Goal: Transaction & Acquisition: Book appointment/travel/reservation

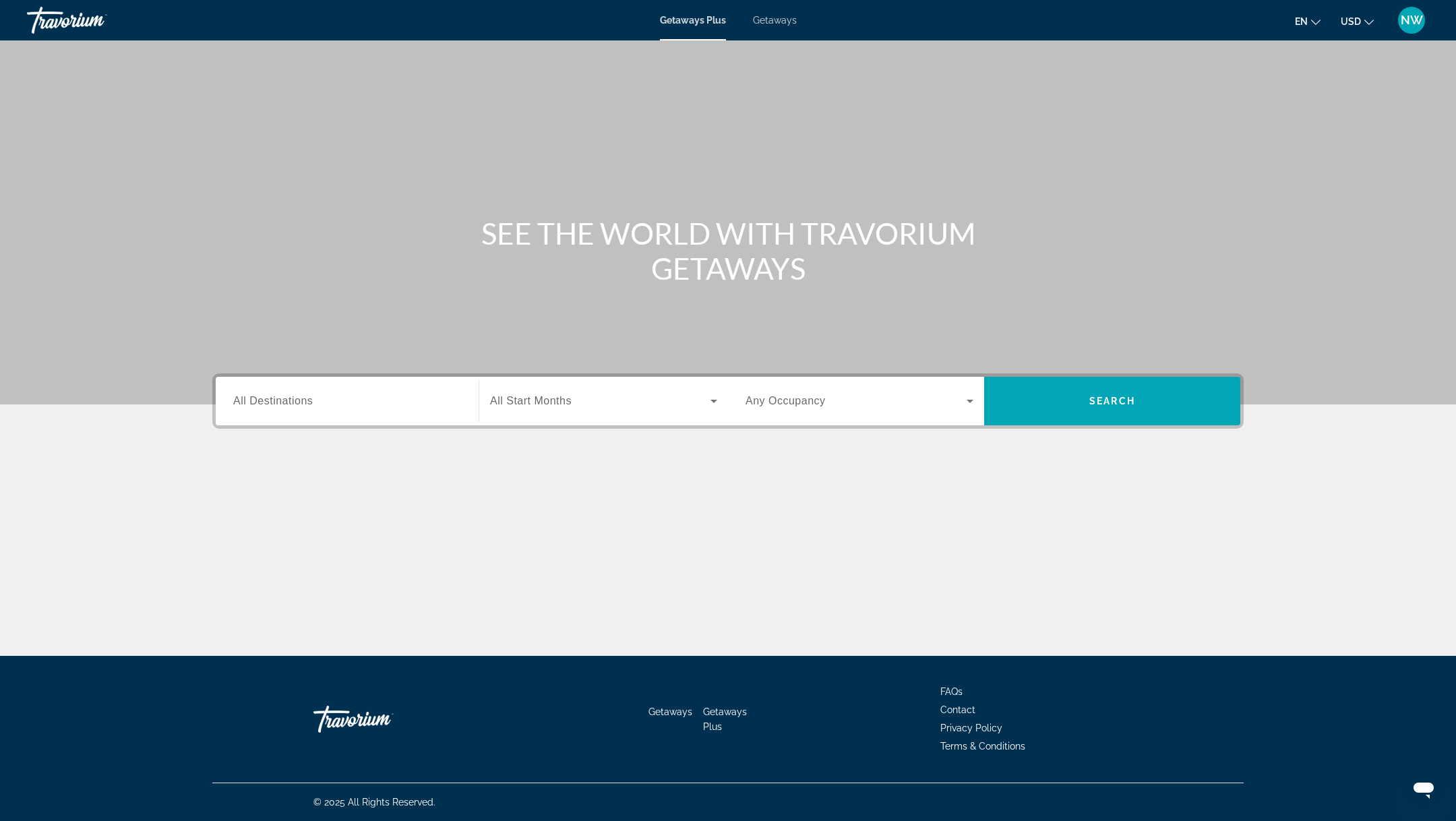
click at [281, 390] on div "Search widget" at bounding box center [347, 400] width 228 height 38
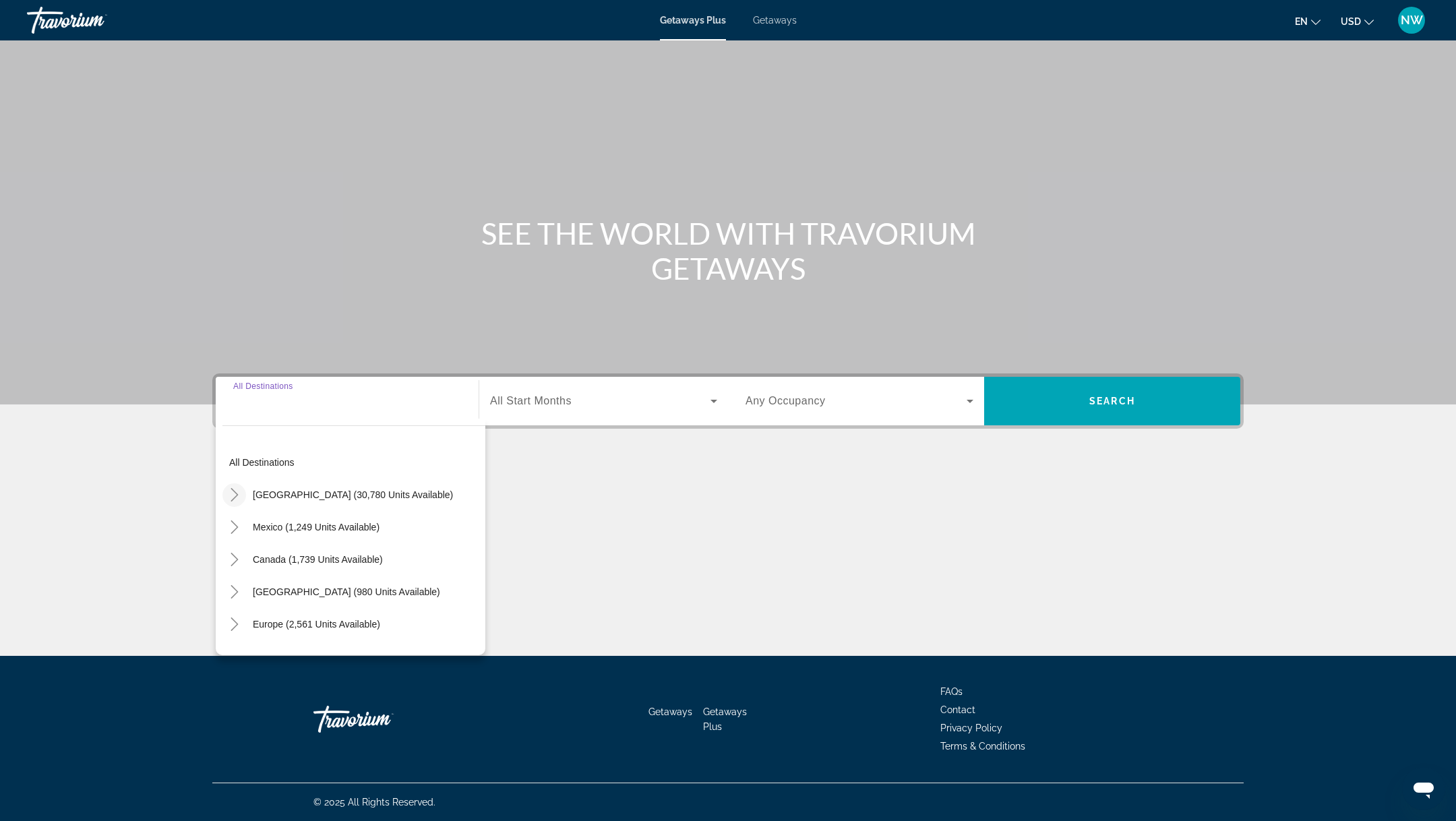
click at [233, 490] on icon "Toggle United States (30,780 units available)" at bounding box center [234, 494] width 13 height 13
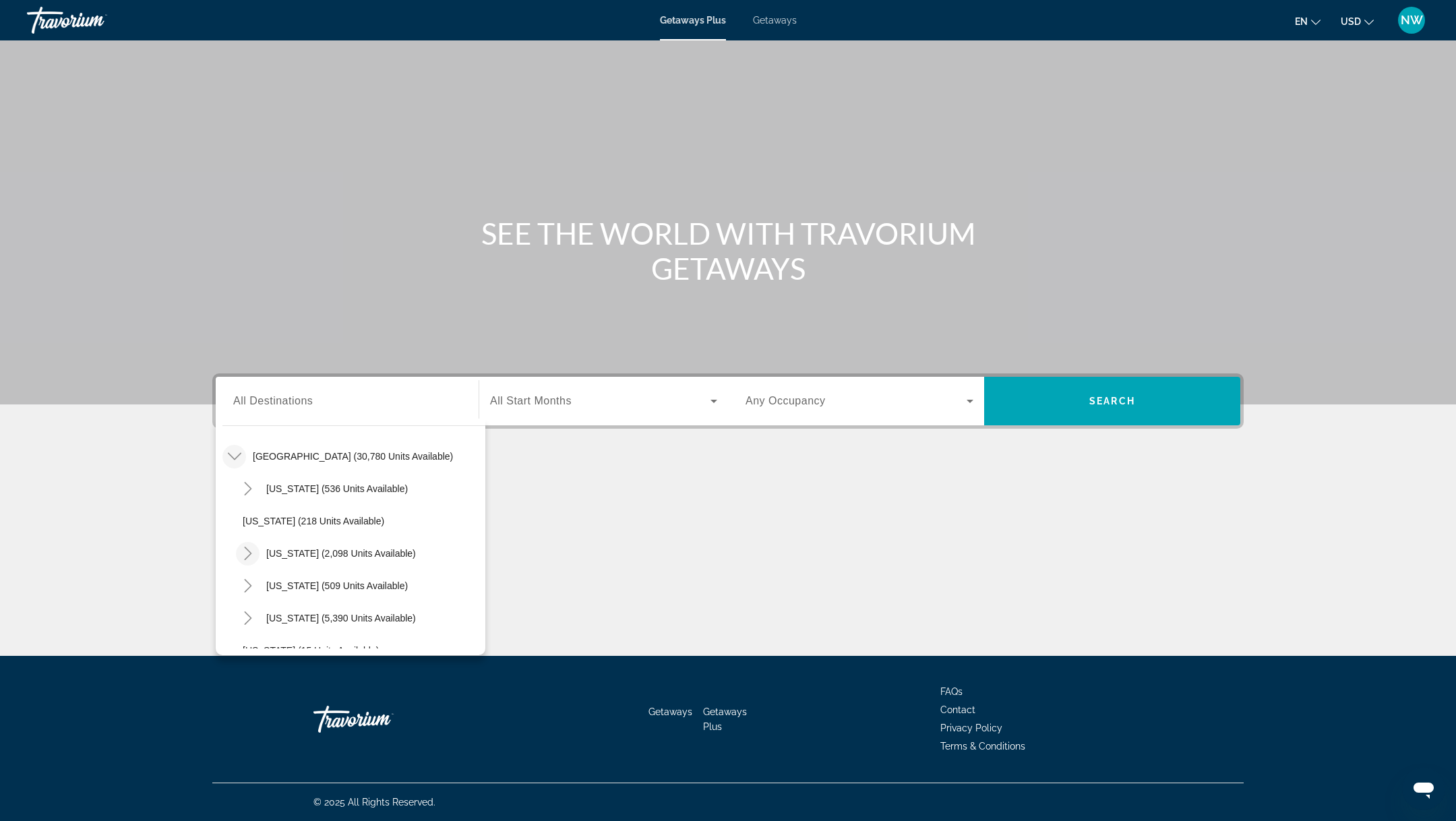
click at [251, 549] on icon "Toggle California (2,098 units available)" at bounding box center [248, 553] width 13 height 13
click at [307, 592] on span "Search widget" at bounding box center [368, 585] width 236 height 32
type input "**********"
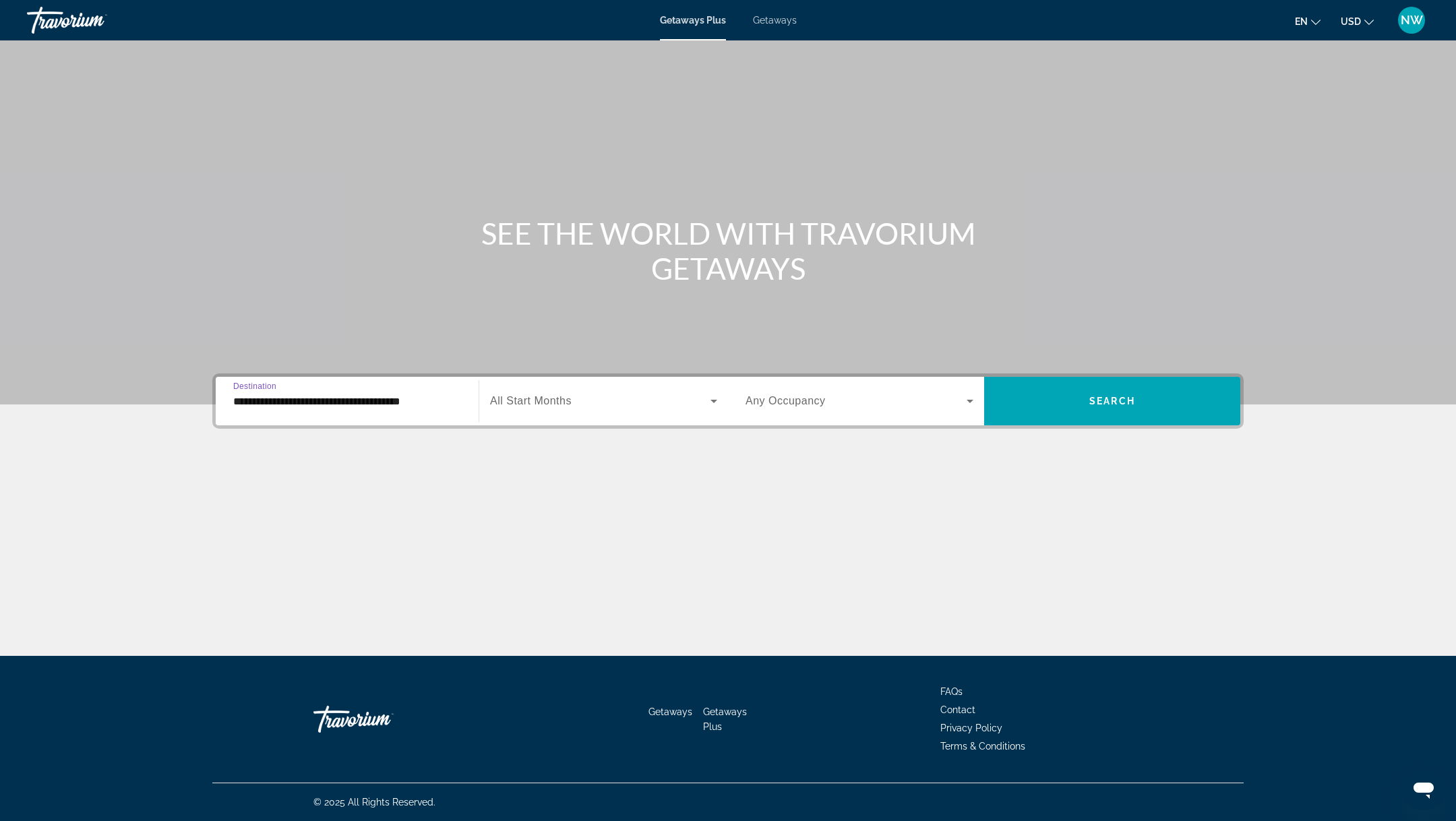
click at [576, 395] on span "Search widget" at bounding box center [600, 401] width 220 height 16
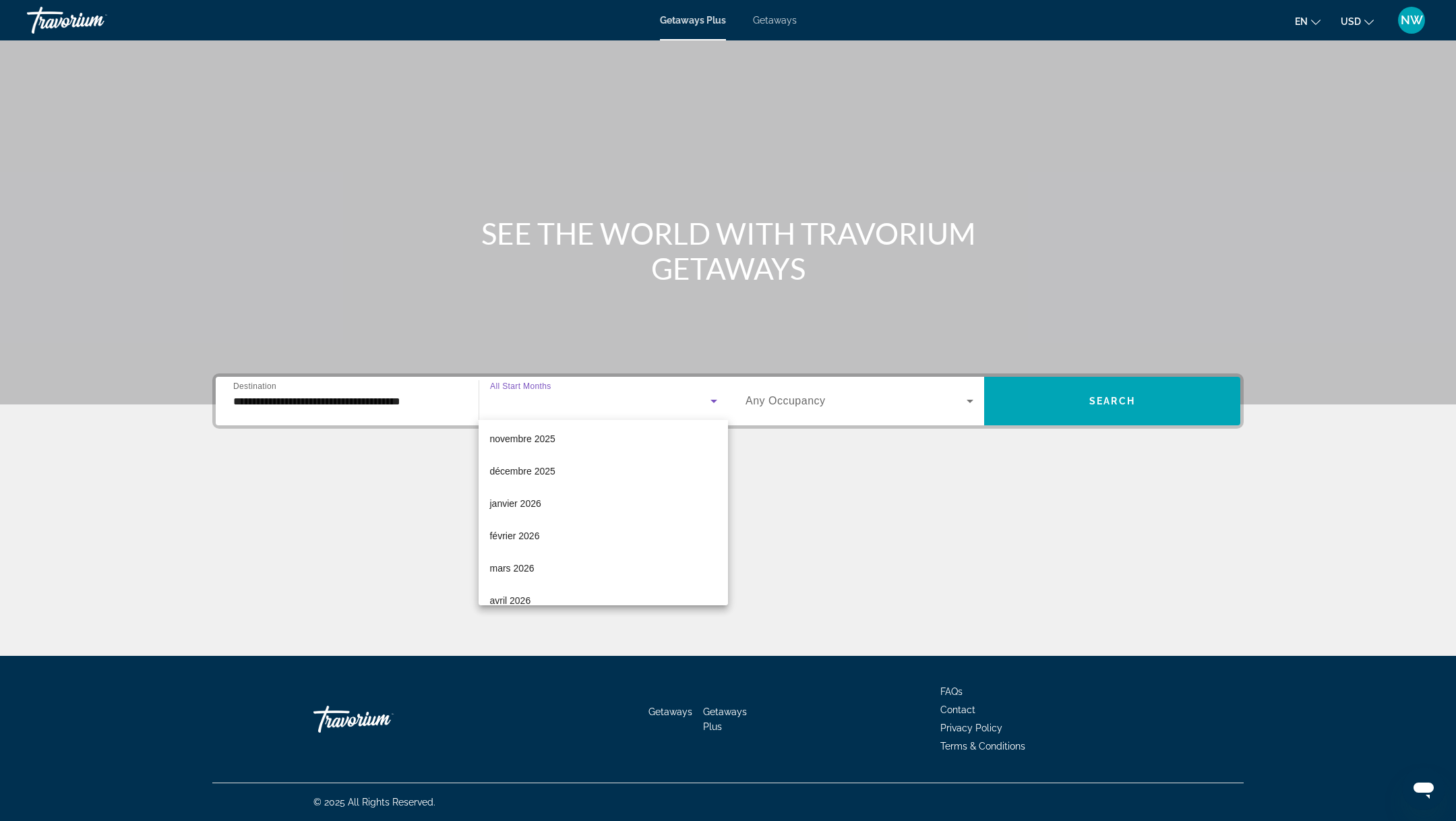
scroll to position [119, 0]
click at [534, 509] on span "février 2026" at bounding box center [514, 516] width 50 height 16
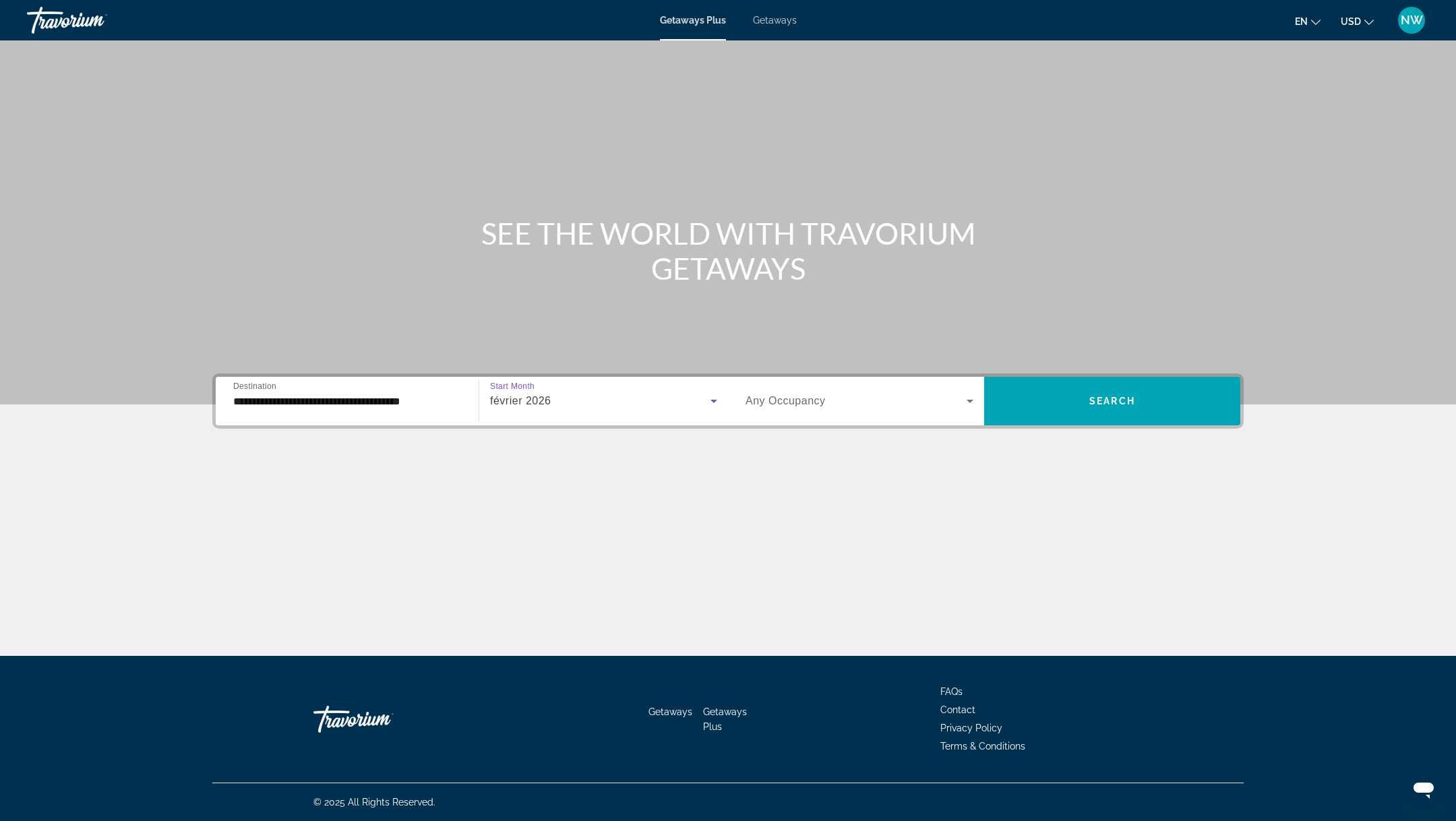
click at [812, 407] on span "Search widget" at bounding box center [856, 401] width 221 height 16
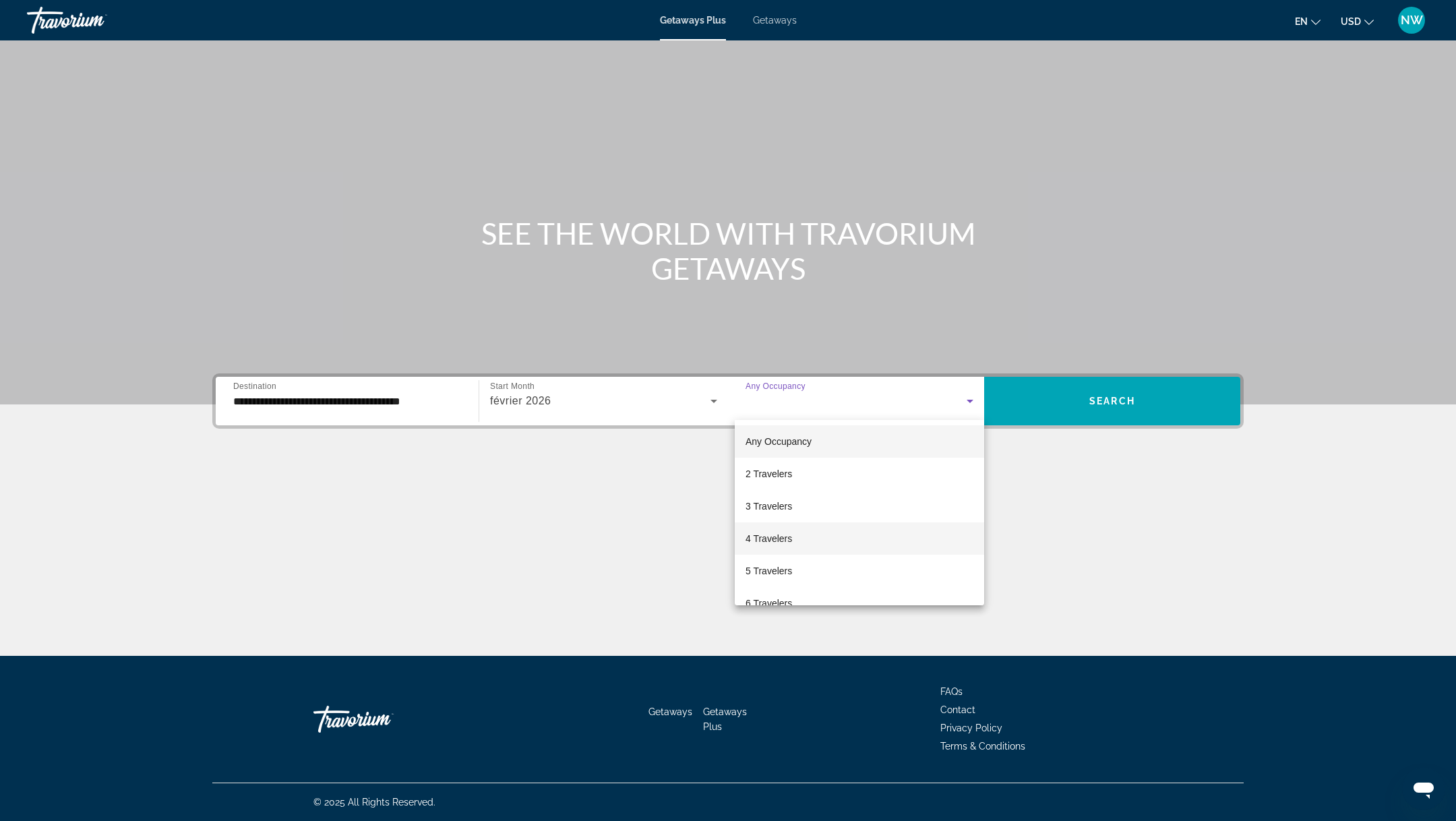
click at [768, 539] on span "4 Travelers" at bounding box center [769, 538] width 46 height 16
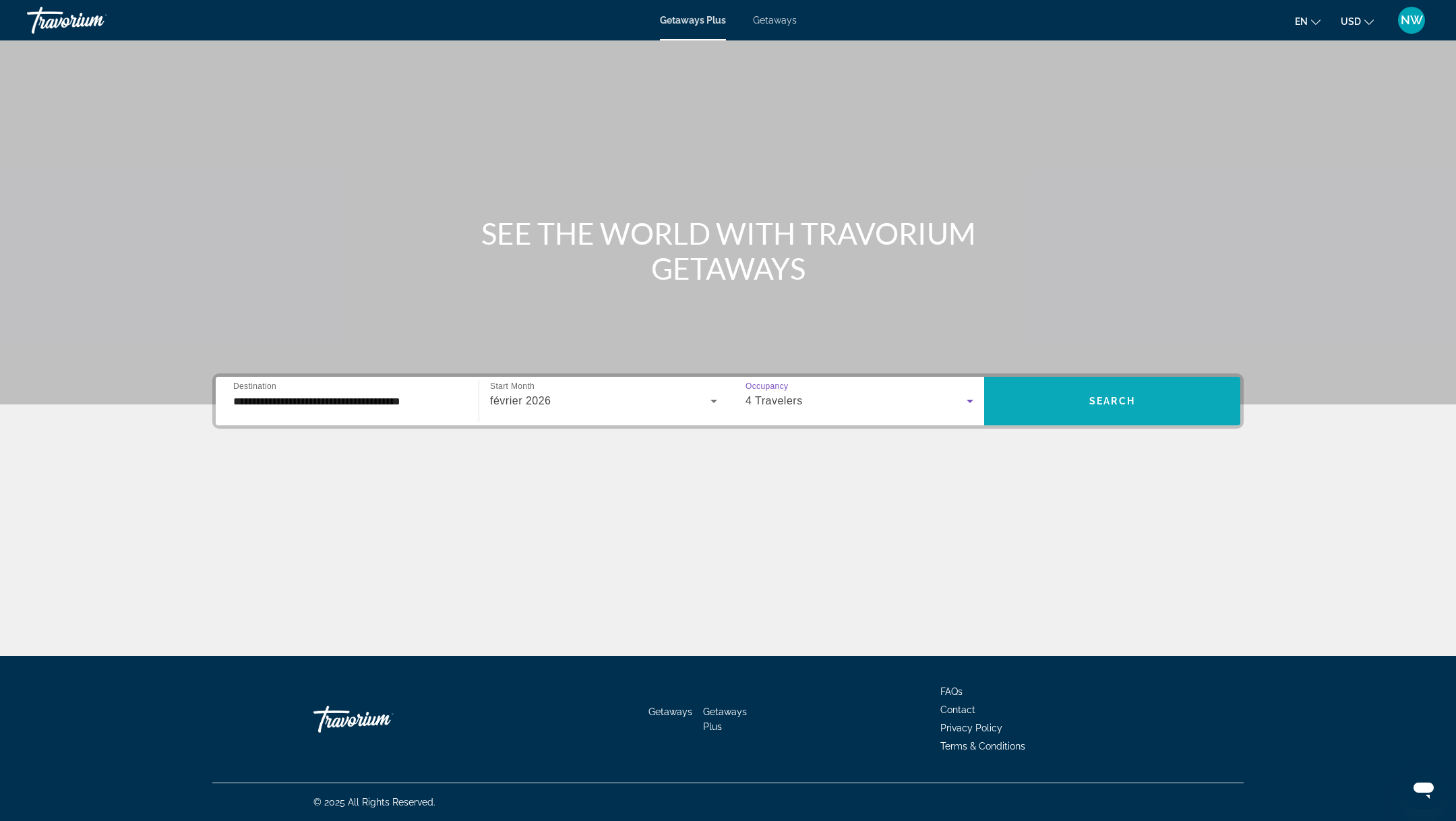
click at [1054, 402] on span "Search widget" at bounding box center [1112, 400] width 256 height 32
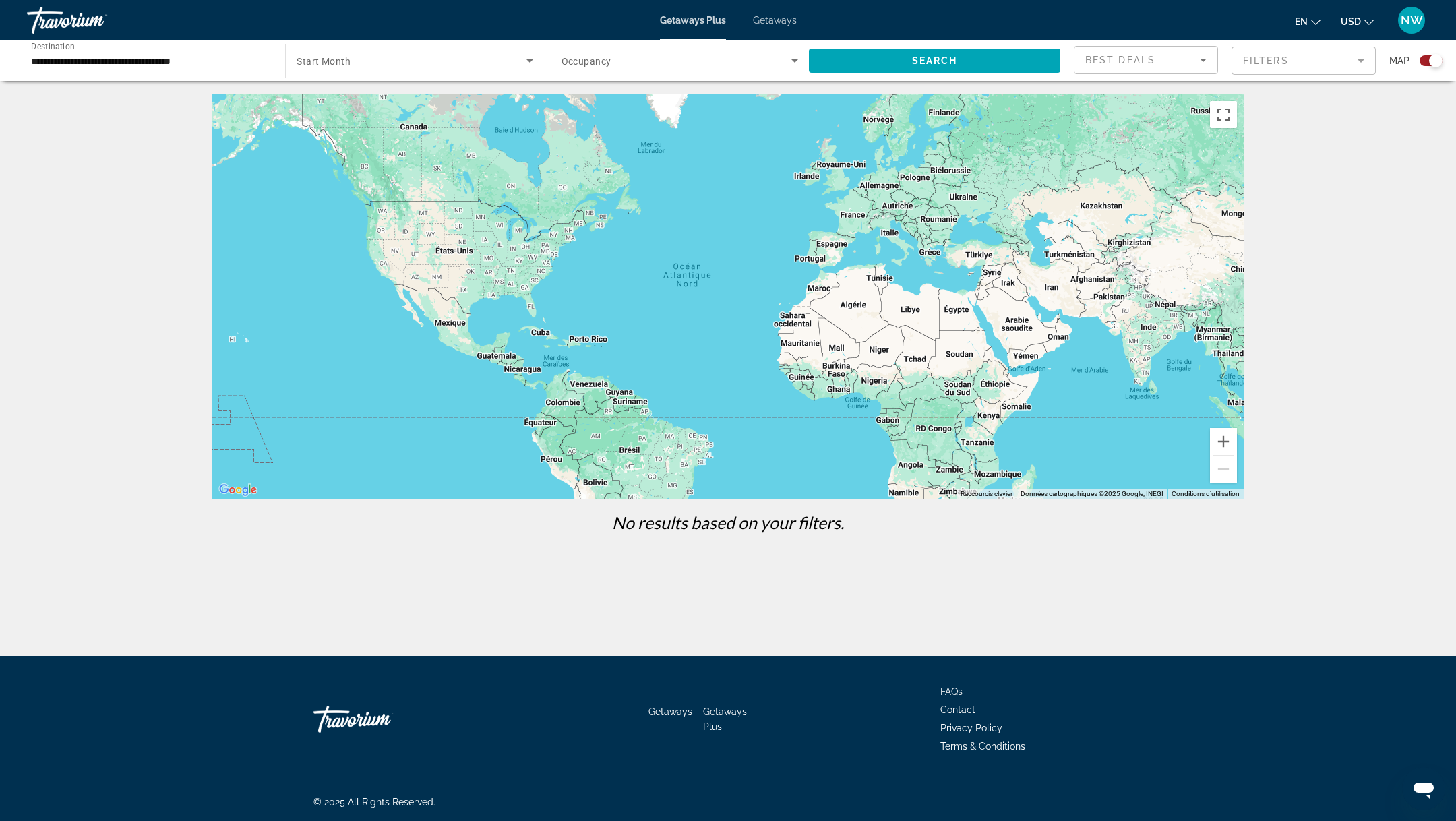
click at [782, 19] on span "Getaways" at bounding box center [774, 20] width 44 height 11
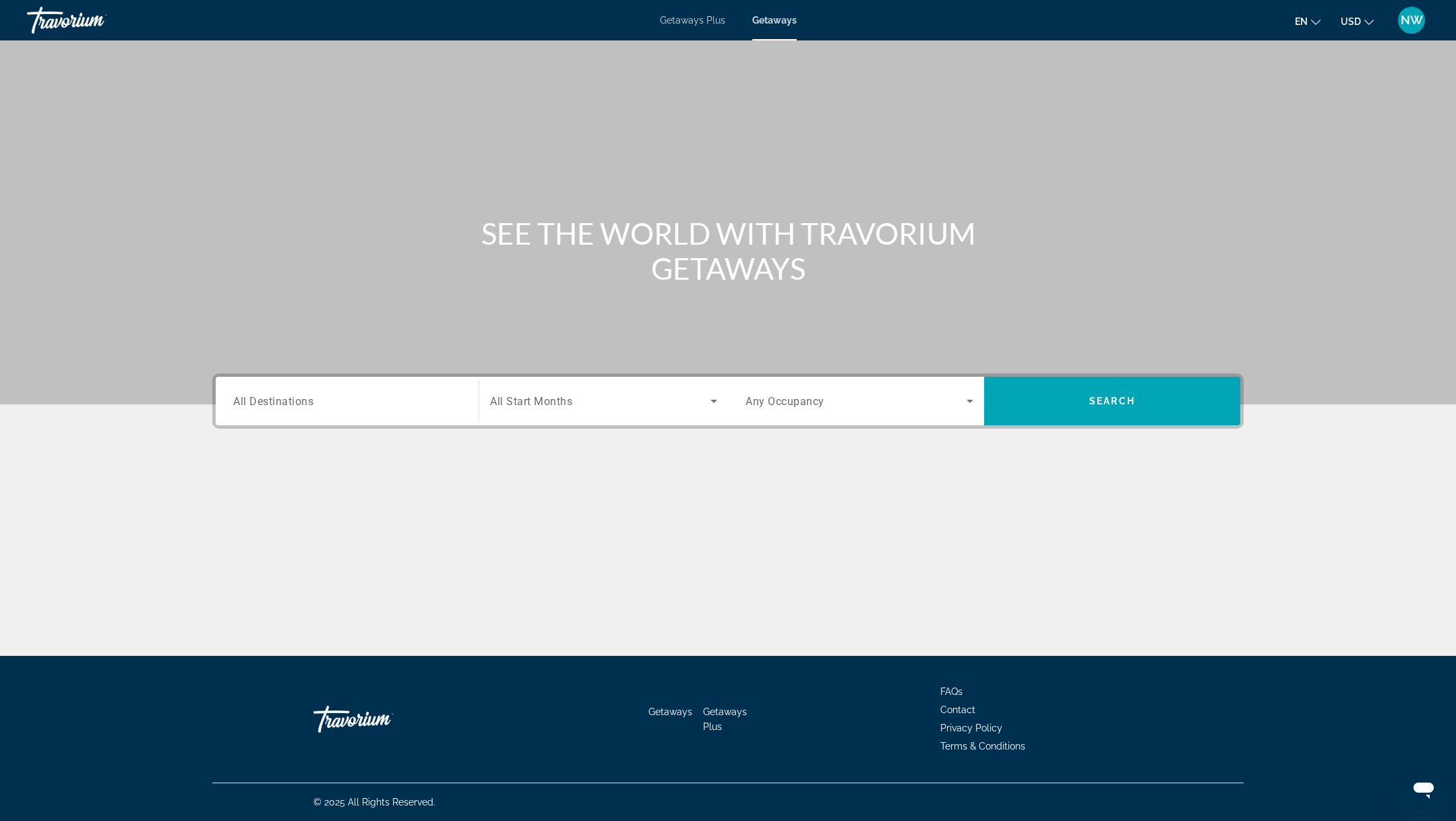
click at [298, 404] on span "All Destinations" at bounding box center [273, 400] width 80 height 12
click at [298, 404] on input "Destination All Destinations" at bounding box center [347, 401] width 228 height 16
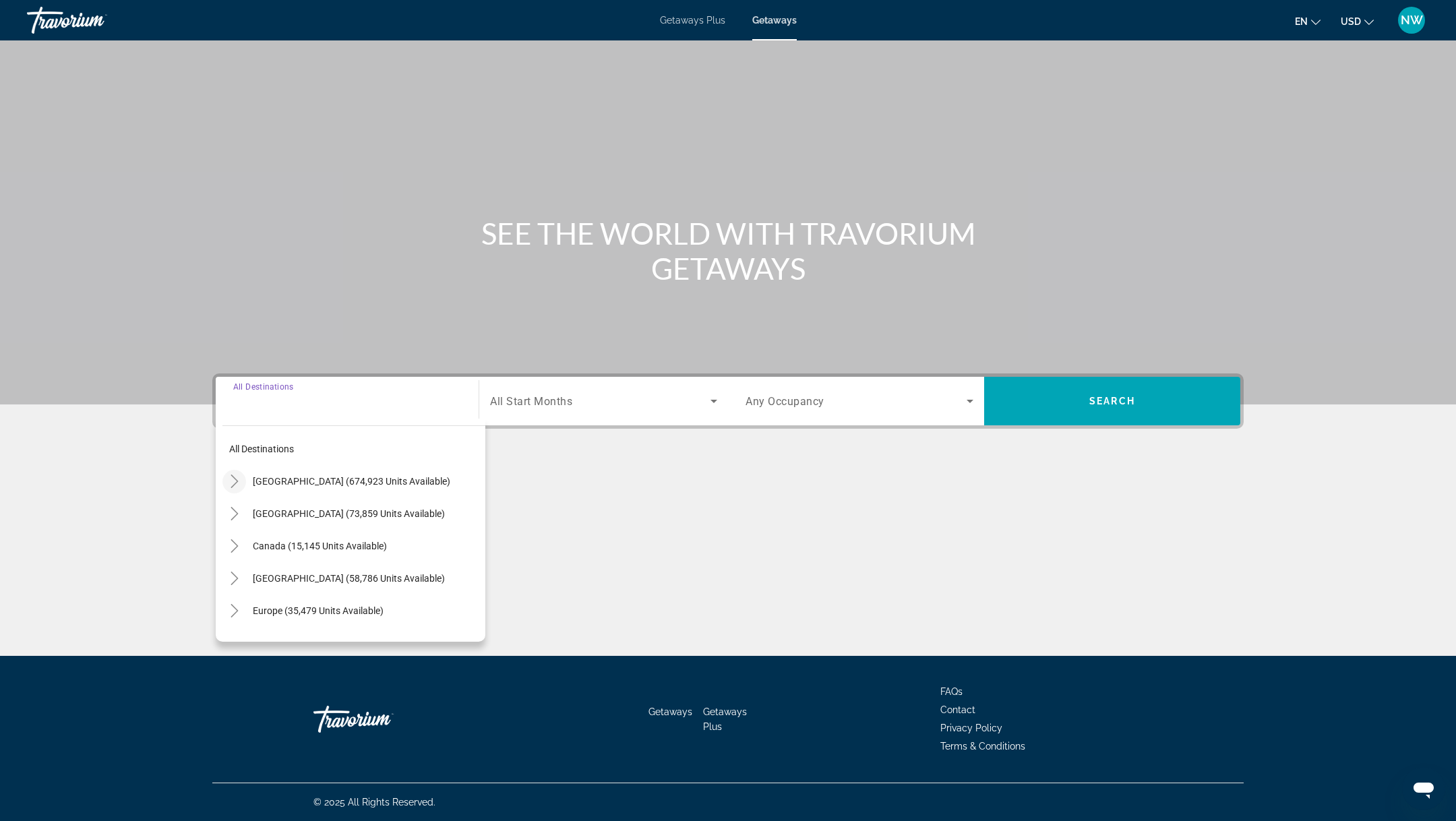
click at [232, 481] on icon "Toggle United States (674,923 units available)" at bounding box center [234, 480] width 13 height 13
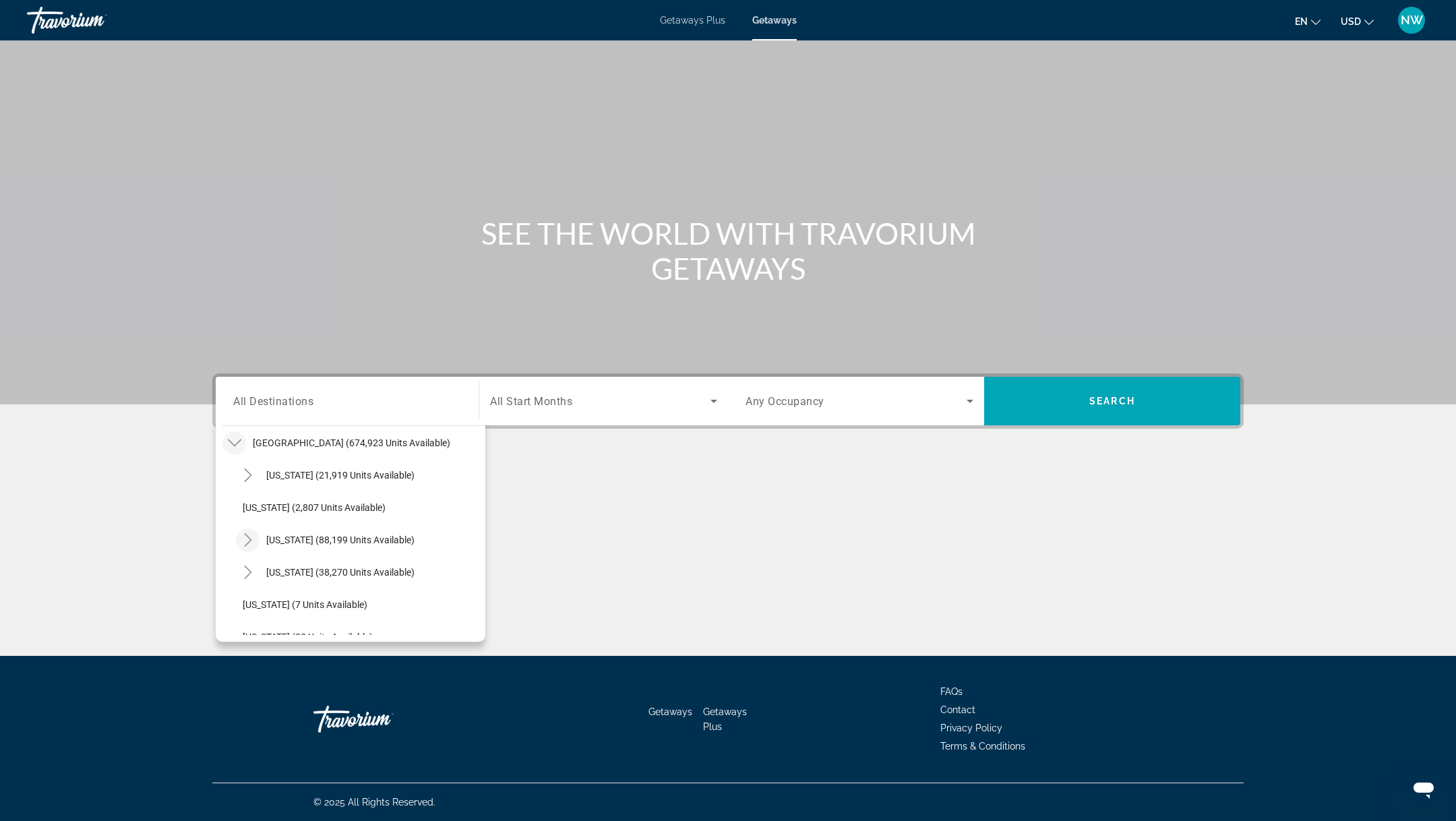
click at [249, 535] on icon "Toggle California (88,199 units available)" at bounding box center [248, 539] width 13 height 13
click at [289, 565] on span "Los Angeles & [GEOGRAPHIC_DATA] (19,835 units available)" at bounding box center [367, 572] width 223 height 21
type input "**********"
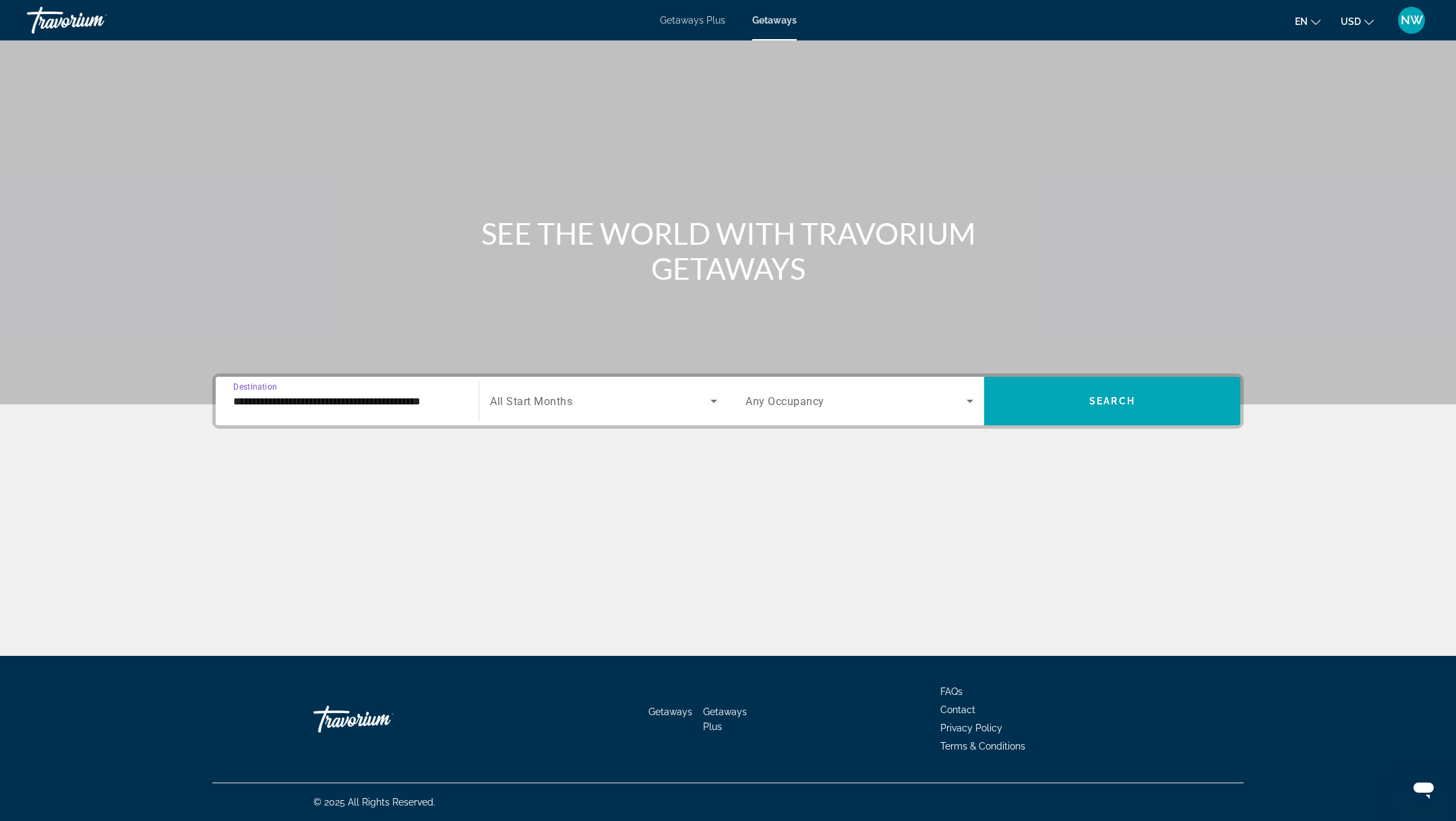
click at [586, 399] on span "Search widget" at bounding box center [600, 401] width 220 height 16
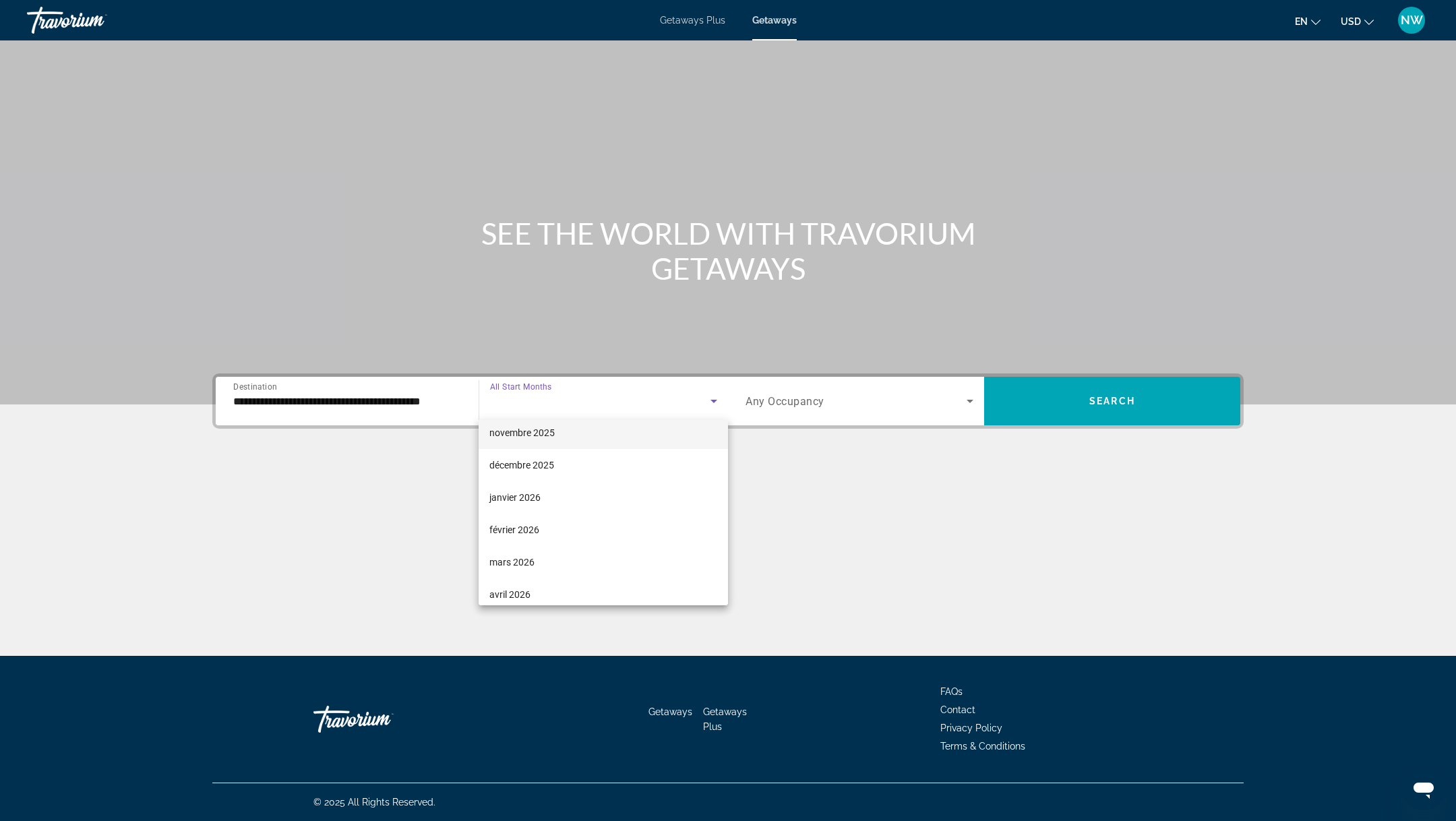
scroll to position [107, 0]
click at [529, 526] on span "février 2026" at bounding box center [514, 528] width 50 height 16
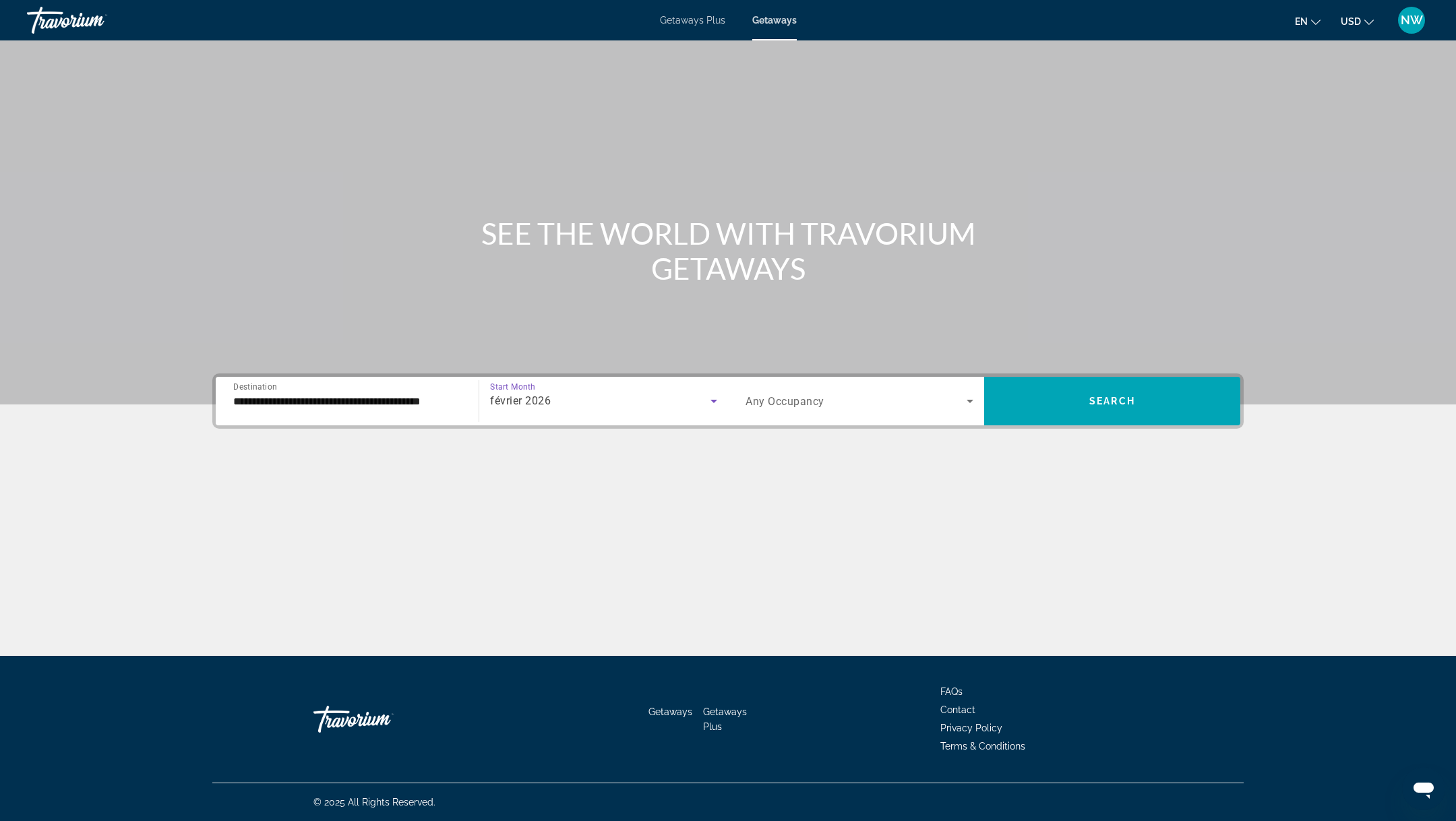
click at [827, 396] on span "Search widget" at bounding box center [856, 401] width 221 height 16
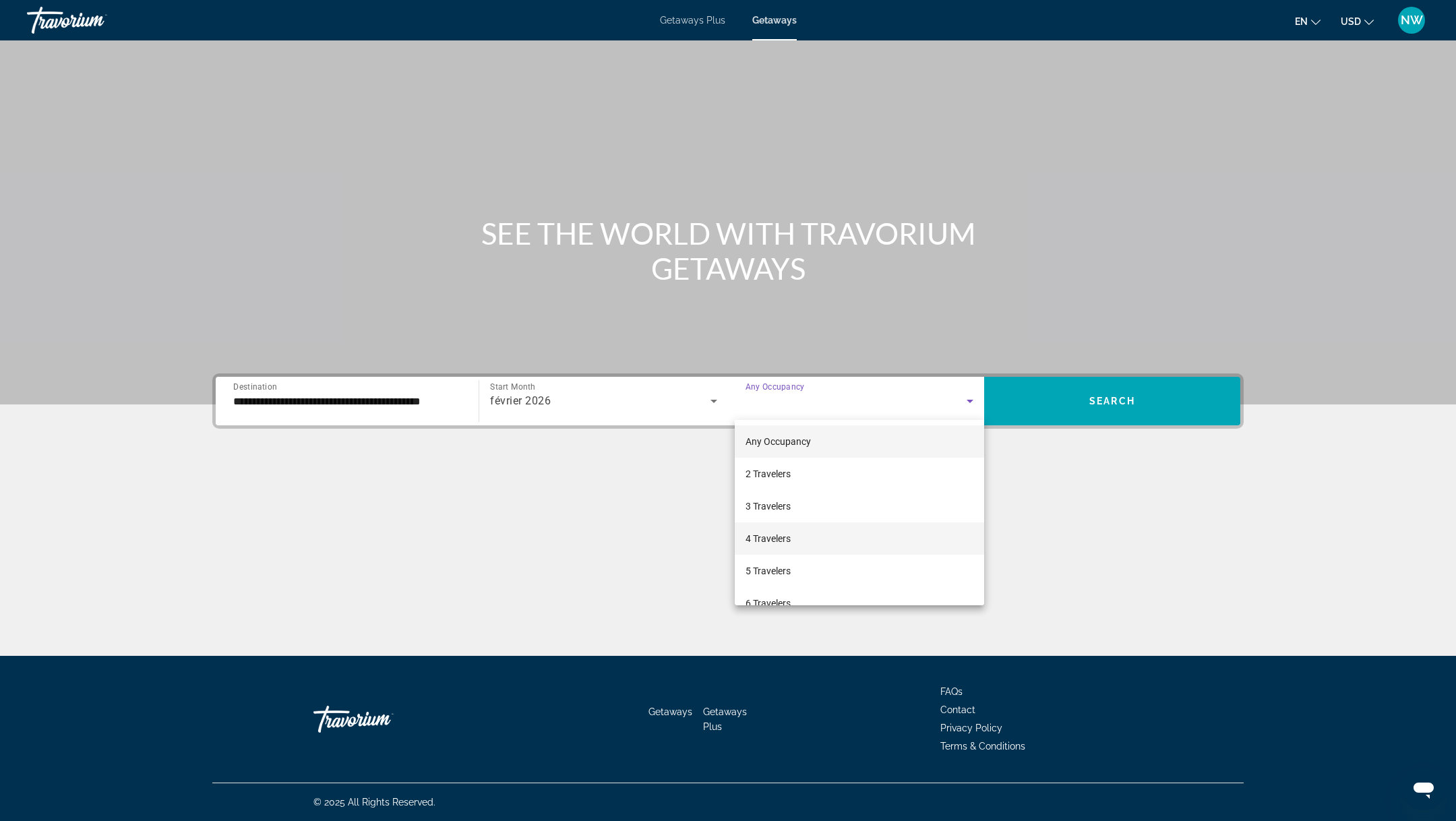
click at [793, 541] on mat-option "4 Travelers" at bounding box center [859, 538] width 249 height 32
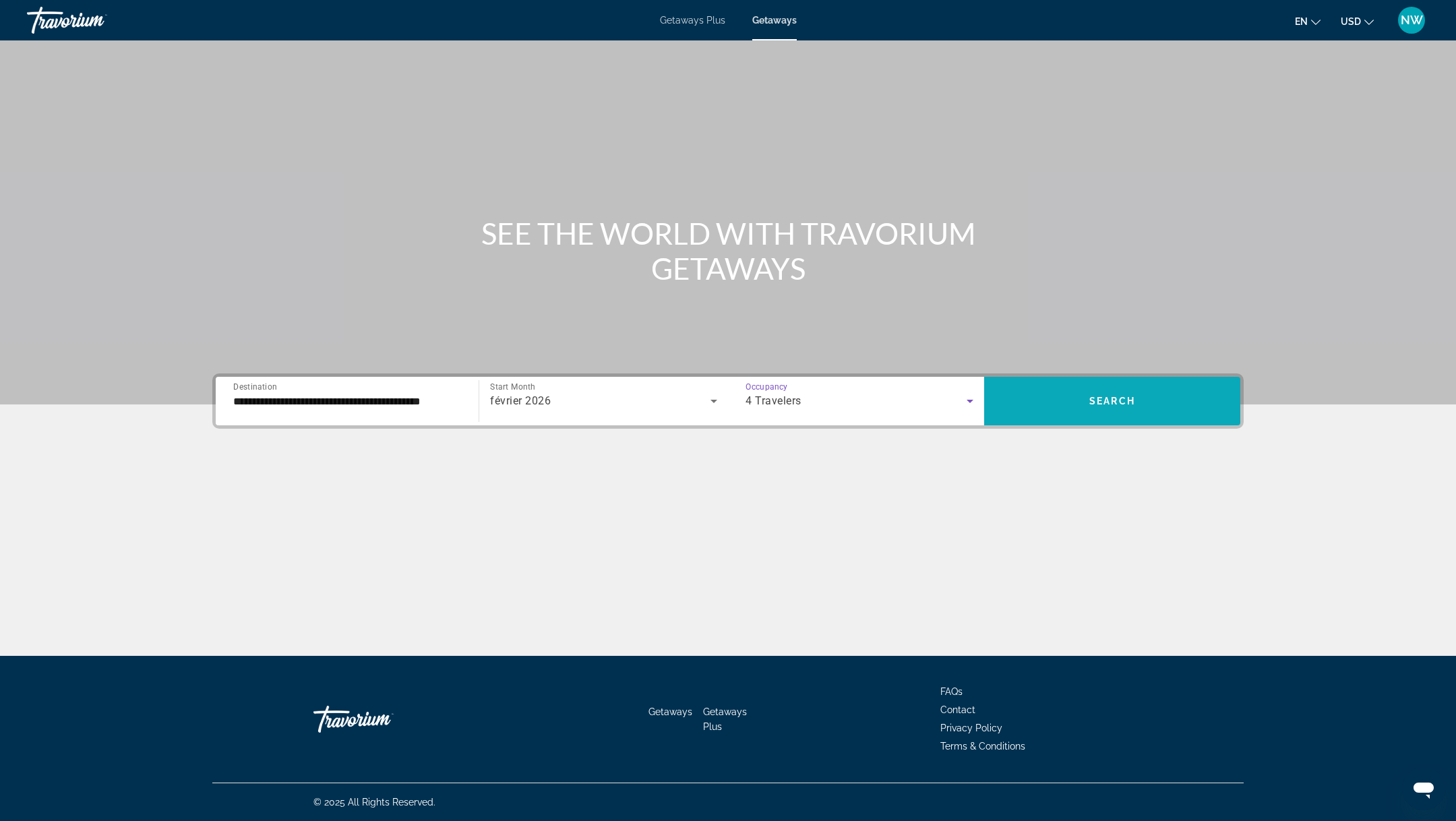
click at [1049, 399] on span "Search widget" at bounding box center [1112, 400] width 256 height 32
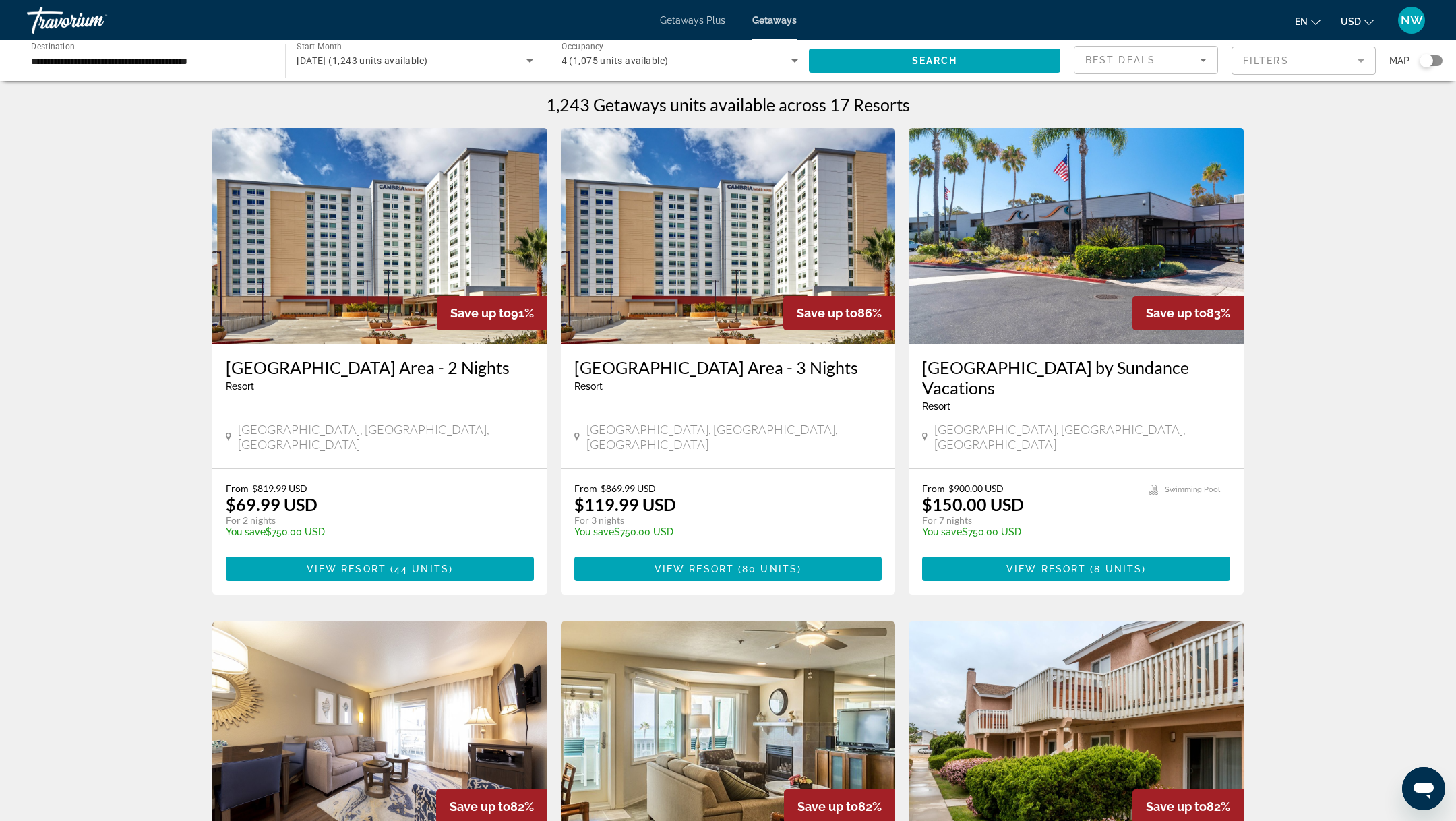
click at [700, 267] on img "Main content" at bounding box center [728, 235] width 335 height 216
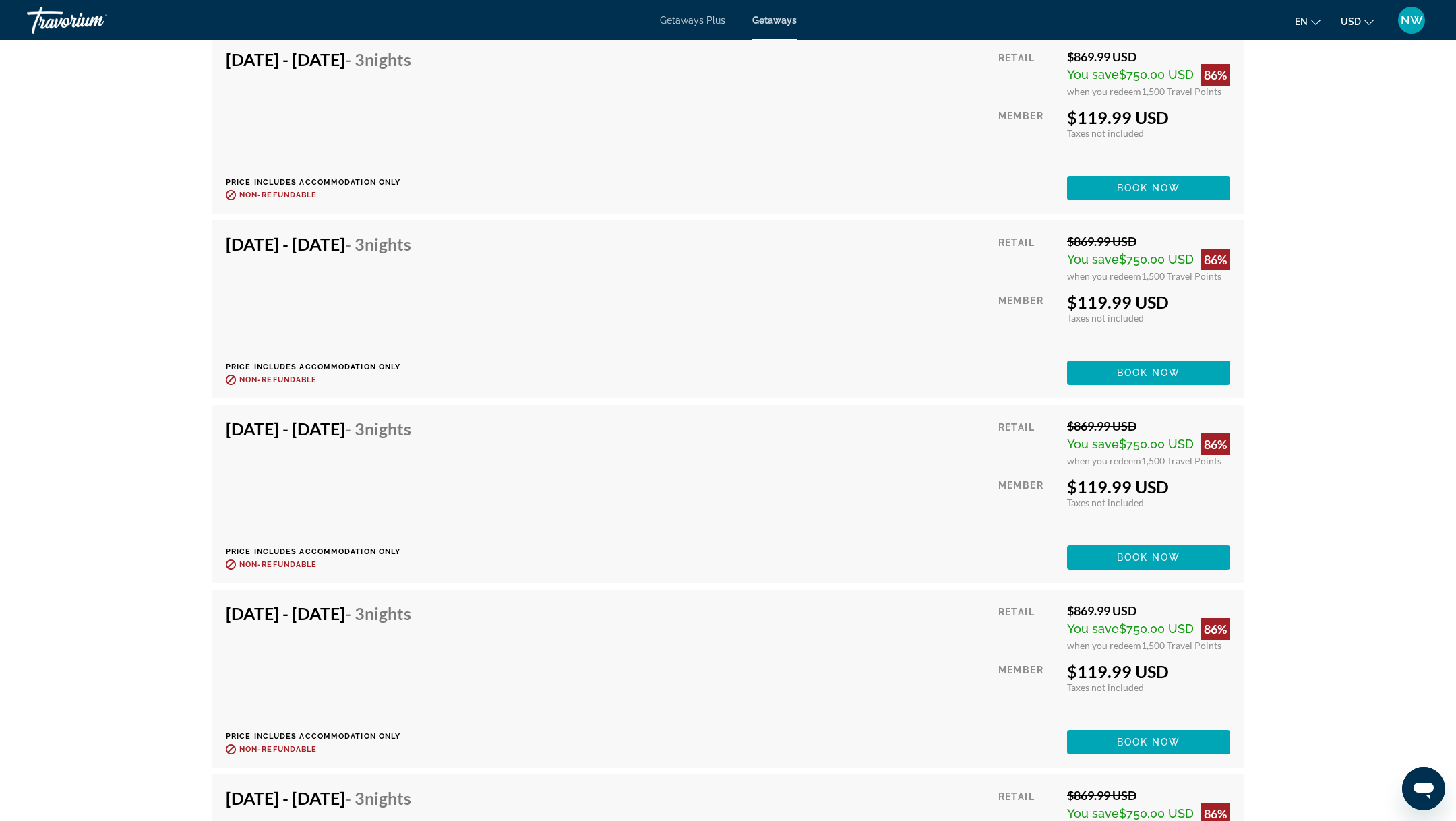
scroll to position [2726, 0]
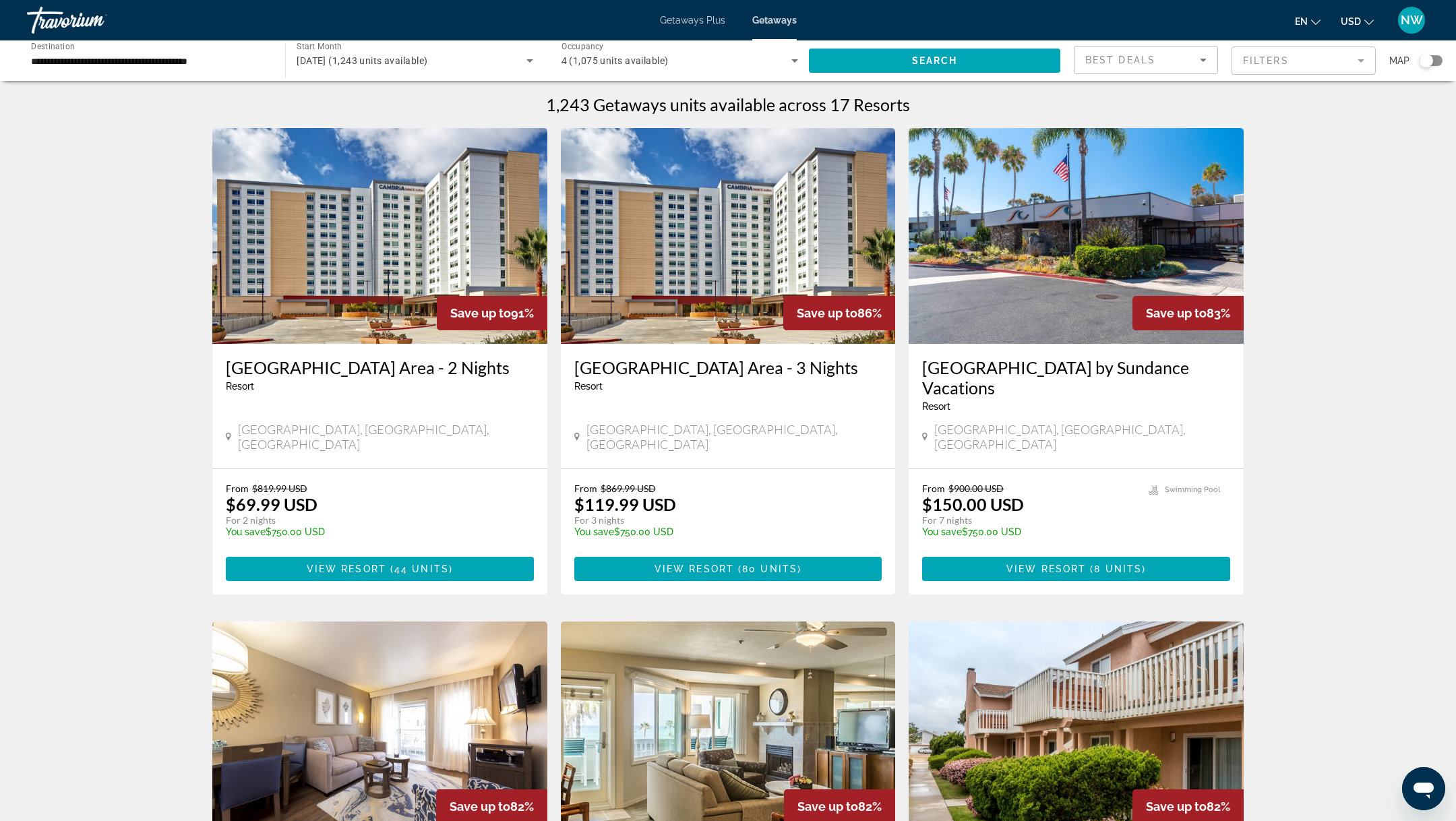
click at [1003, 320] on img "Main content" at bounding box center [1075, 235] width 335 height 216
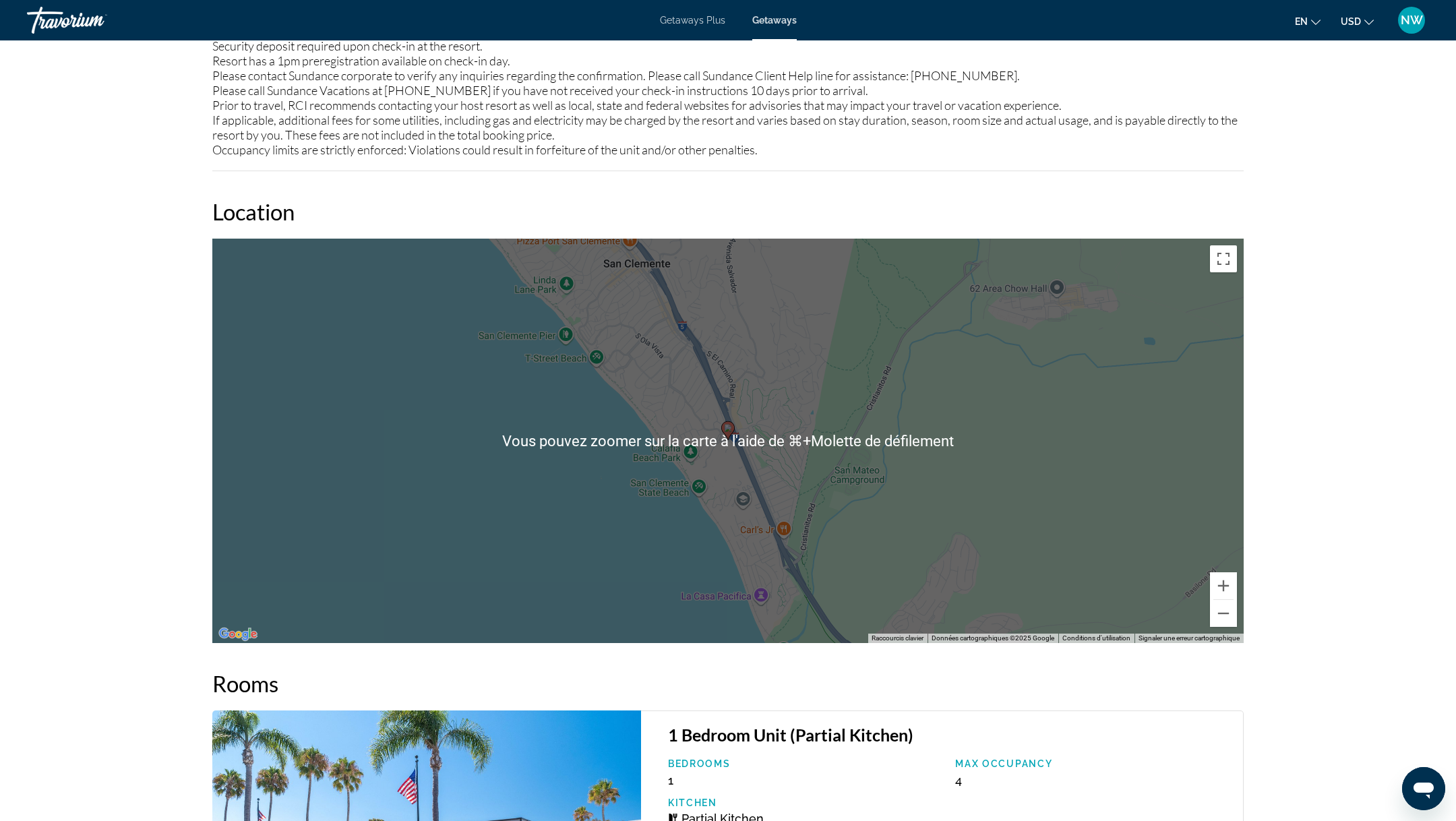
scroll to position [1373, 0]
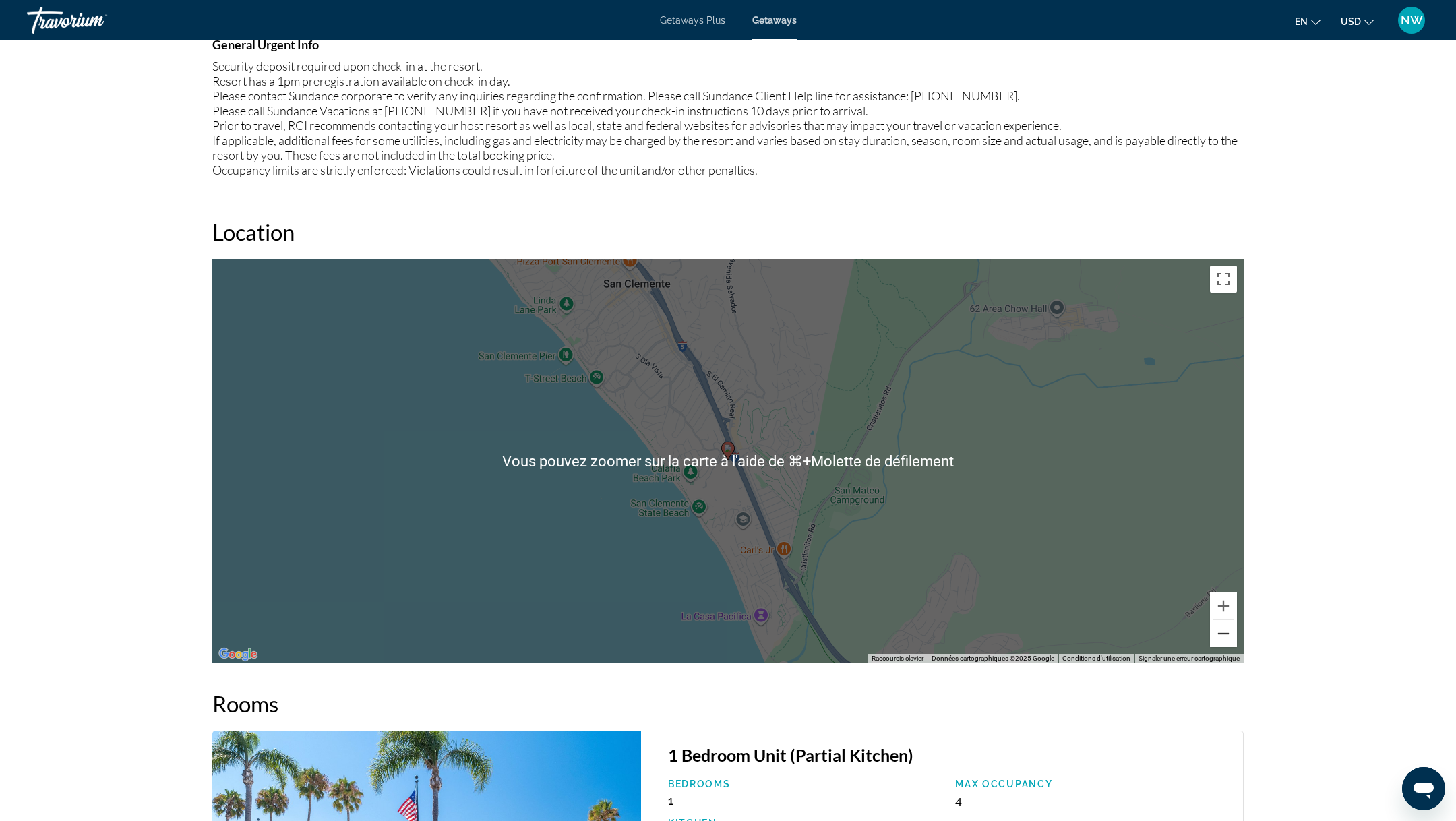
click at [1221, 631] on button "Zoom arrière" at bounding box center [1223, 633] width 27 height 27
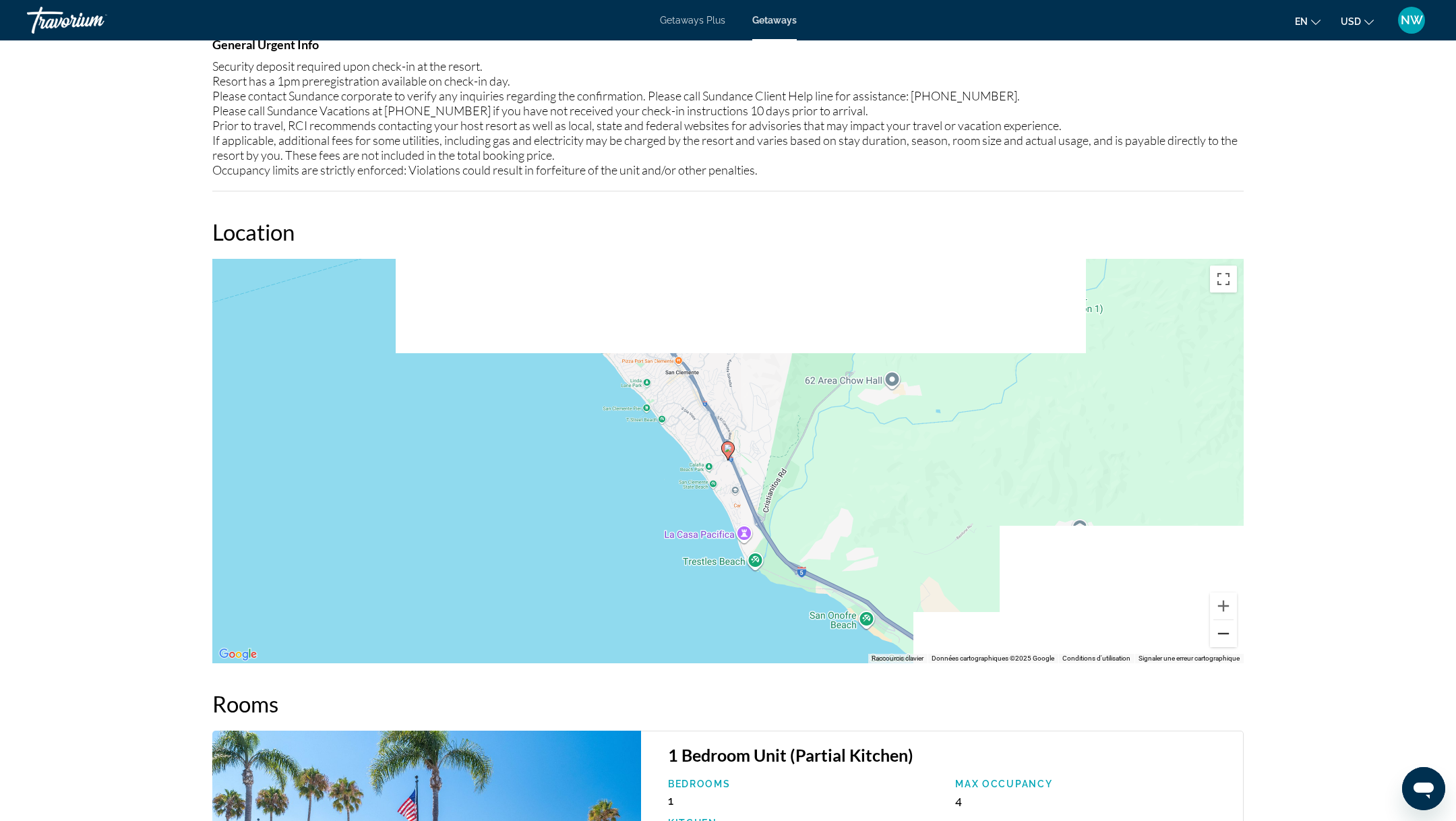
click at [1221, 631] on button "Zoom arrière" at bounding box center [1223, 633] width 27 height 27
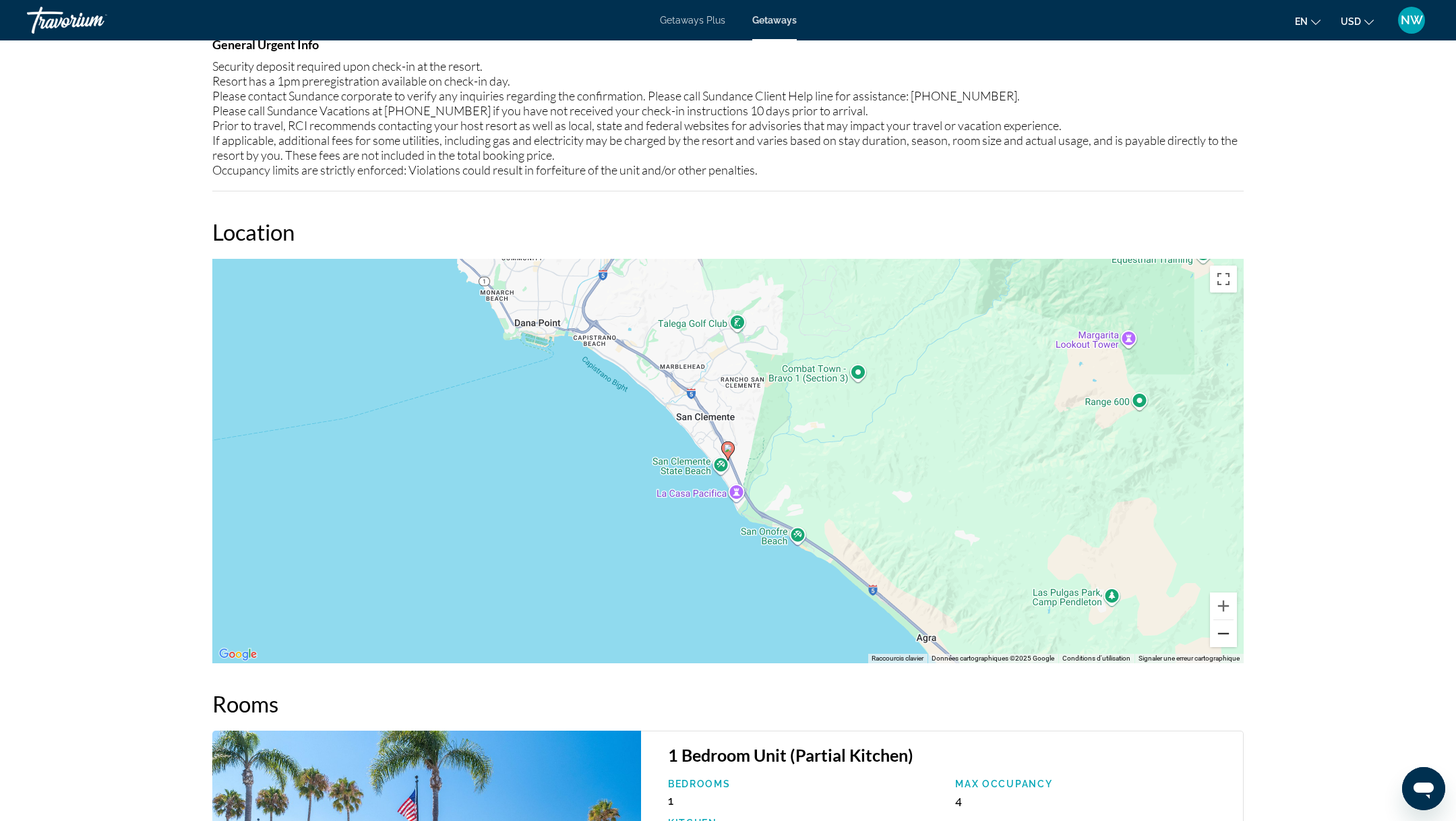
click at [1221, 631] on button "Zoom arrière" at bounding box center [1223, 633] width 27 height 27
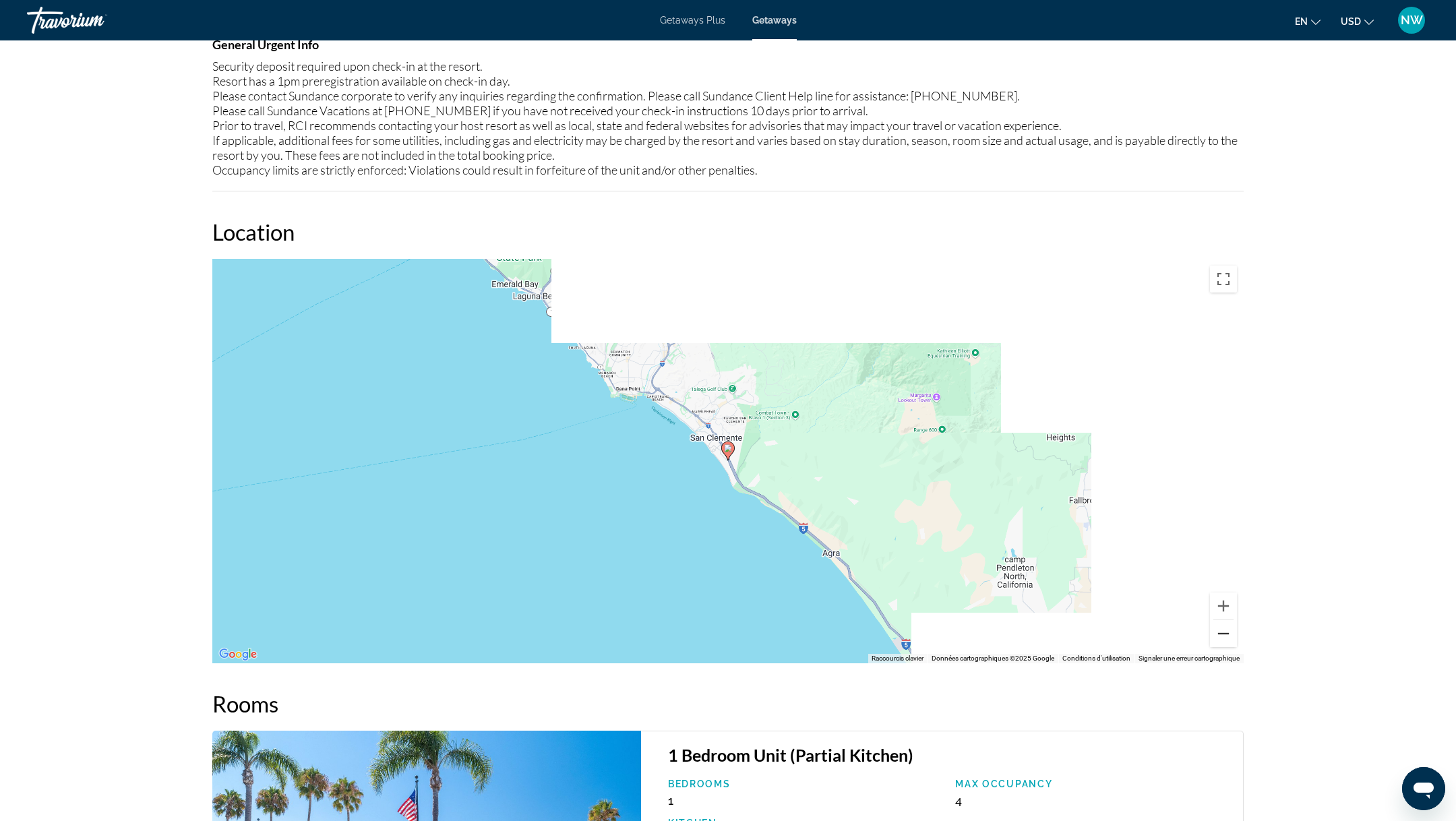
click at [1221, 631] on button "Zoom arrière" at bounding box center [1223, 633] width 27 height 27
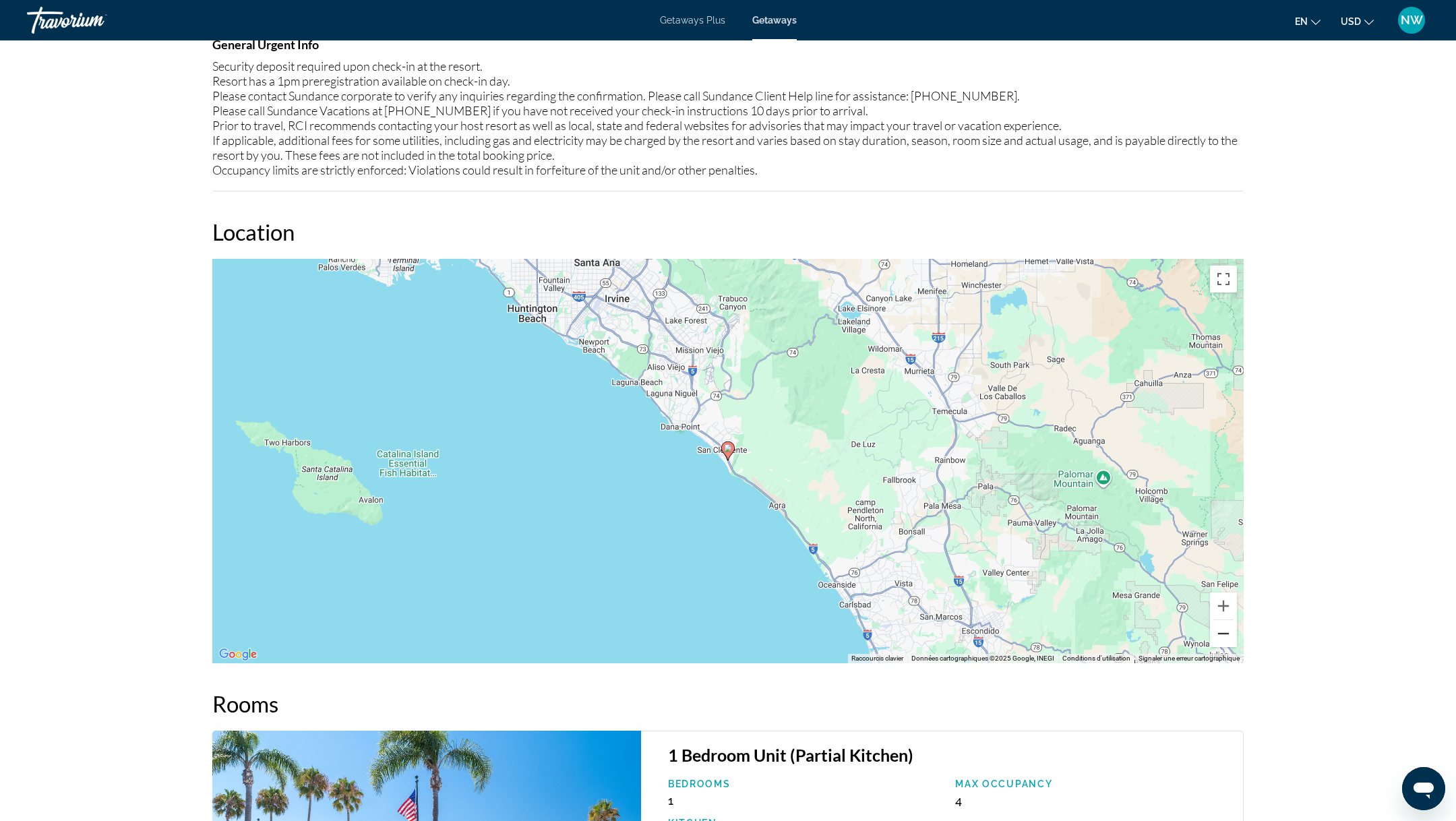
click at [1221, 631] on button "Zoom arrière" at bounding box center [1223, 633] width 27 height 27
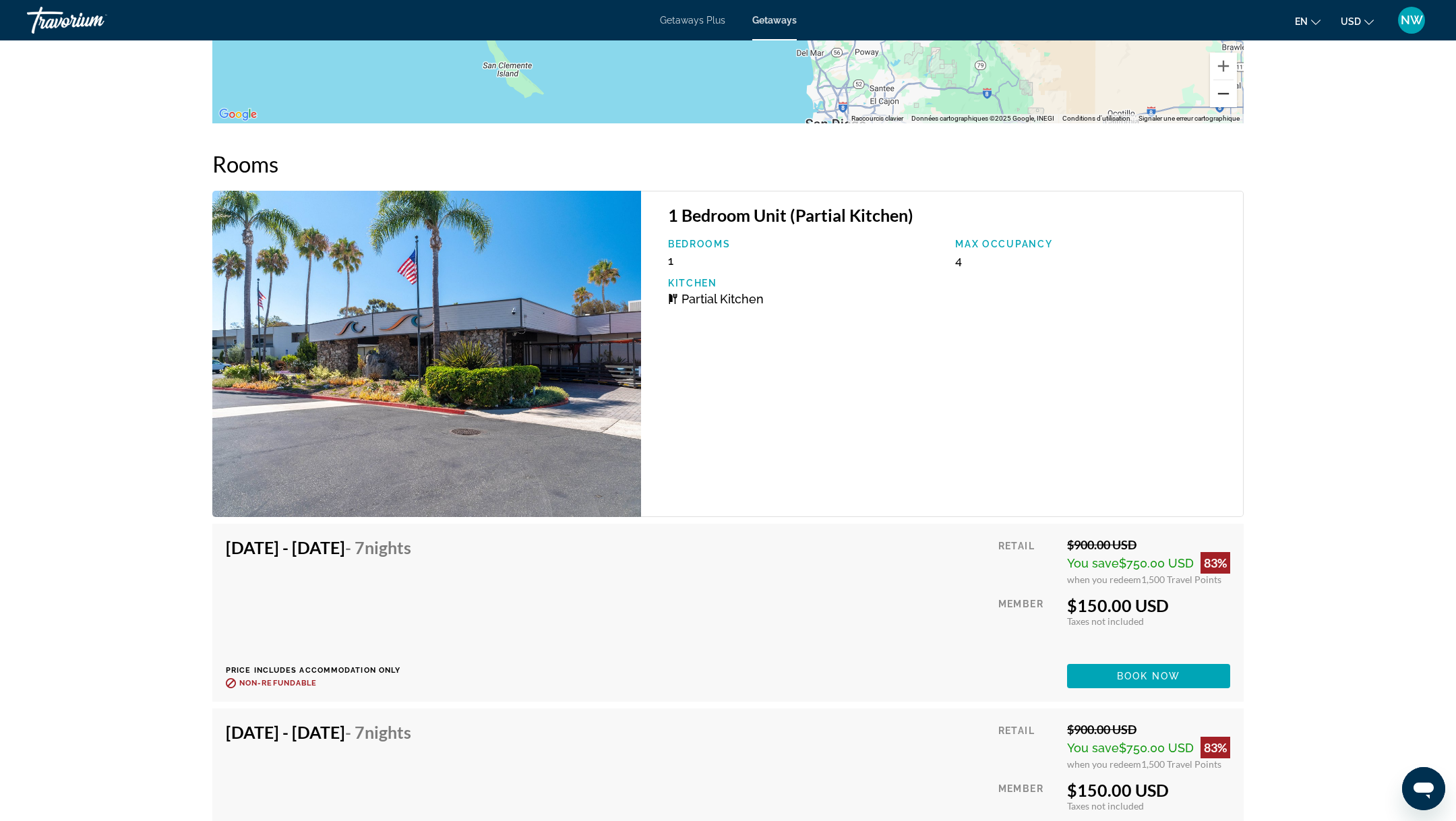
scroll to position [1919, 0]
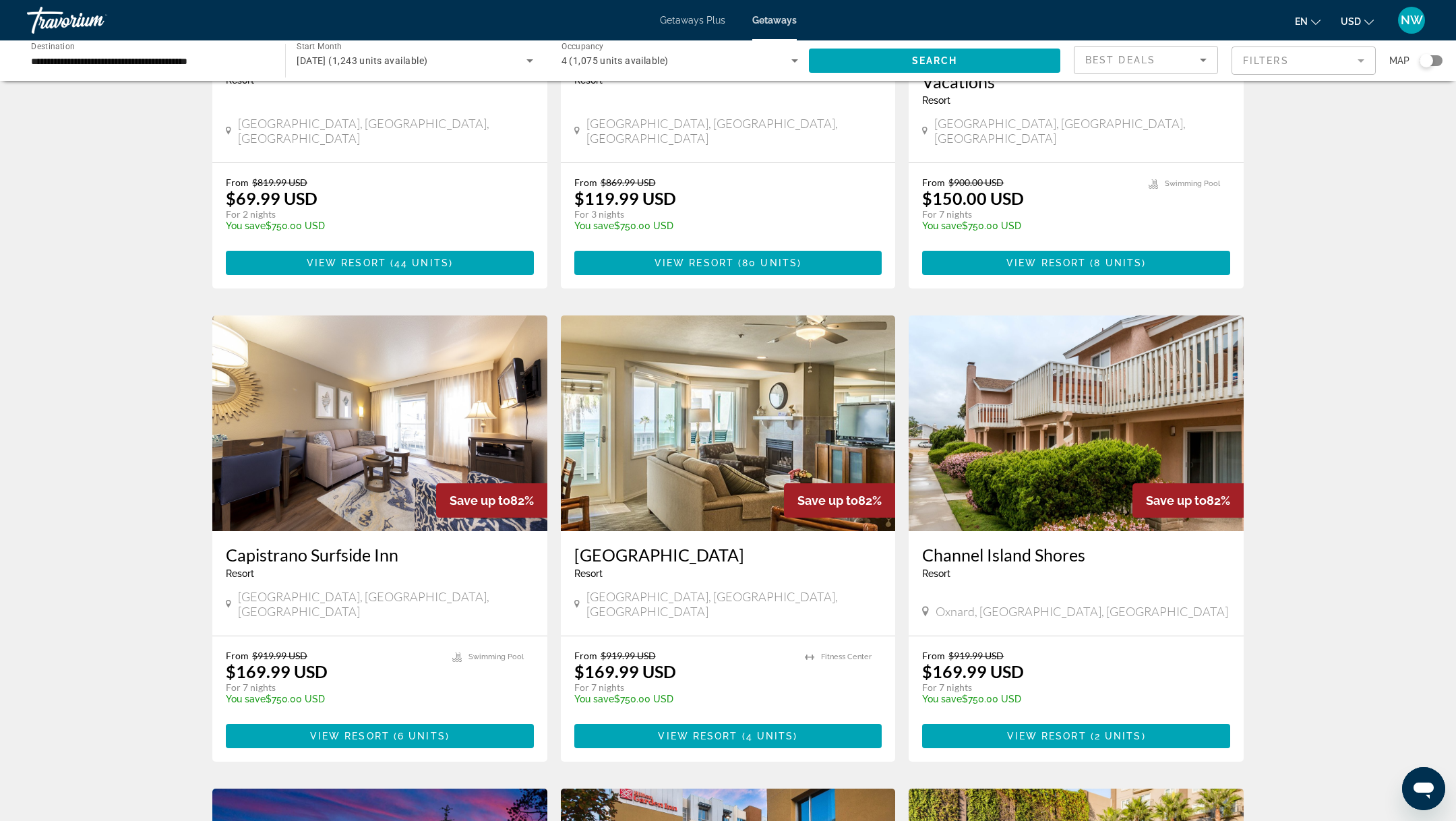
scroll to position [308, 0]
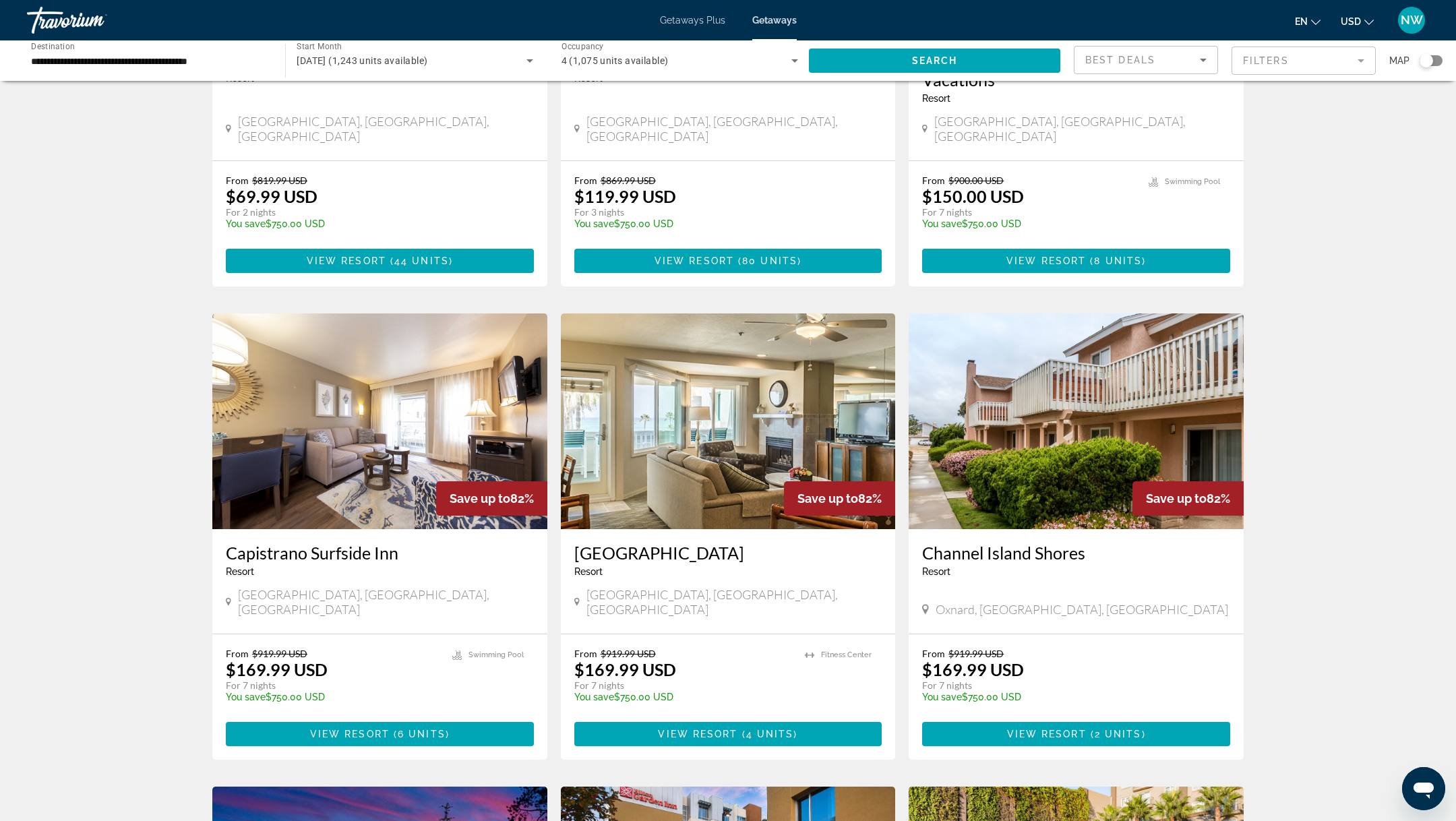
click at [394, 428] on img "Main content" at bounding box center [379, 421] width 335 height 216
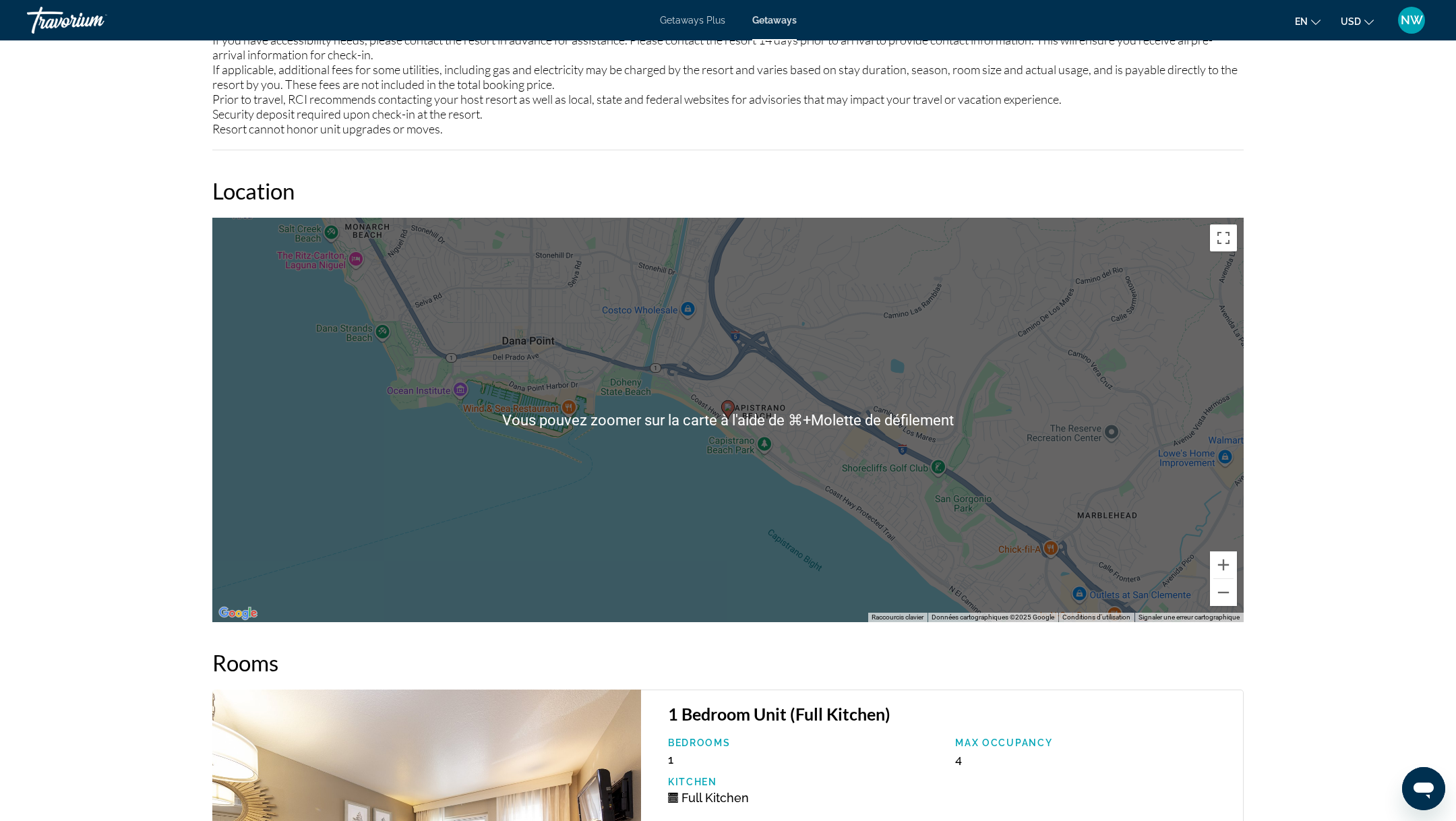
scroll to position [1635, 0]
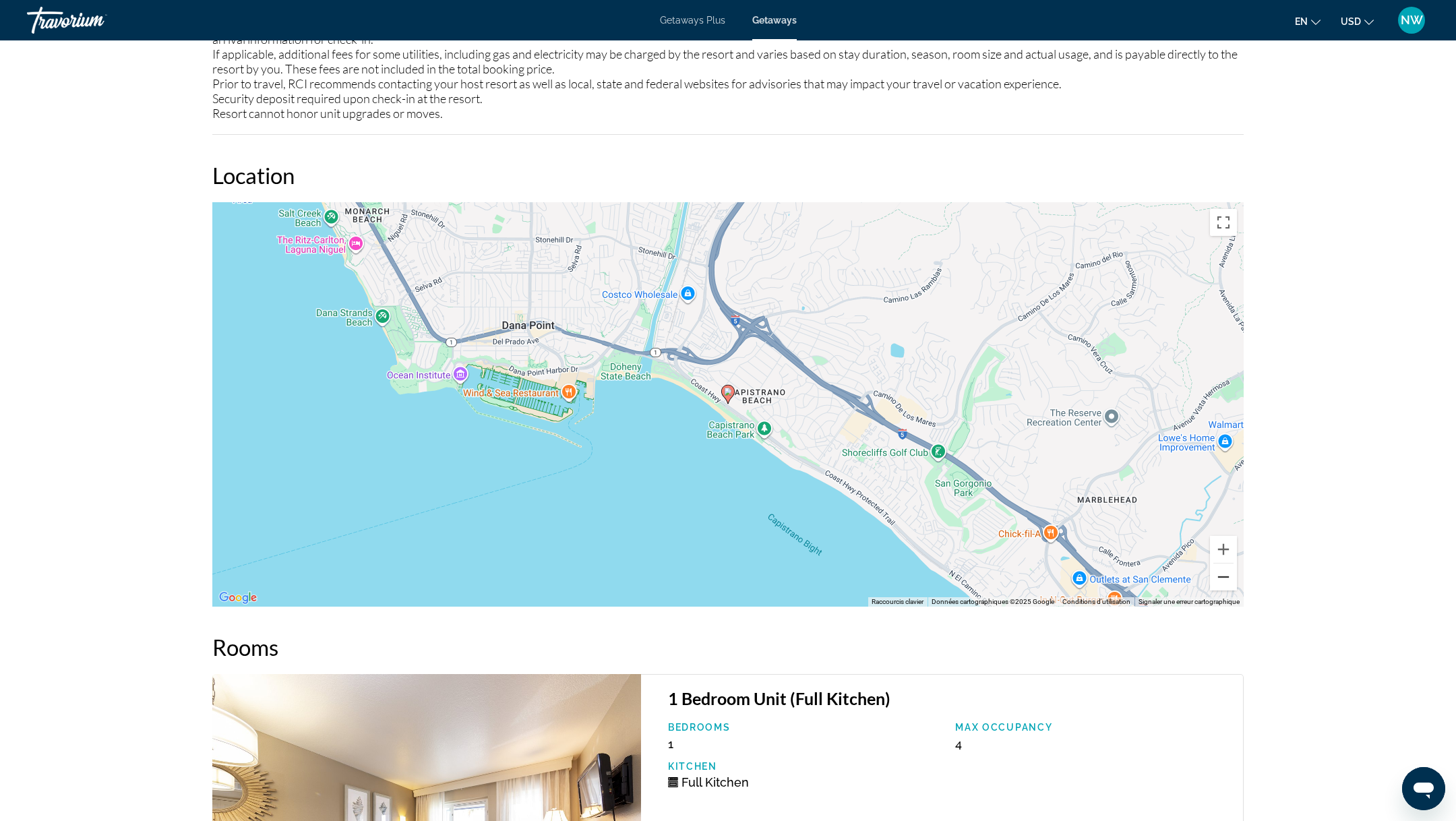
click at [1227, 579] on button "Zoom arrière" at bounding box center [1223, 577] width 27 height 27
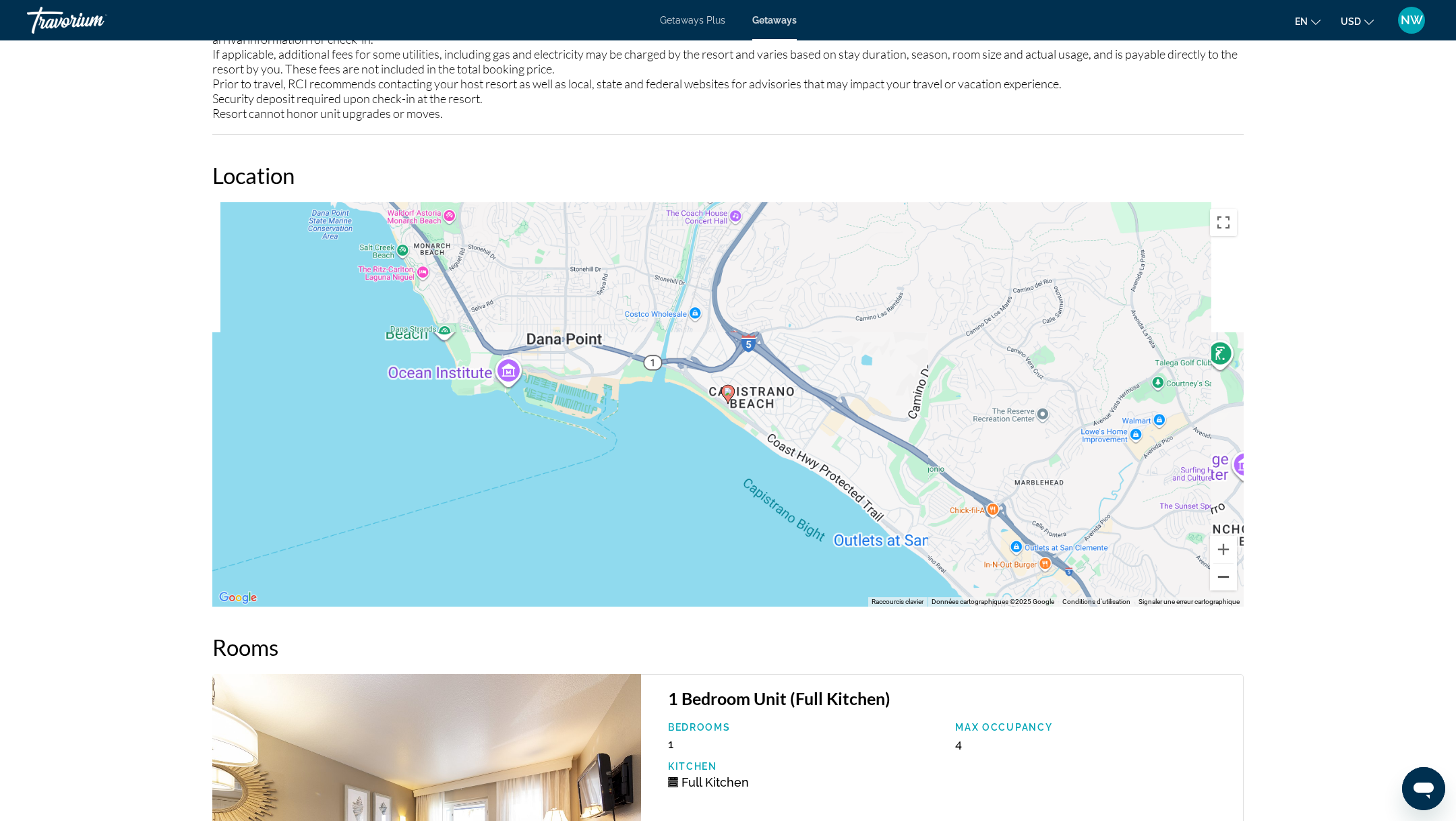
click at [1227, 579] on button "Zoom arrière" at bounding box center [1223, 577] width 27 height 27
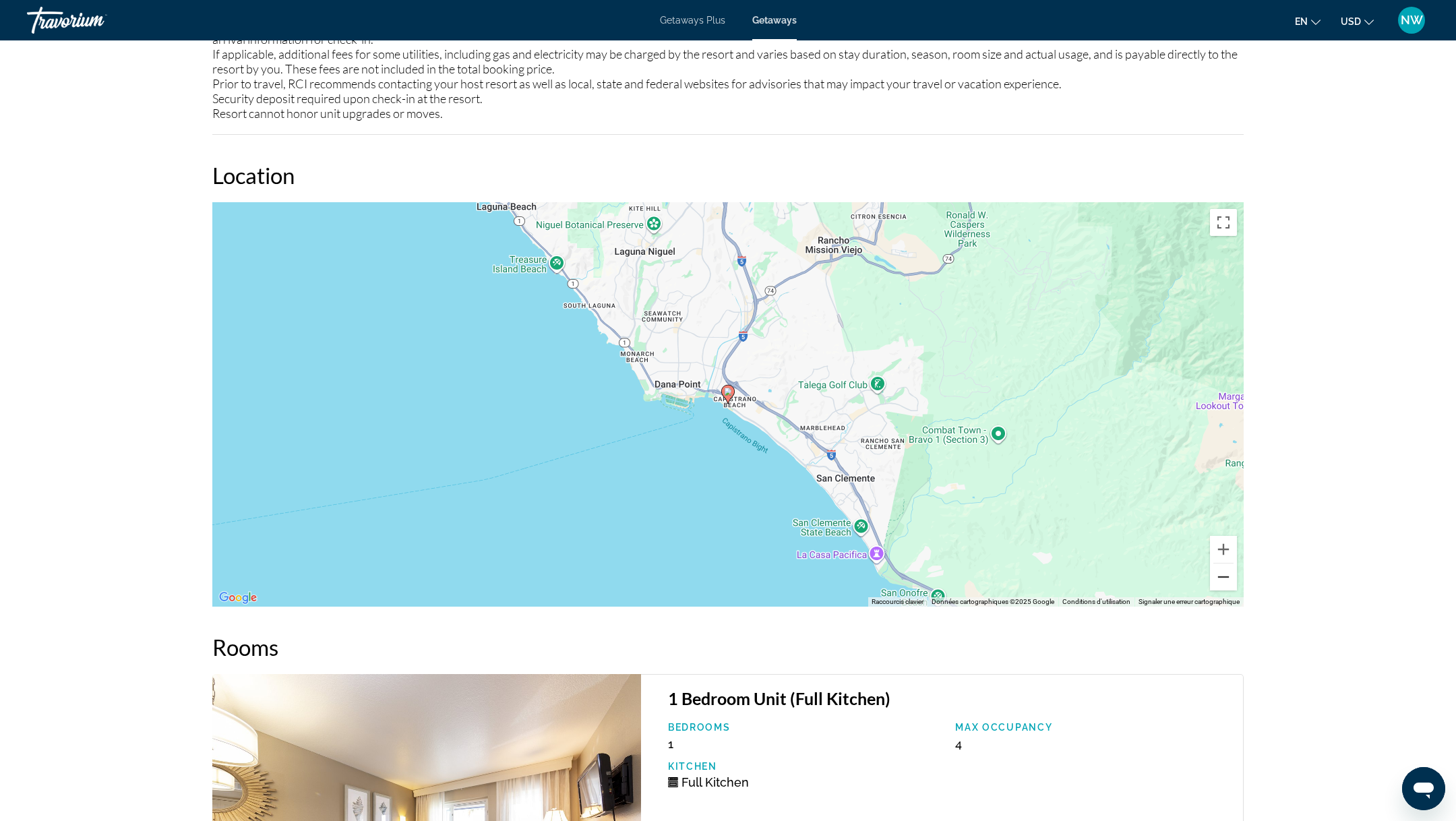
click at [1227, 579] on button "Zoom arrière" at bounding box center [1223, 577] width 27 height 27
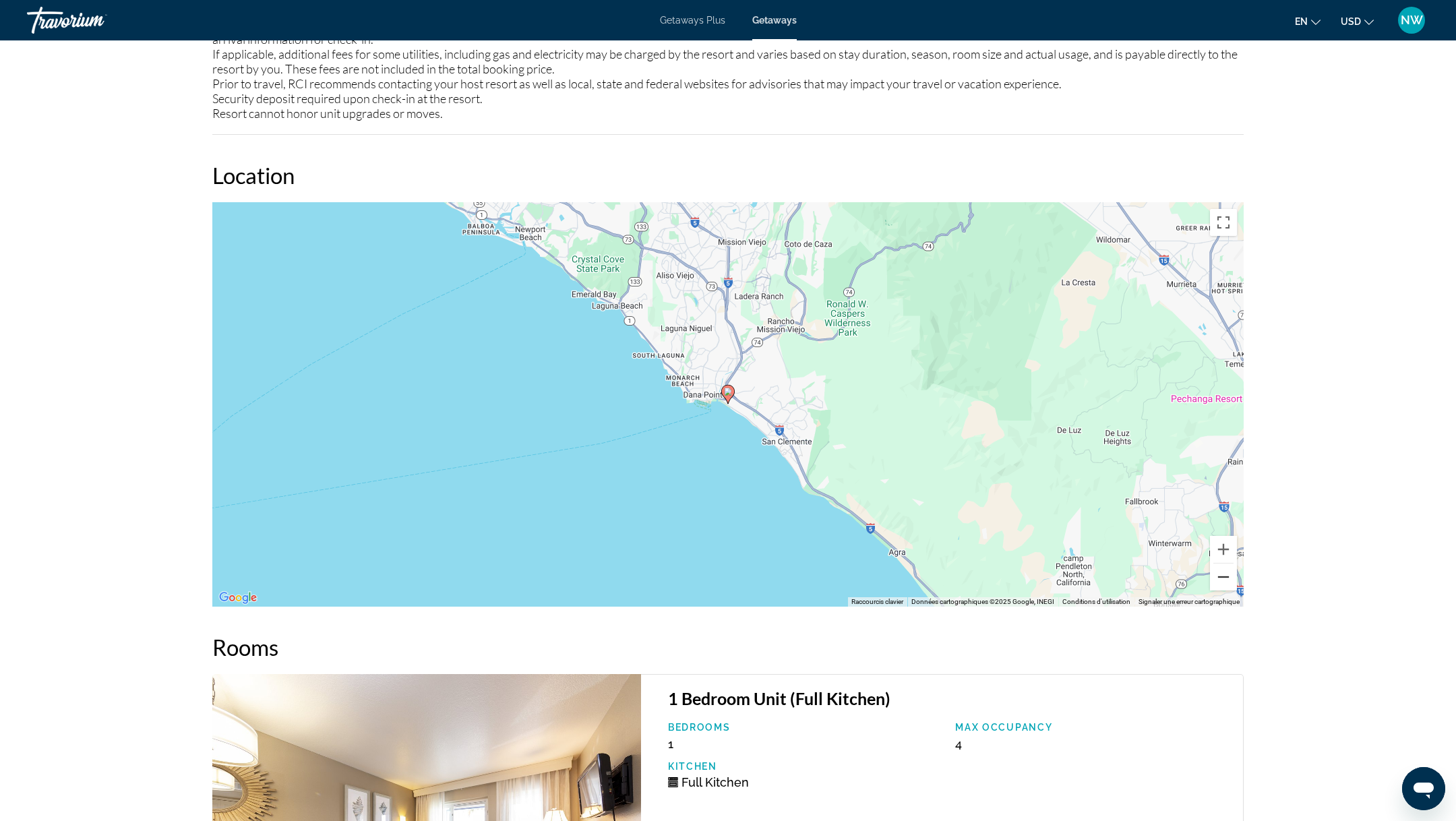
click at [1227, 579] on button "Zoom arrière" at bounding box center [1223, 577] width 27 height 27
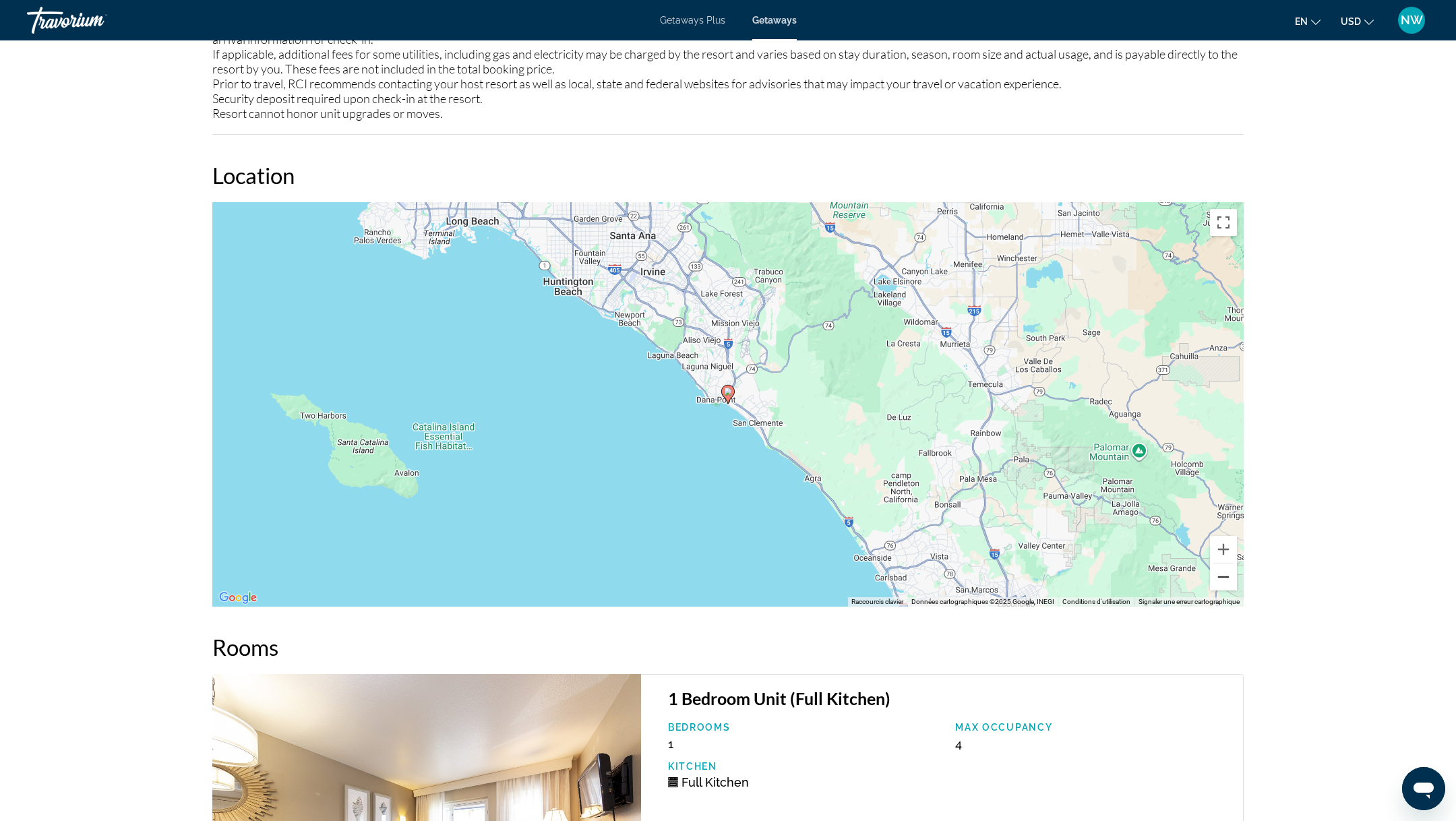
click at [1227, 579] on button "Zoom arrière" at bounding box center [1223, 577] width 27 height 27
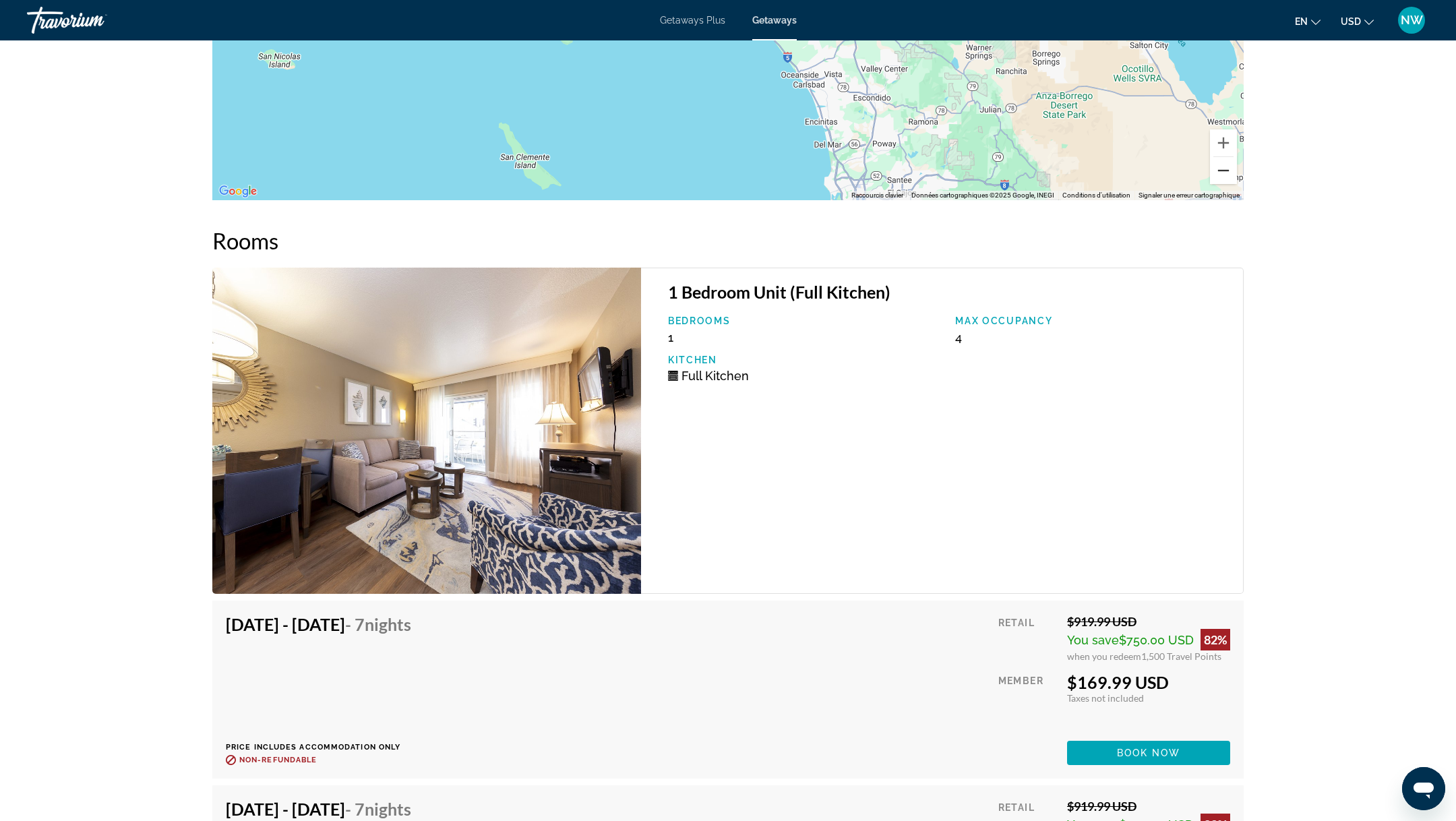
scroll to position [2057, 0]
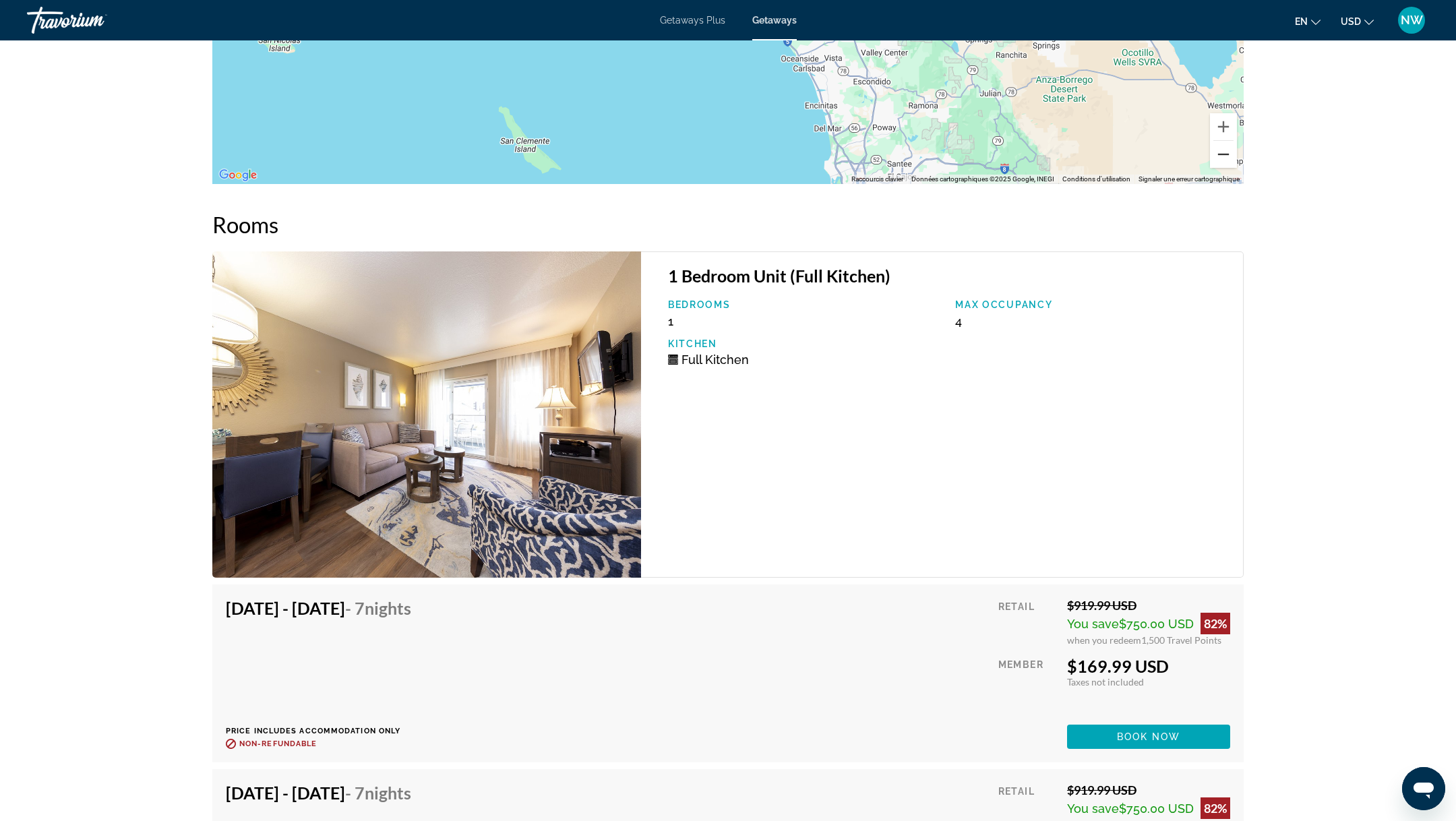
click at [1227, 579] on div "1 Bedroom Unit (Full Kitchen) Bedrooms 1 Max Occupancy 4 Kitchen Full Kitchen […" at bounding box center [727, 694] width 1031 height 887
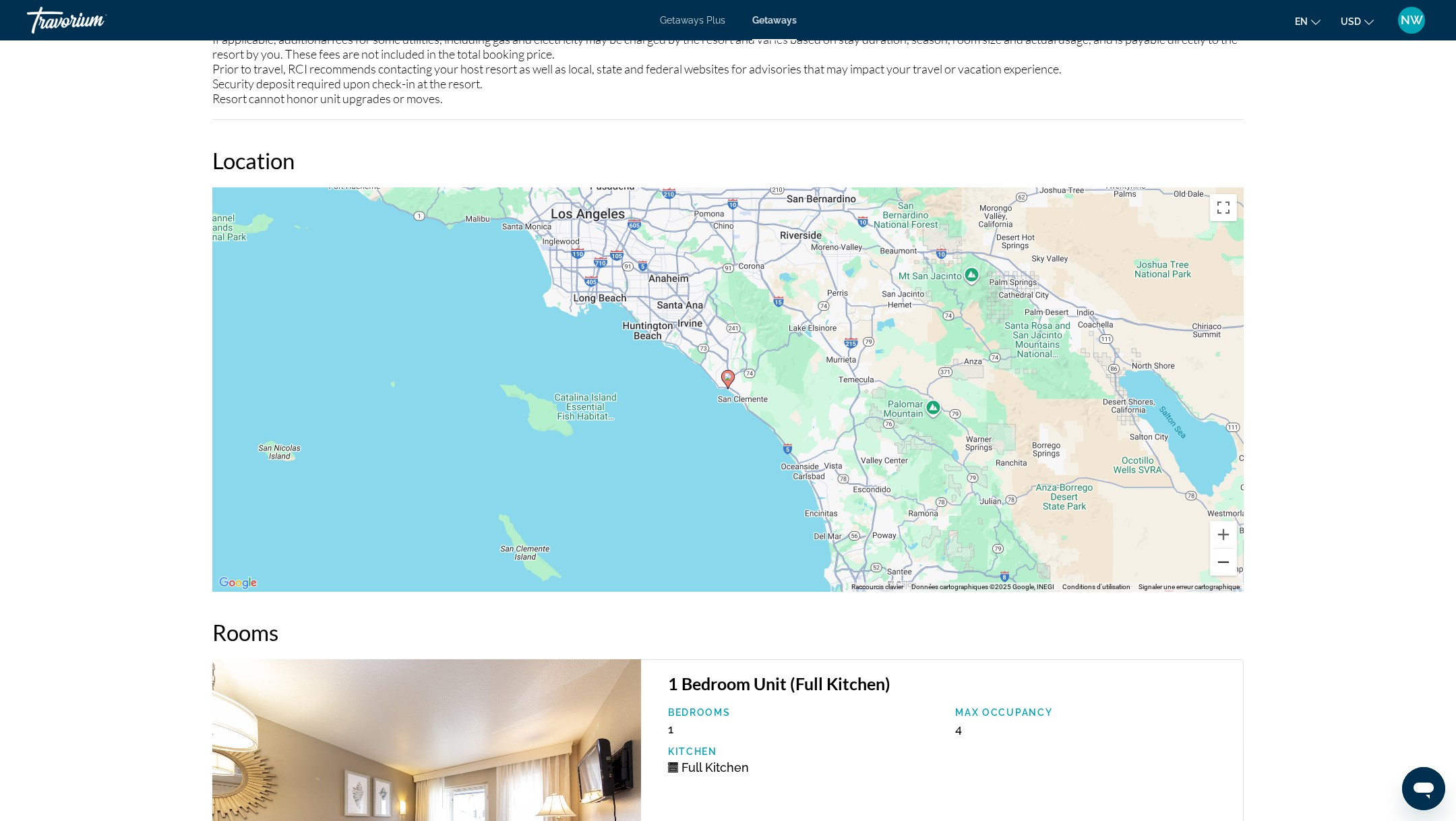
scroll to position [1590, 0]
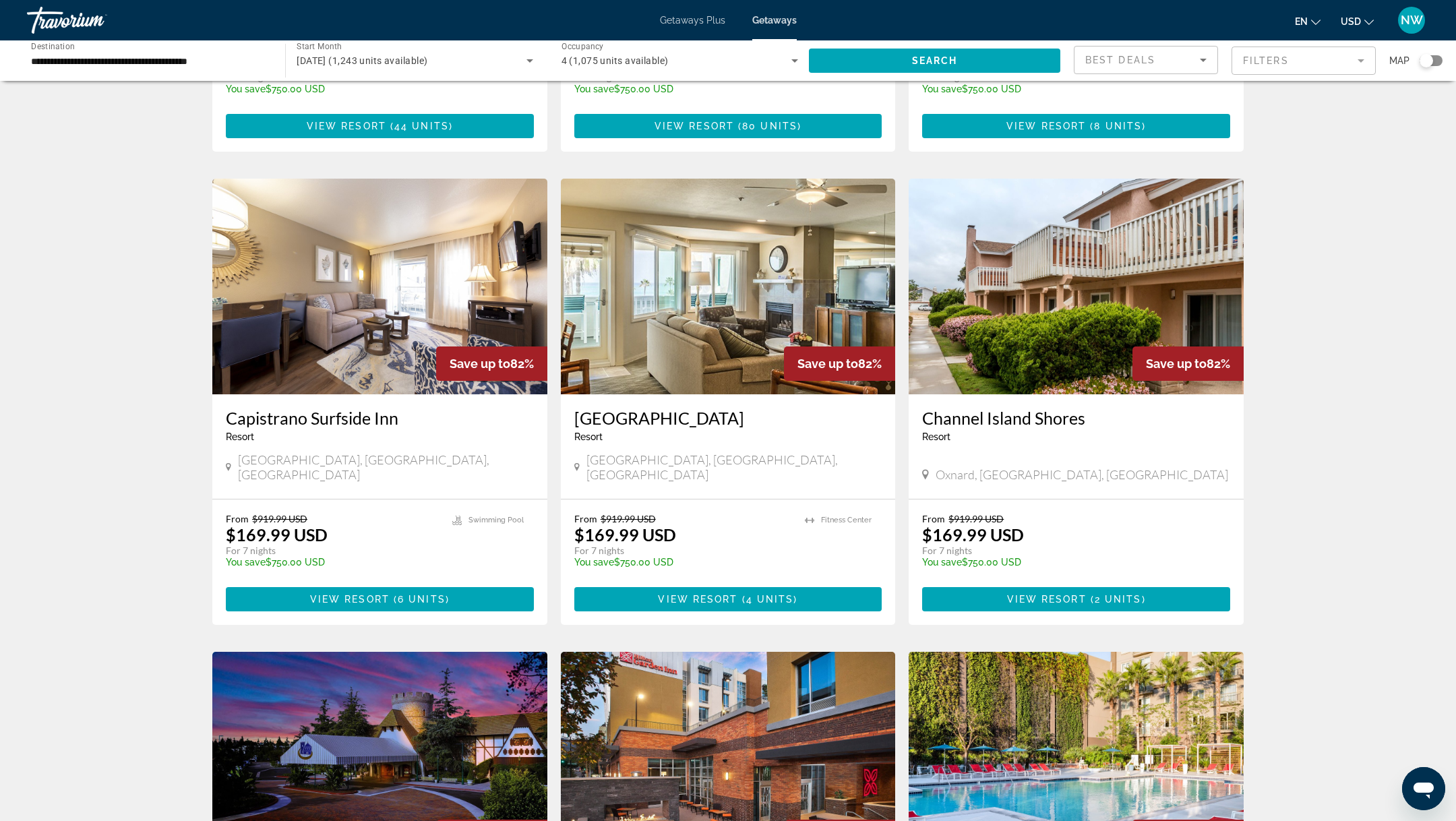
scroll to position [451, 0]
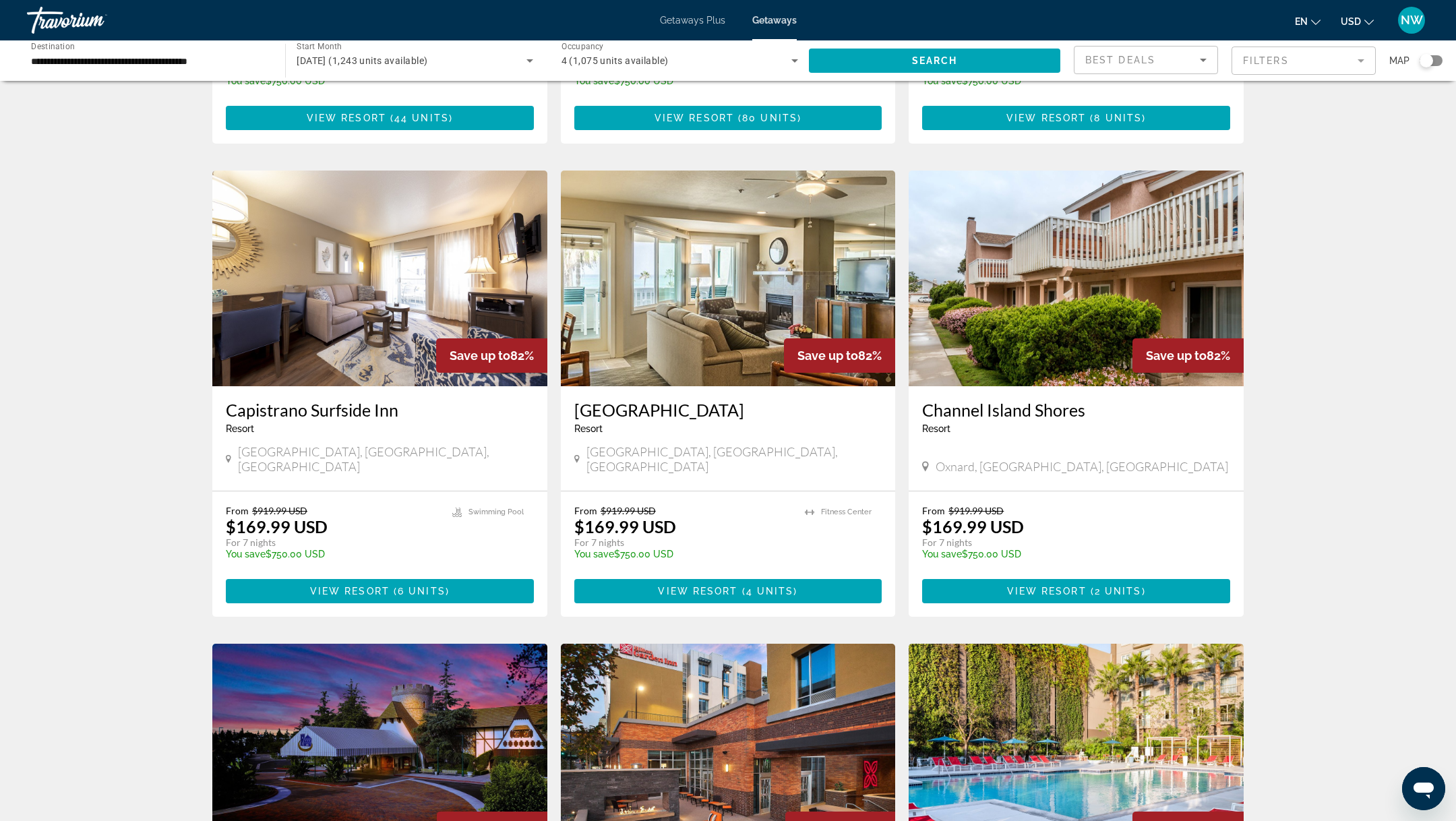
click at [724, 278] on img "Main content" at bounding box center [728, 278] width 335 height 216
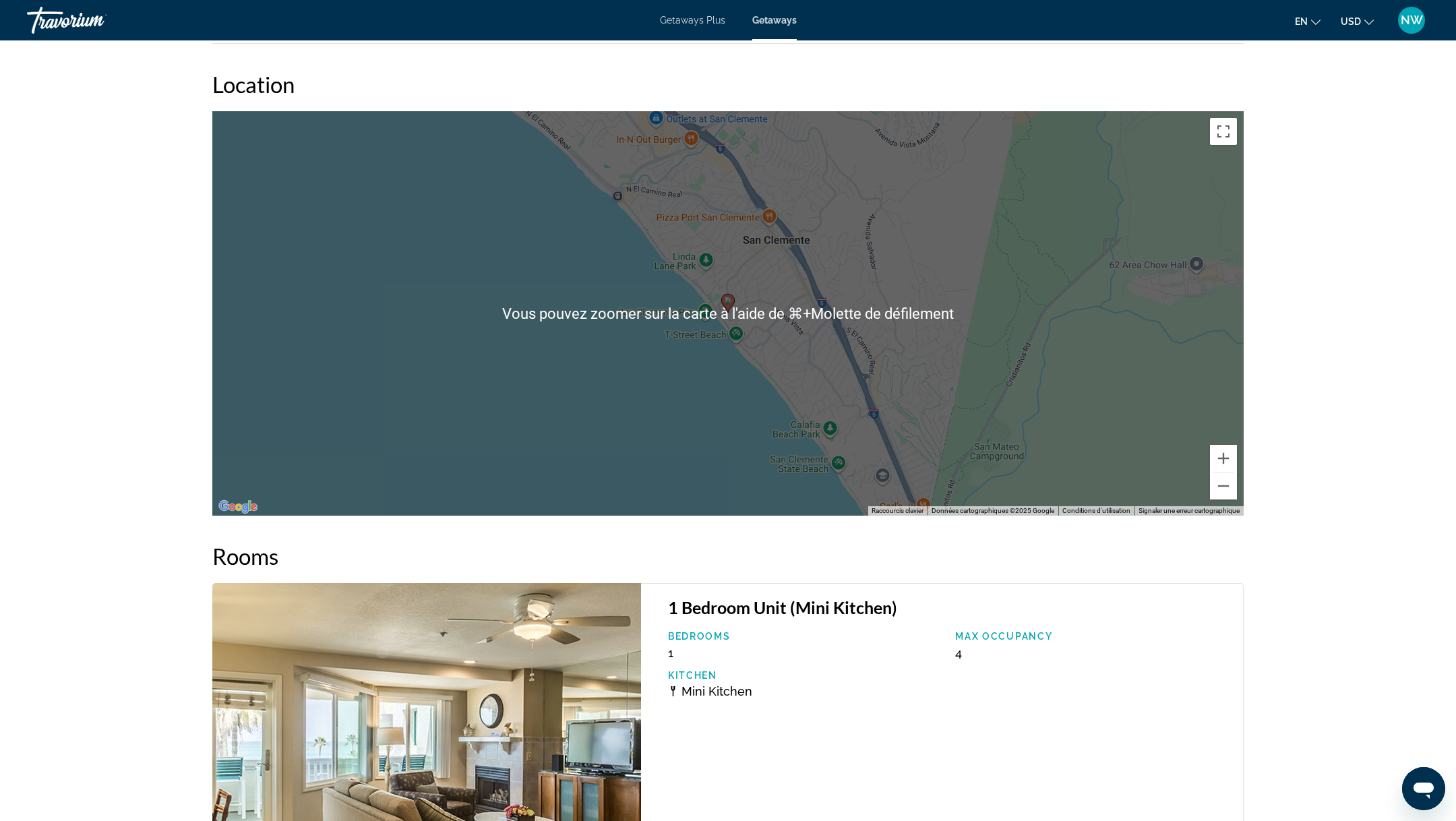
scroll to position [1678, 0]
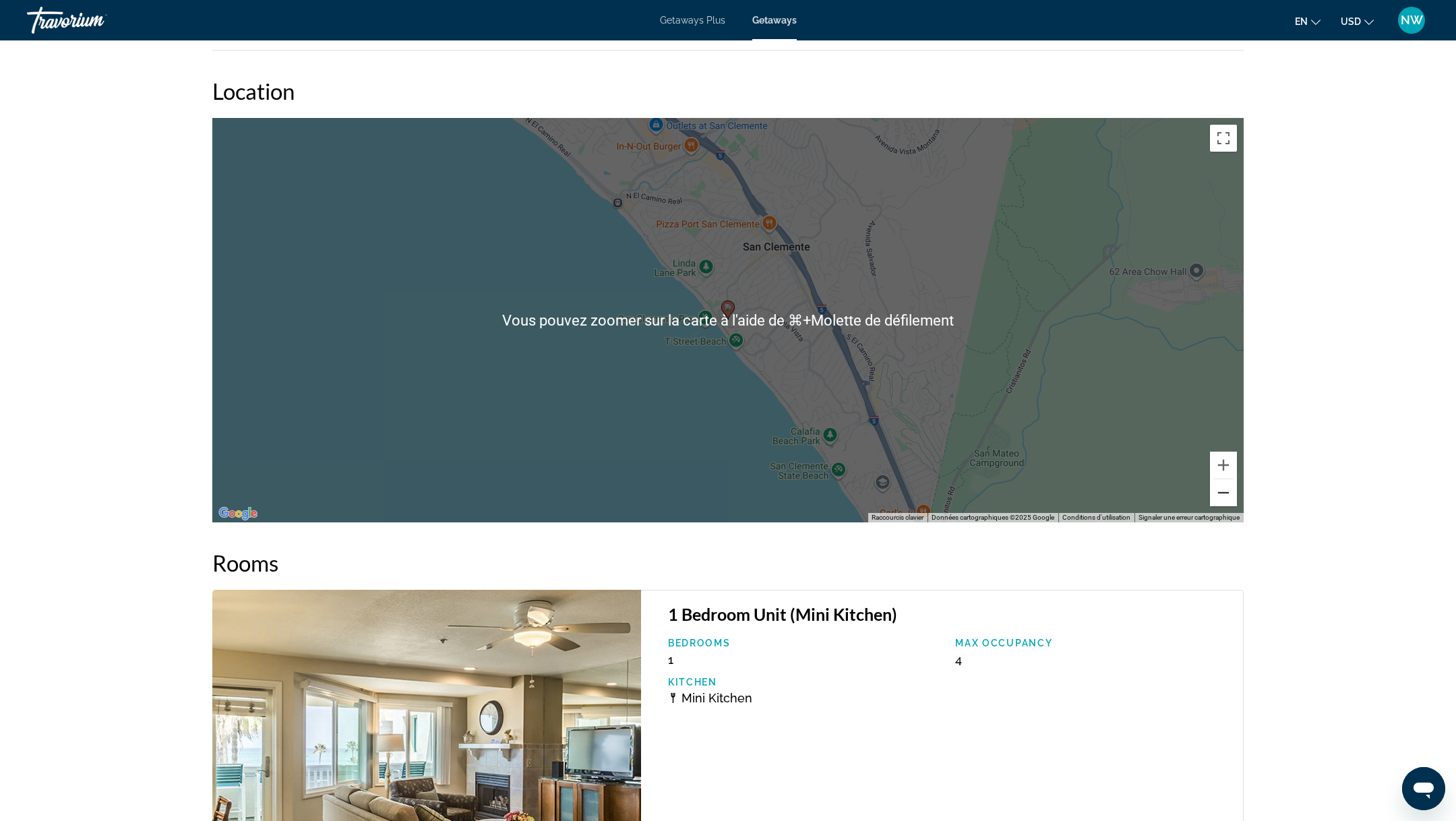
click at [1224, 490] on button "Zoom arrière" at bounding box center [1223, 493] width 27 height 27
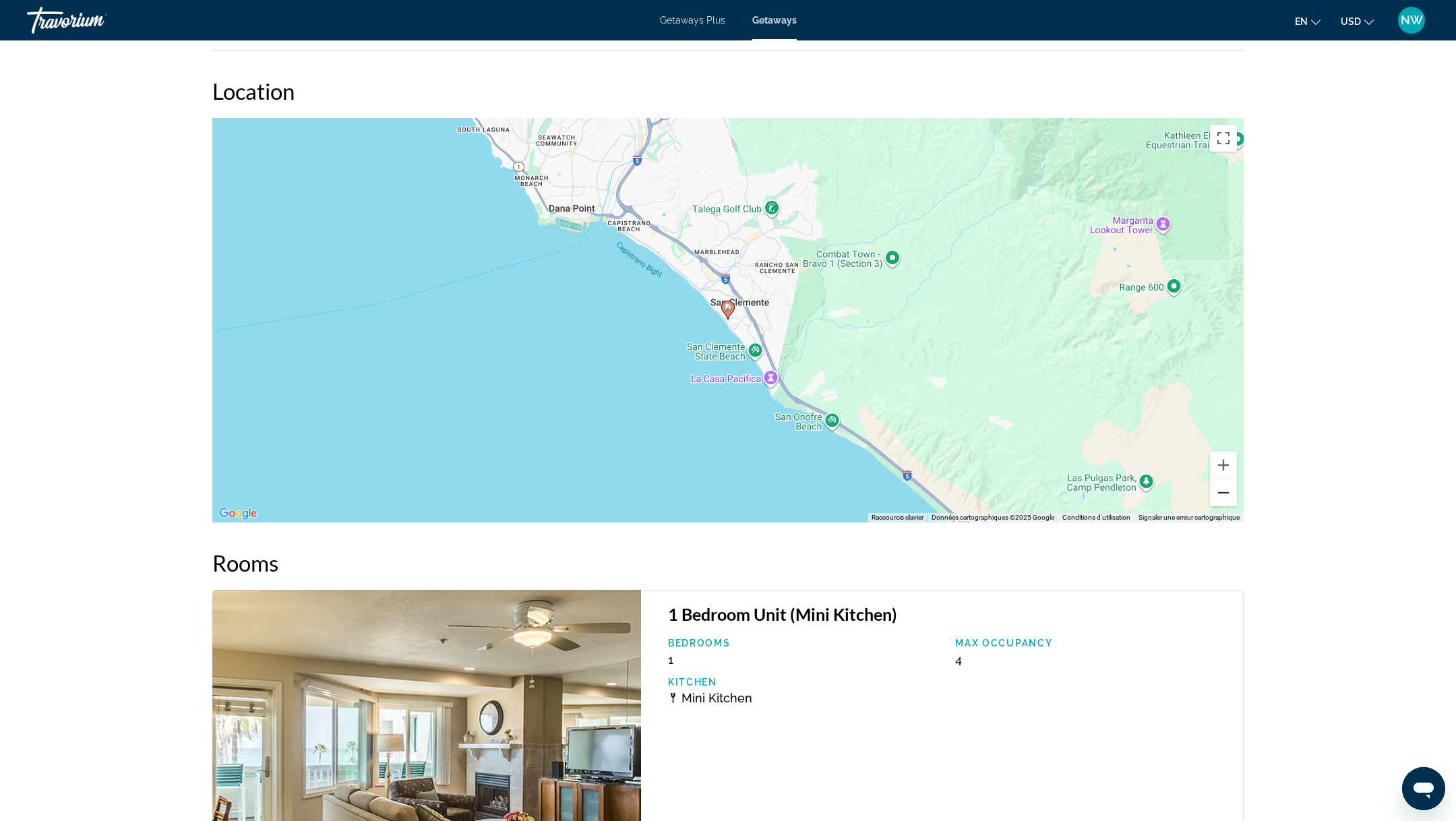
click at [1224, 490] on button "Zoom arrière" at bounding box center [1223, 493] width 27 height 27
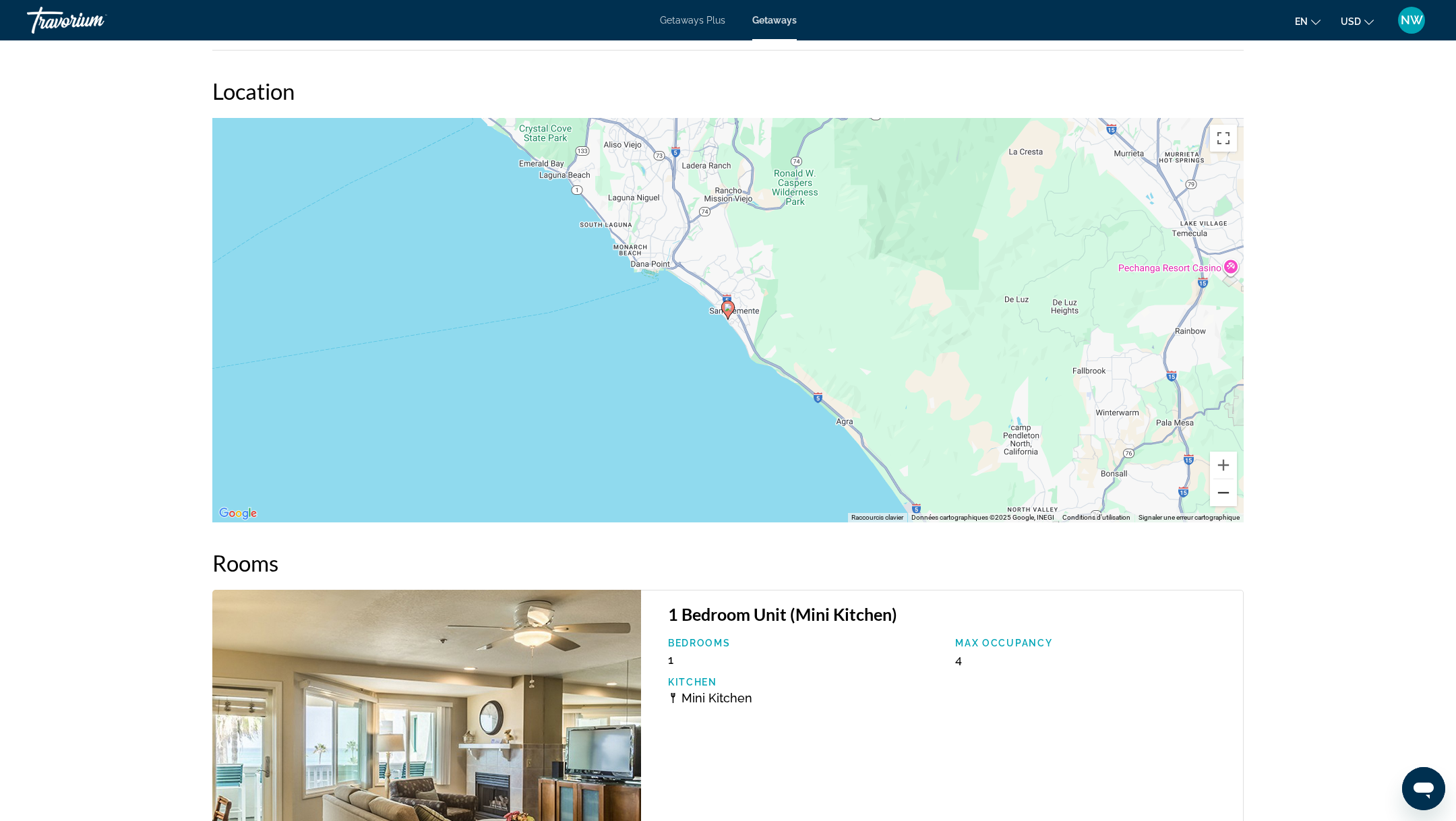
click at [1224, 490] on button "Zoom arrière" at bounding box center [1223, 493] width 27 height 27
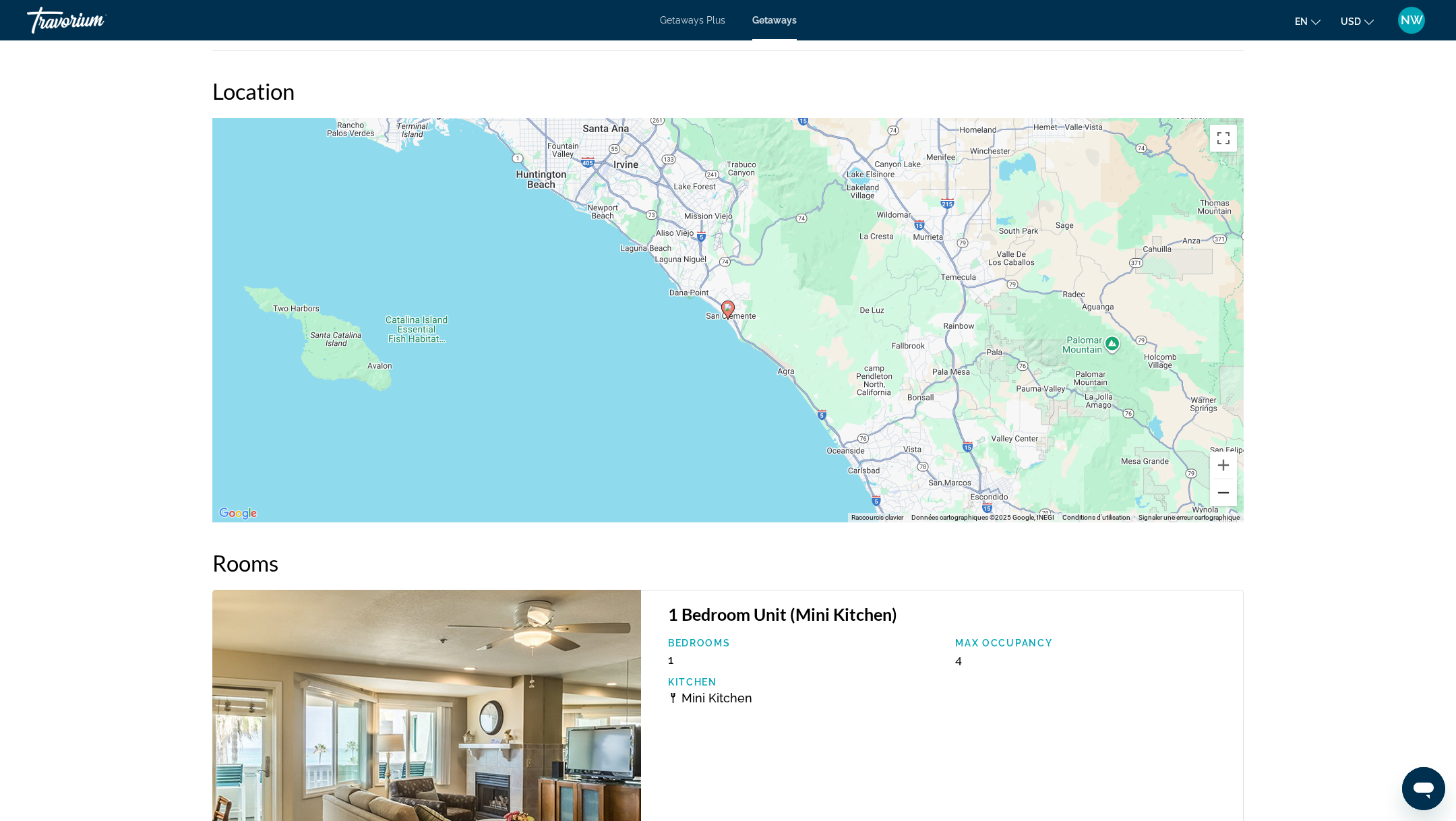
click at [1224, 490] on button "Zoom arrière" at bounding box center [1223, 493] width 27 height 27
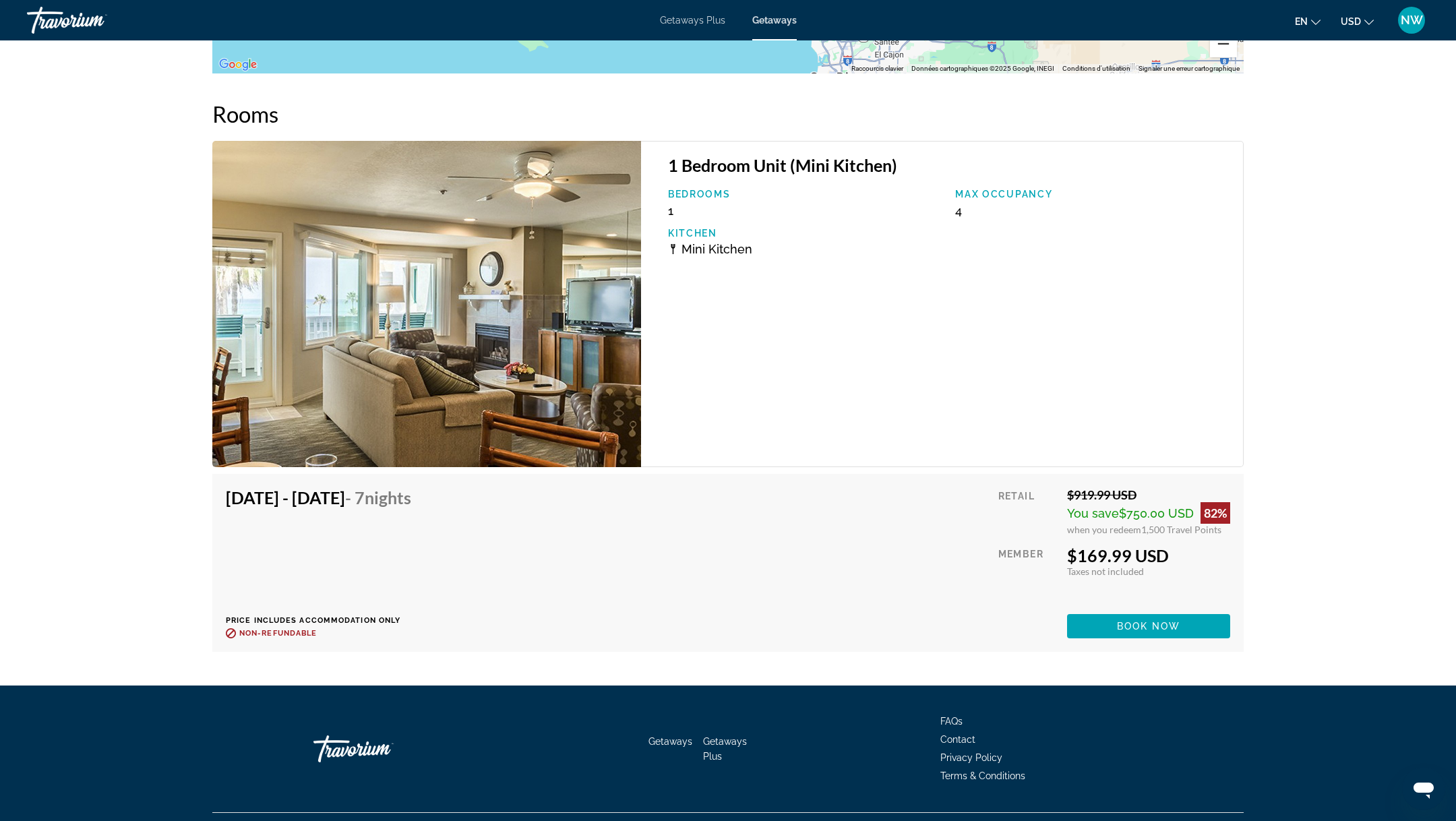
scroll to position [2154, 0]
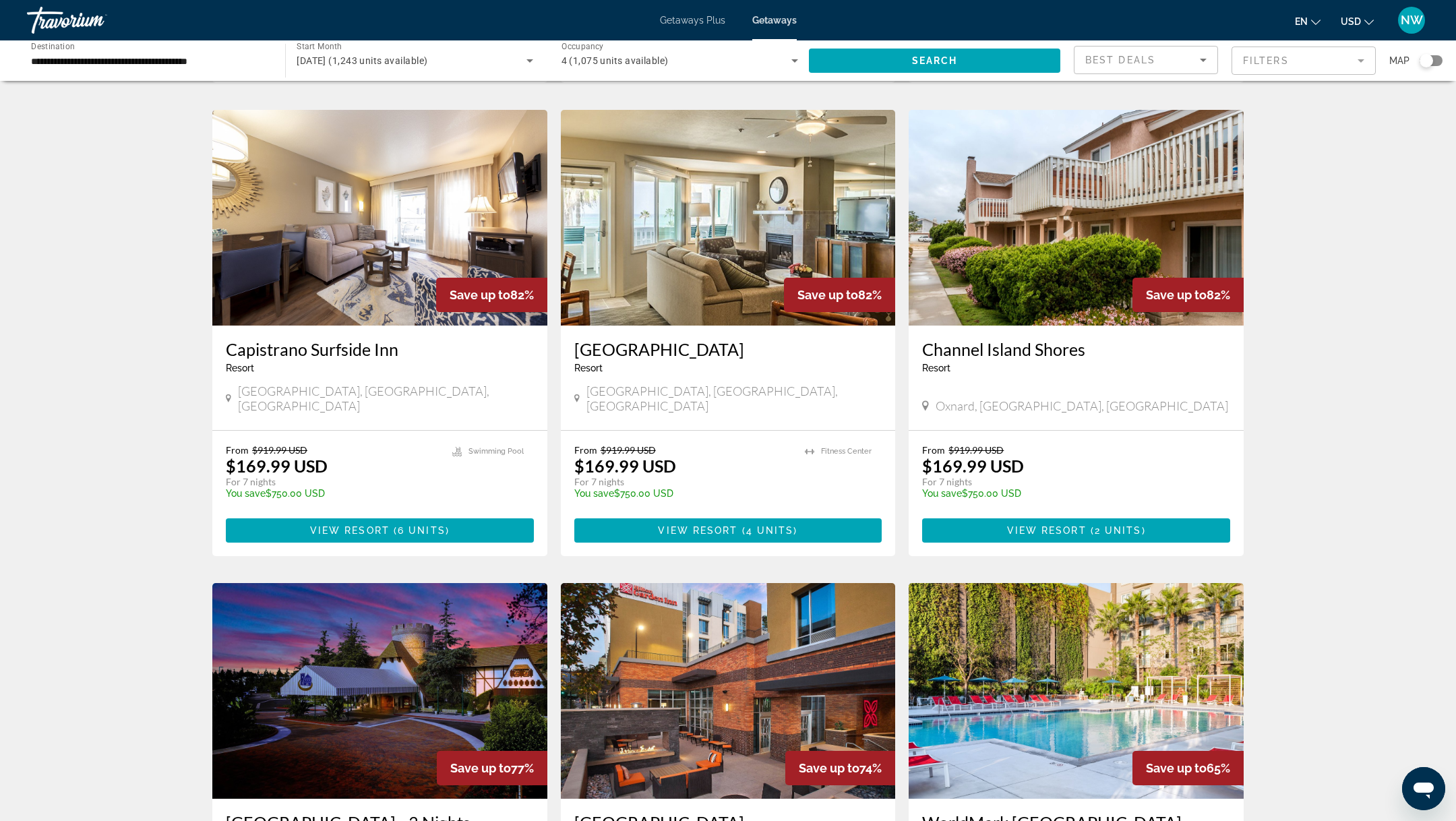
scroll to position [509, 0]
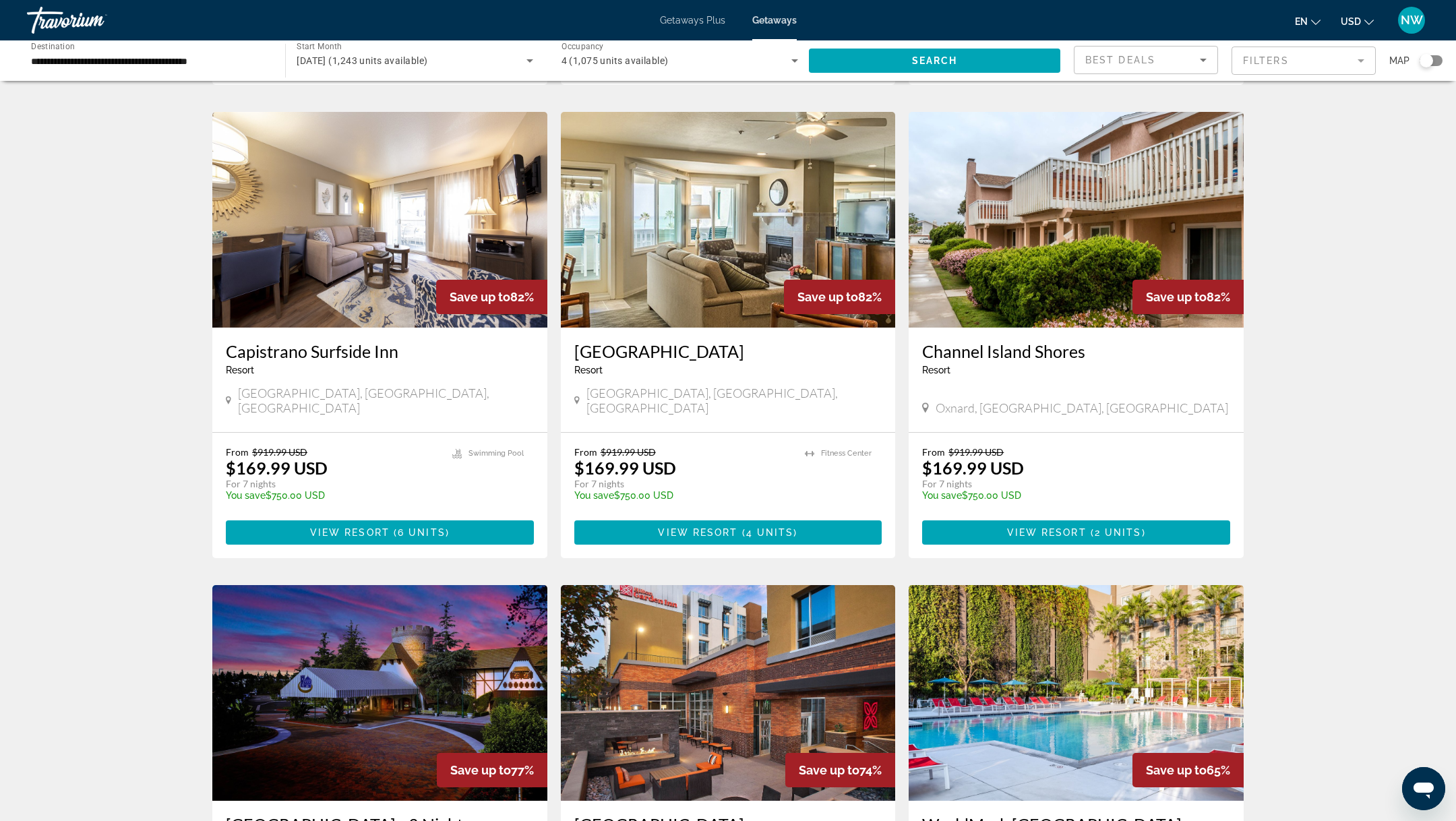
click at [1050, 196] on img "Main content" at bounding box center [1075, 219] width 335 height 216
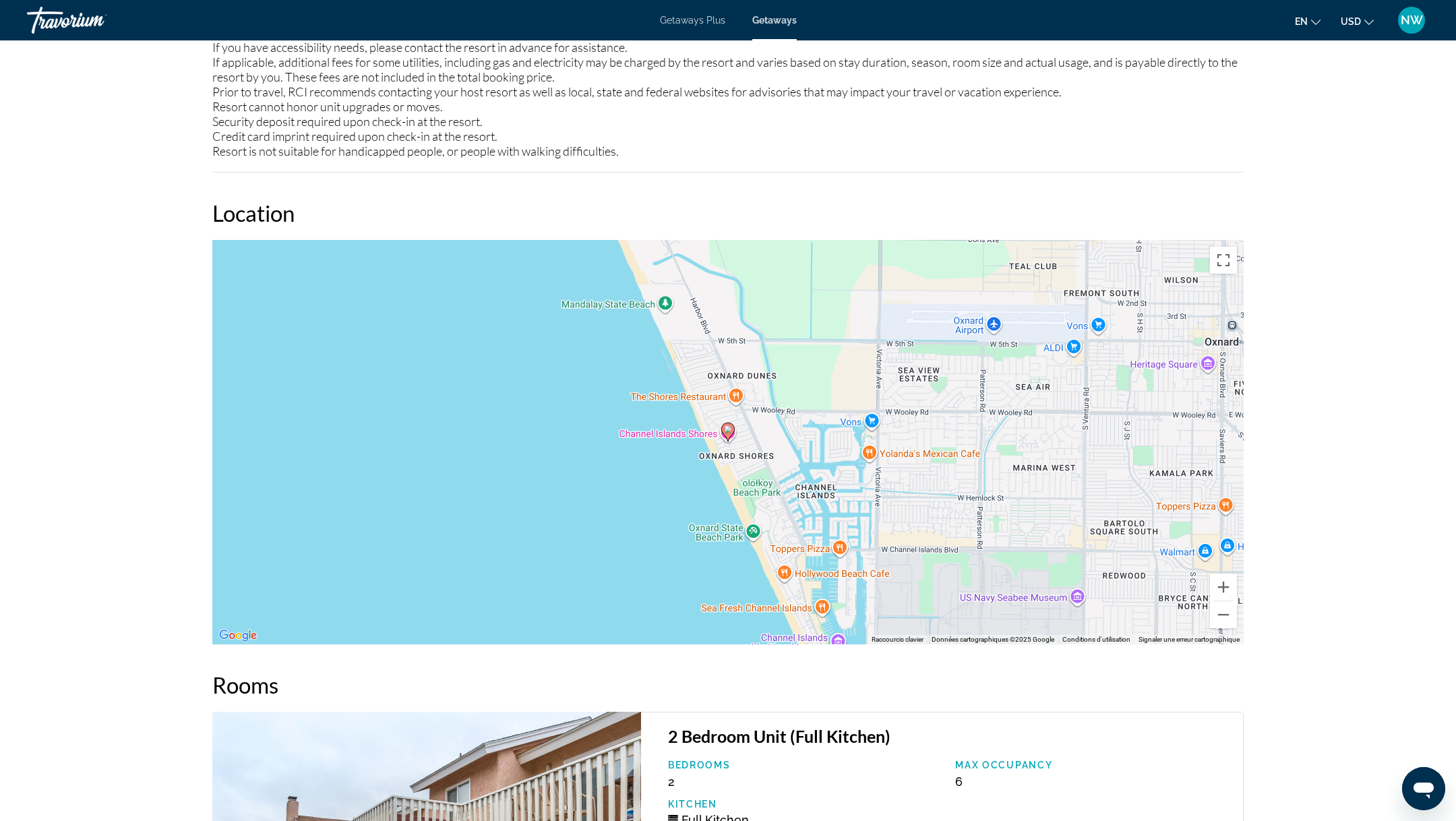
scroll to position [1466, 0]
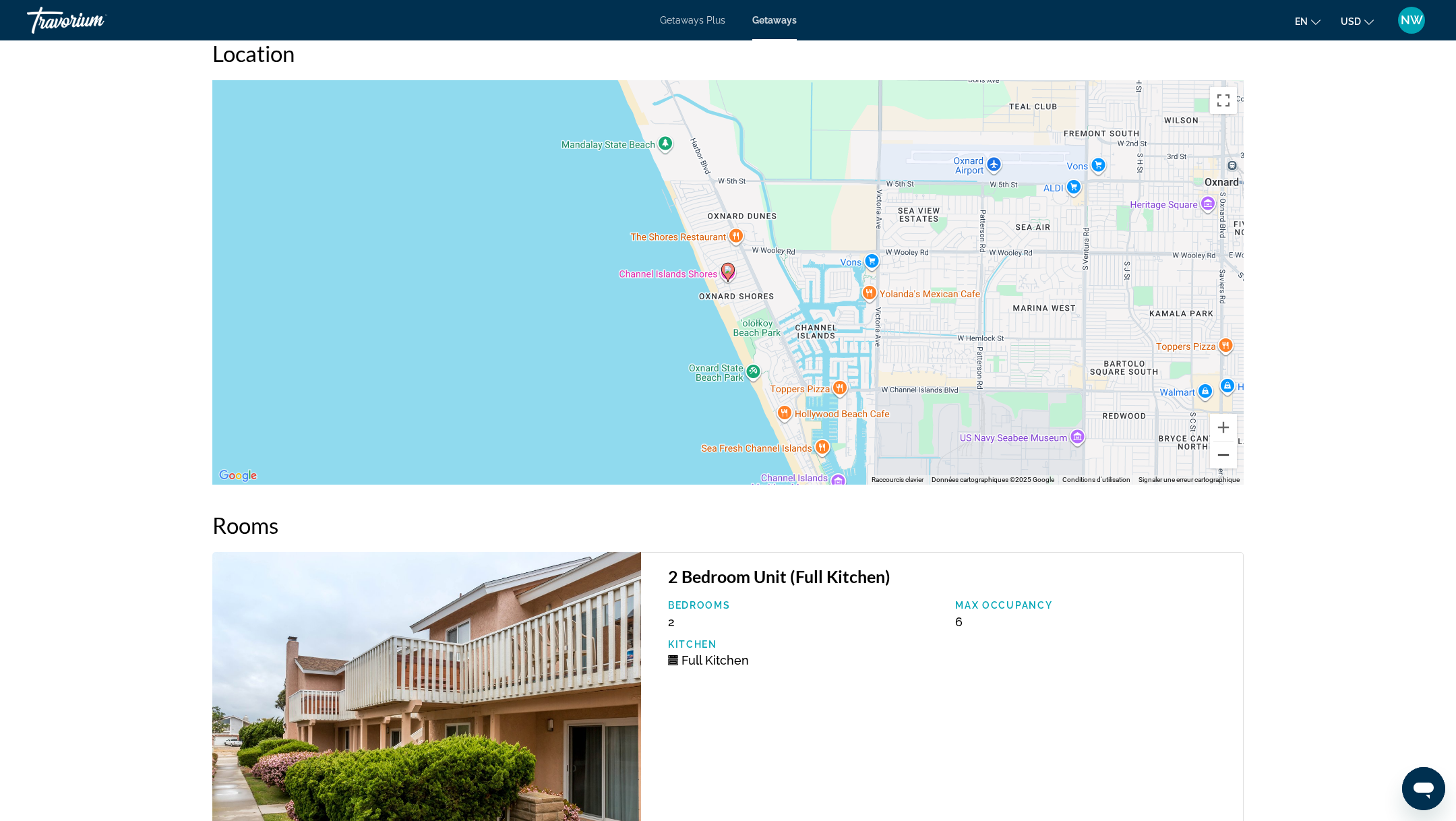
click at [1226, 452] on button "Zoom arrière" at bounding box center [1223, 454] width 27 height 27
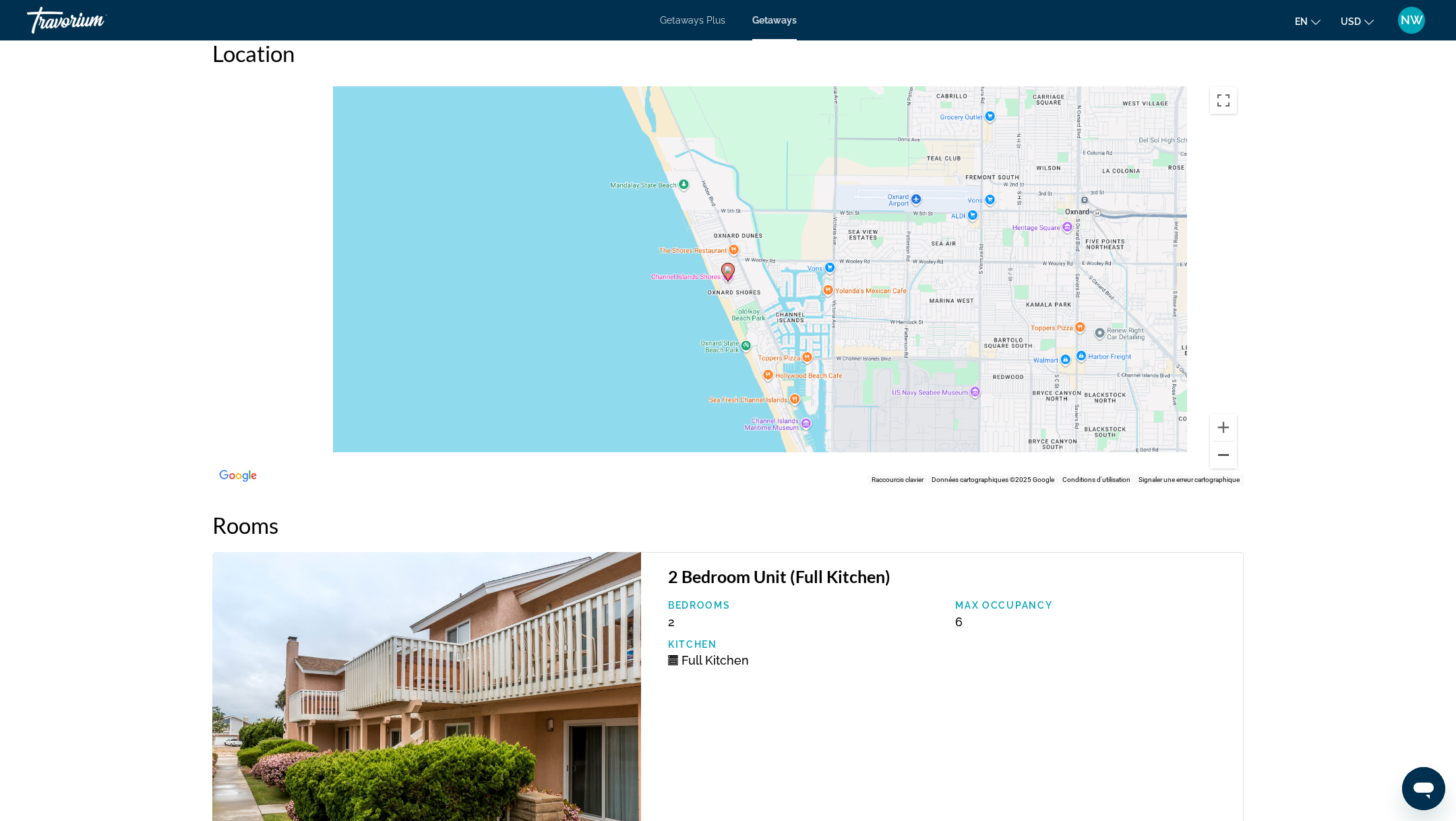
click at [1226, 452] on button "Zoom arrière" at bounding box center [1223, 454] width 27 height 27
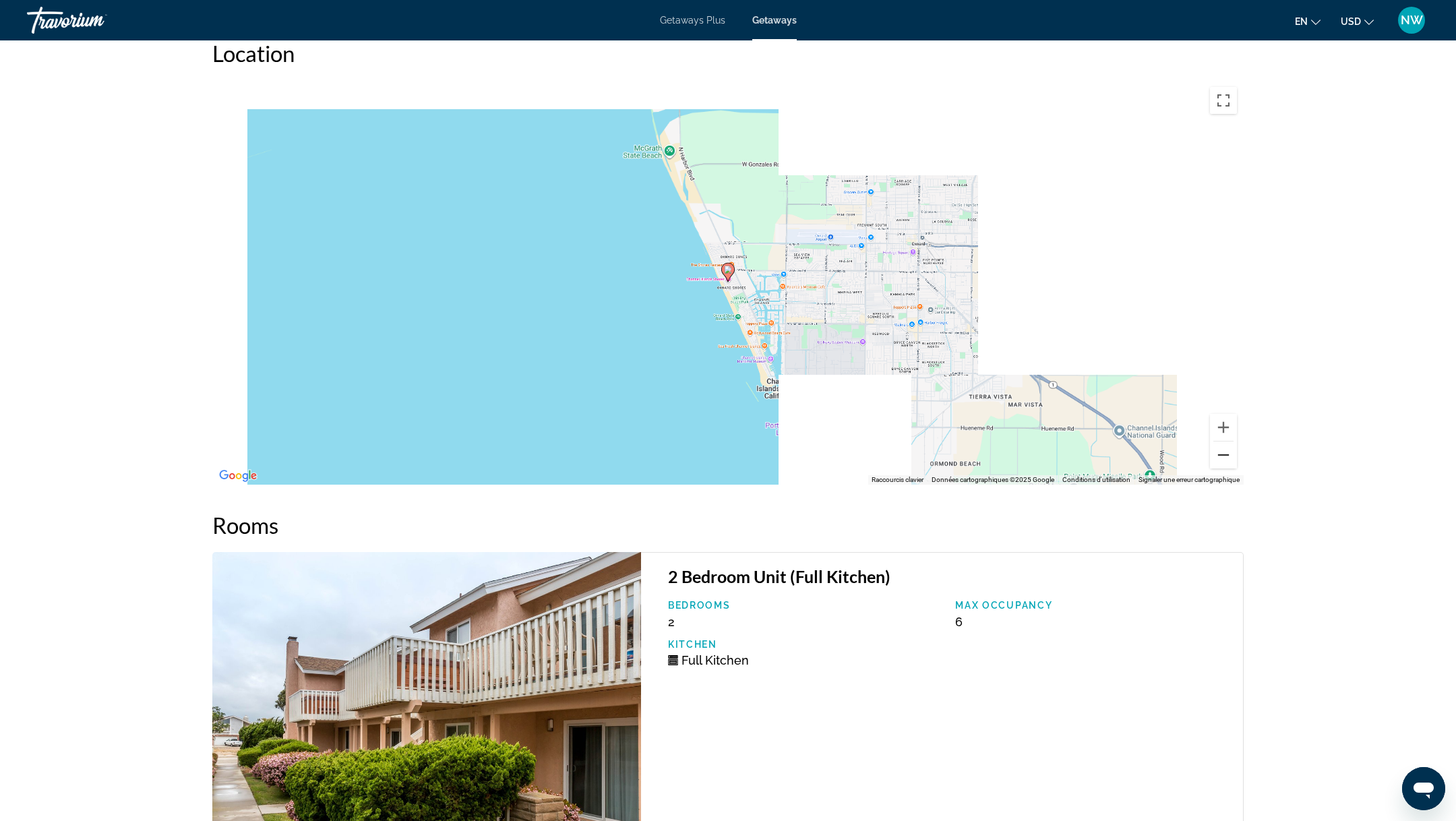
click at [1226, 452] on button "Zoom arrière" at bounding box center [1223, 454] width 27 height 27
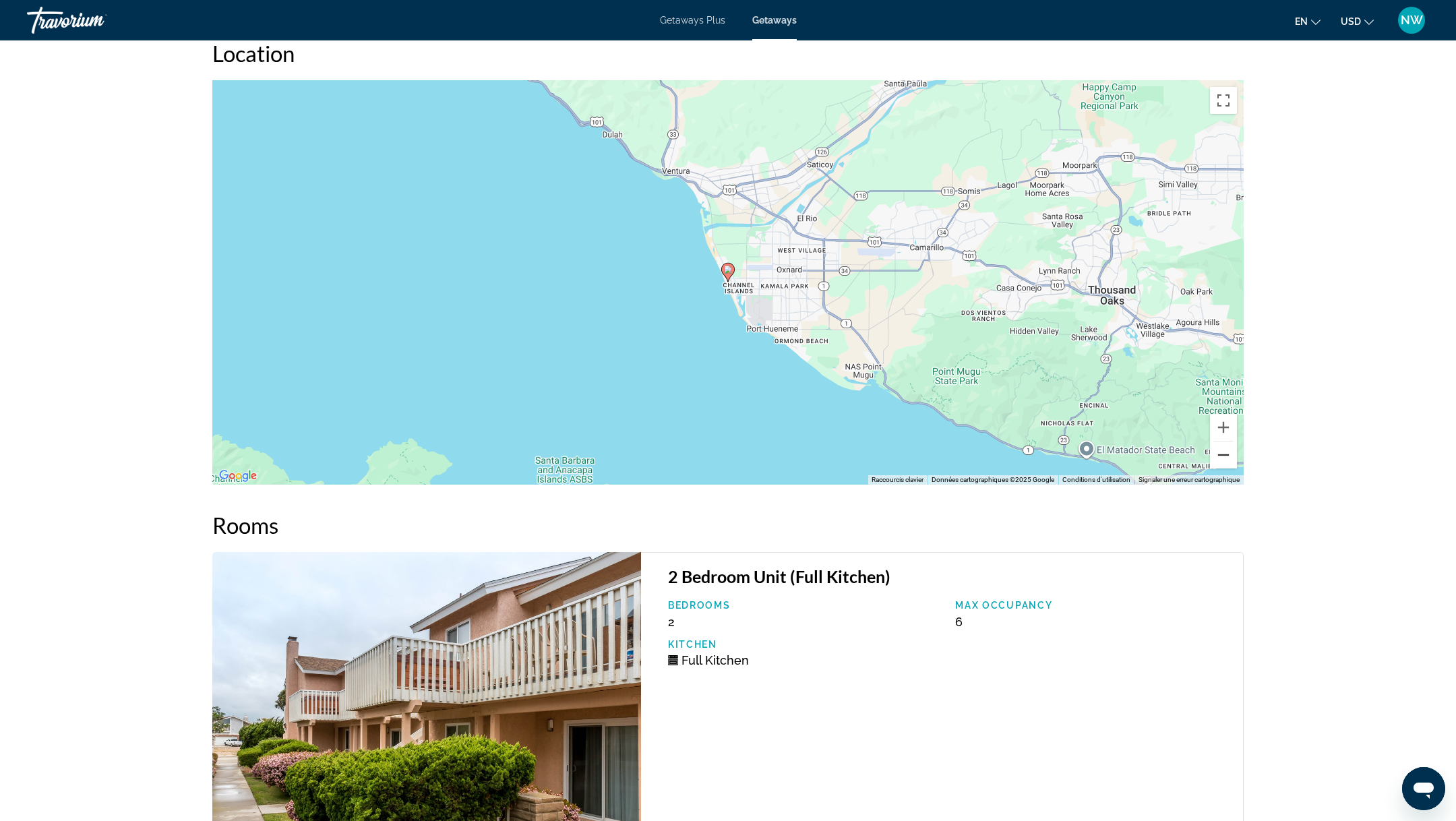
click at [1226, 452] on button "Zoom arrière" at bounding box center [1223, 454] width 27 height 27
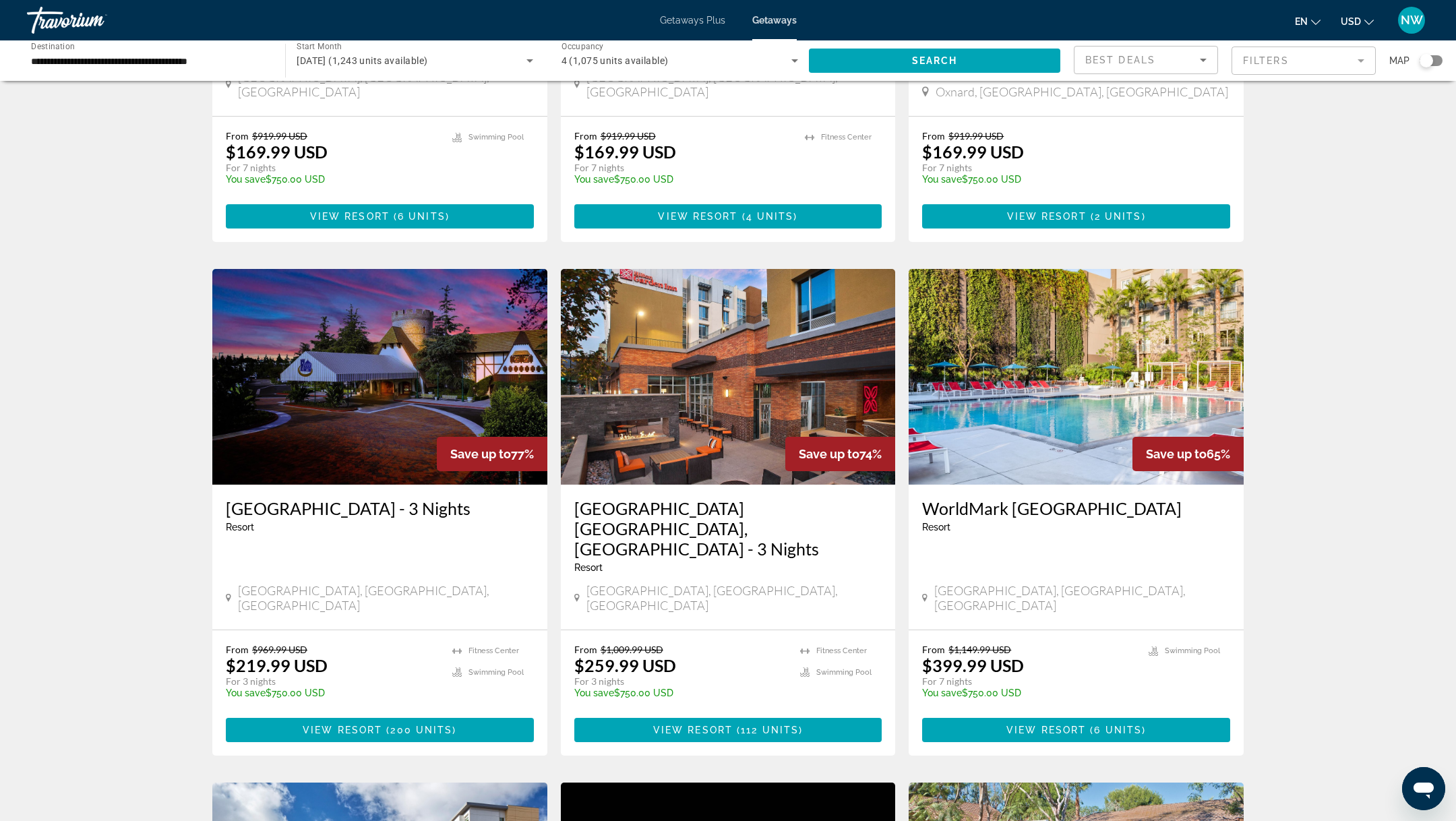
scroll to position [829, 0]
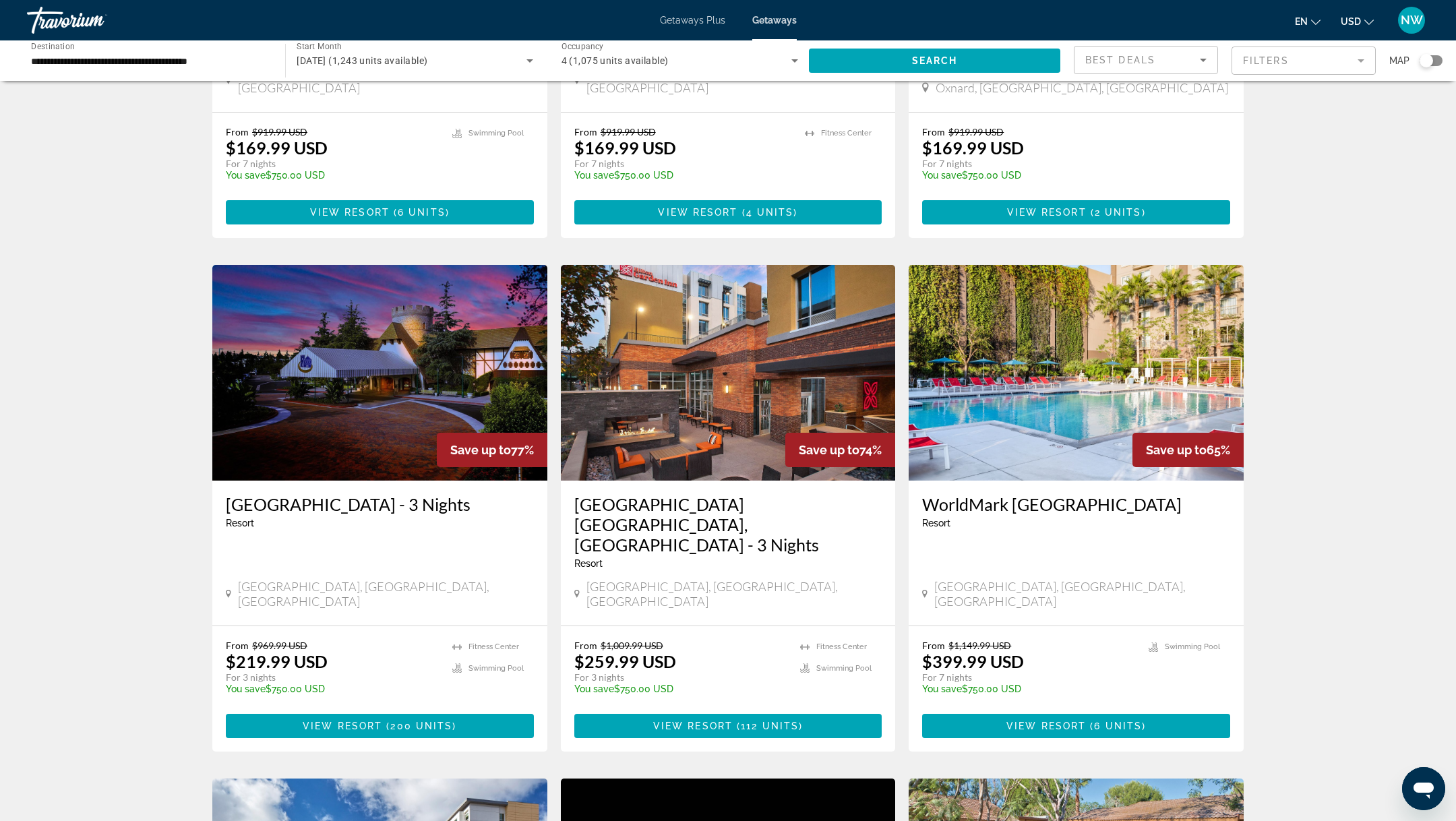
click at [720, 380] on img "Main content" at bounding box center [728, 372] width 335 height 216
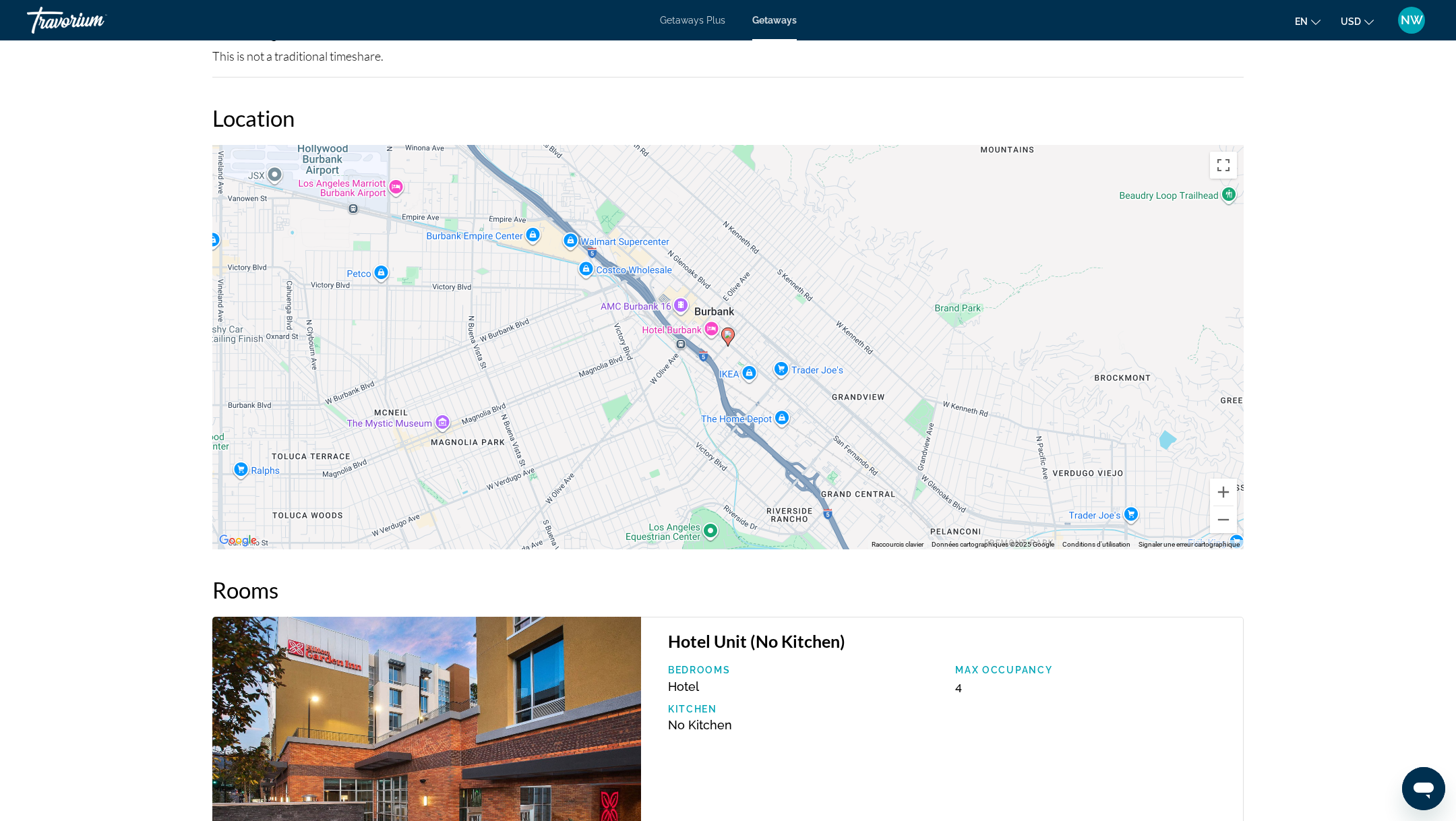
scroll to position [1372, 0]
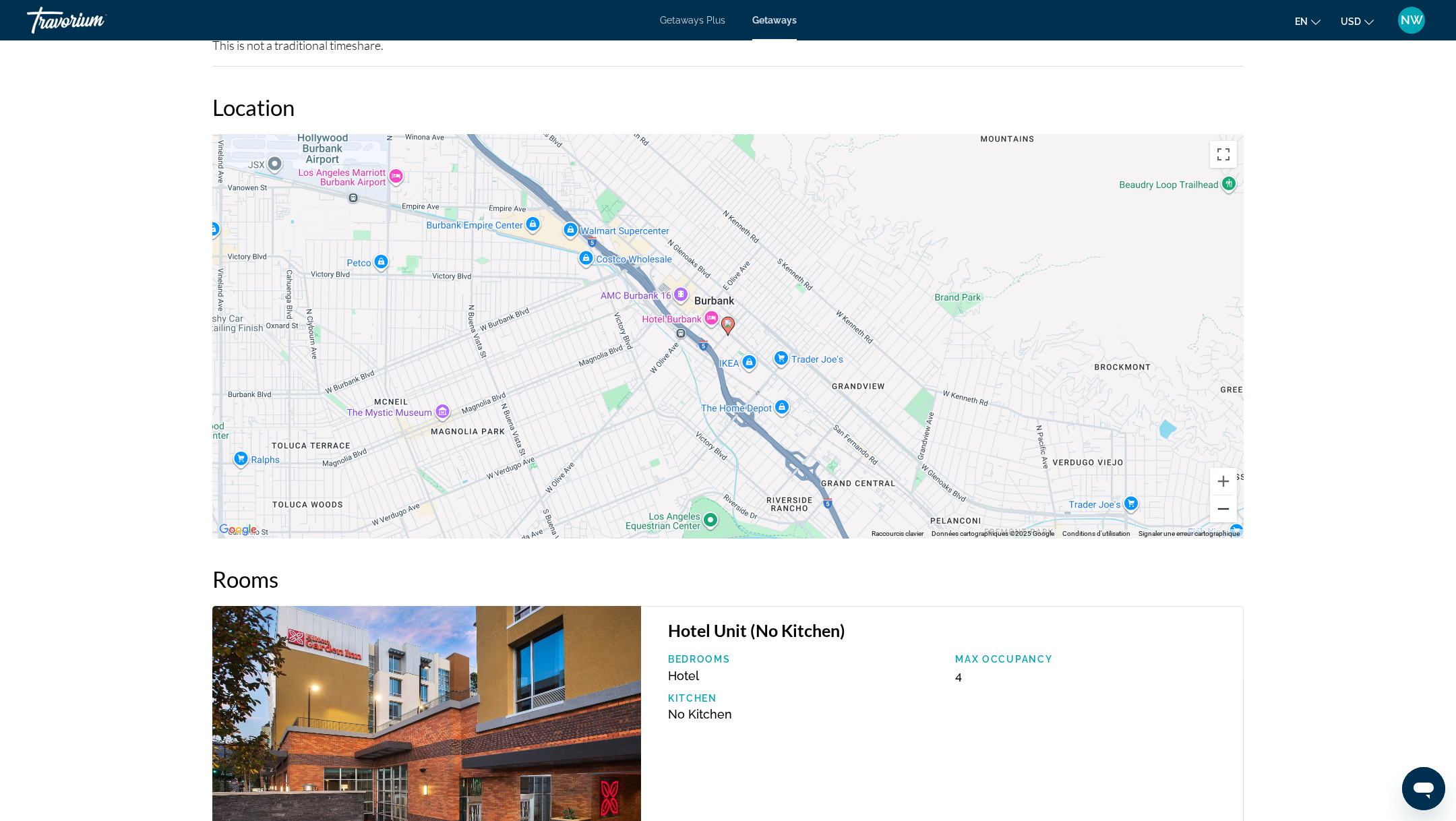
click at [1220, 513] on button "Zoom arrière" at bounding box center [1223, 509] width 27 height 27
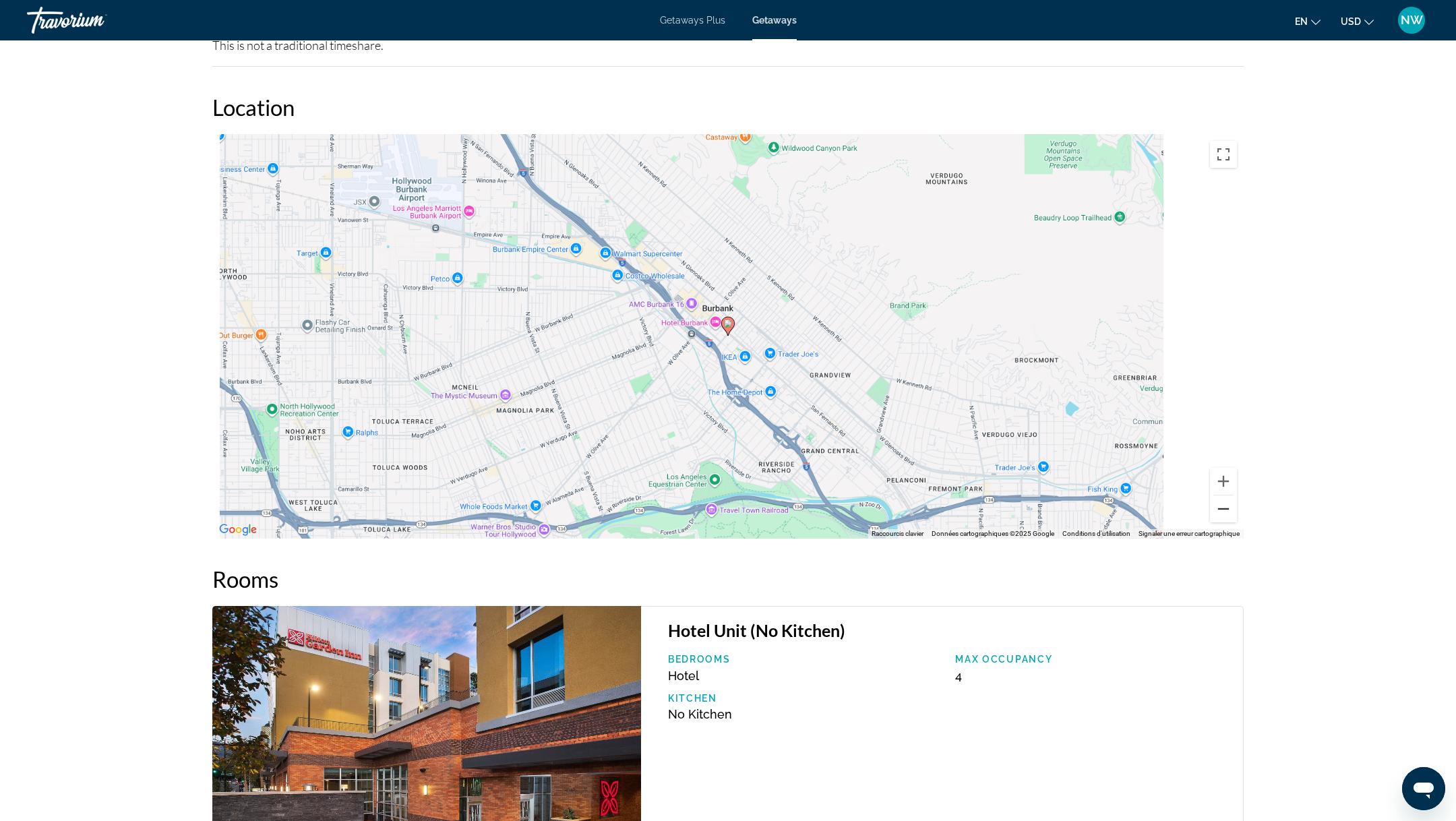
click at [1220, 513] on button "Zoom arrière" at bounding box center [1223, 509] width 27 height 27
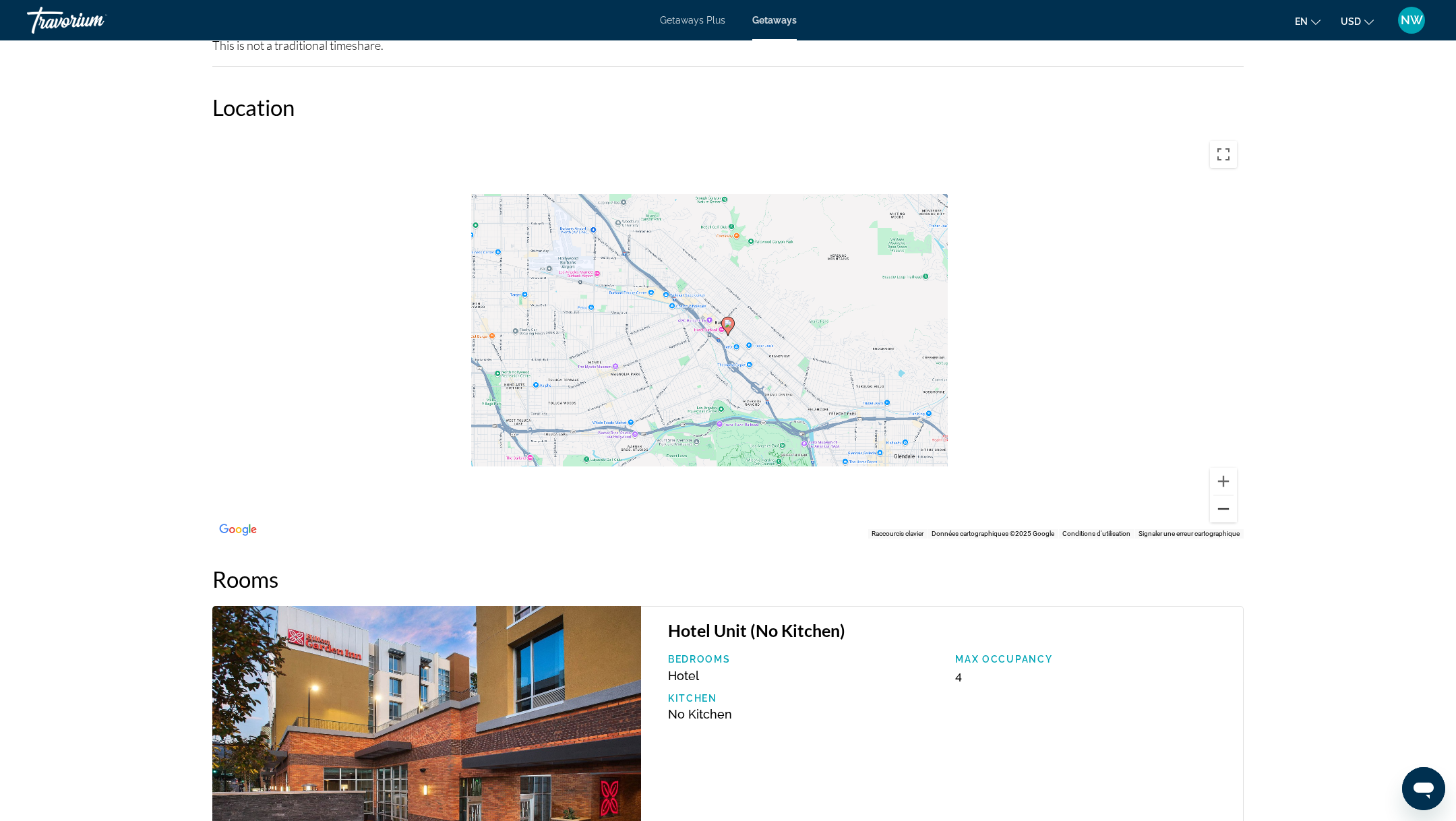
click at [1220, 513] on button "Zoom arrière" at bounding box center [1223, 509] width 27 height 27
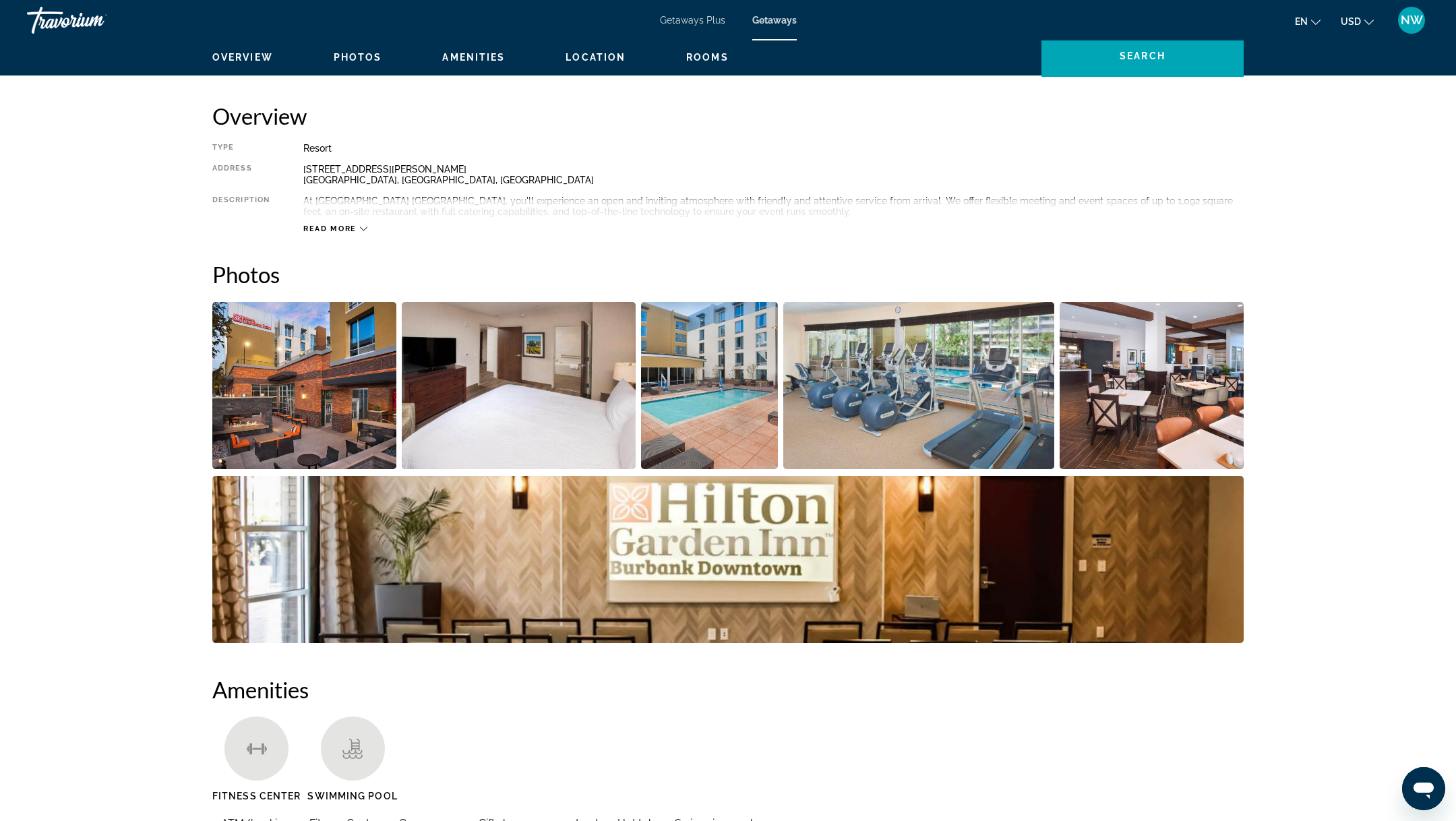
scroll to position [414, 0]
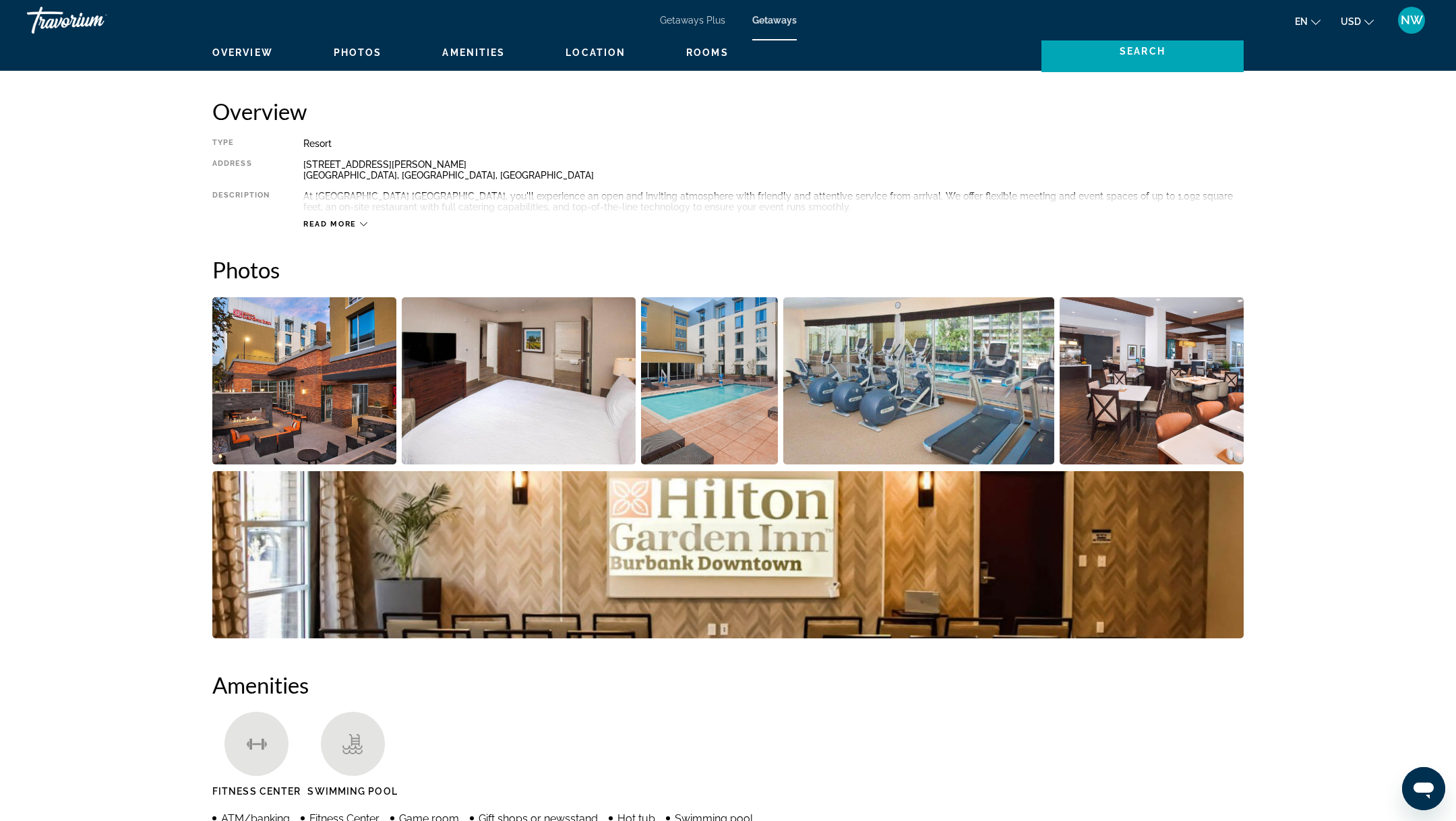
click at [468, 407] on img "Open full-screen image slider" at bounding box center [518, 381] width 234 height 167
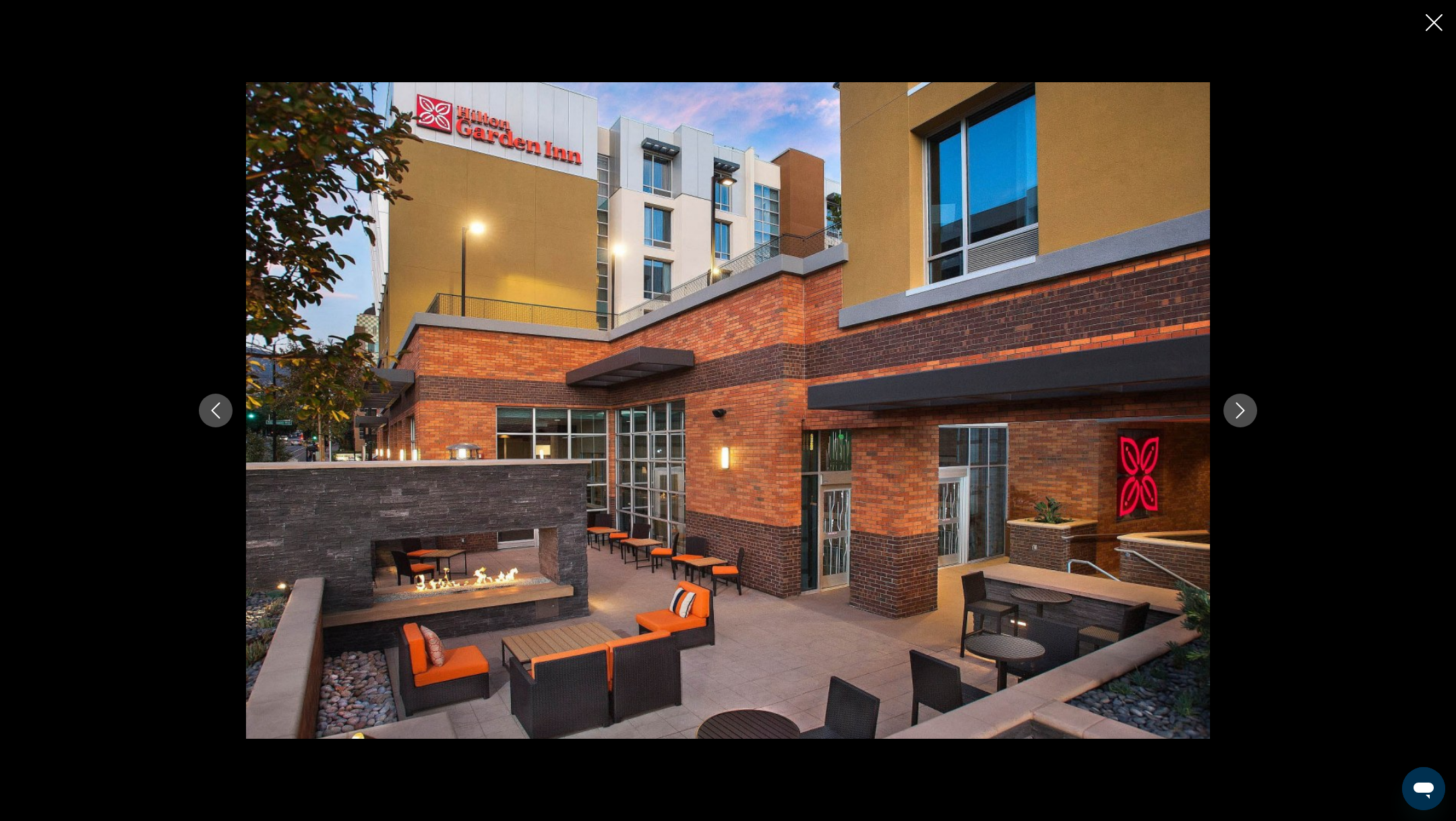
click at [1248, 418] on button "Next image" at bounding box center [1240, 410] width 34 height 34
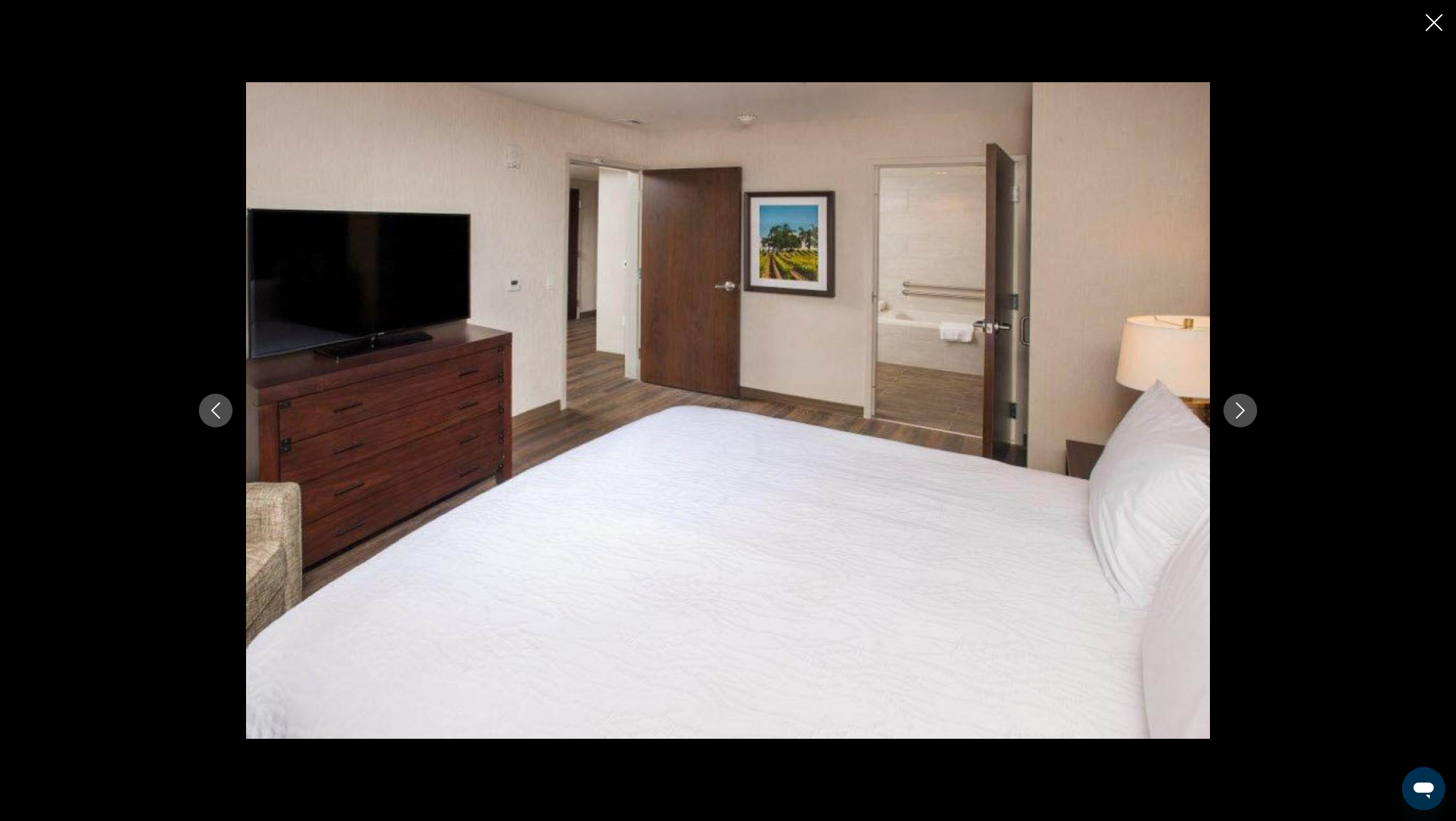
click at [1248, 418] on button "Next image" at bounding box center [1240, 410] width 34 height 34
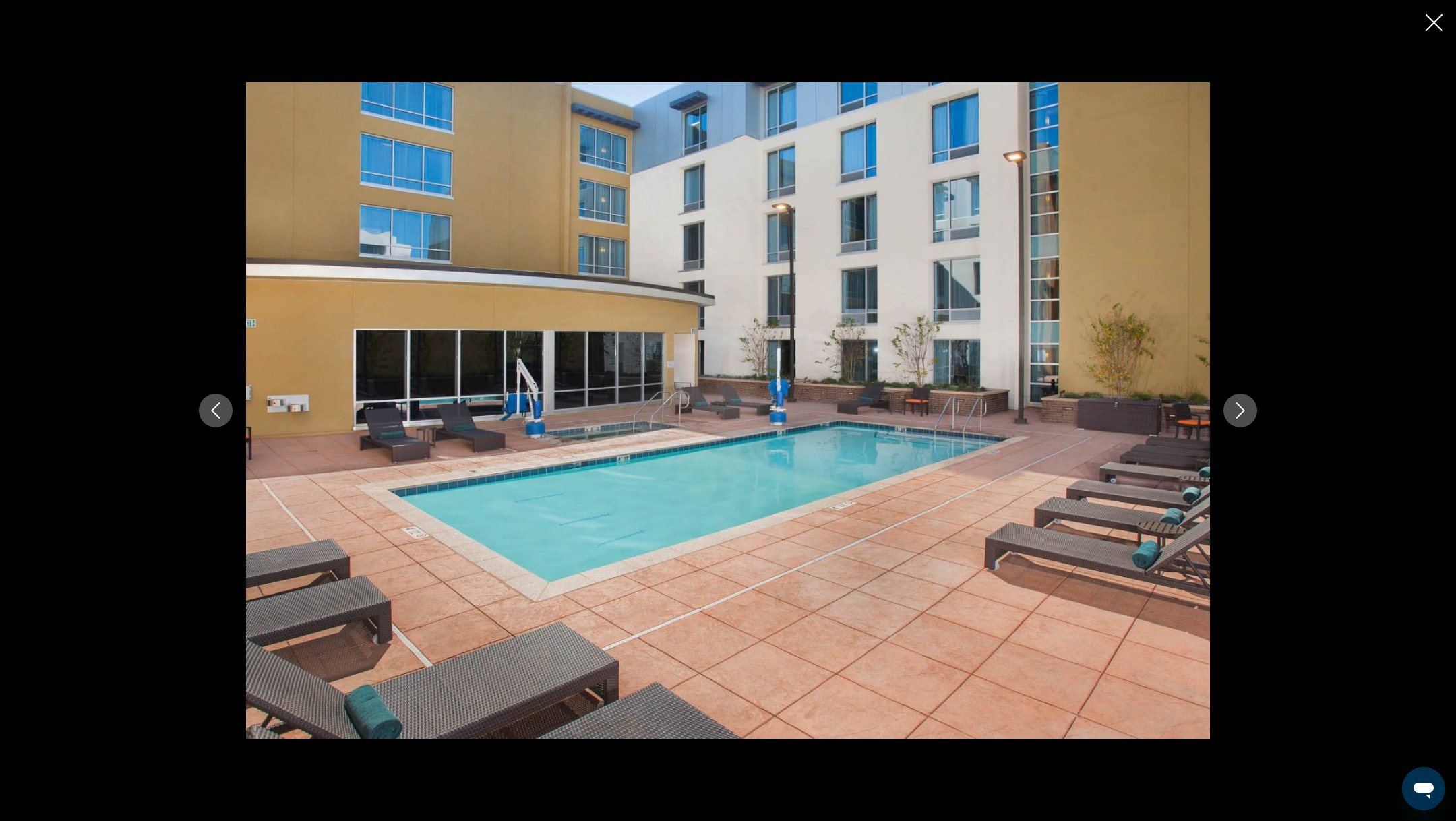
click at [1248, 418] on button "Next image" at bounding box center [1240, 410] width 34 height 34
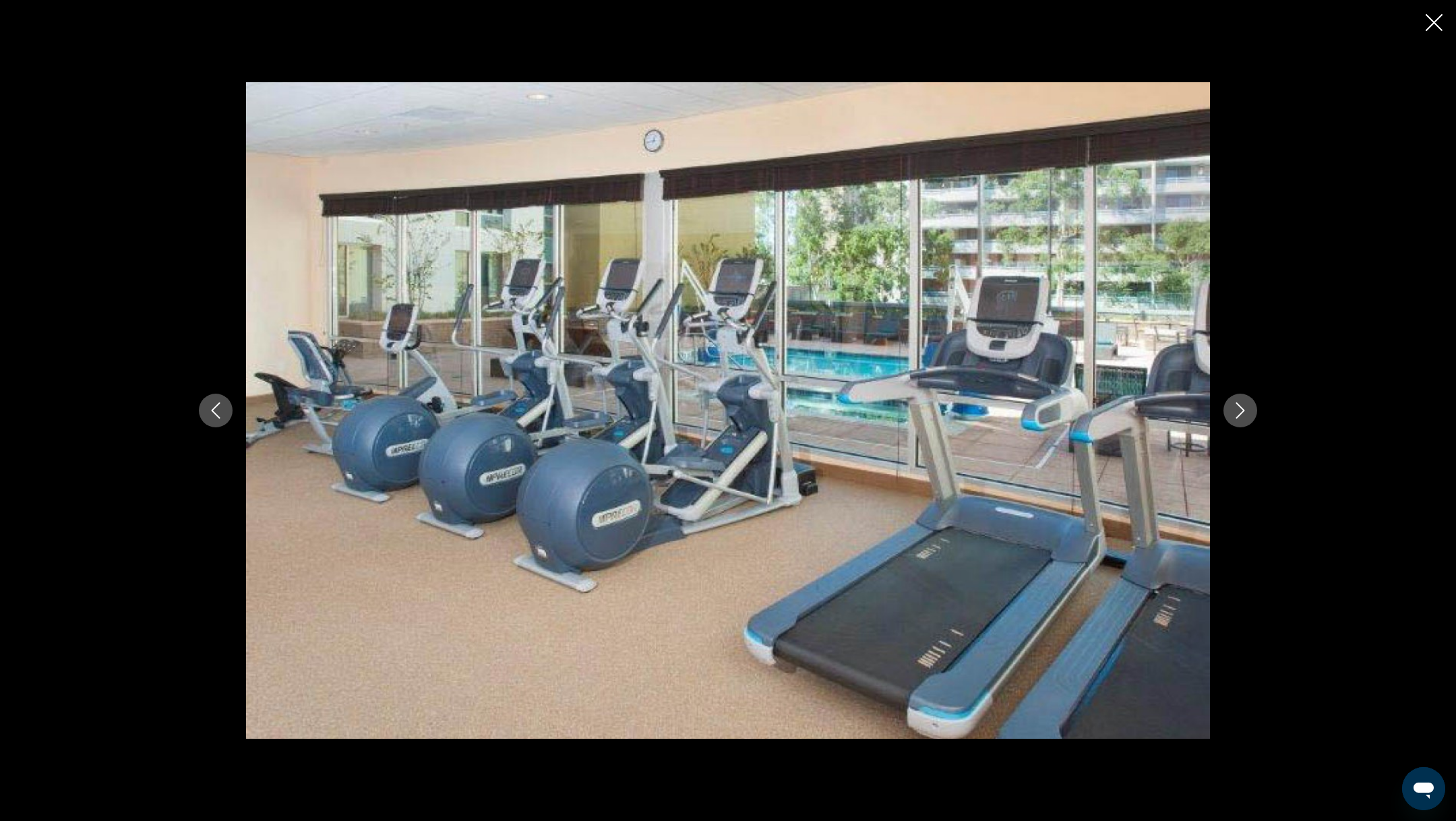
click at [1248, 418] on button "Next image" at bounding box center [1240, 410] width 34 height 34
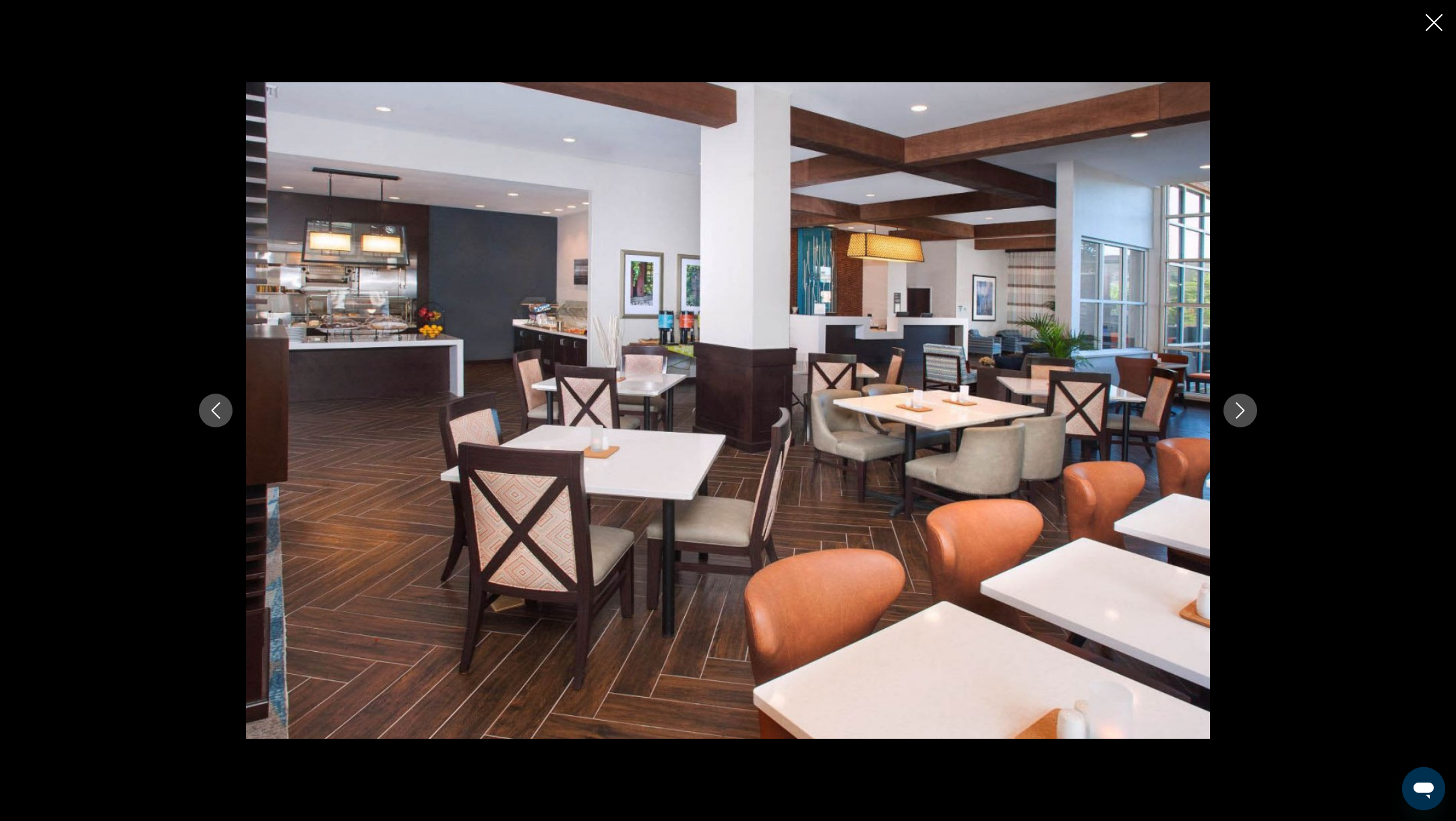
click at [1248, 418] on button "Next image" at bounding box center [1240, 410] width 34 height 34
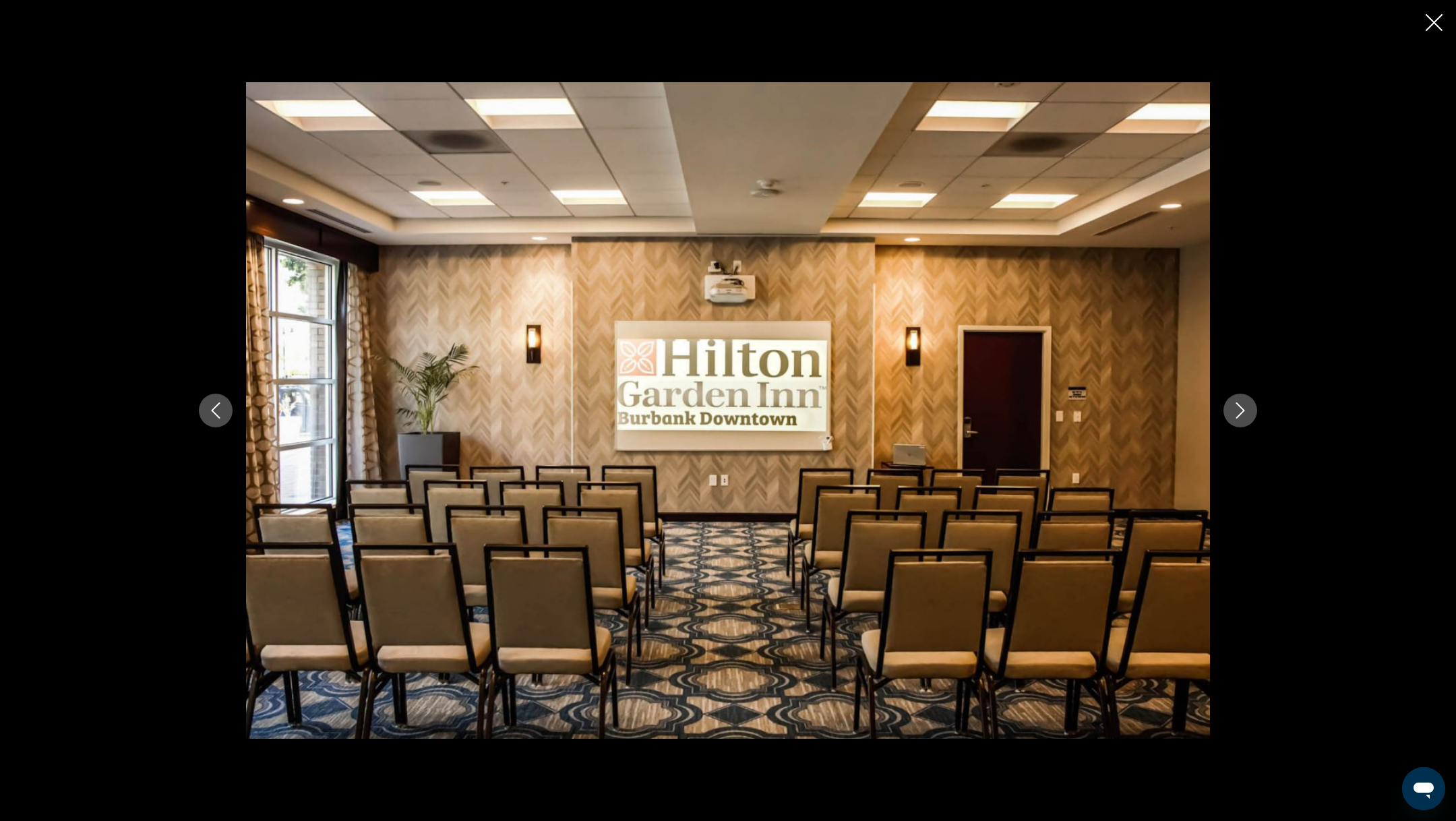
click at [1248, 418] on button "Next image" at bounding box center [1240, 410] width 34 height 34
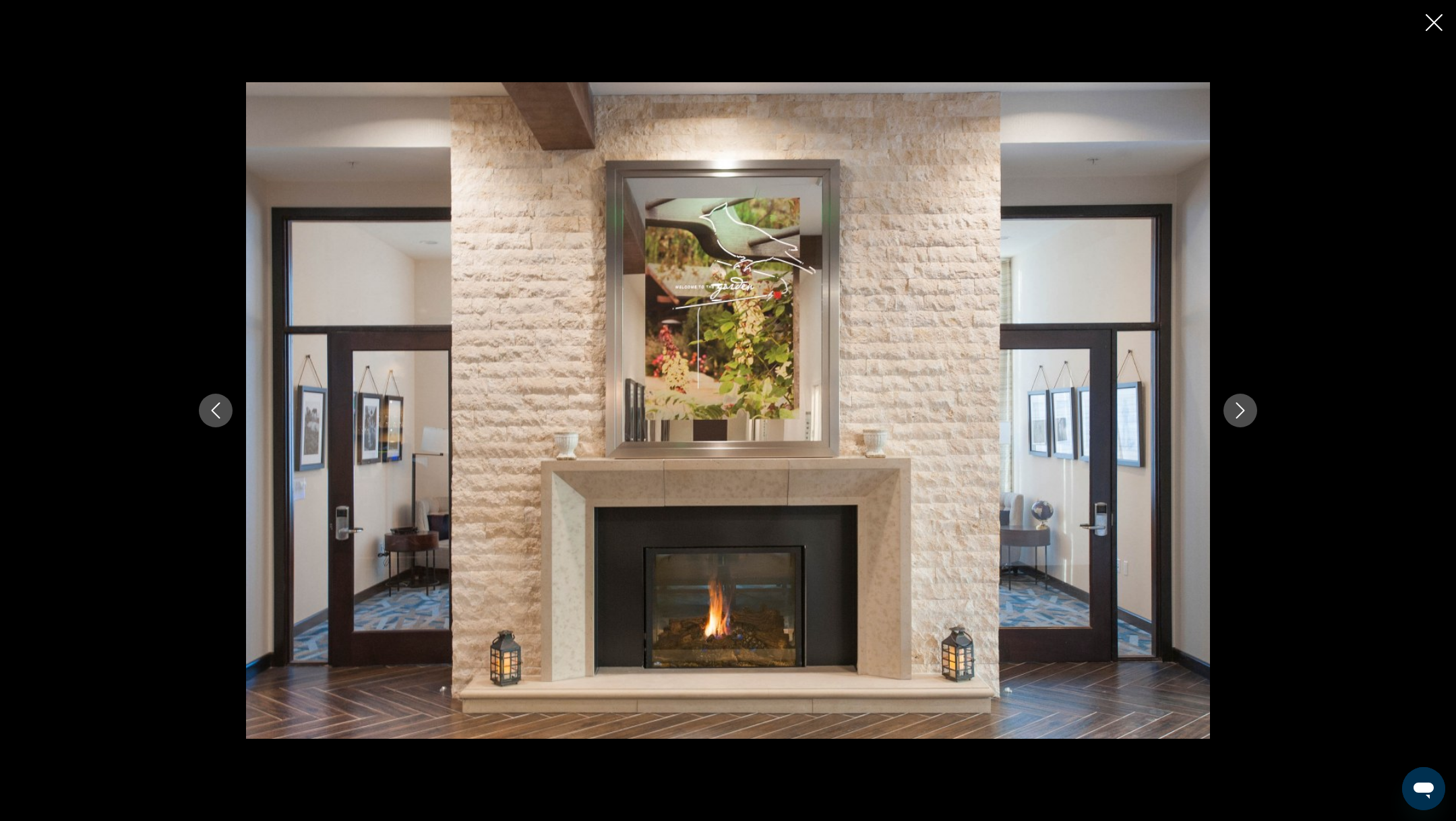
click at [1248, 418] on button "Next image" at bounding box center [1240, 410] width 34 height 34
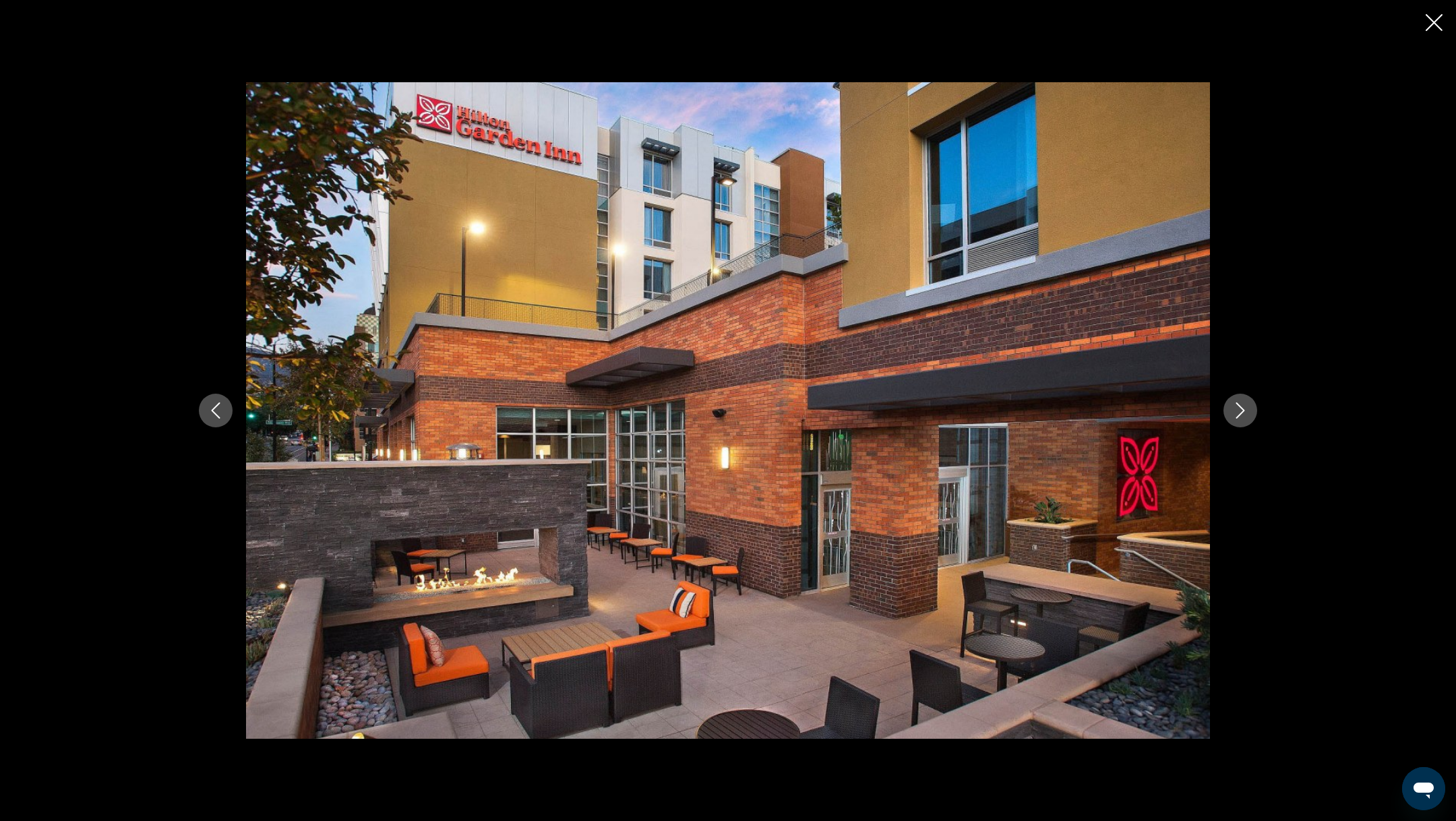
click at [1248, 418] on button "Next image" at bounding box center [1240, 410] width 34 height 34
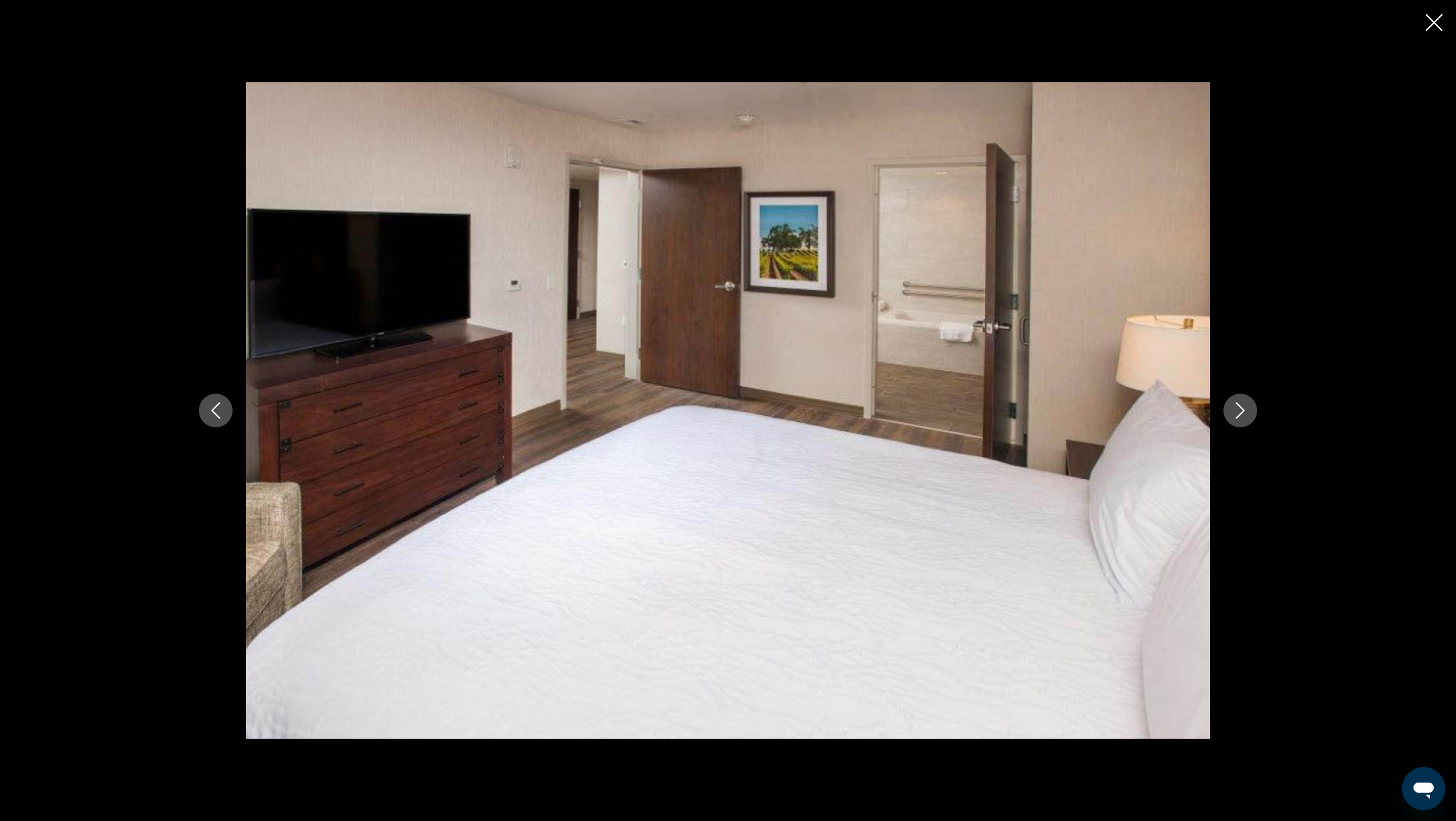
click at [1248, 418] on button "Next image" at bounding box center [1240, 410] width 34 height 34
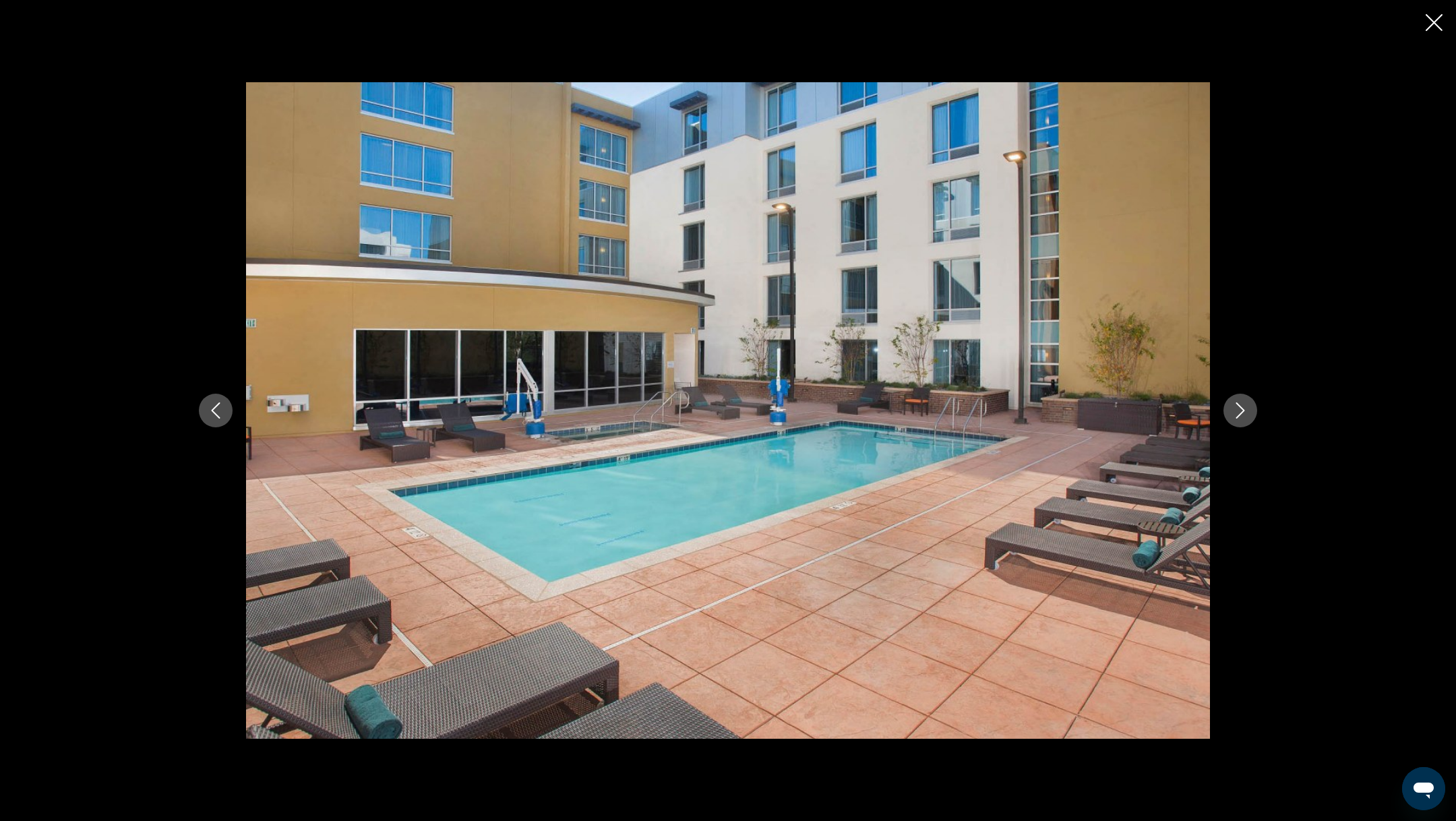
click at [1248, 418] on button "Next image" at bounding box center [1240, 410] width 34 height 34
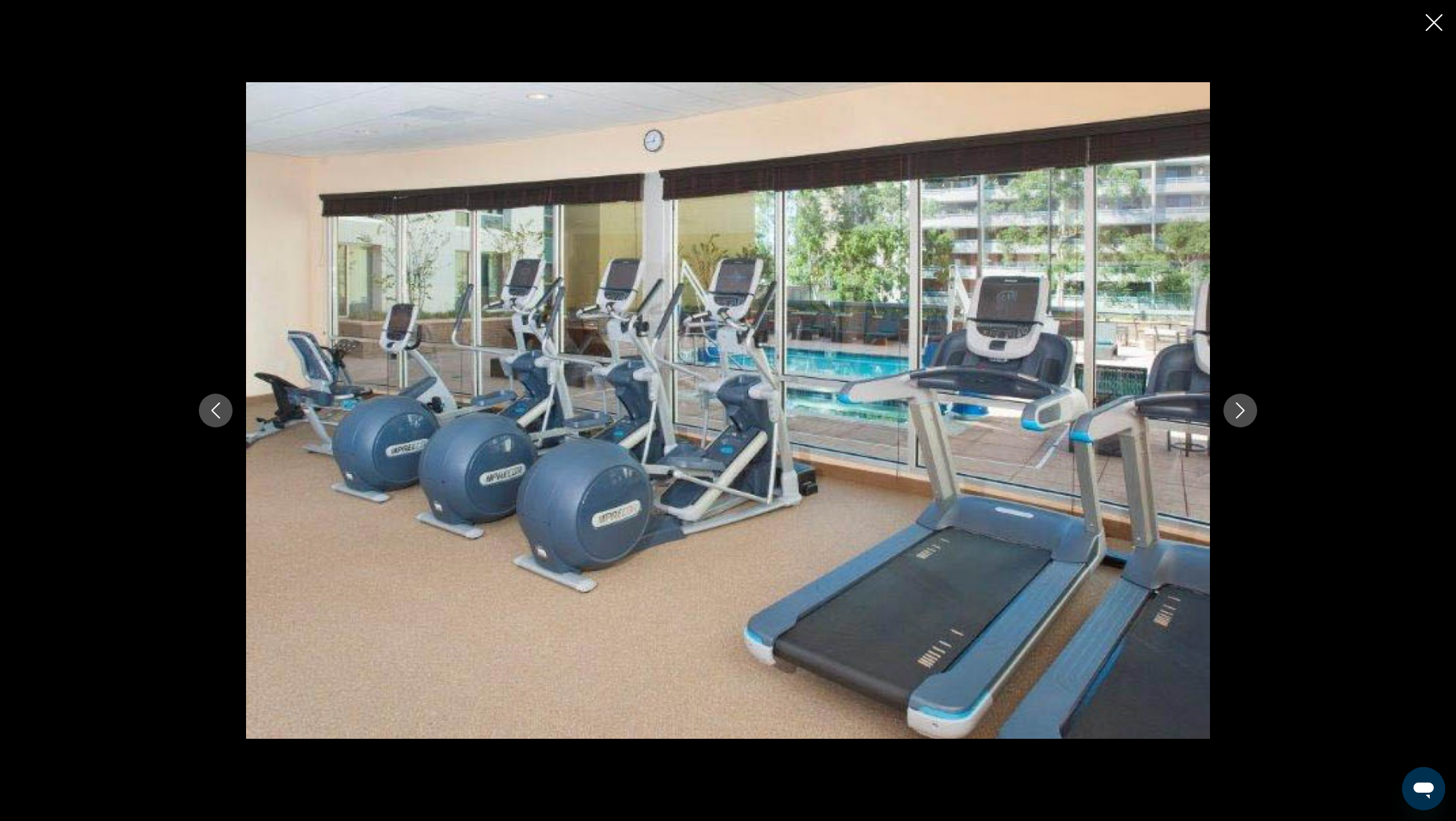
click at [1248, 418] on button "Next image" at bounding box center [1240, 410] width 34 height 34
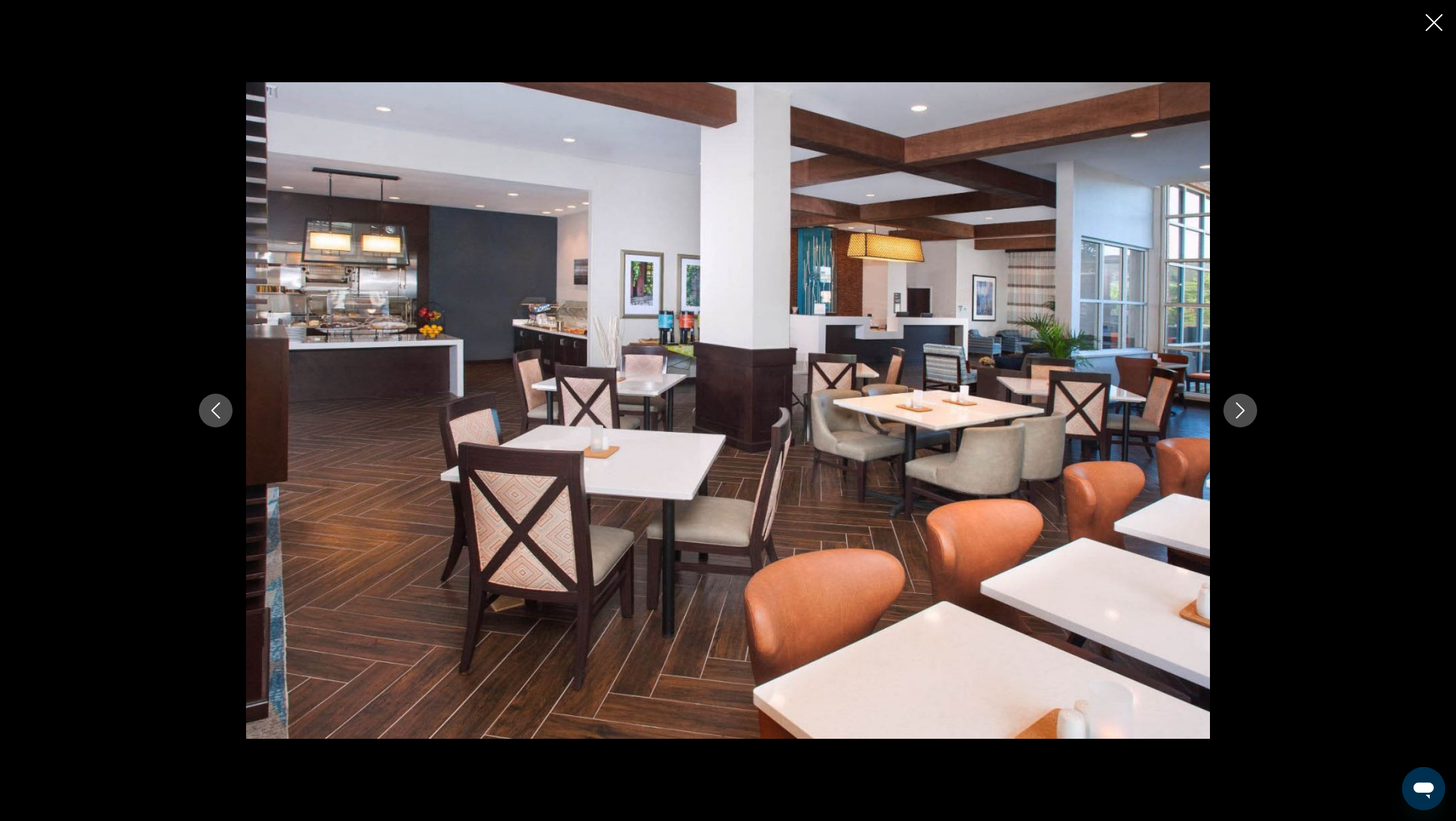
click at [1437, 27] on icon "Close slideshow" at bounding box center [1433, 22] width 17 height 17
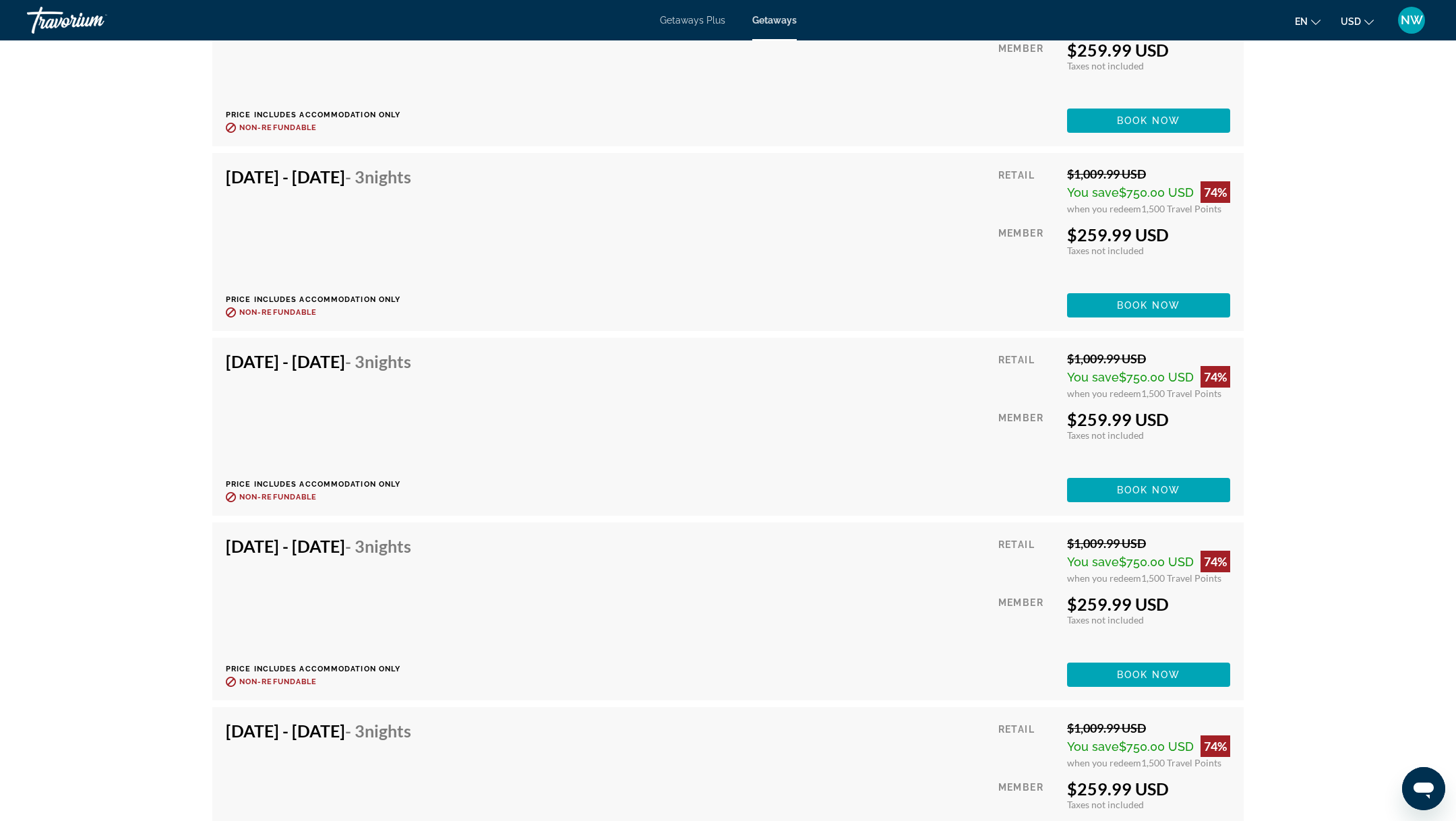
scroll to position [4591, 0]
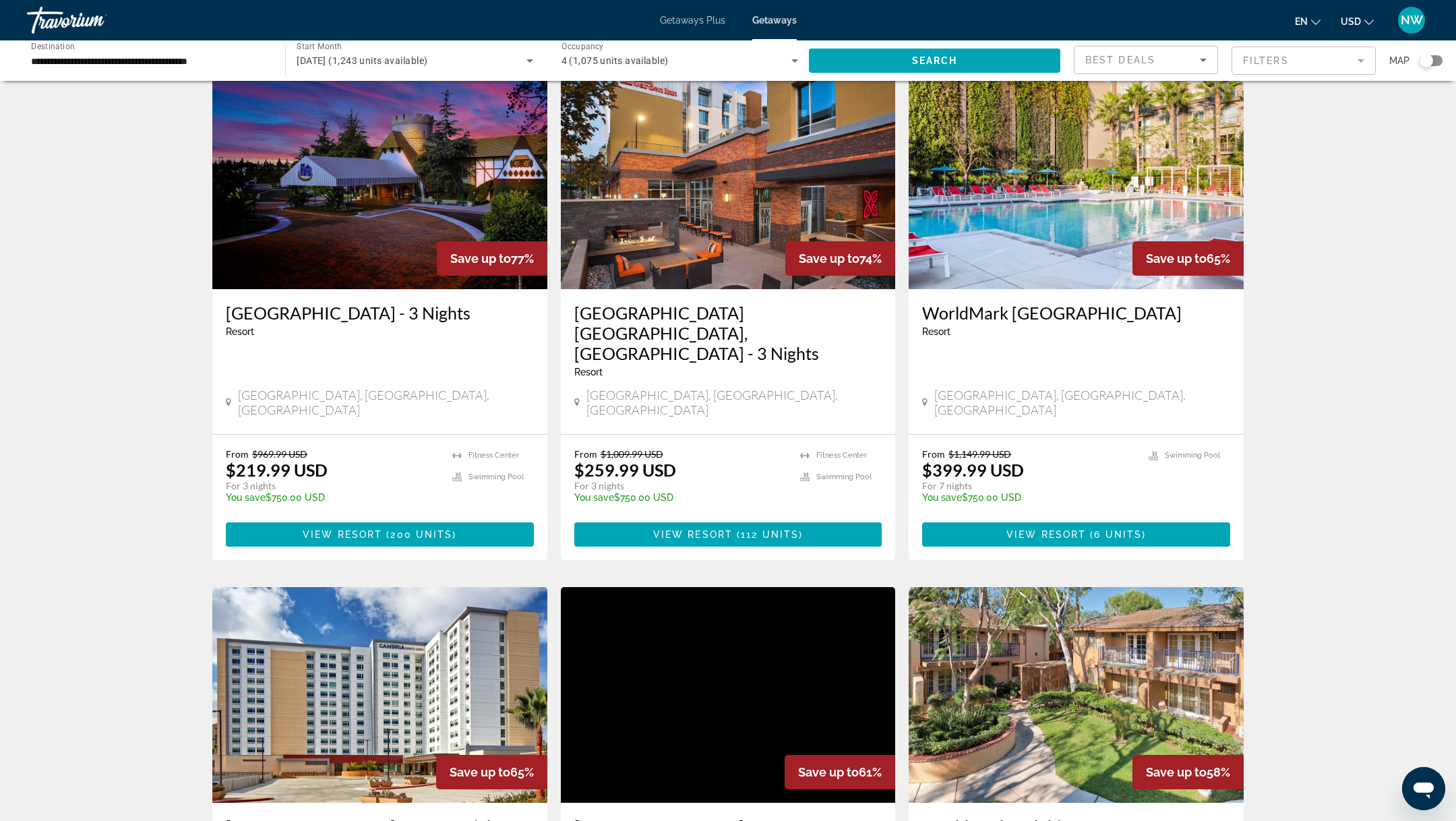
scroll to position [1016, 0]
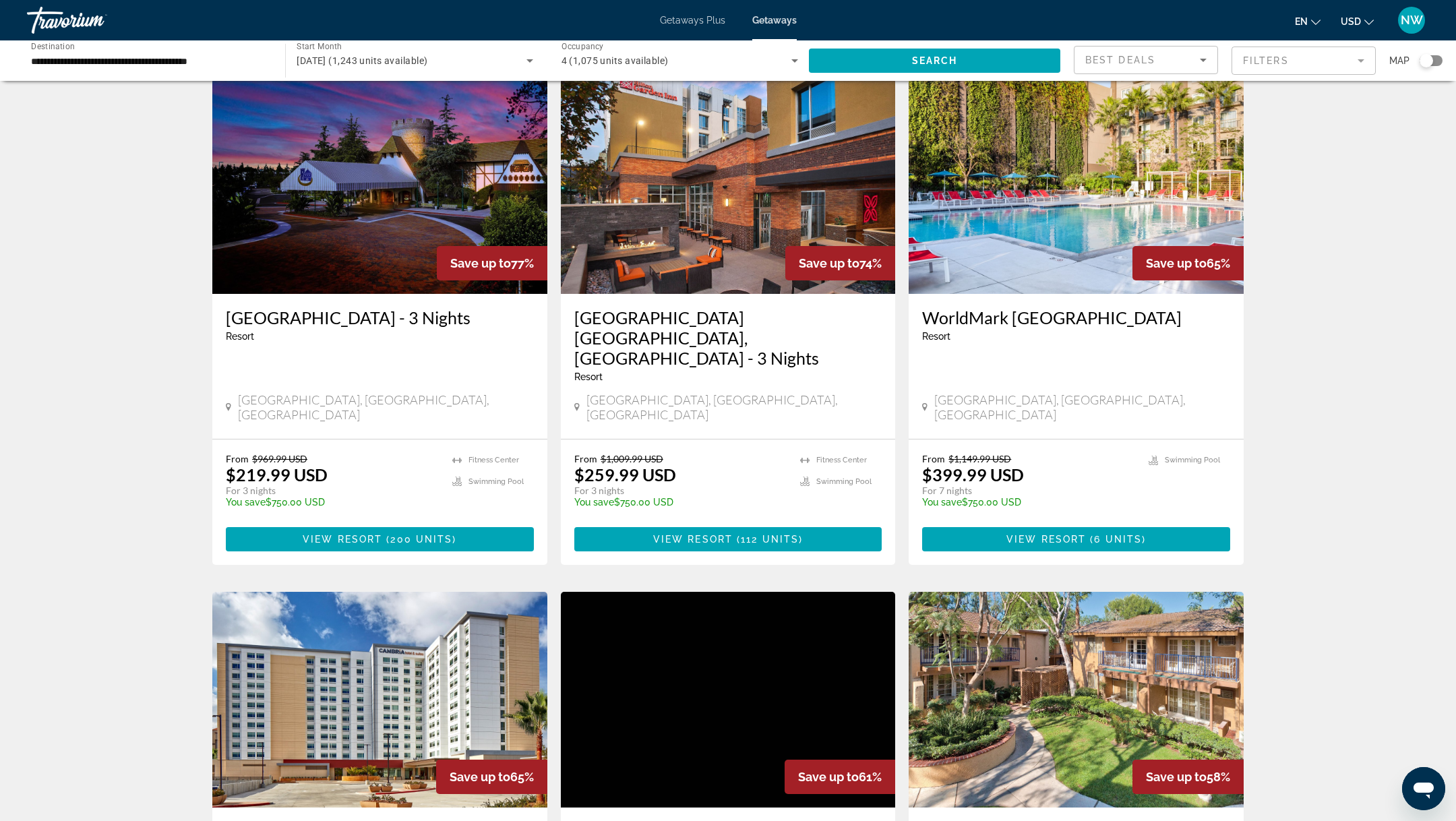
click at [1058, 194] on img "Main content" at bounding box center [1075, 186] width 335 height 216
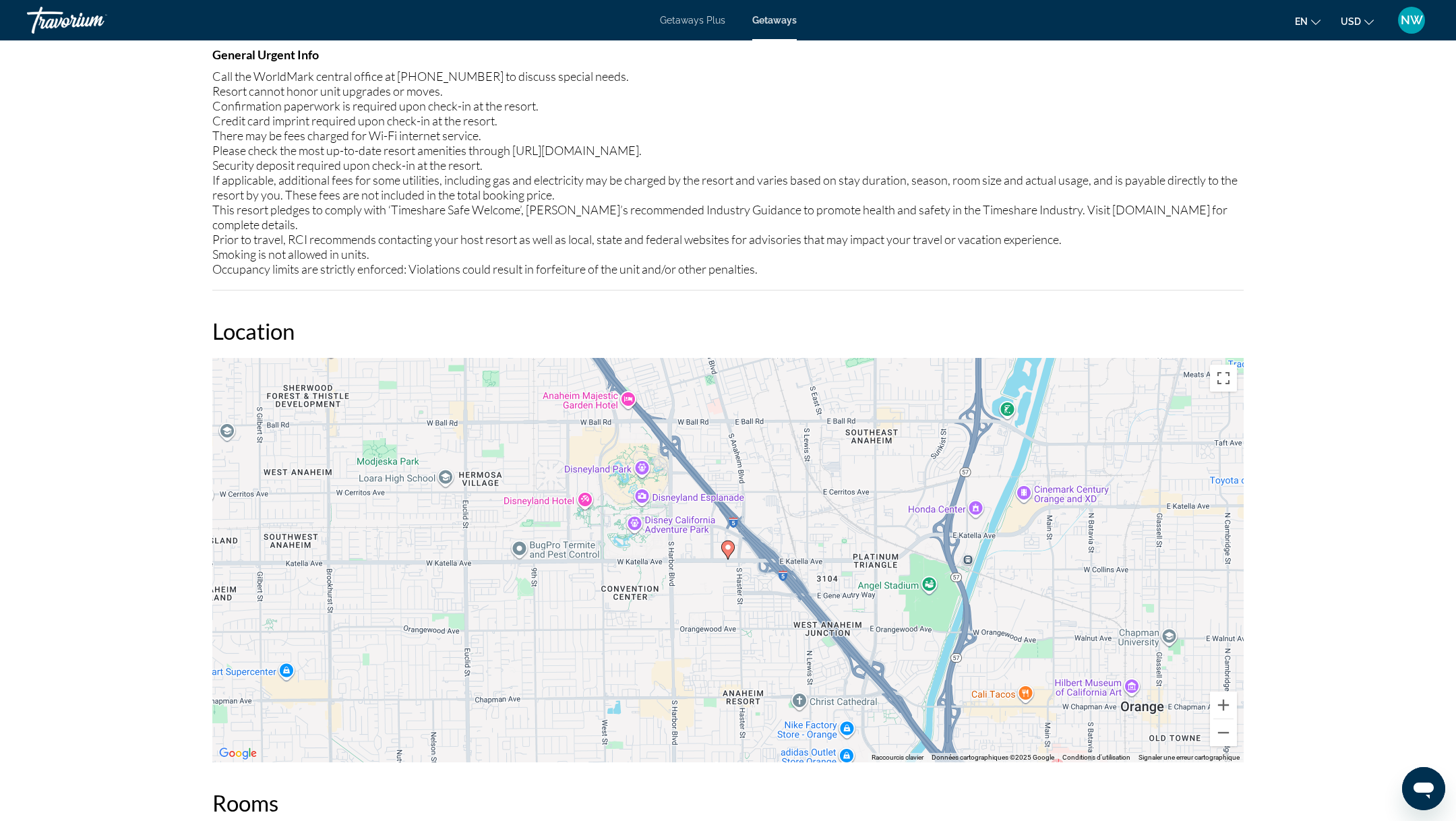
scroll to position [1861, 0]
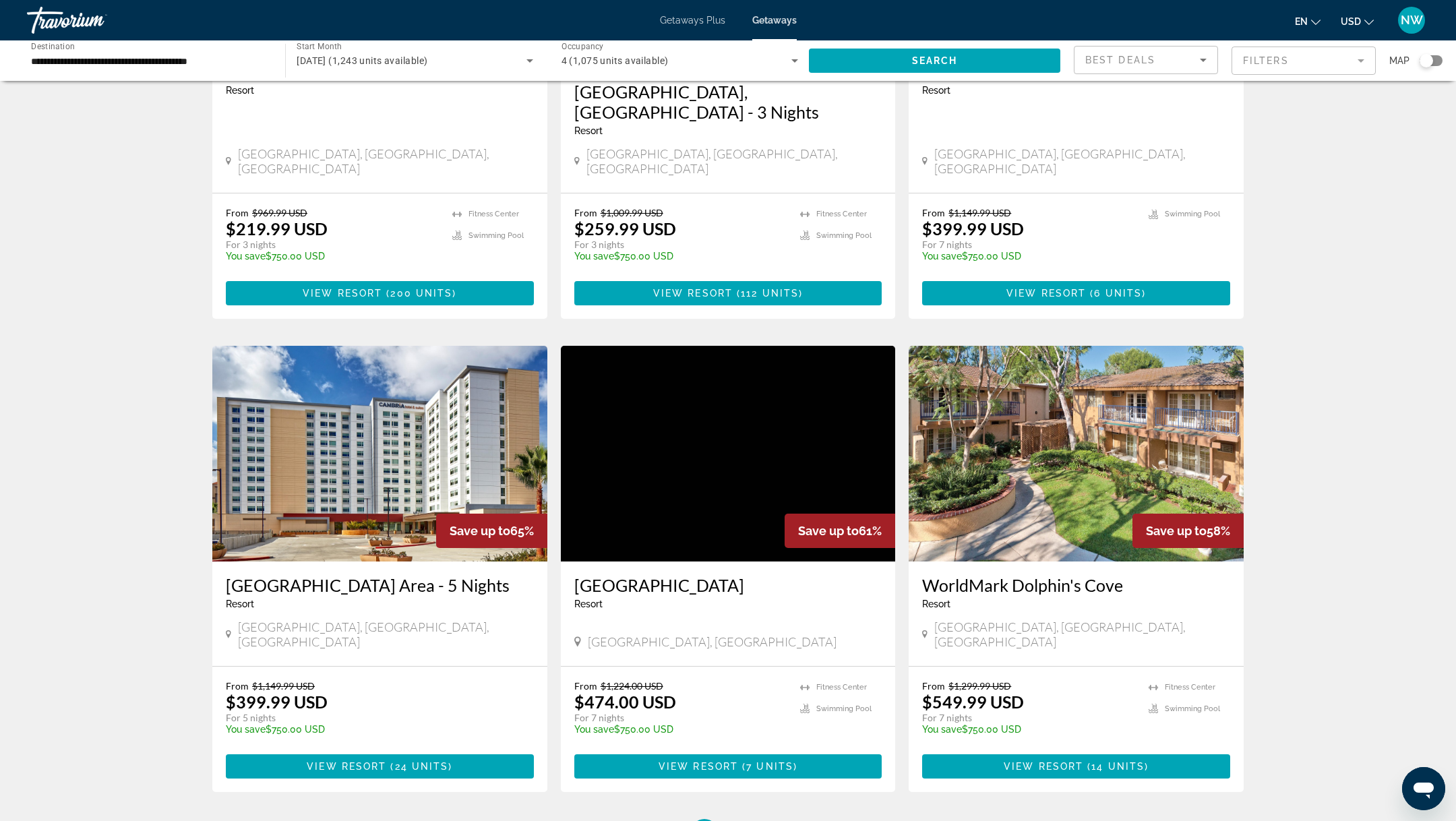
scroll to position [1418, 0]
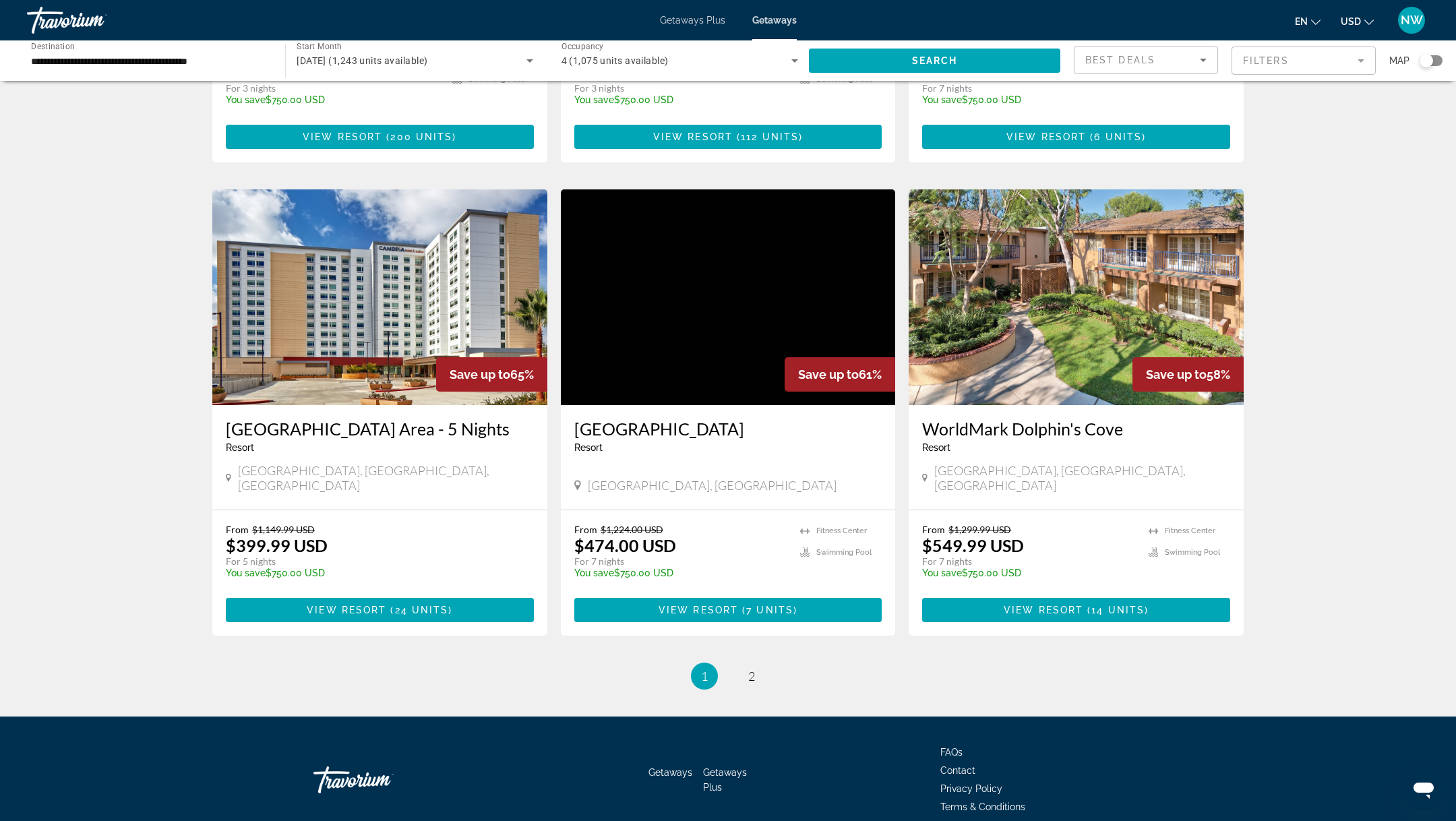
click at [344, 232] on img "Main content" at bounding box center [379, 296] width 335 height 216
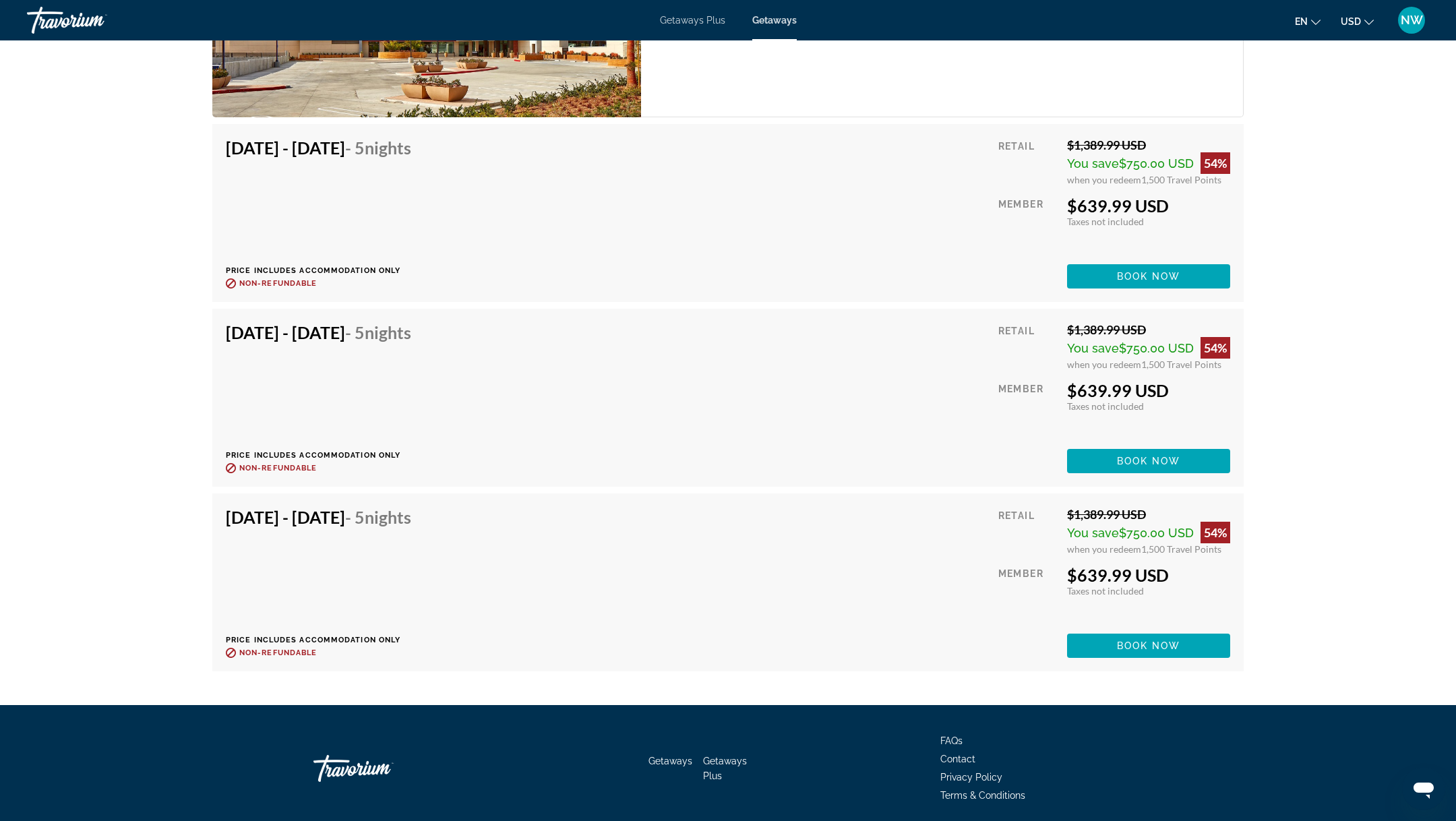
scroll to position [3252, 0]
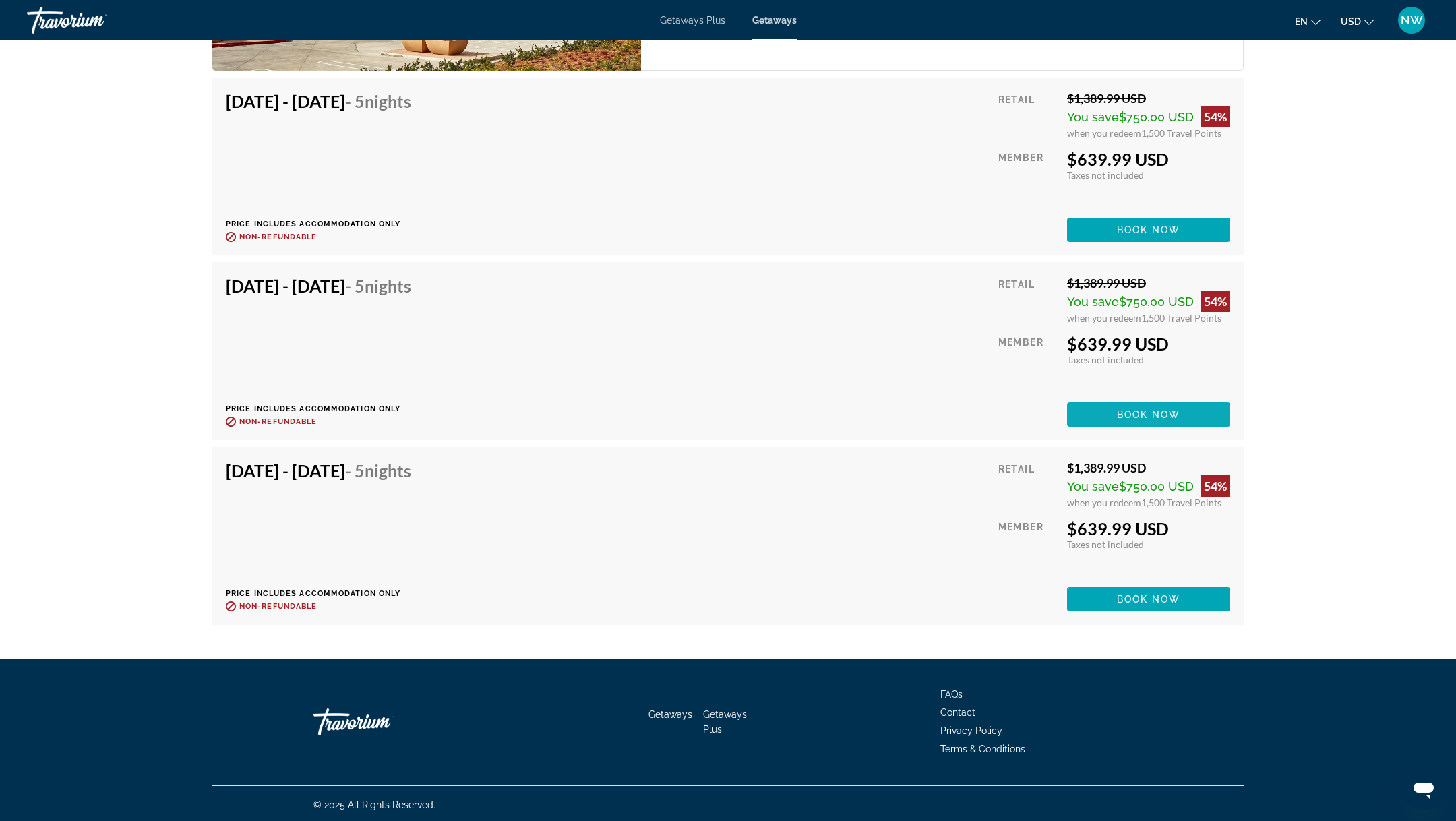
click at [1137, 415] on span "Book now" at bounding box center [1149, 414] width 64 height 11
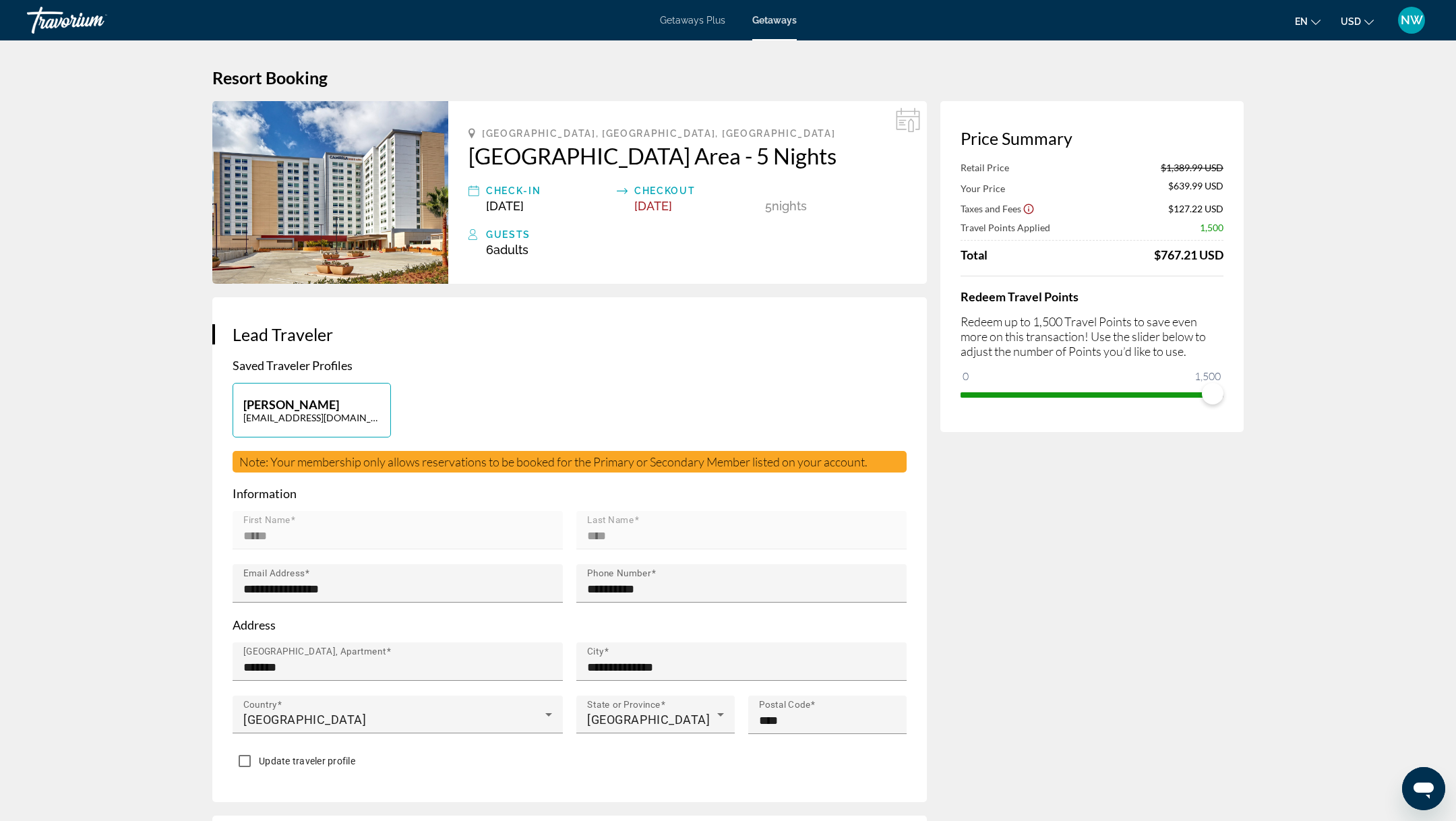
click at [340, 197] on img "Main content" at bounding box center [330, 193] width 236 height 183
click at [470, 155] on h2 "[GEOGRAPHIC_DATA] Area - 5 Nights" at bounding box center [687, 155] width 438 height 27
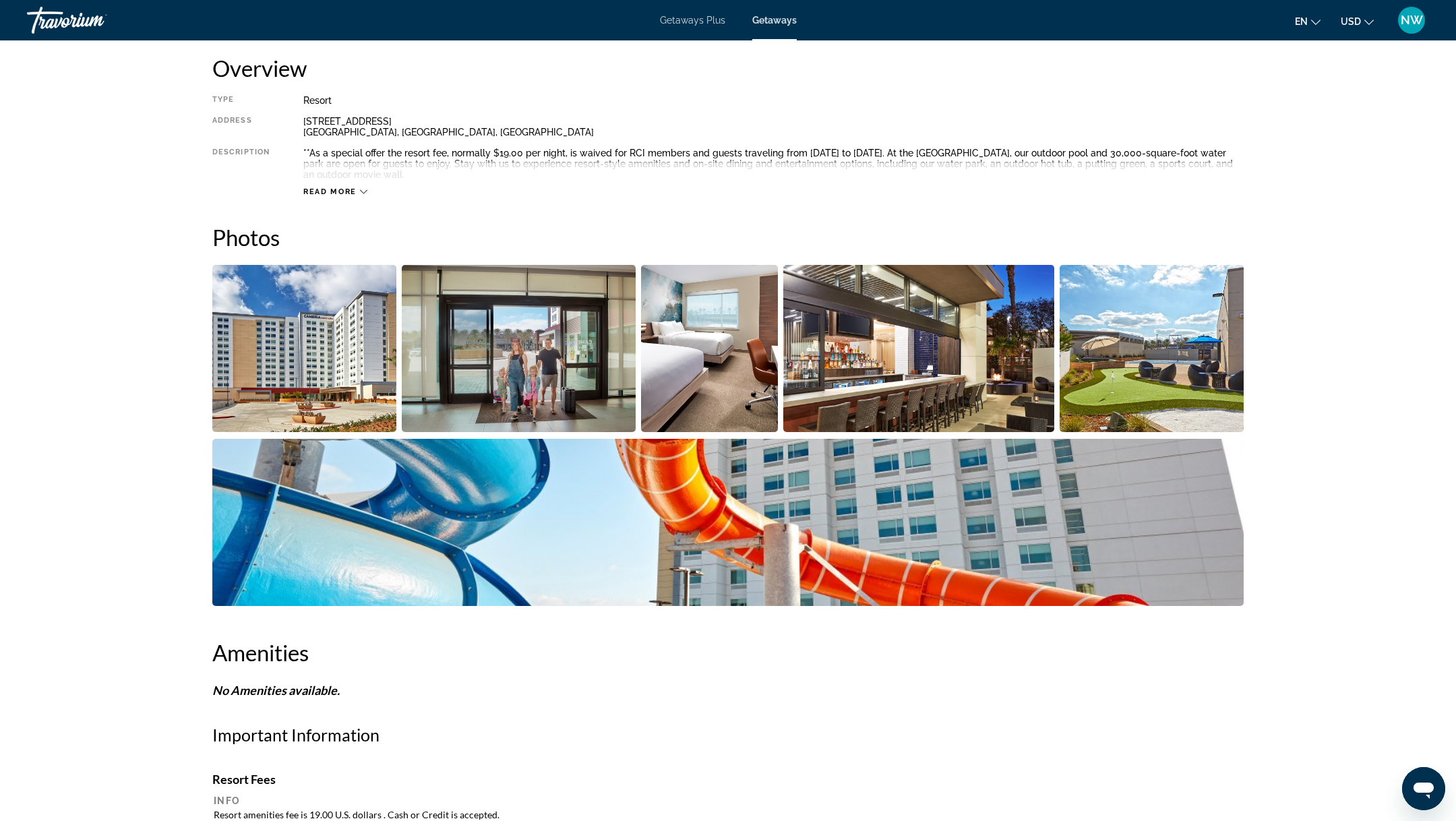
scroll to position [400, 0]
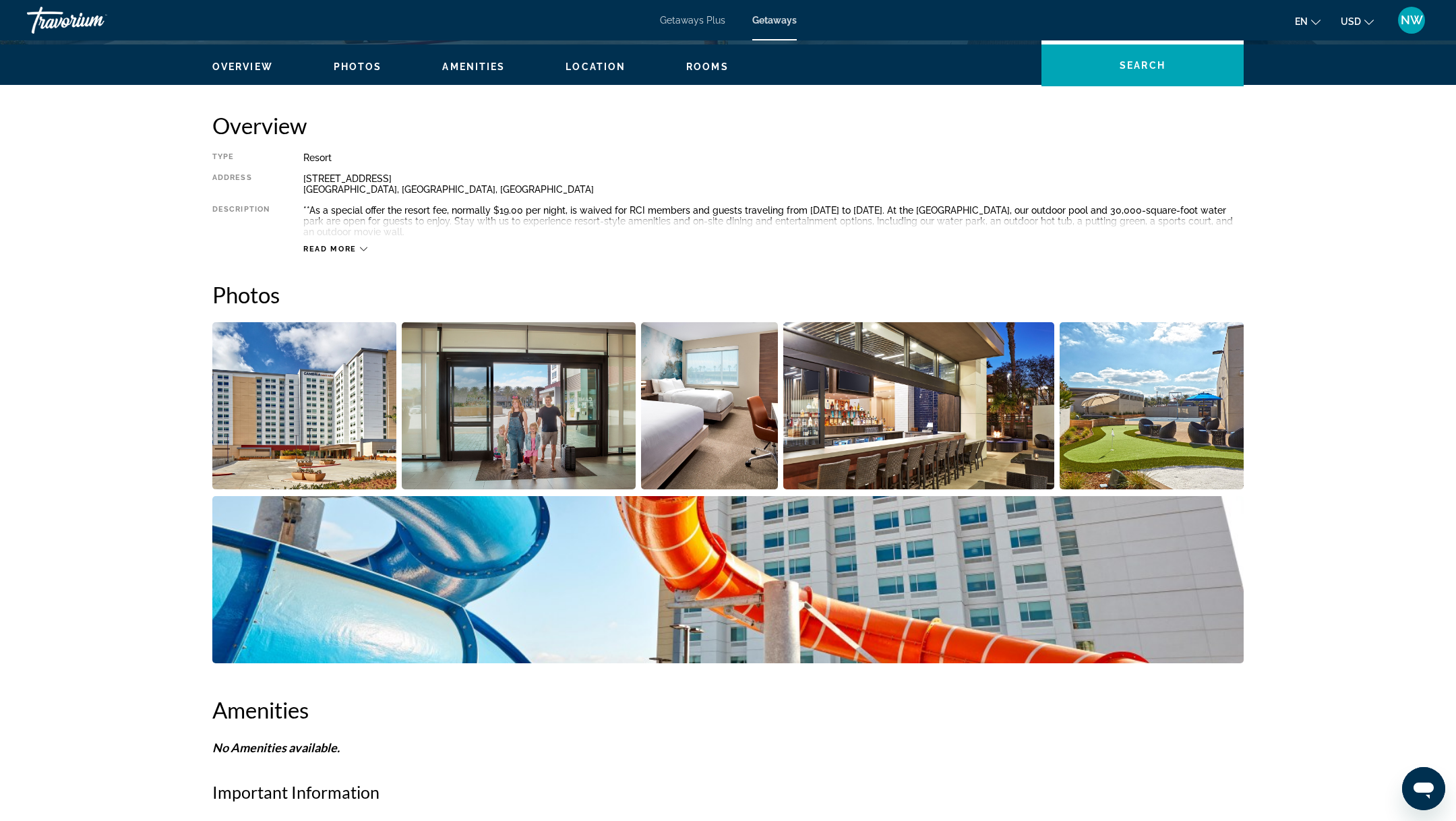
click at [703, 418] on img "Open full-screen image slider" at bounding box center [709, 406] width 137 height 167
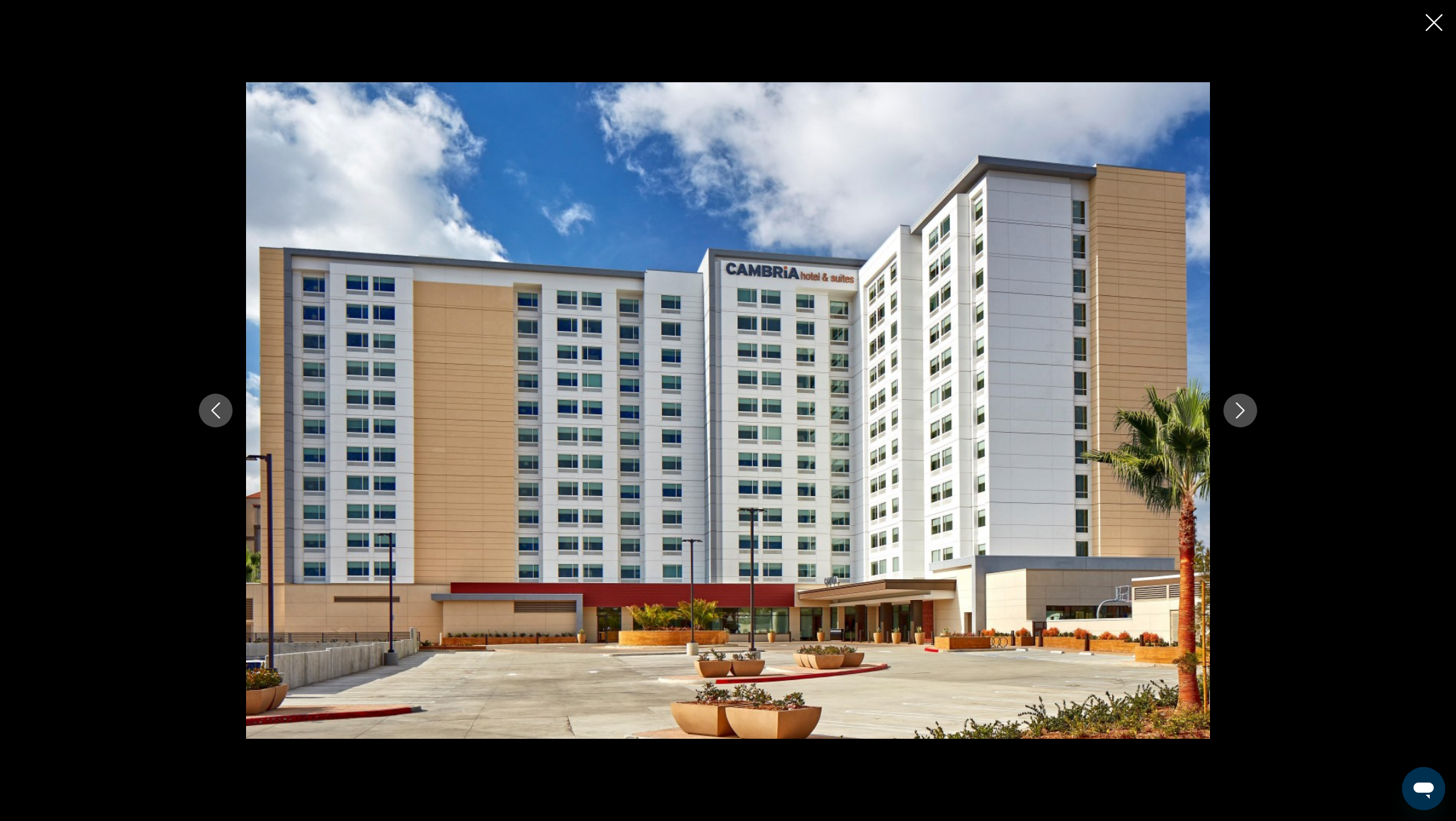
click at [1244, 399] on button "Next image" at bounding box center [1240, 410] width 34 height 34
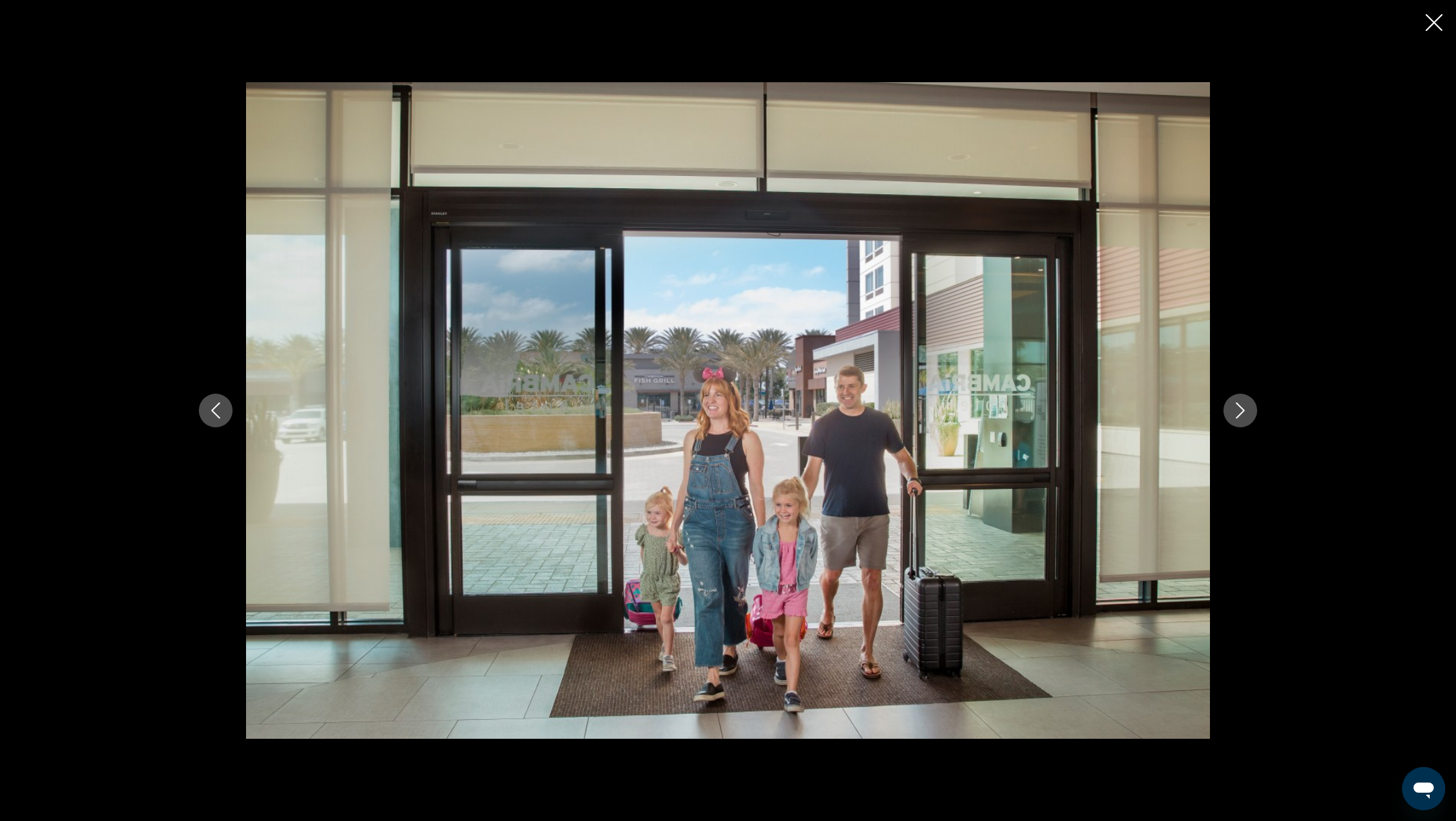
click at [1244, 399] on button "Next image" at bounding box center [1240, 410] width 34 height 34
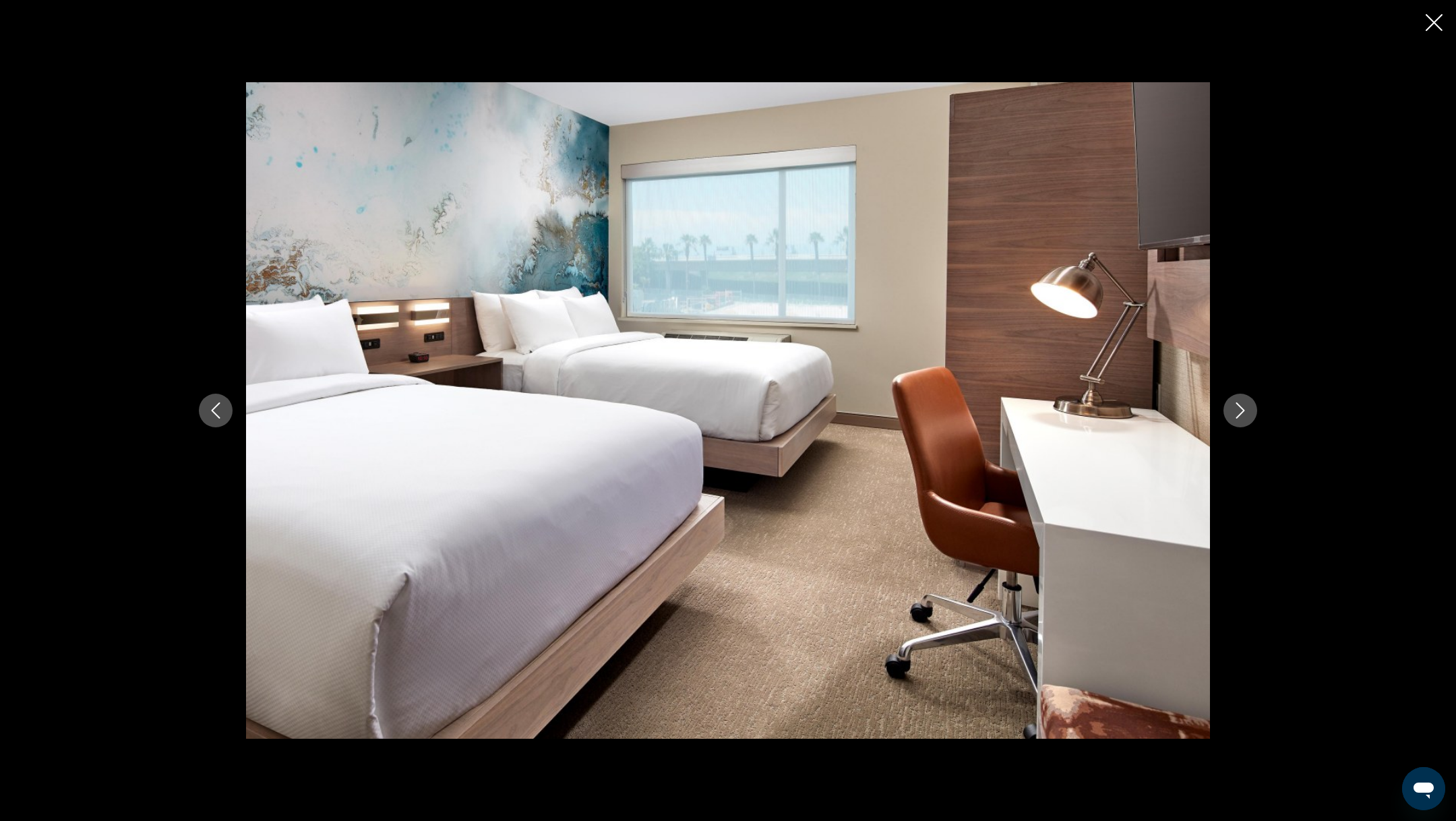
click at [1244, 399] on button "Next image" at bounding box center [1240, 410] width 34 height 34
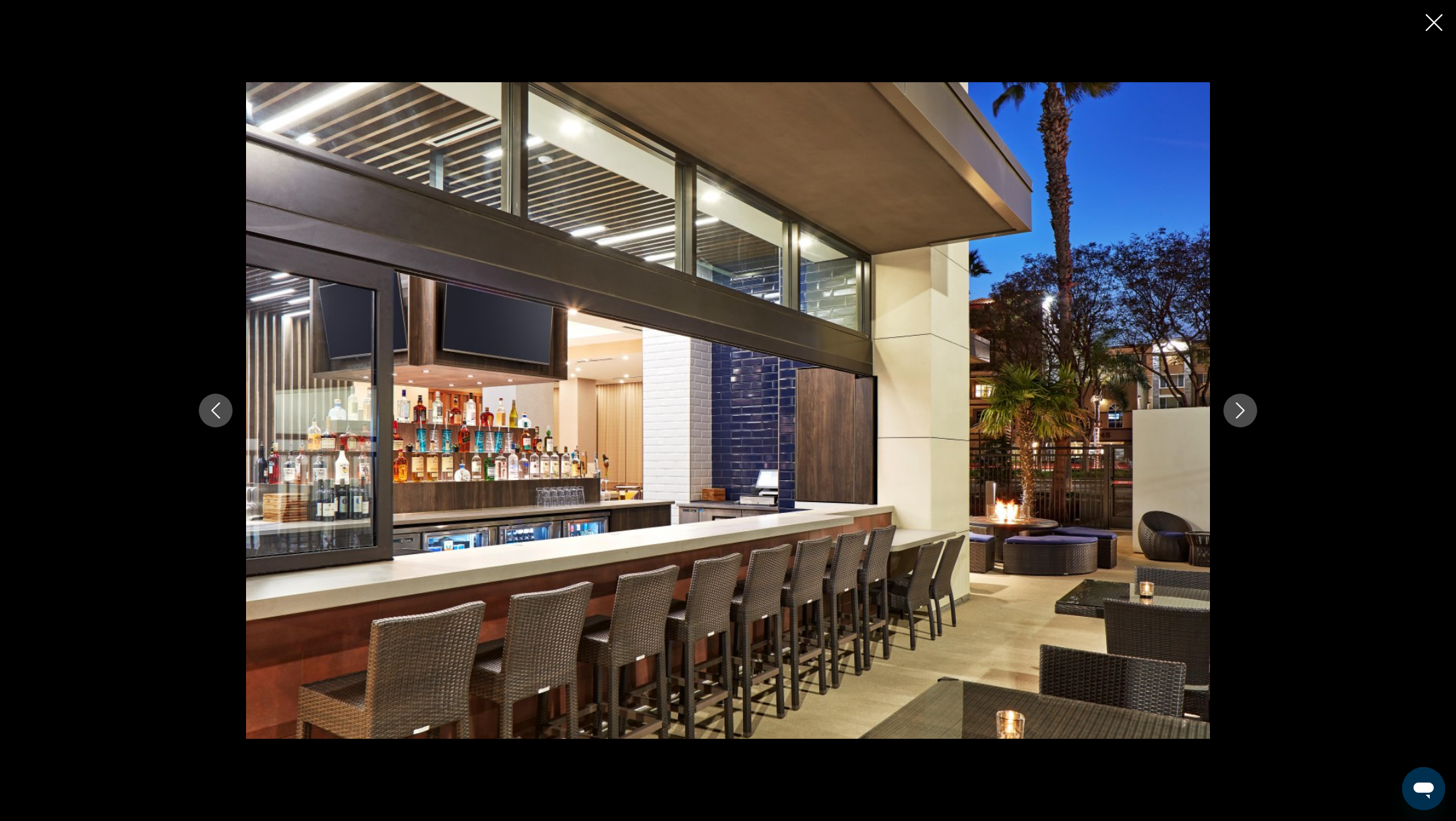
click at [1244, 399] on button "Next image" at bounding box center [1240, 410] width 34 height 34
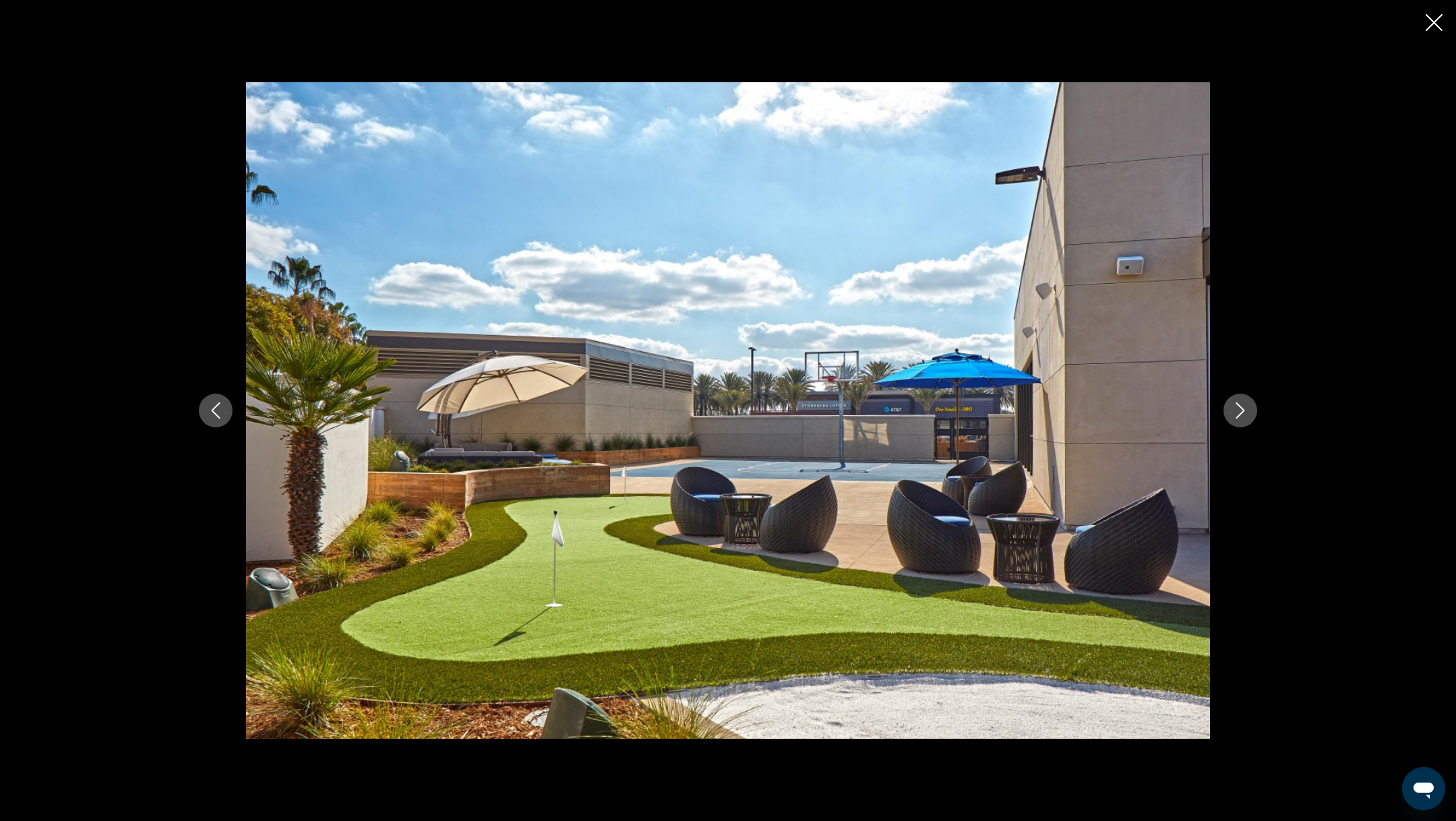
click at [1244, 399] on button "Next image" at bounding box center [1240, 410] width 34 height 34
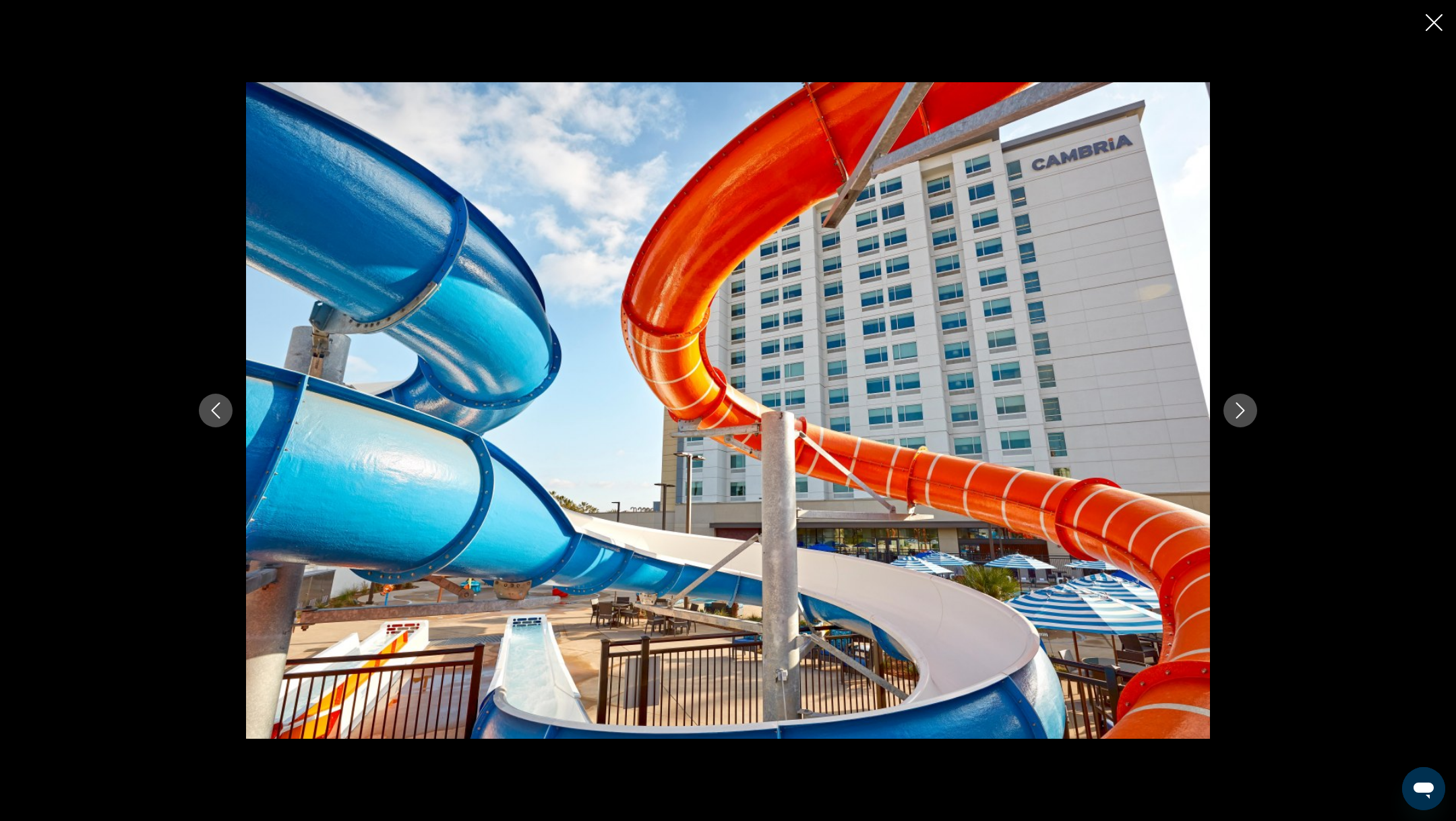
click at [1244, 399] on button "Next image" at bounding box center [1240, 410] width 34 height 34
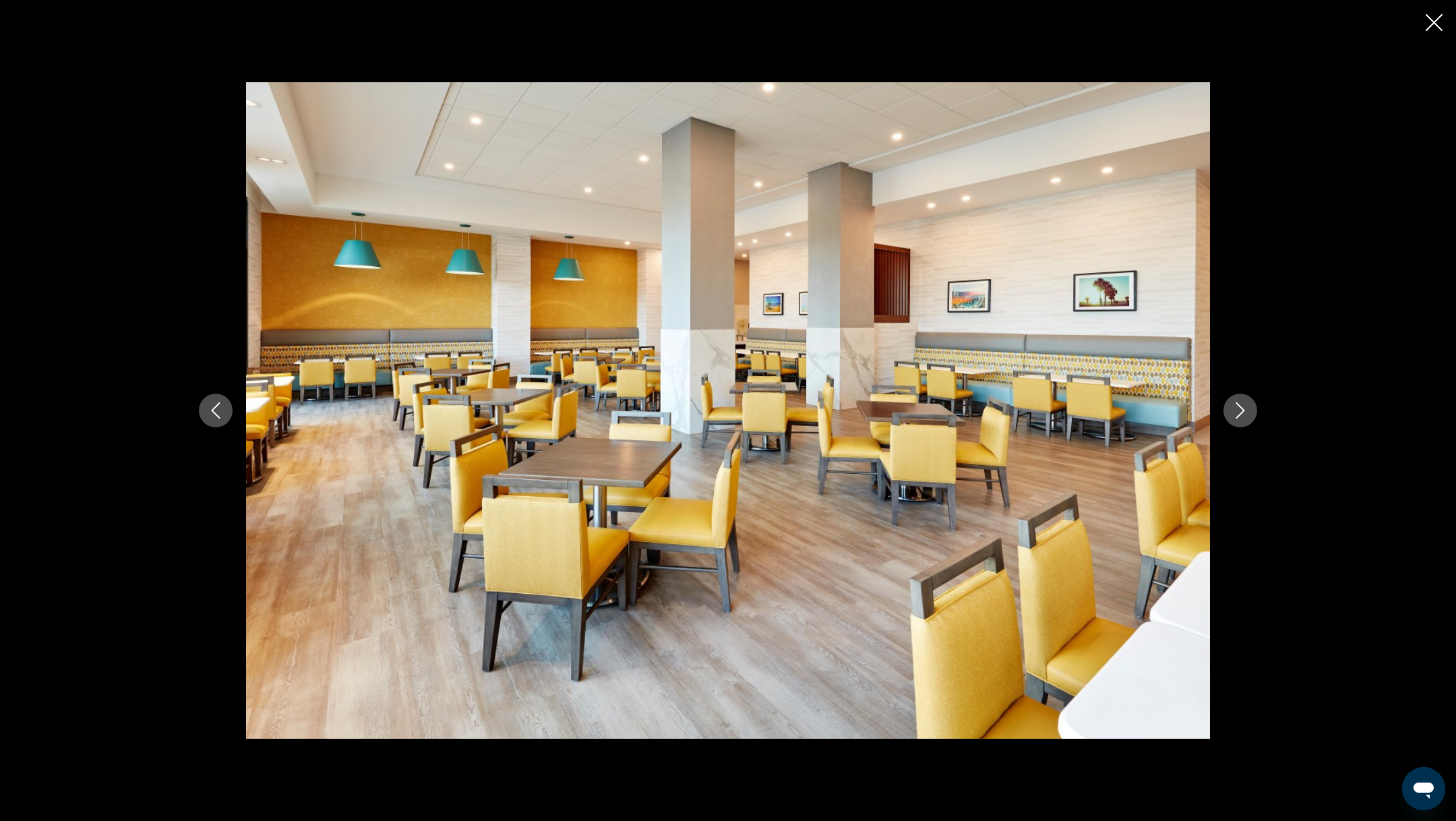
click at [1244, 399] on button "Next image" at bounding box center [1240, 410] width 34 height 34
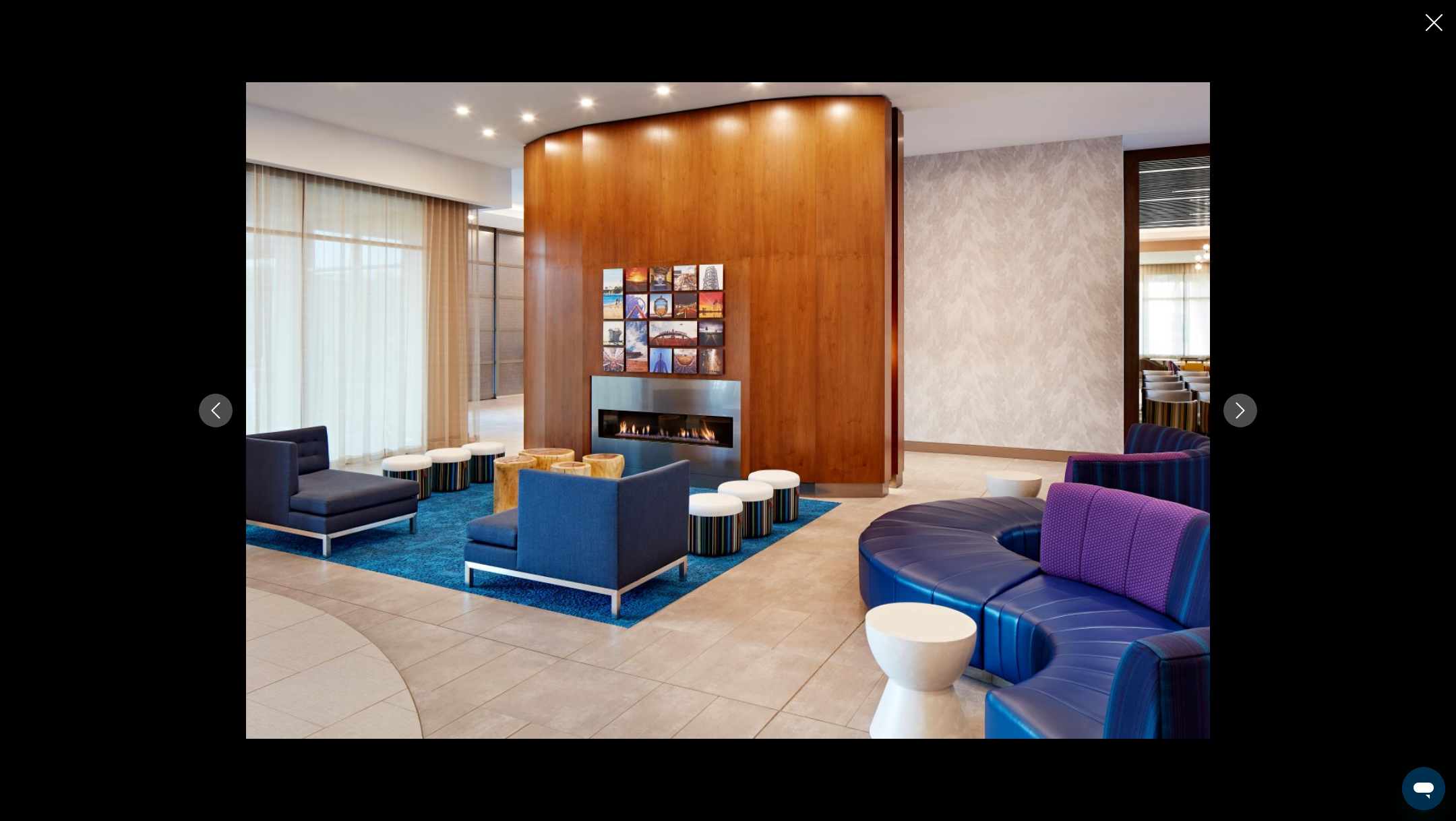
click at [1244, 399] on button "Next image" at bounding box center [1240, 410] width 34 height 34
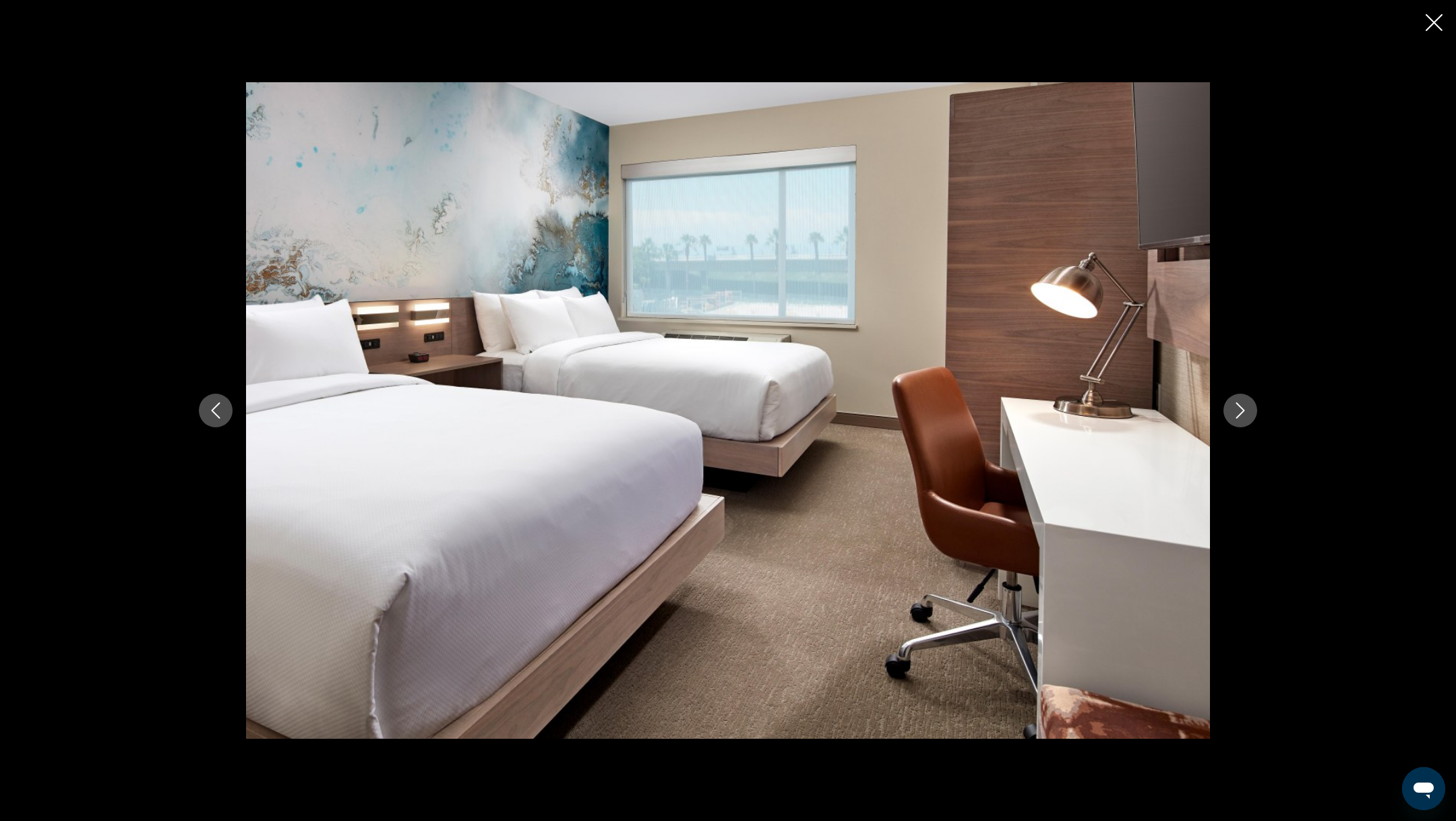
click at [1244, 399] on button "Next image" at bounding box center [1240, 410] width 34 height 34
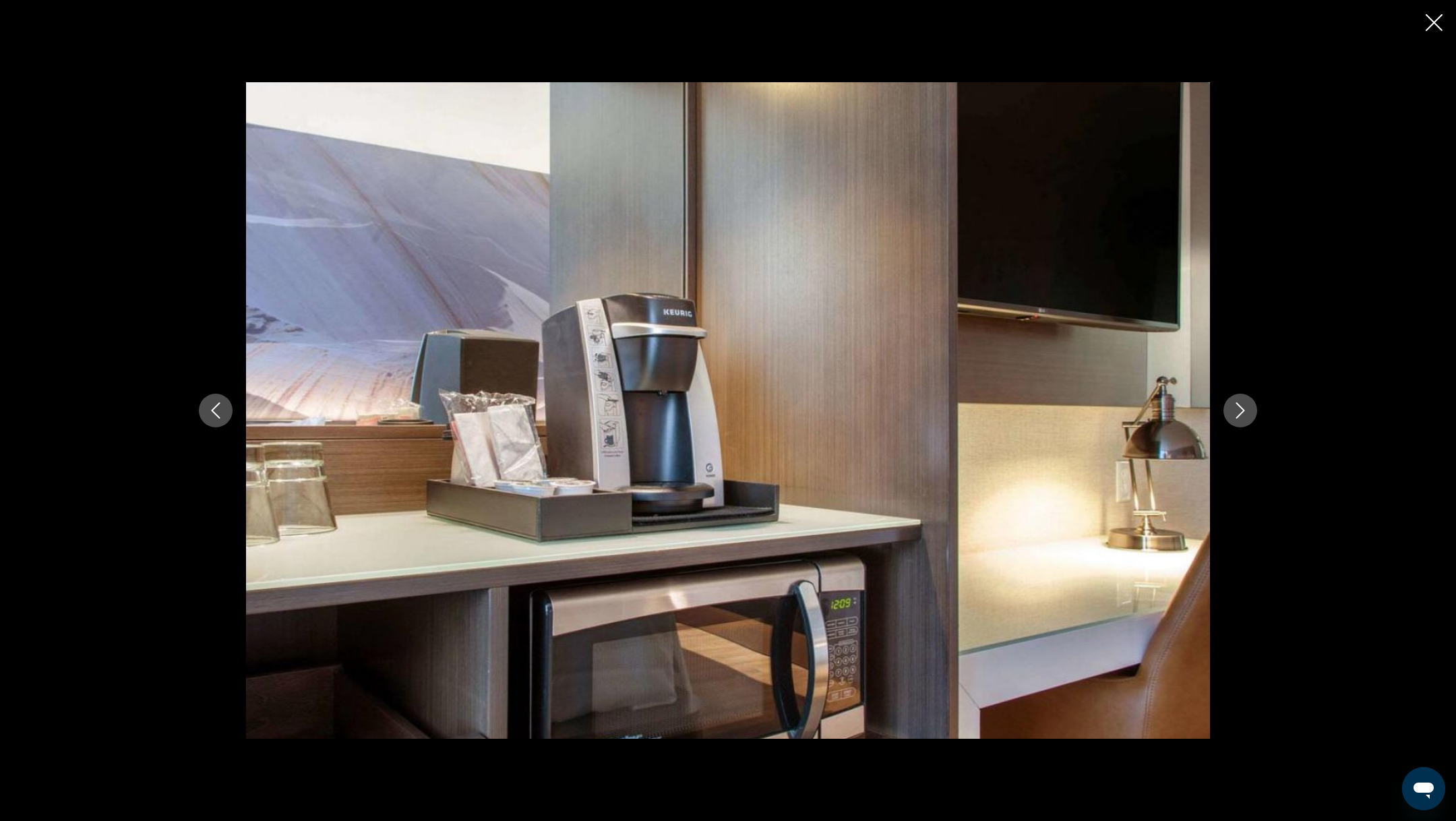
click at [1244, 399] on button "Next image" at bounding box center [1240, 410] width 34 height 34
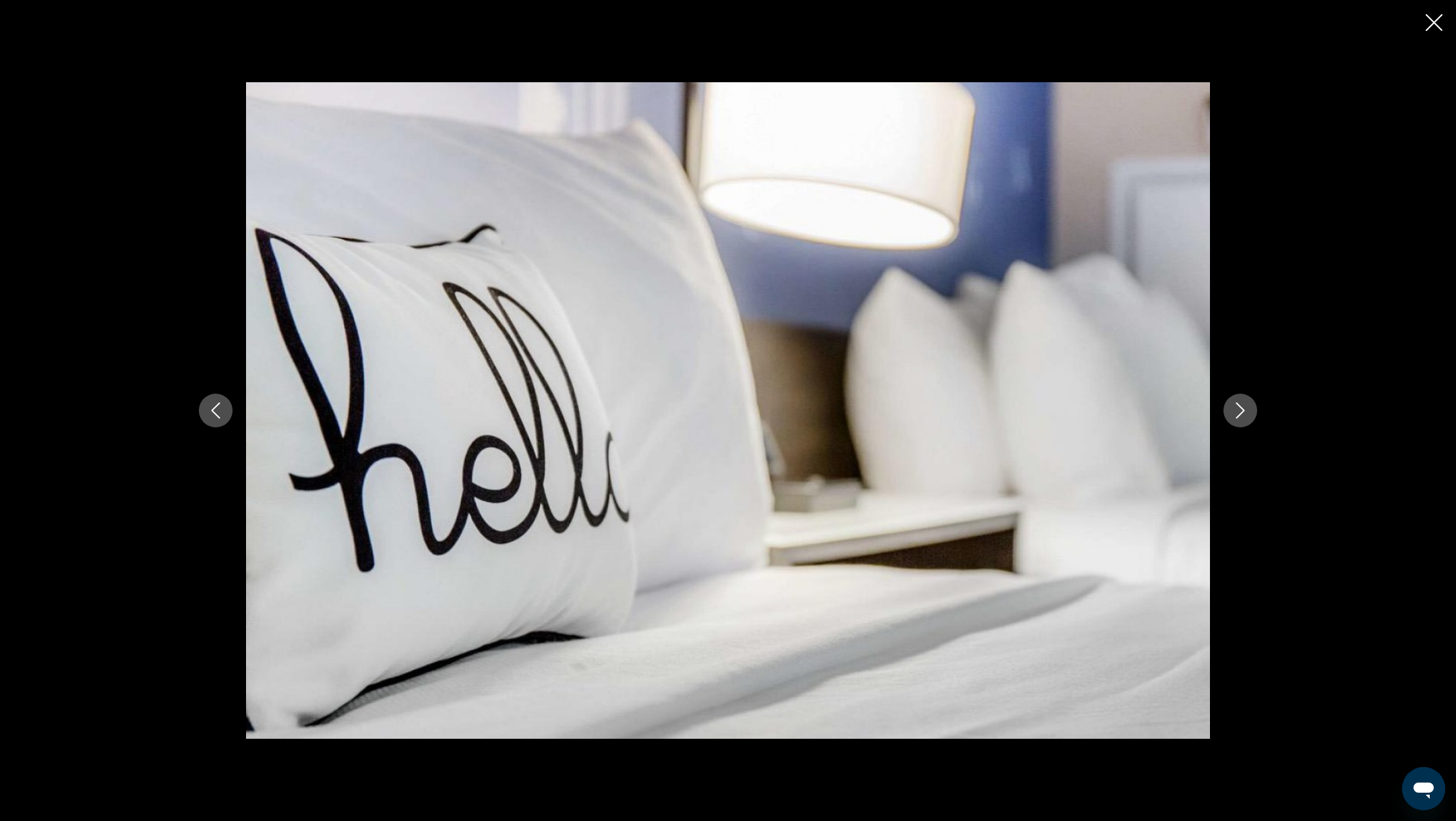
click at [1244, 399] on button "Next image" at bounding box center [1240, 410] width 34 height 34
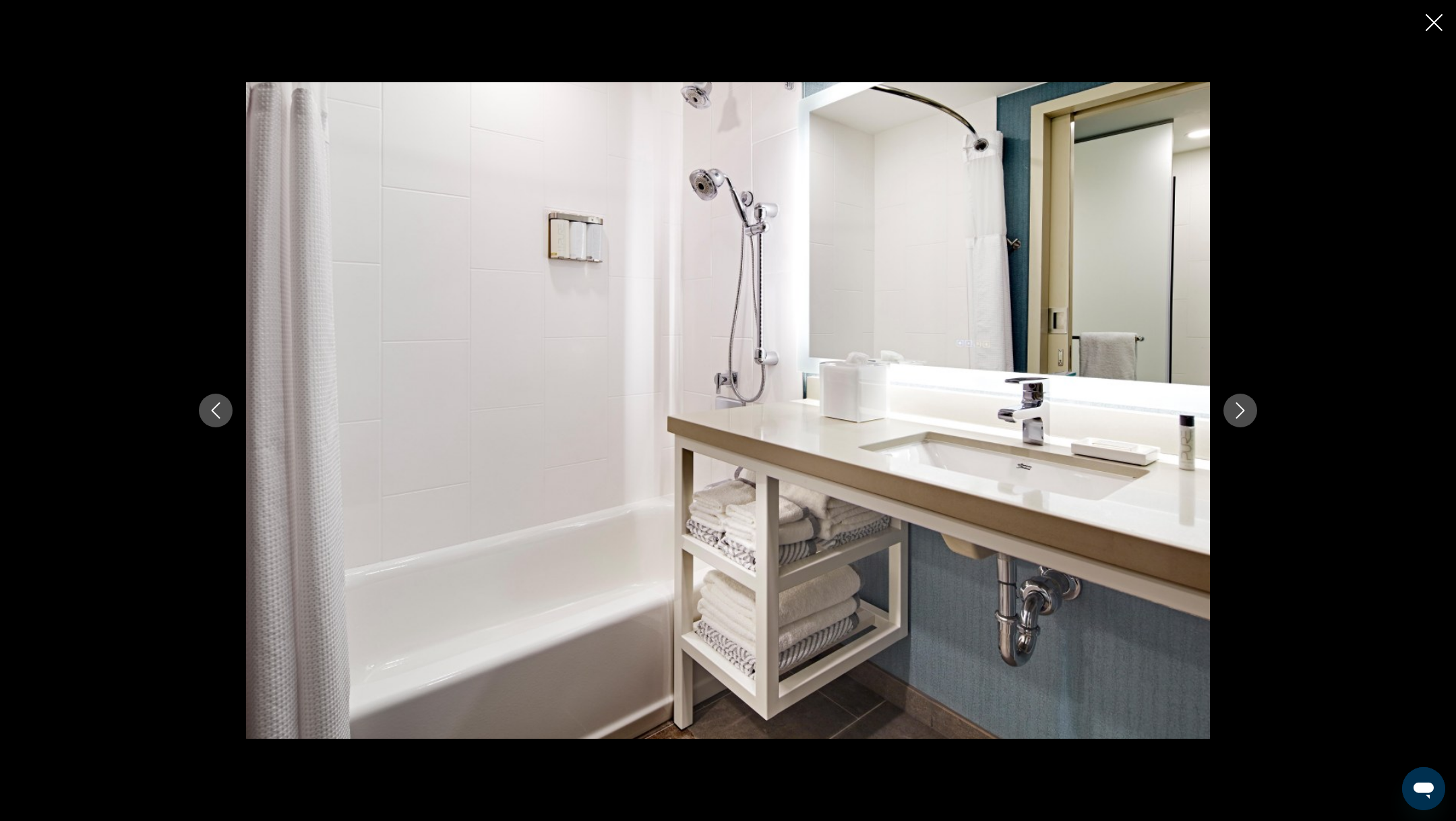
click at [1244, 399] on button "Next image" at bounding box center [1240, 410] width 34 height 34
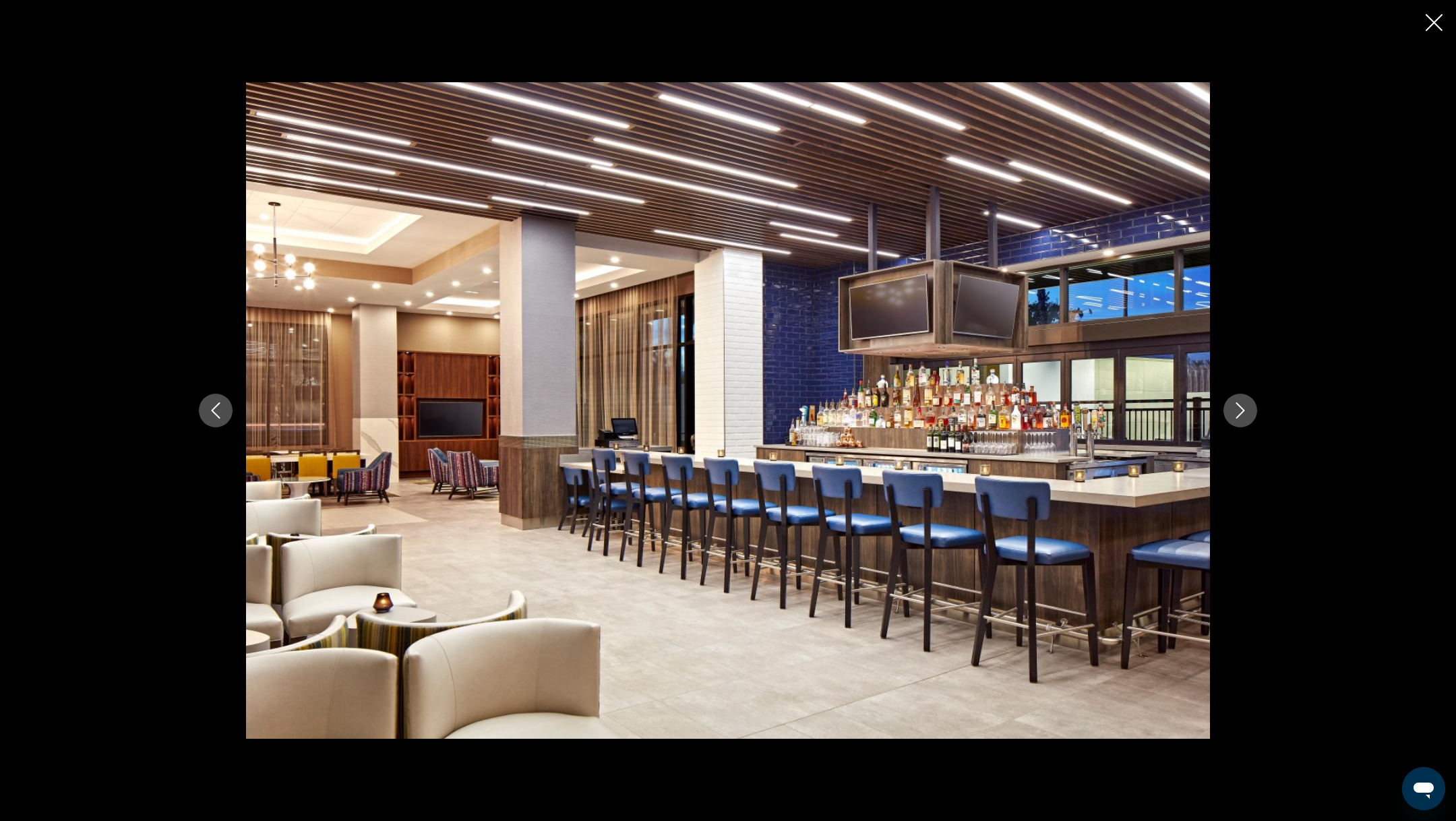
click at [1244, 399] on button "Next image" at bounding box center [1240, 410] width 34 height 34
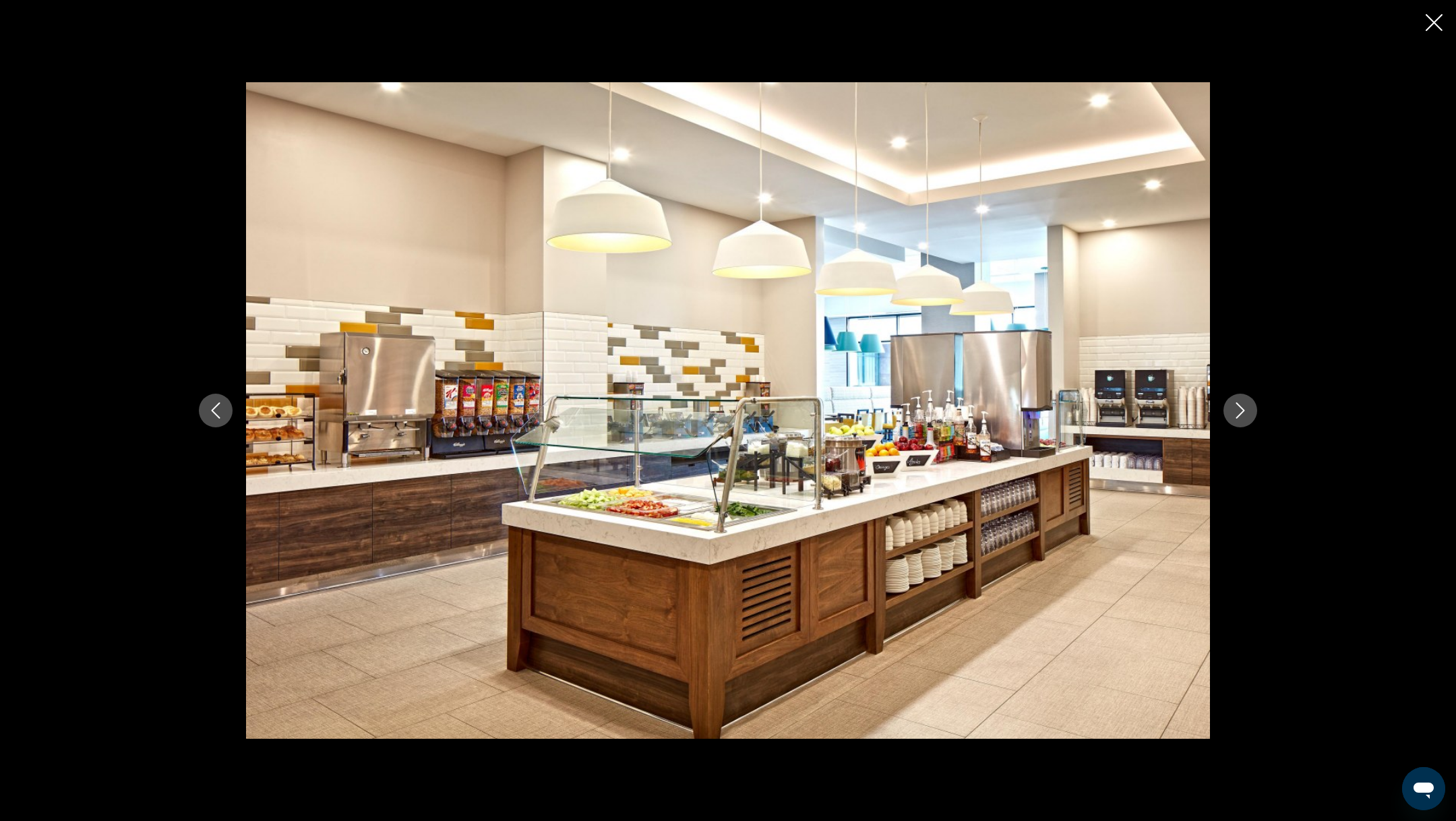
click at [1244, 399] on button "Next image" at bounding box center [1240, 410] width 34 height 34
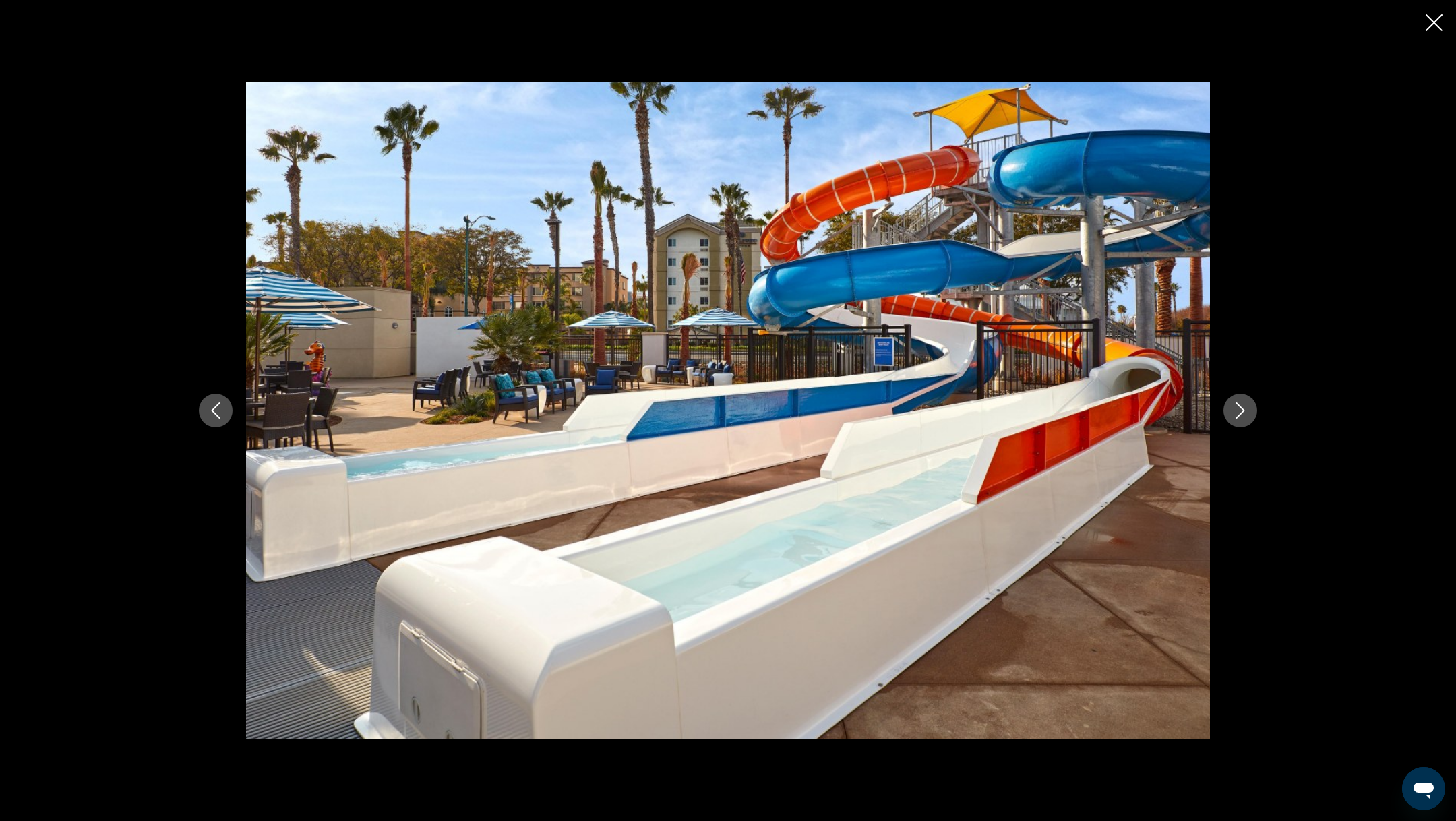
click at [1244, 399] on button "Next image" at bounding box center [1240, 410] width 34 height 34
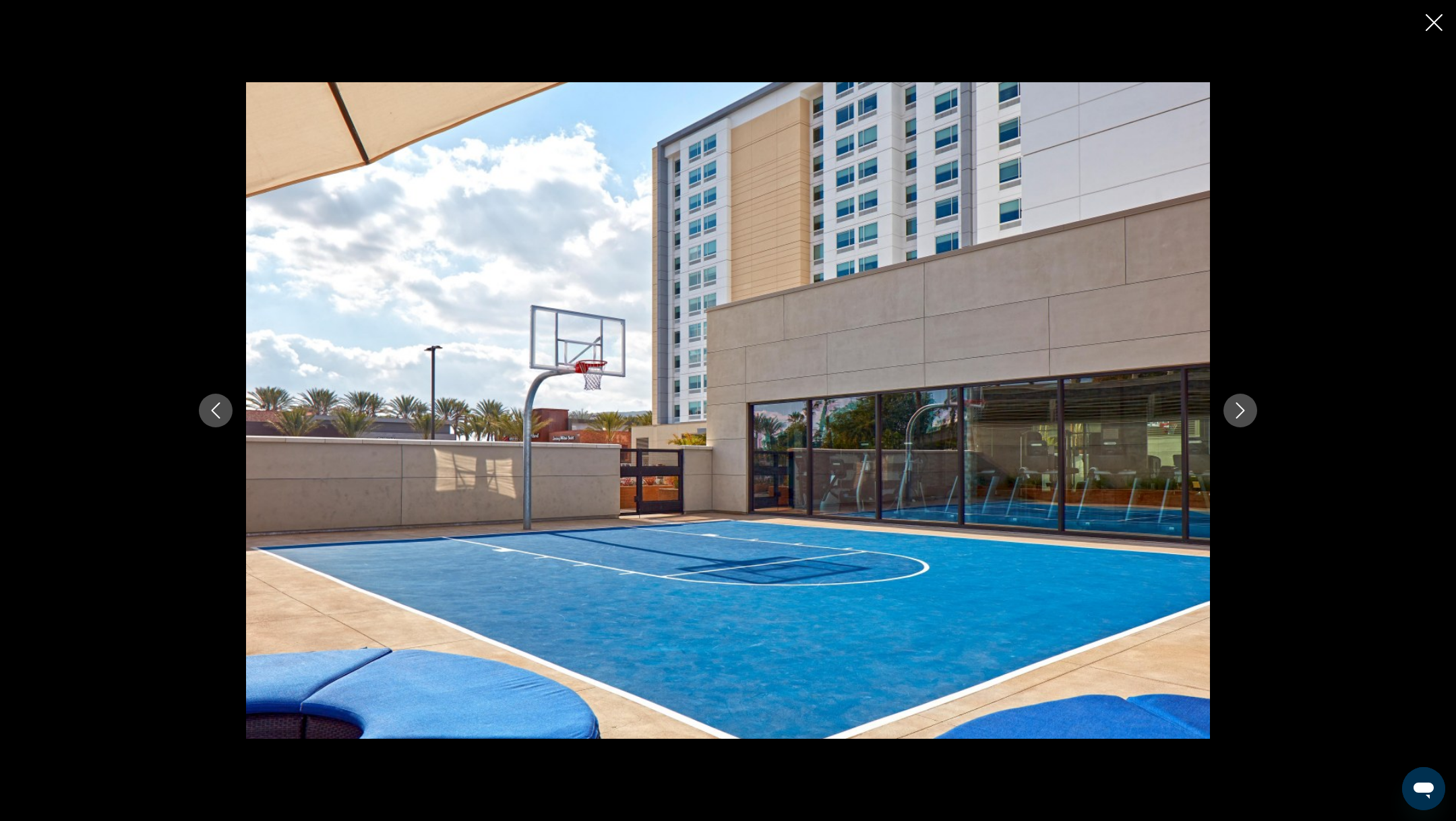
click at [1244, 399] on button "Next image" at bounding box center [1240, 410] width 34 height 34
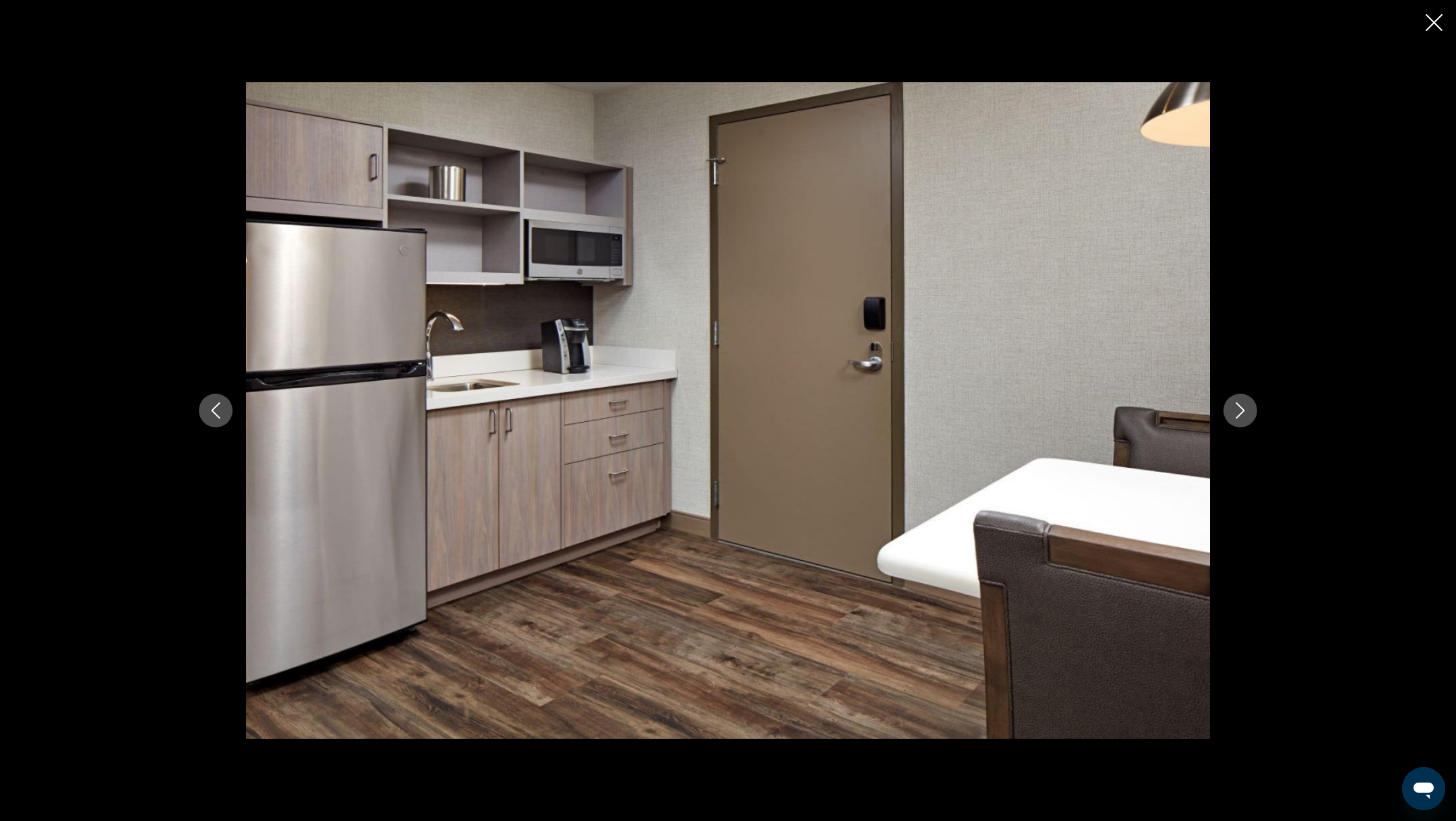
click at [1244, 399] on button "Next image" at bounding box center [1240, 410] width 34 height 34
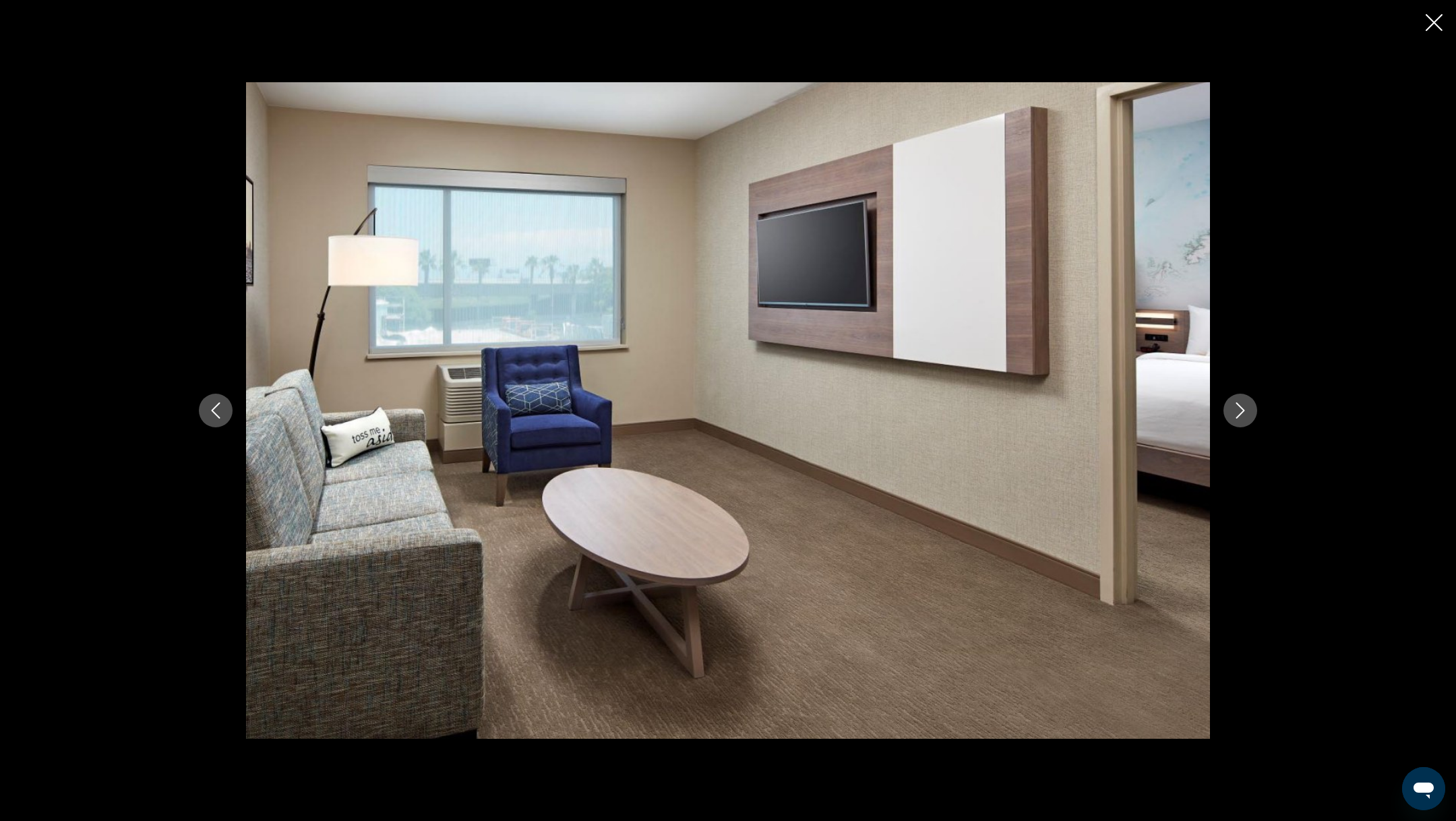
click at [1244, 399] on button "Next image" at bounding box center [1240, 410] width 34 height 34
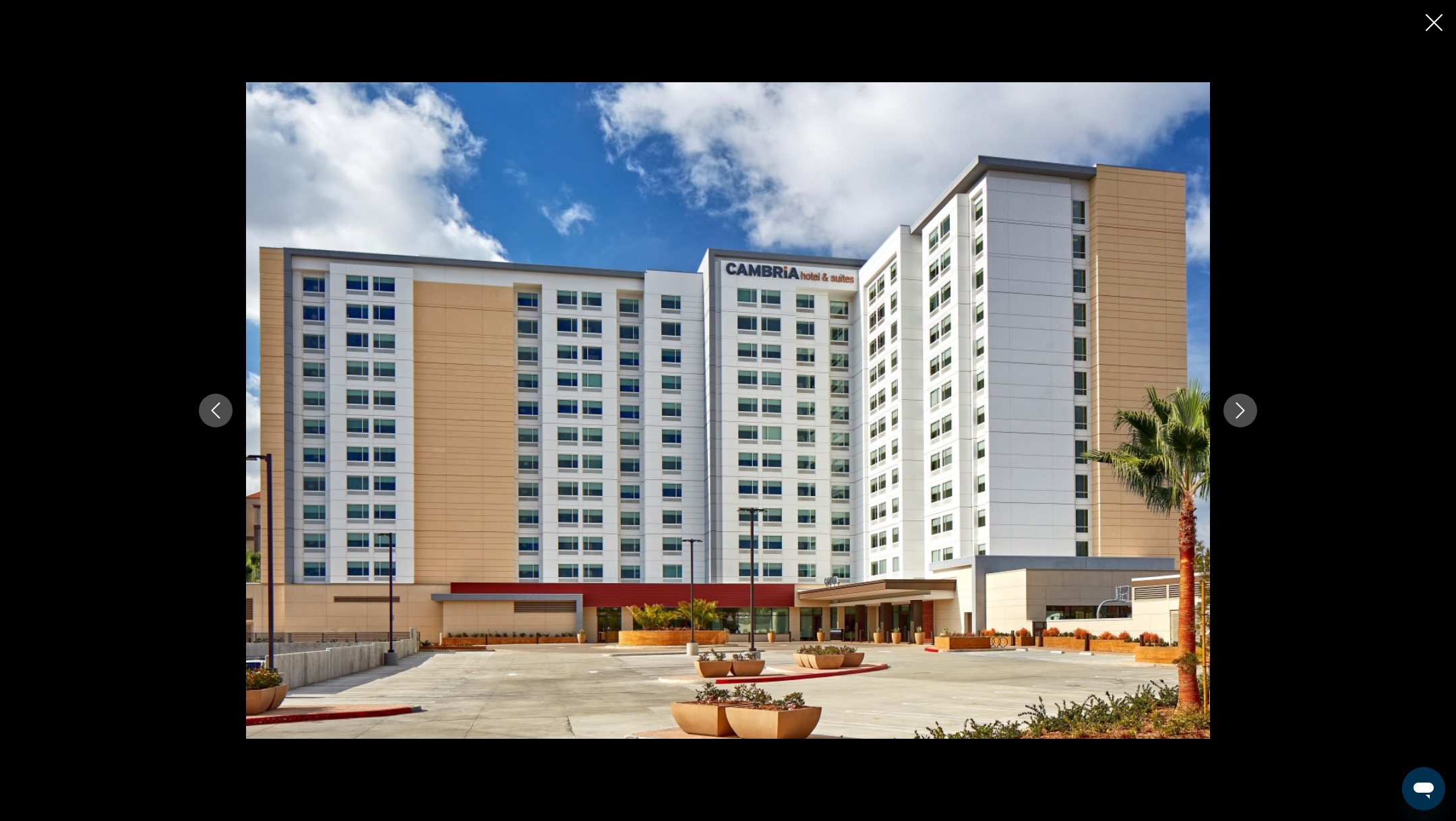
click at [1244, 399] on button "Next image" at bounding box center [1240, 410] width 34 height 34
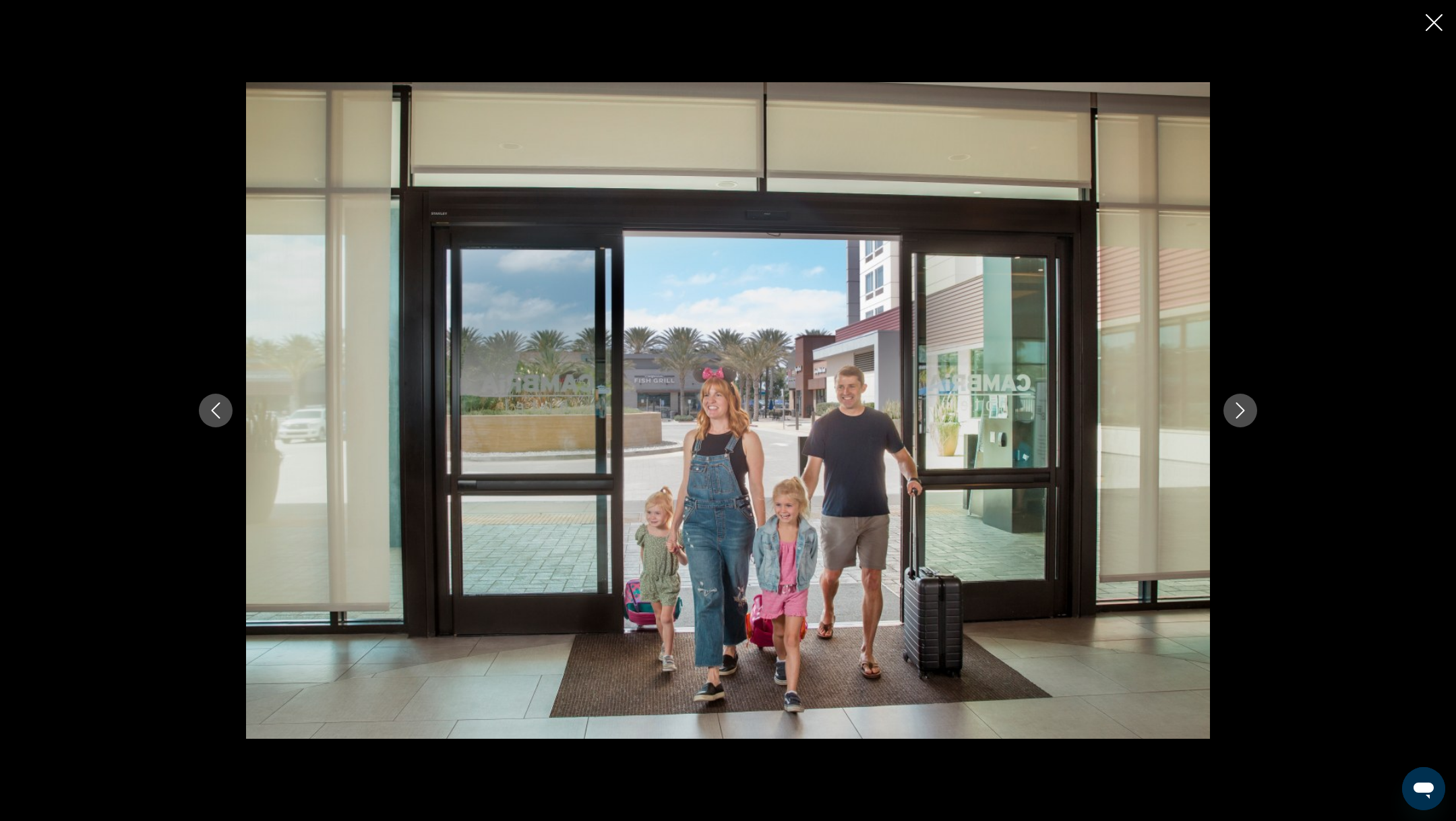
click at [1244, 399] on button "Next image" at bounding box center [1240, 410] width 34 height 34
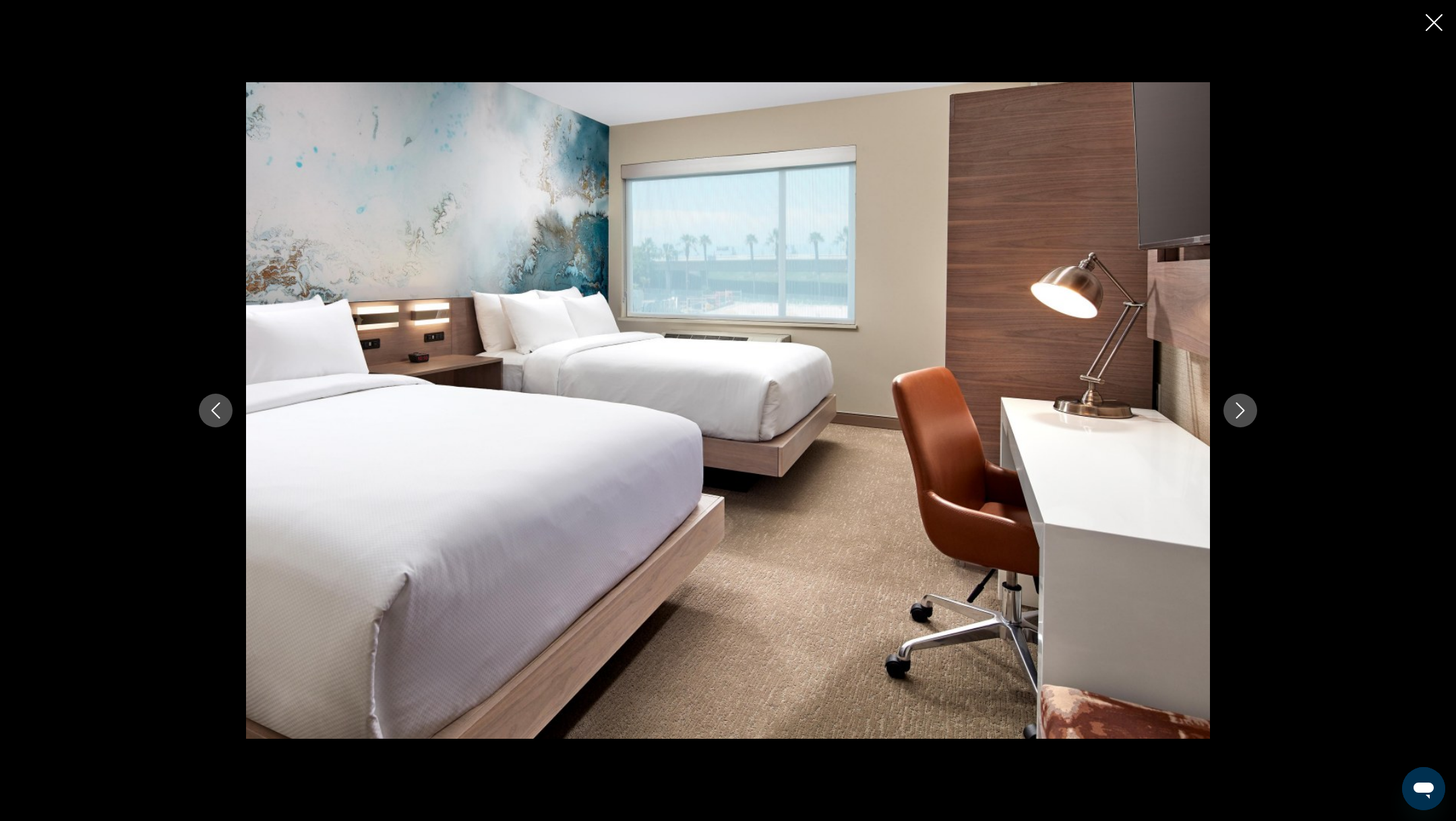
click at [1436, 21] on icon "Close slideshow" at bounding box center [1433, 22] width 17 height 17
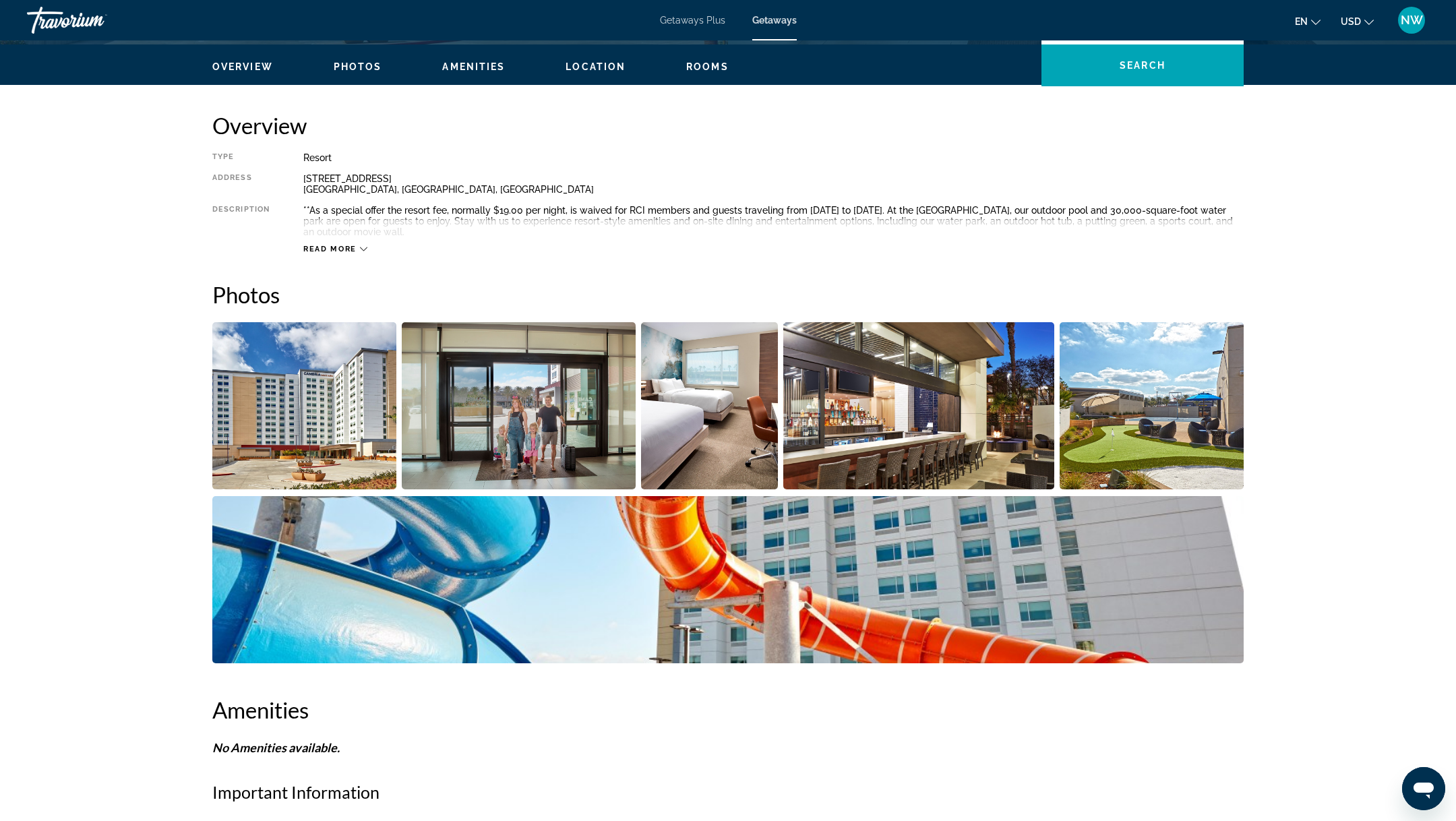
scroll to position [0, 0]
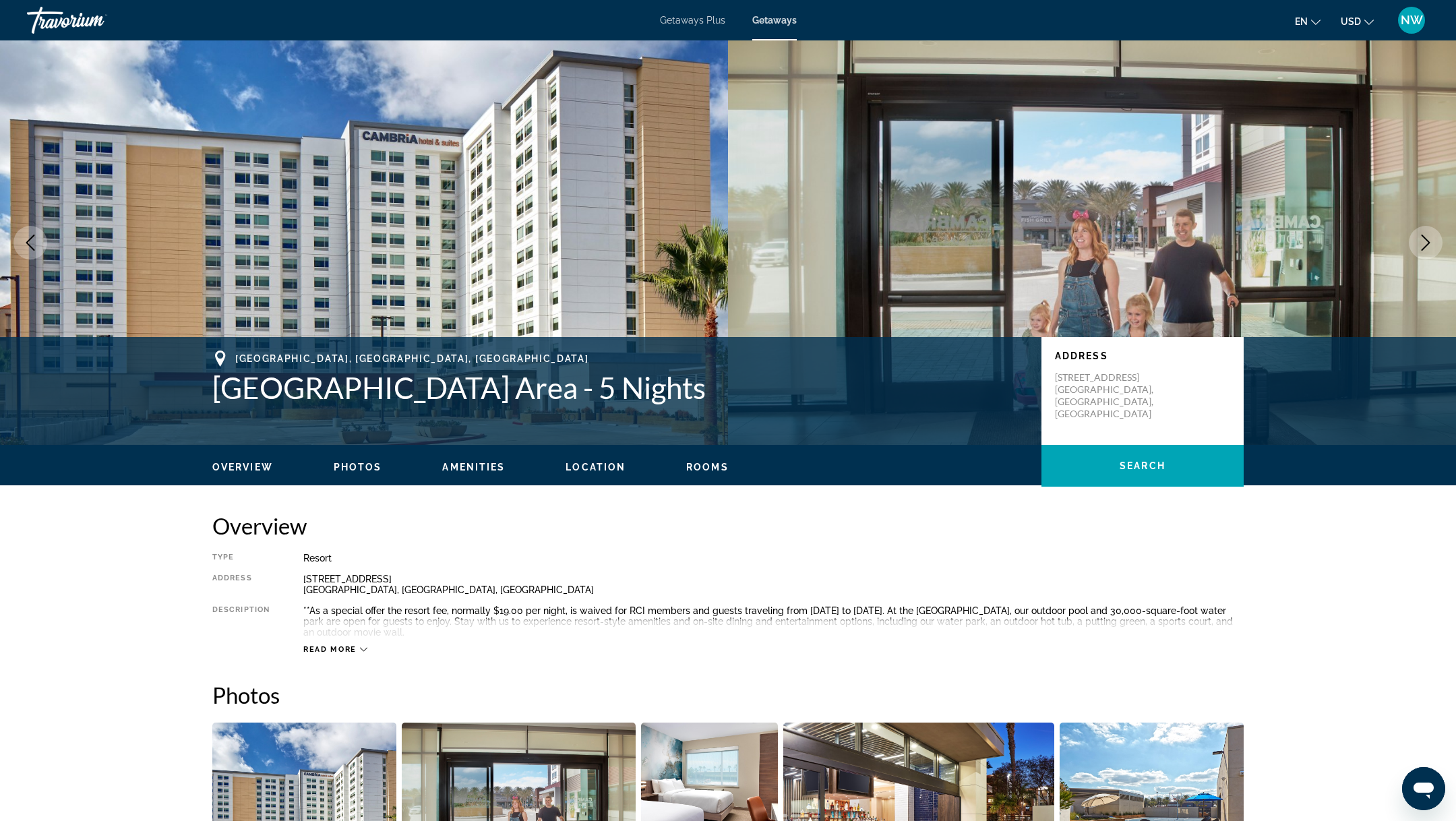
drag, startPoint x: 194, startPoint y: 384, endPoint x: 793, endPoint y: 392, distance: 599.1
click at [793, 392] on div "[GEOGRAPHIC_DATA], [GEOGRAPHIC_DATA], [GEOGRAPHIC_DATA] [GEOGRAPHIC_DATA] Area …" at bounding box center [728, 391] width 1085 height 81
copy h1 "[GEOGRAPHIC_DATA]"
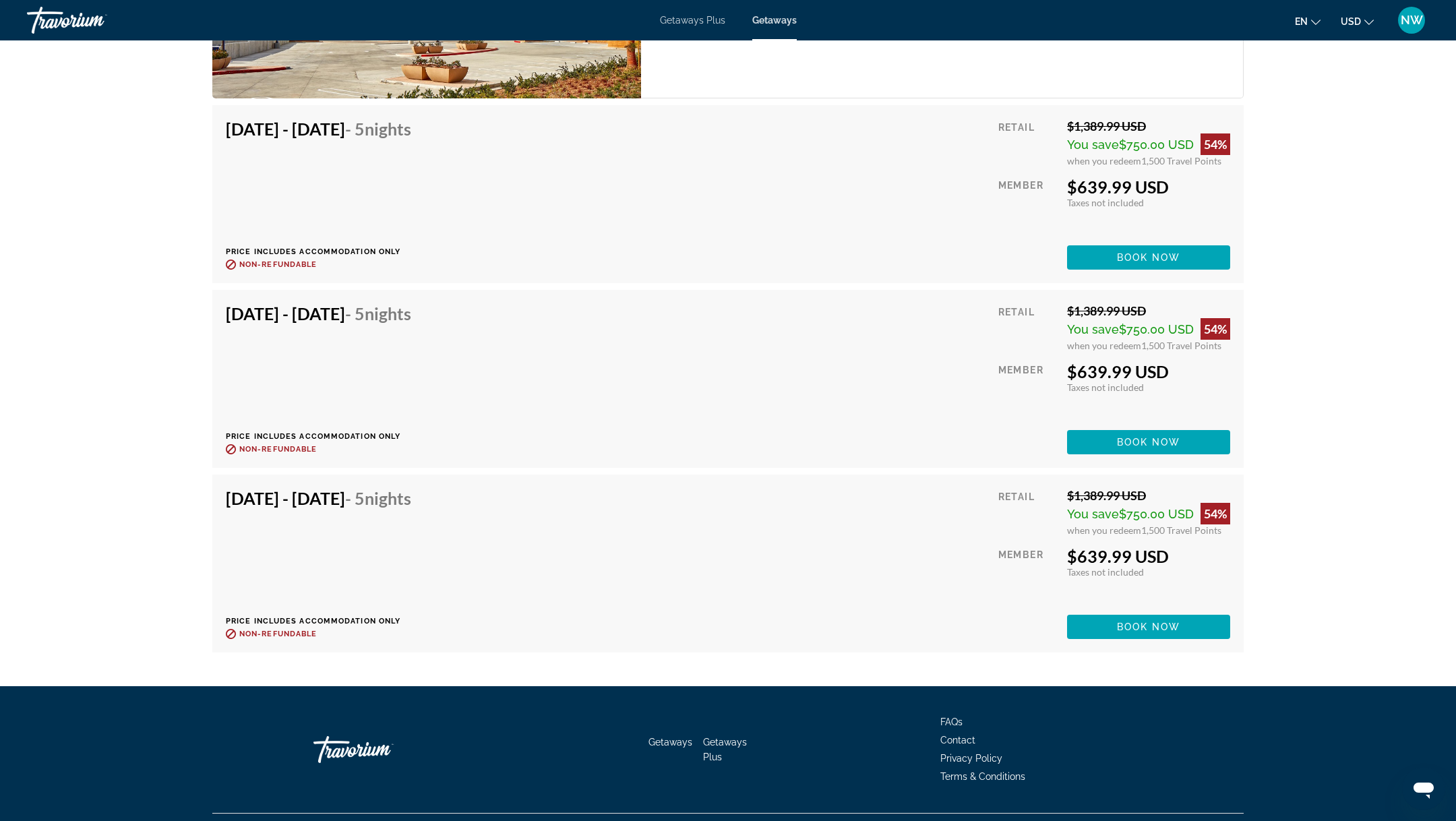
scroll to position [3252, 0]
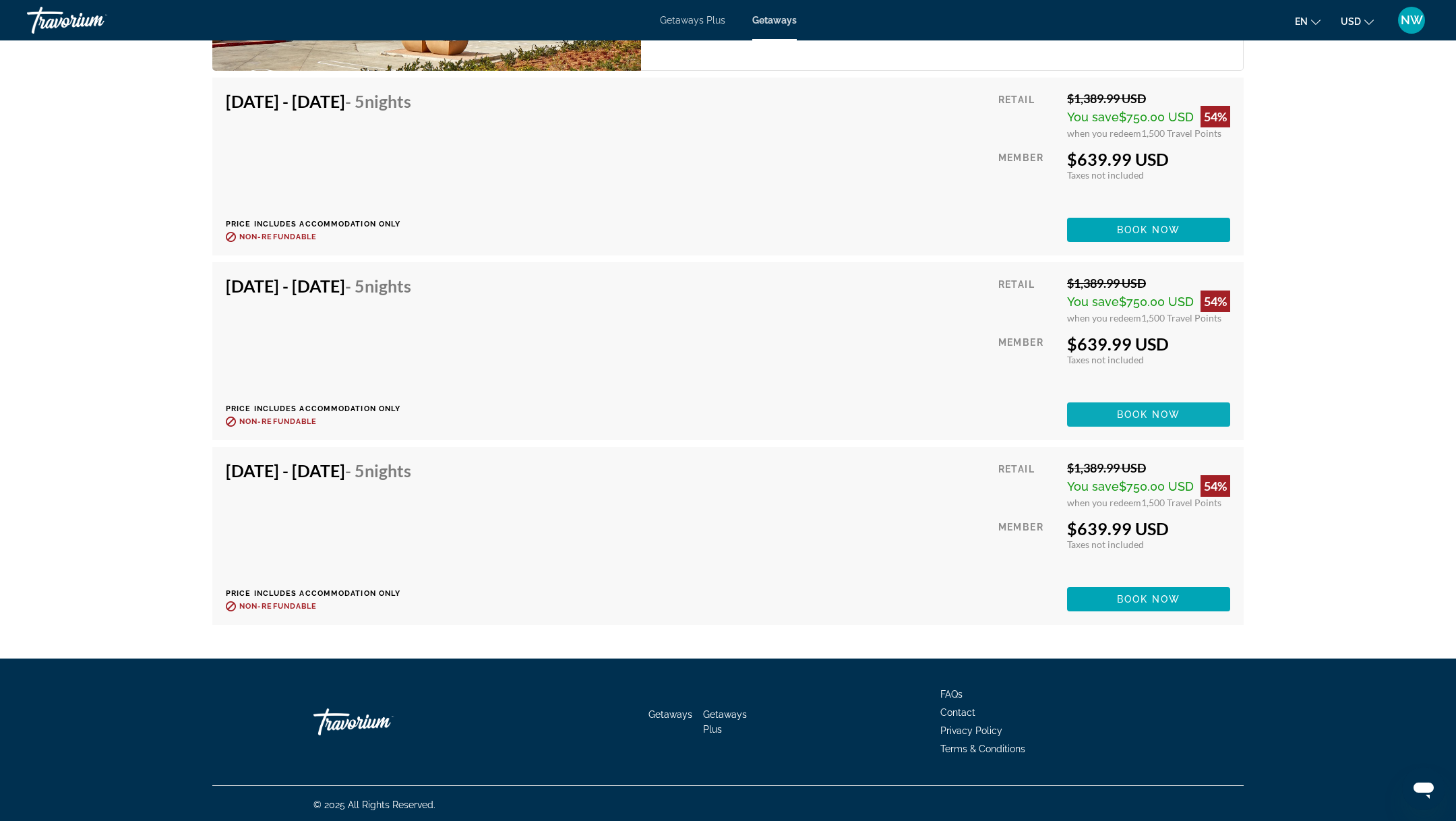
click at [1085, 410] on span "Main content" at bounding box center [1149, 414] width 163 height 32
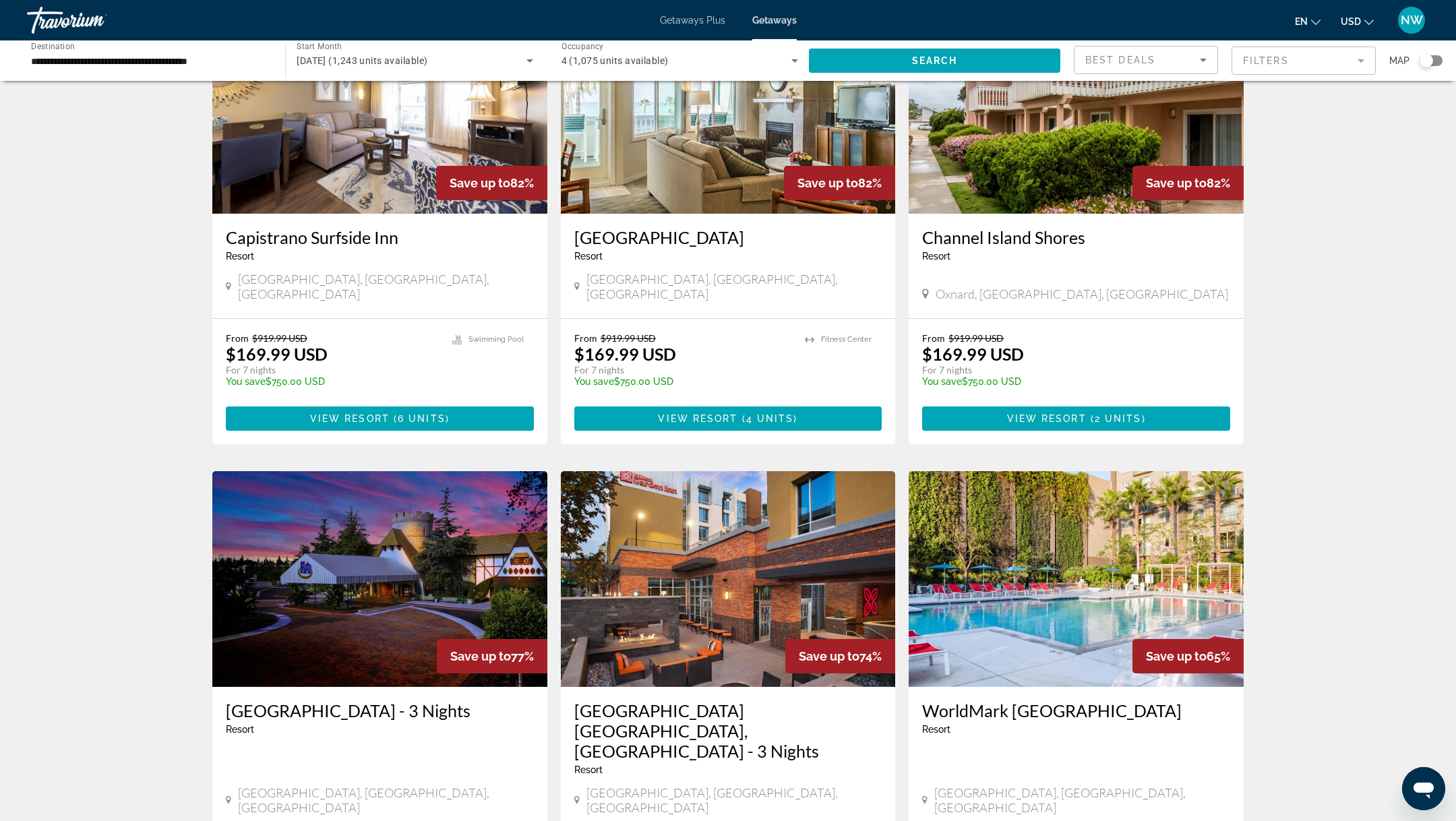
scroll to position [1418, 0]
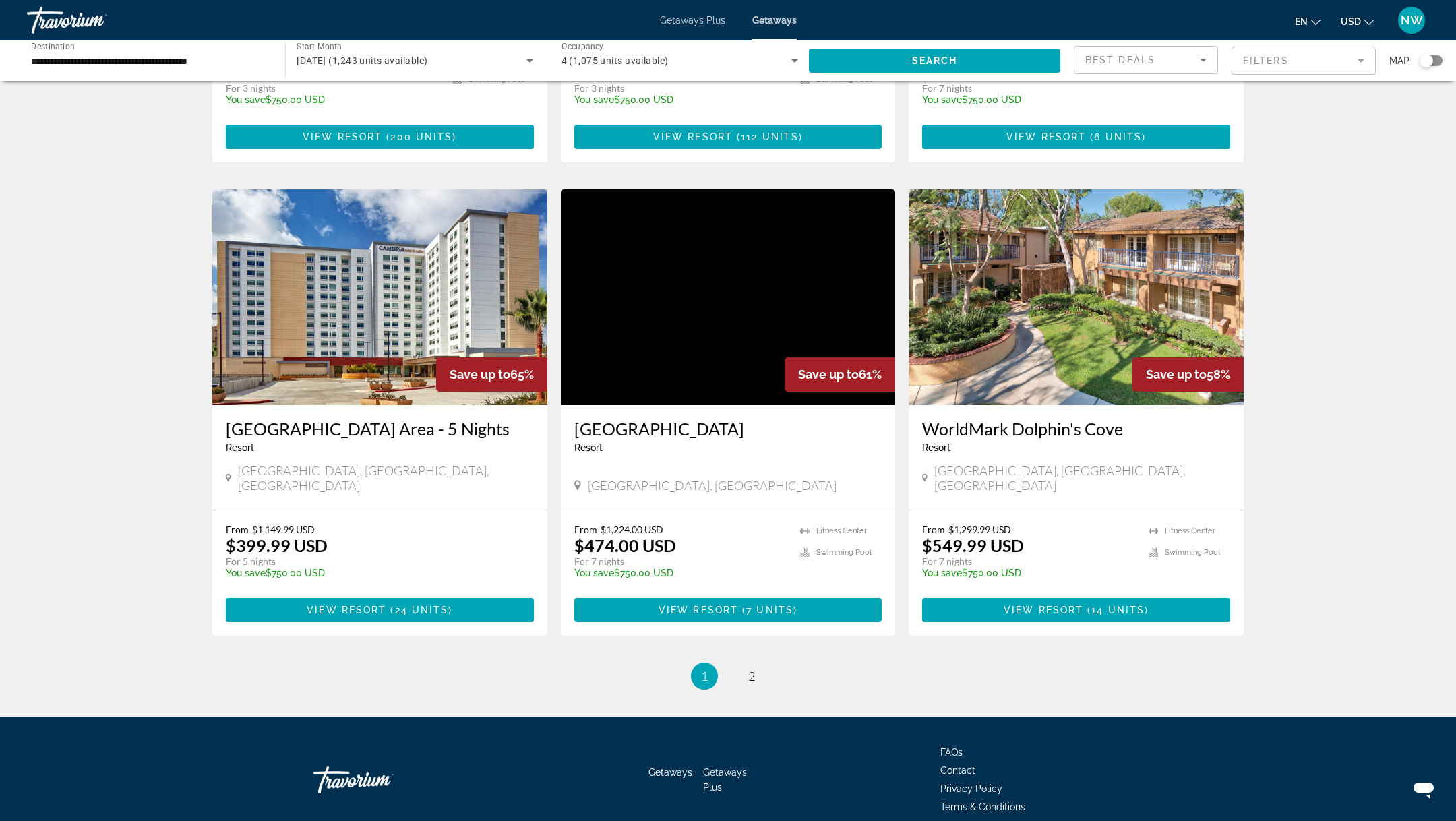
click at [684, 302] on img "Main content" at bounding box center [728, 296] width 335 height 216
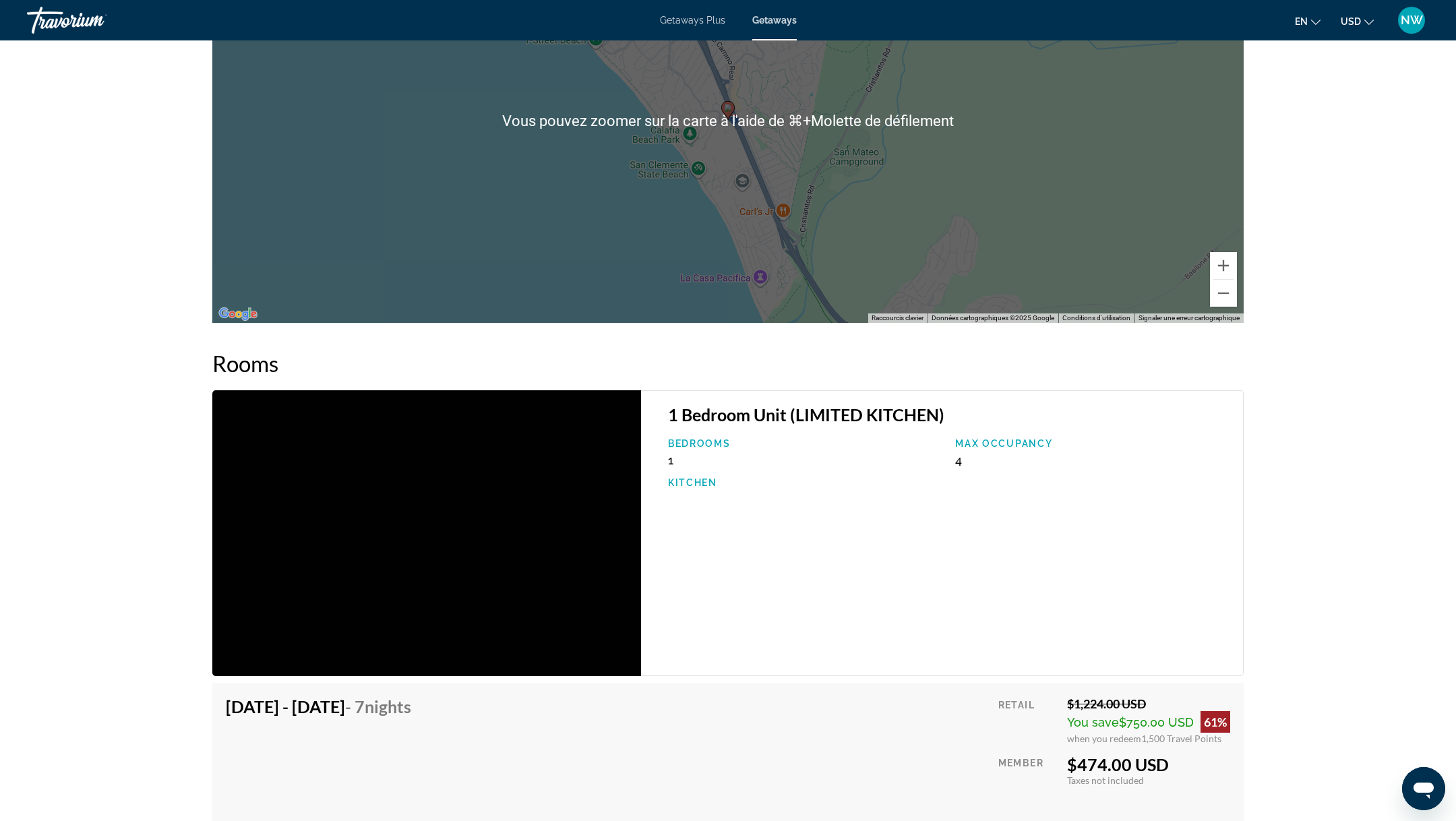
click at [684, 302] on div "Pour activer le glissement avec le clavier, appuyez sur Alt+Entrée. Une fois ce…" at bounding box center [727, 120] width 1031 height 404
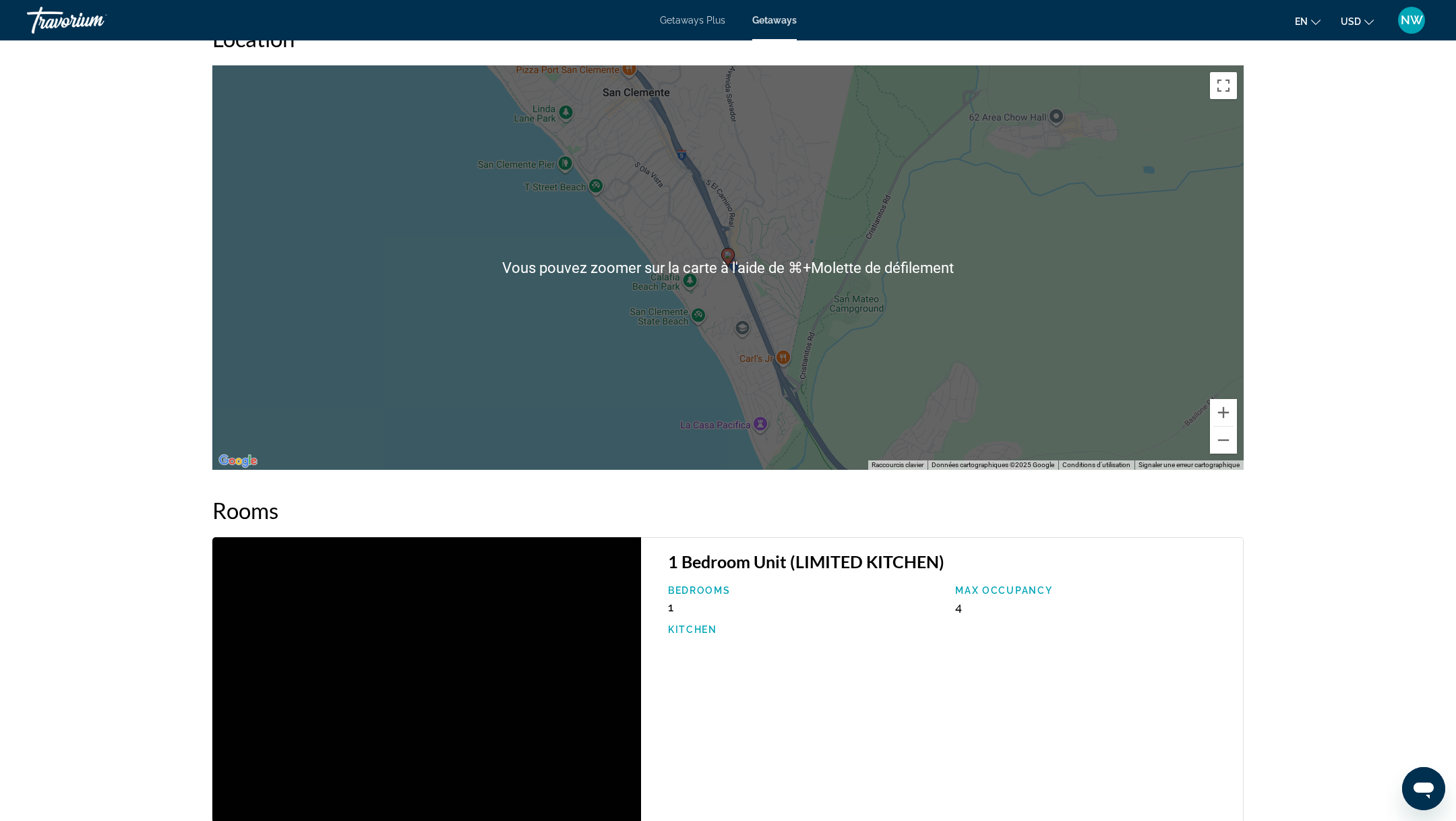
scroll to position [1517, 0]
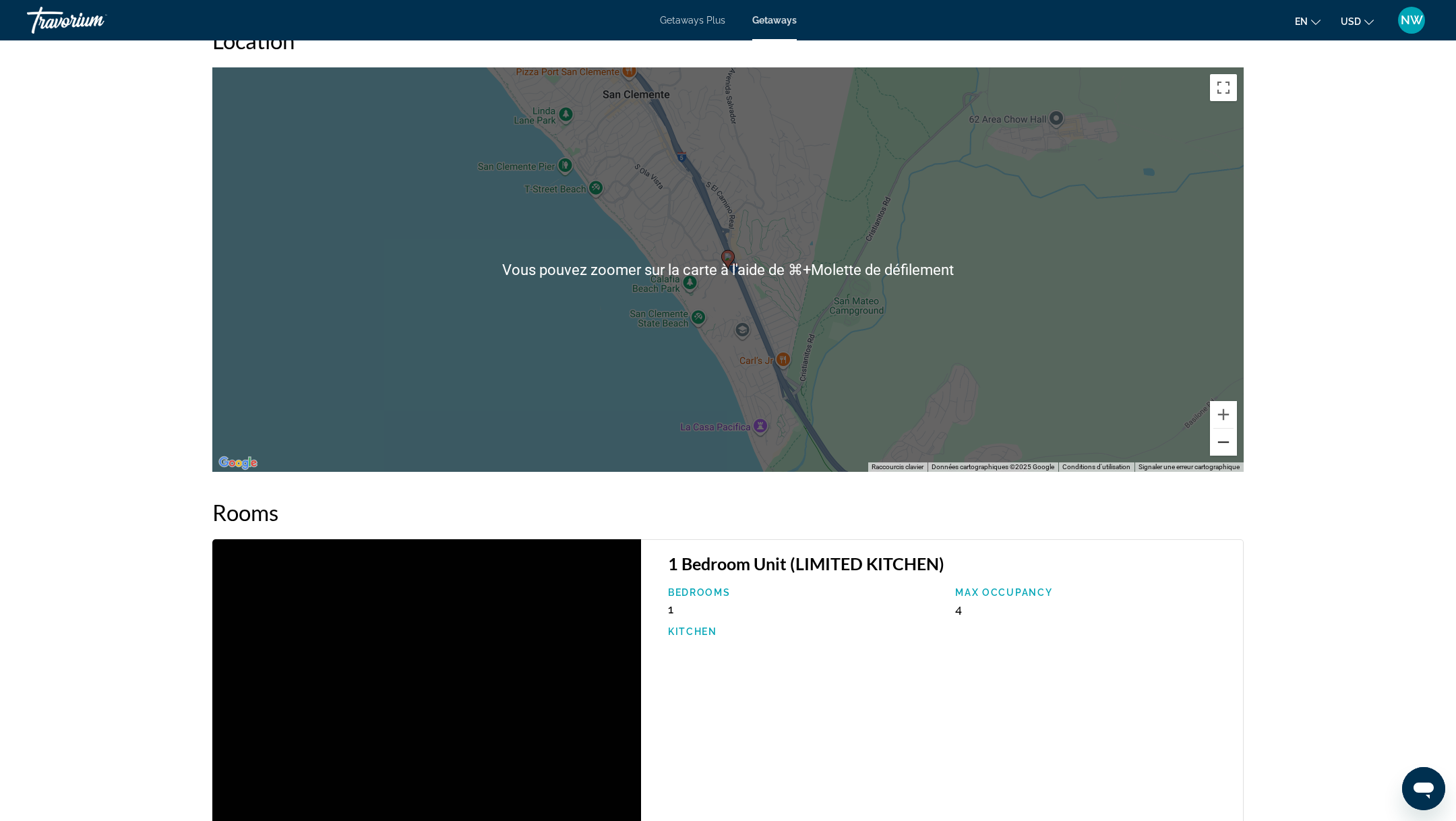
click at [1227, 444] on button "Zoom arrière" at bounding box center [1223, 442] width 27 height 27
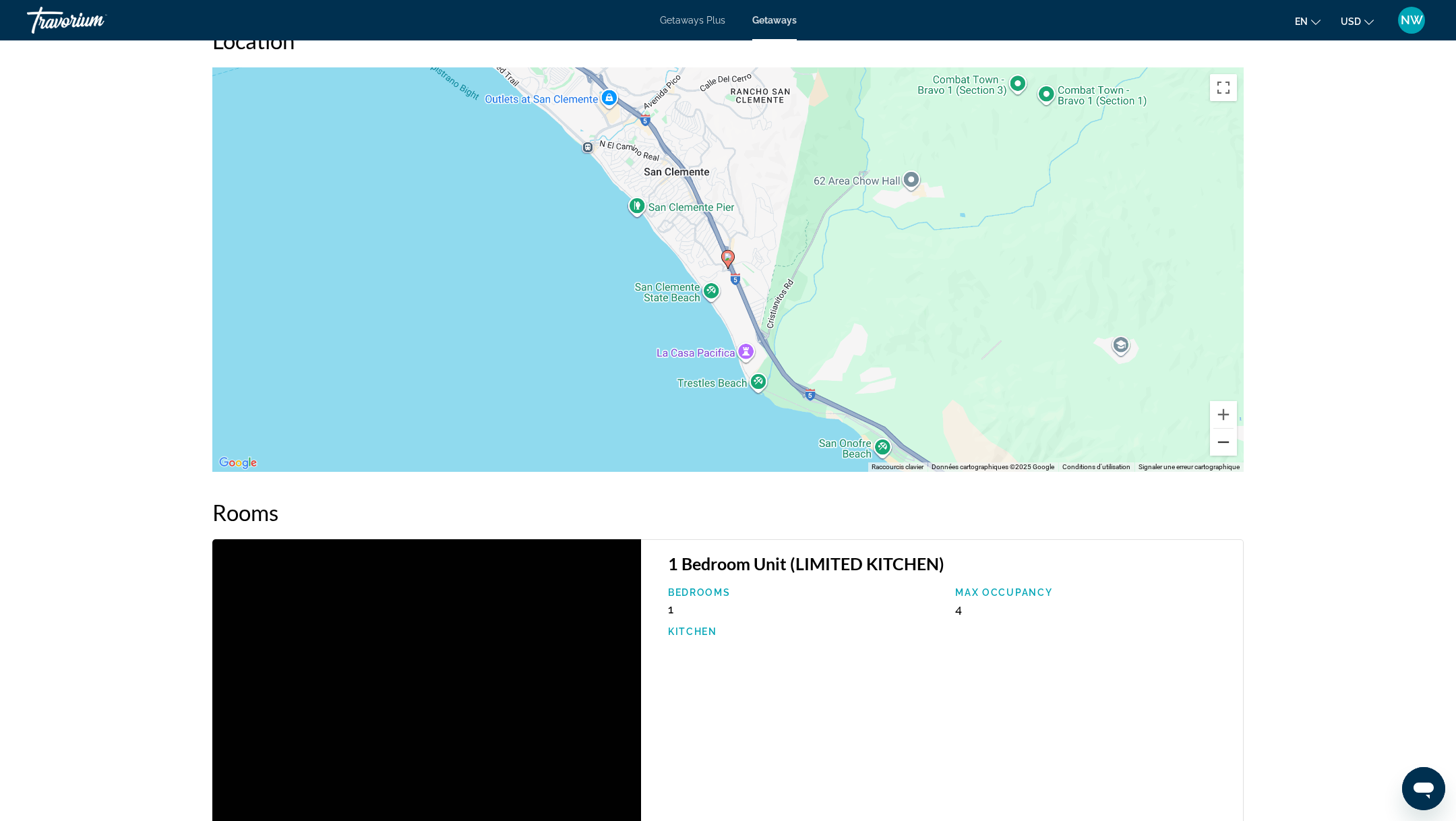
click at [1227, 444] on button "Zoom arrière" at bounding box center [1223, 442] width 27 height 27
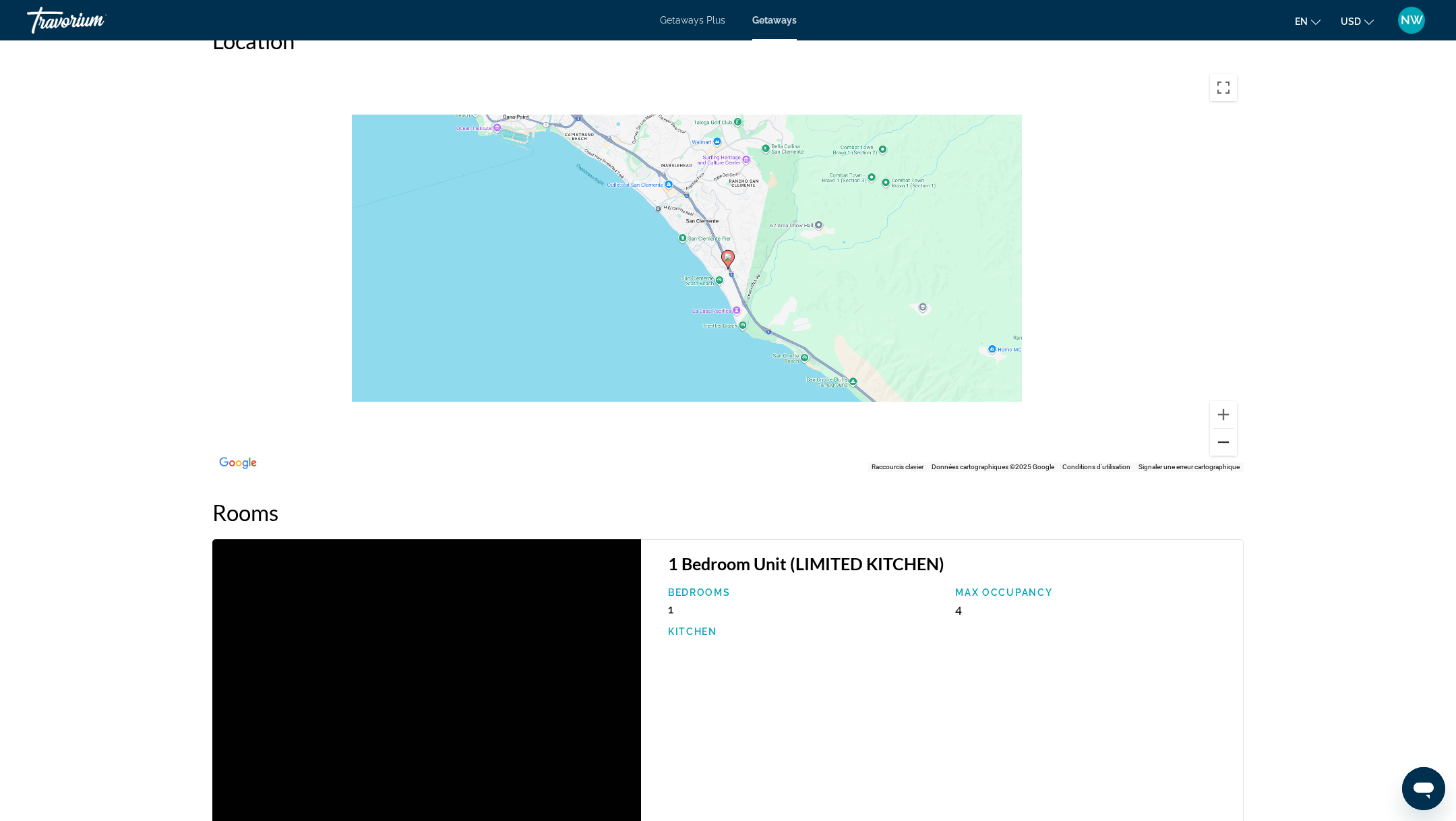
click at [1227, 444] on button "Zoom arrière" at bounding box center [1223, 442] width 27 height 27
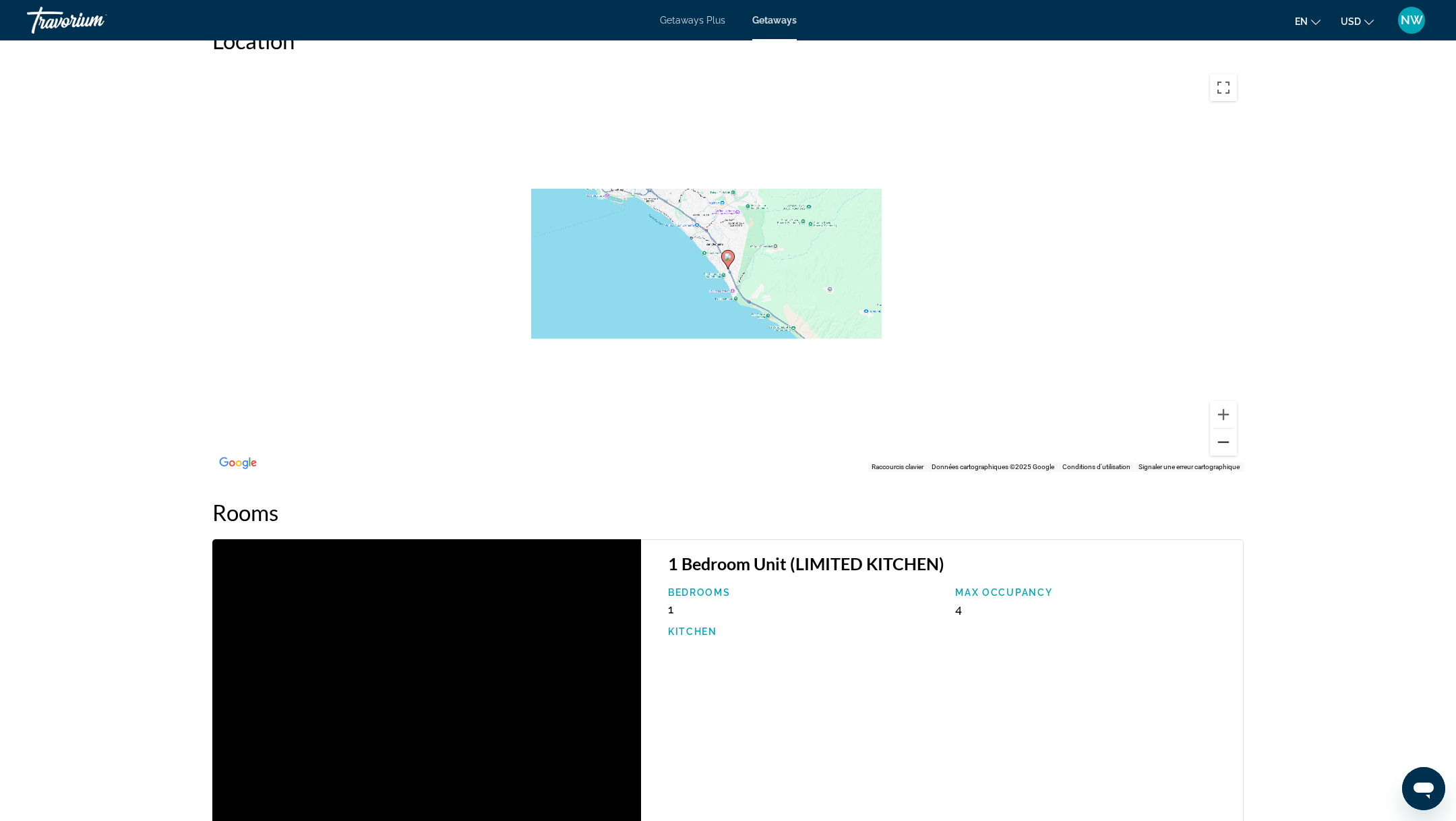
click at [1227, 444] on button "Zoom arrière" at bounding box center [1223, 442] width 27 height 27
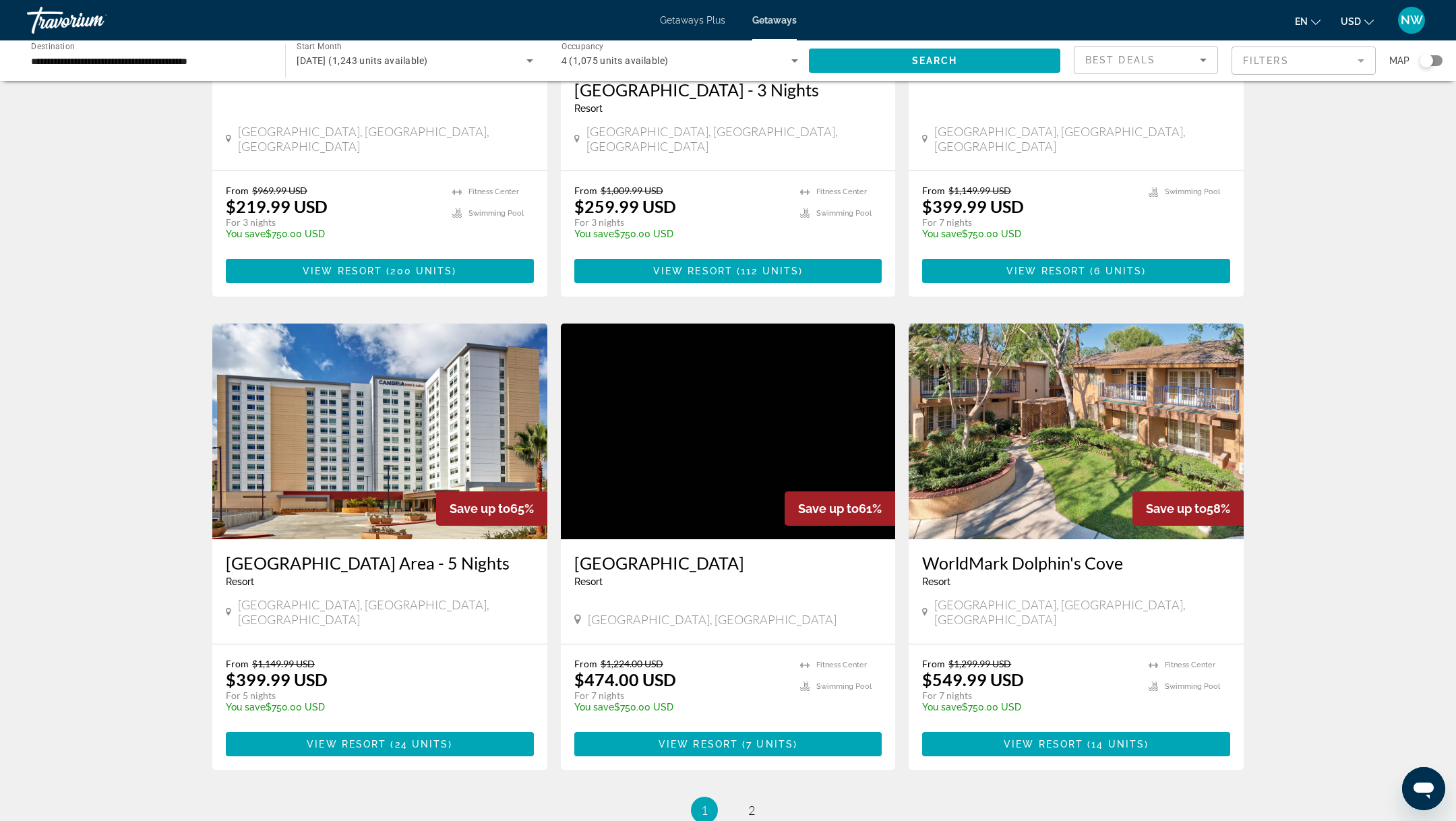
scroll to position [1418, 0]
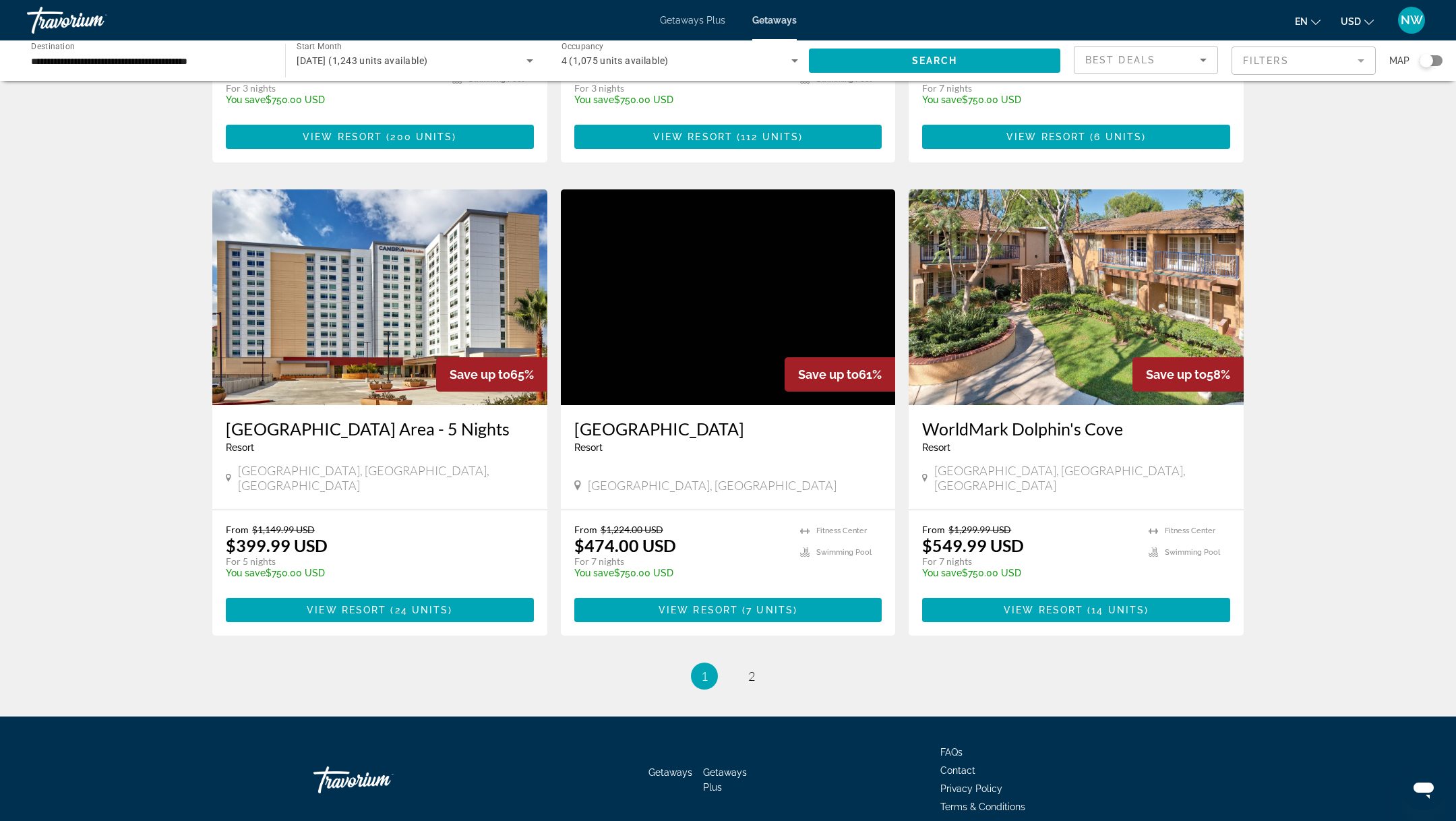
click at [1045, 231] on img "Main content" at bounding box center [1075, 296] width 335 height 216
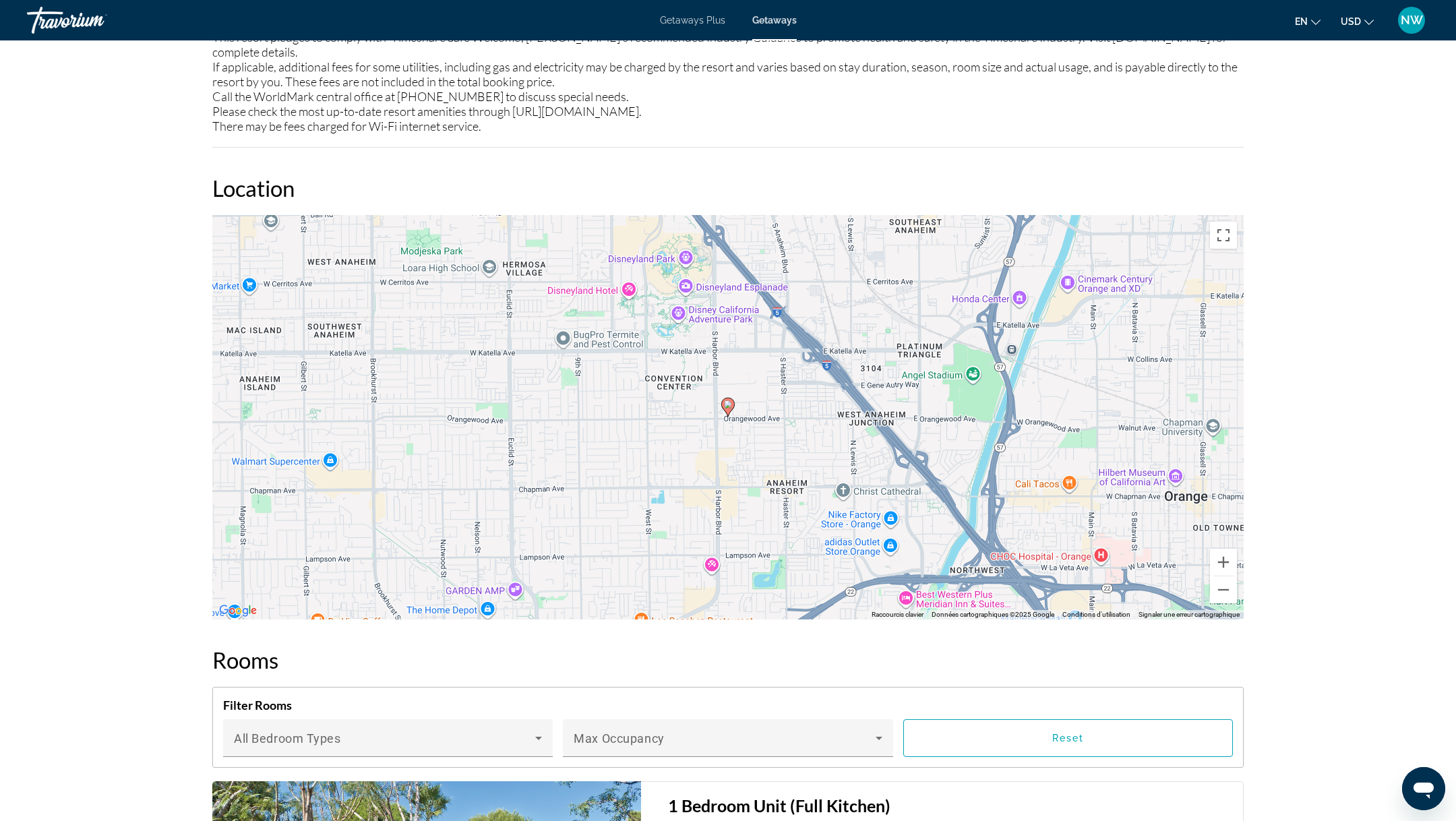
scroll to position [1649, 0]
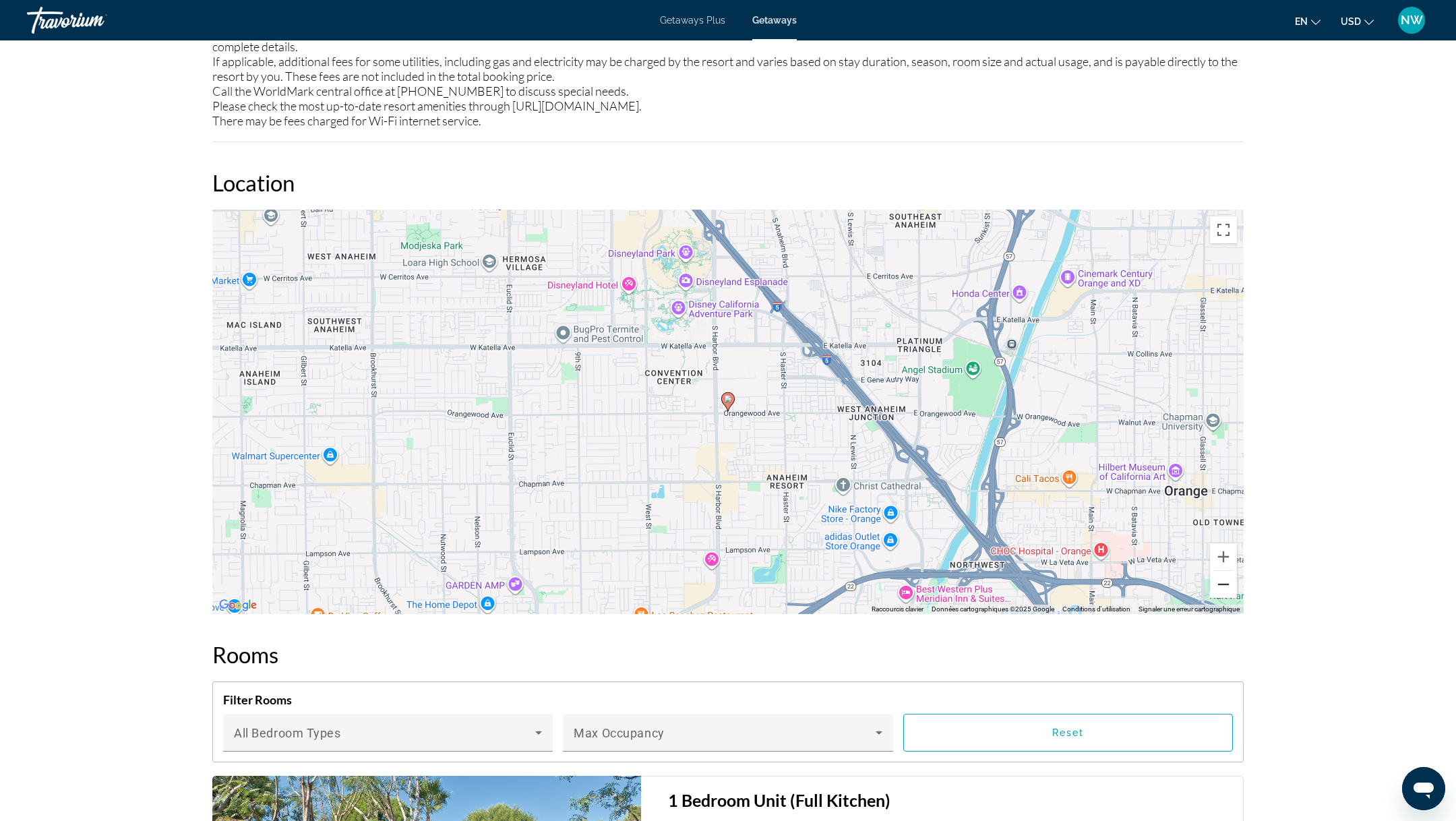
click at [1224, 571] on button "Zoom arrière" at bounding box center [1223, 584] width 27 height 27
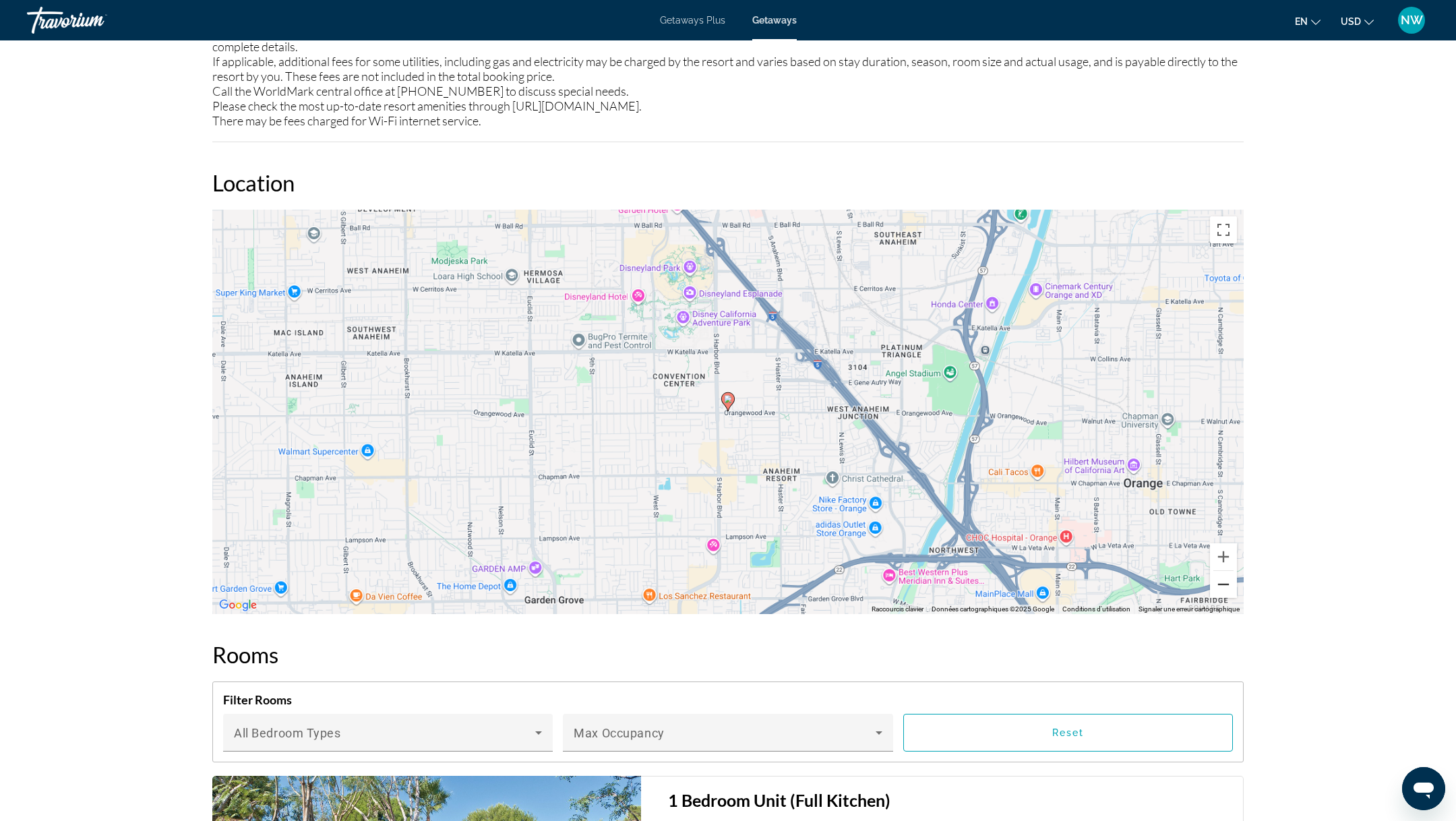
click at [1224, 571] on button "Zoom arrière" at bounding box center [1223, 584] width 27 height 27
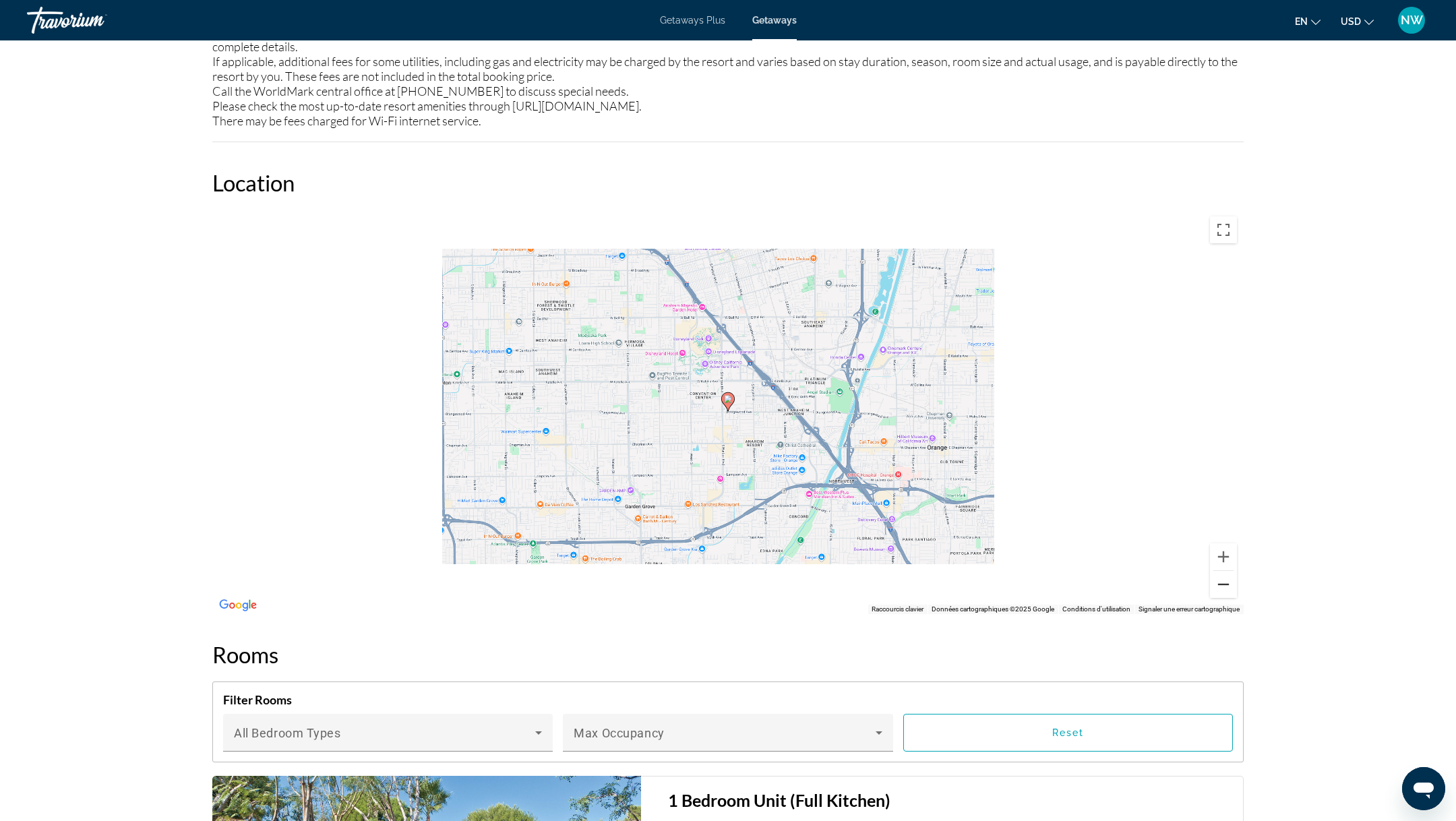
click at [1224, 571] on button "Zoom arrière" at bounding box center [1223, 584] width 27 height 27
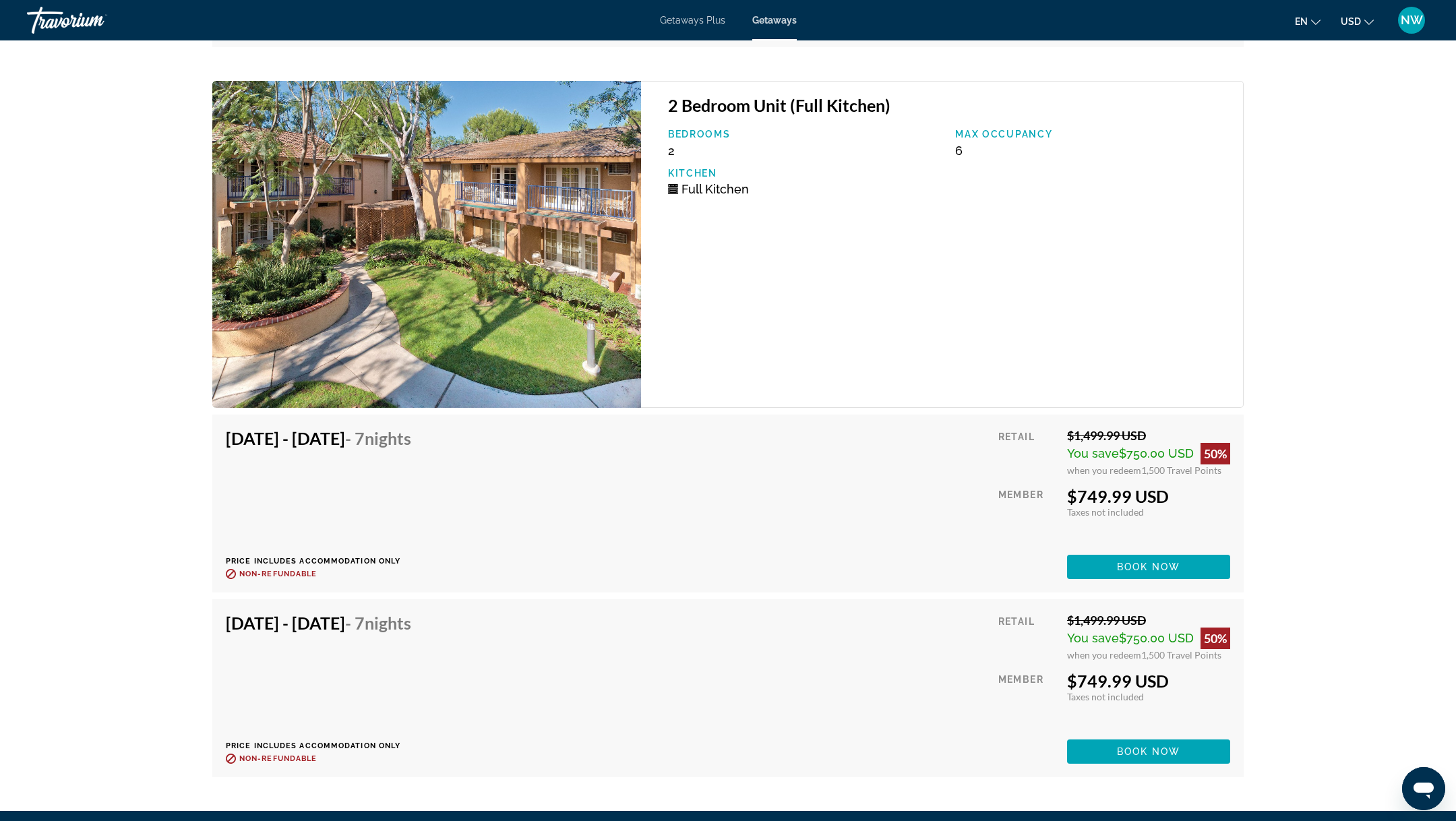
scroll to position [3072, 0]
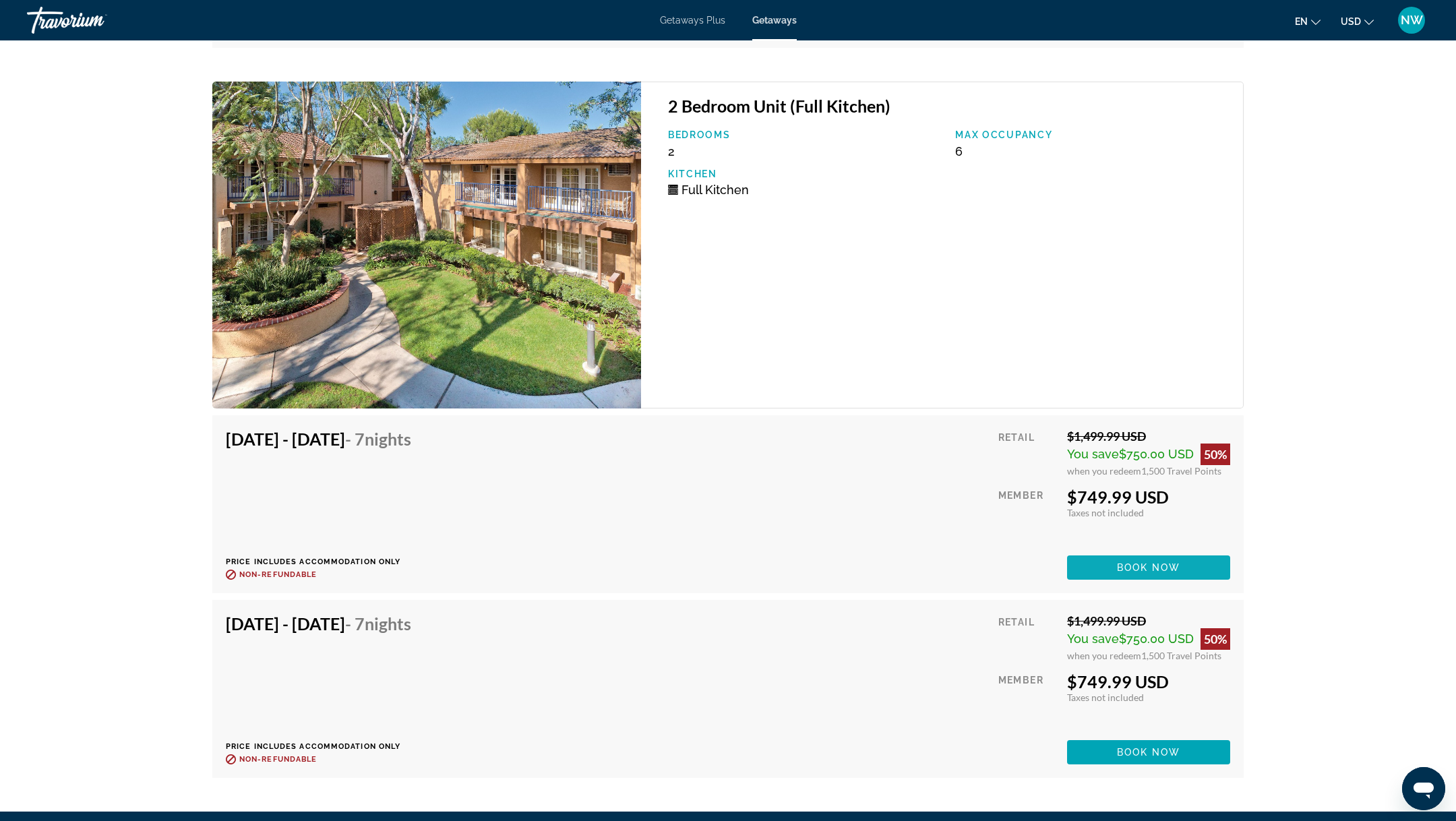
click at [1084, 554] on span "Main content" at bounding box center [1149, 567] width 163 height 32
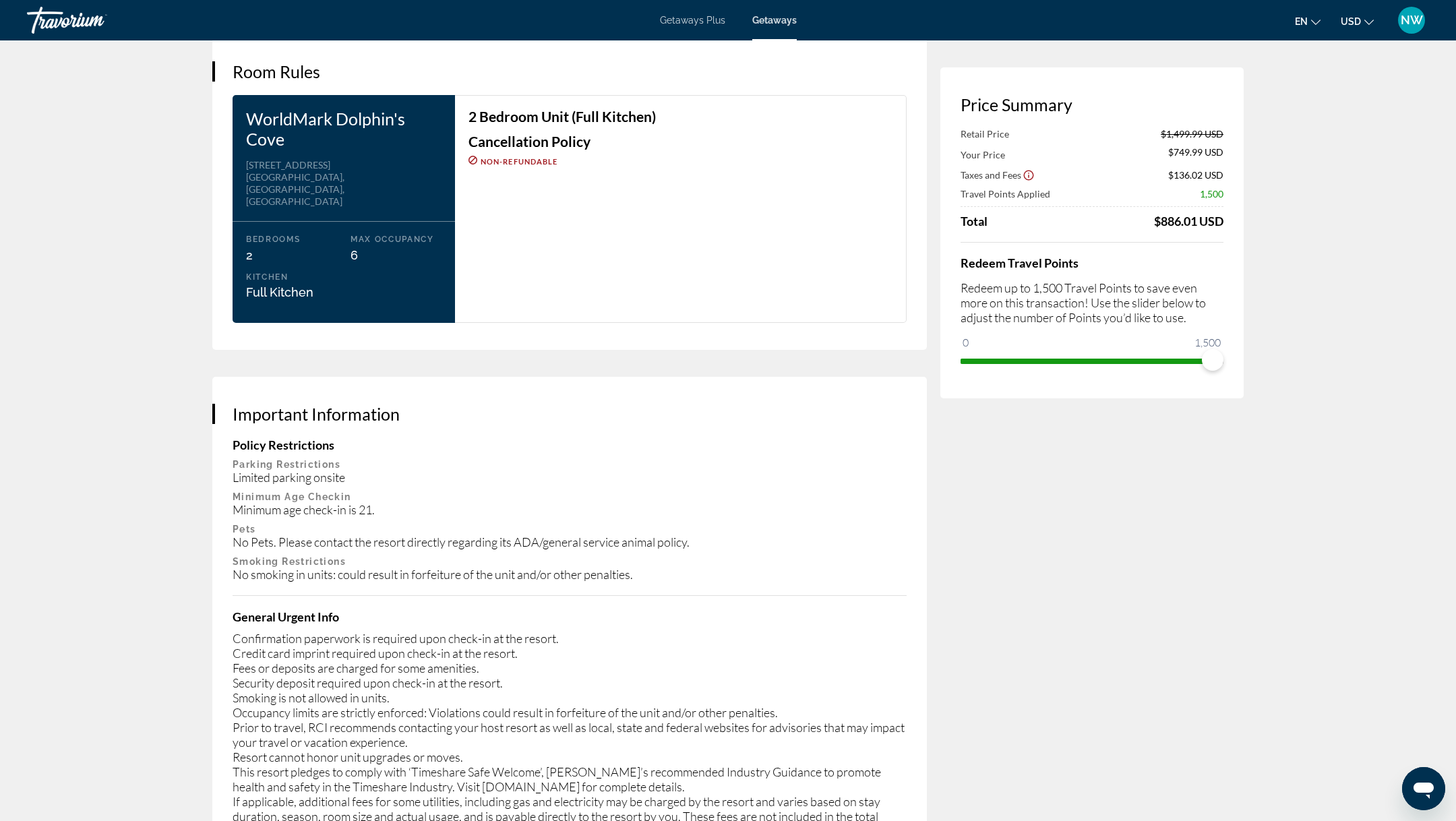
scroll to position [1643, 0]
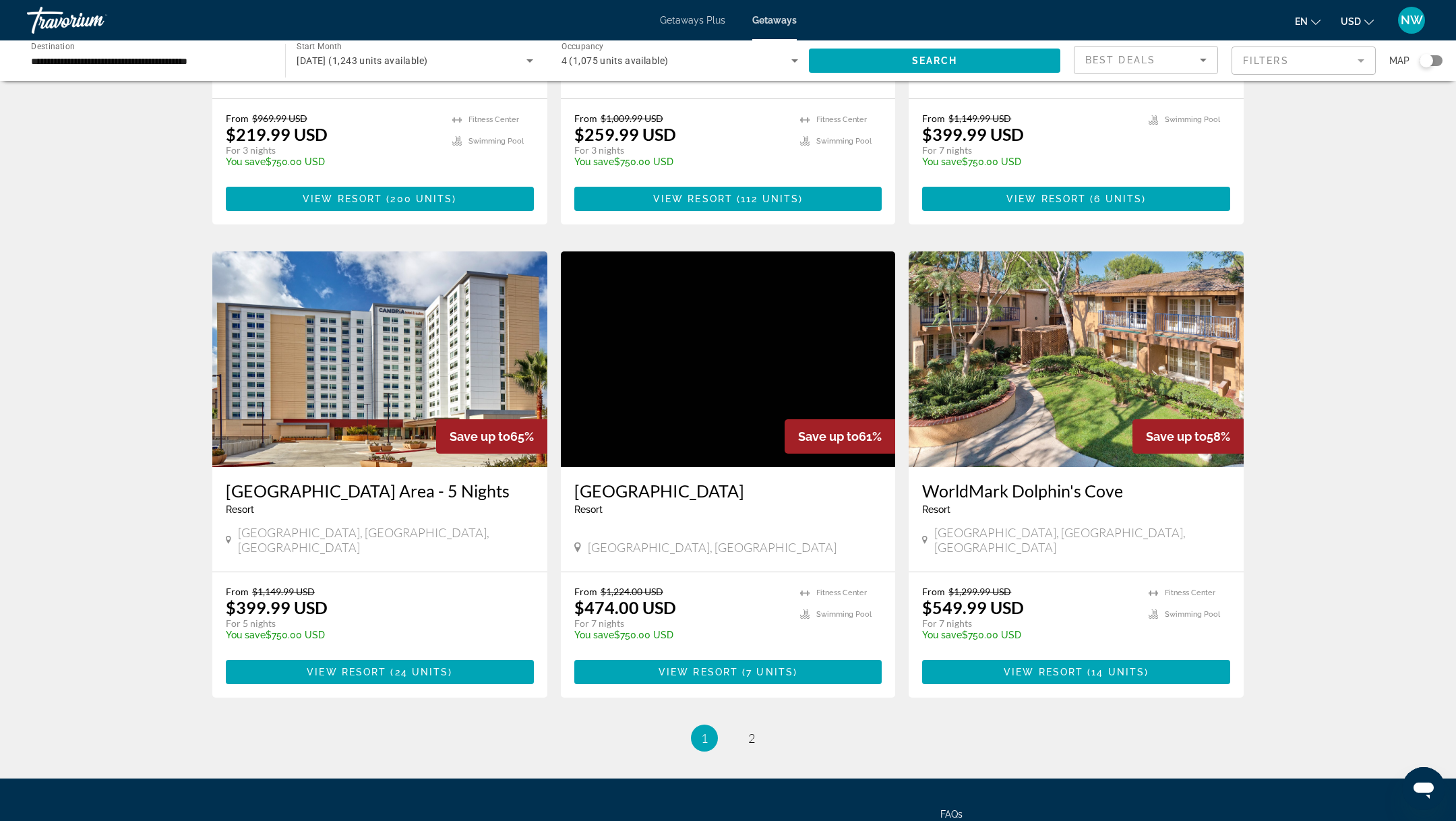
scroll to position [1418, 0]
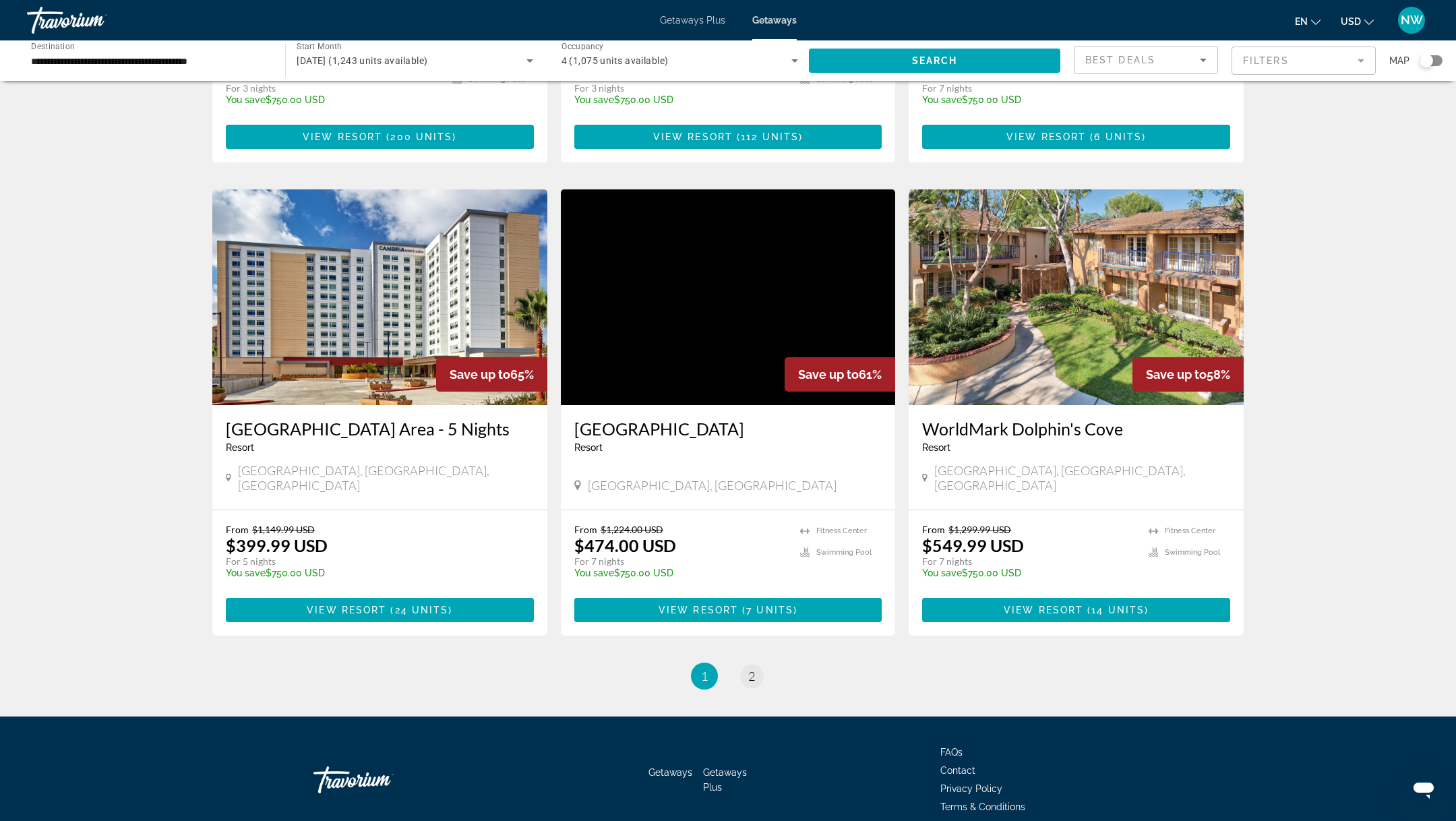
click at [748, 668] on span "2" at bounding box center [752, 675] width 7 height 15
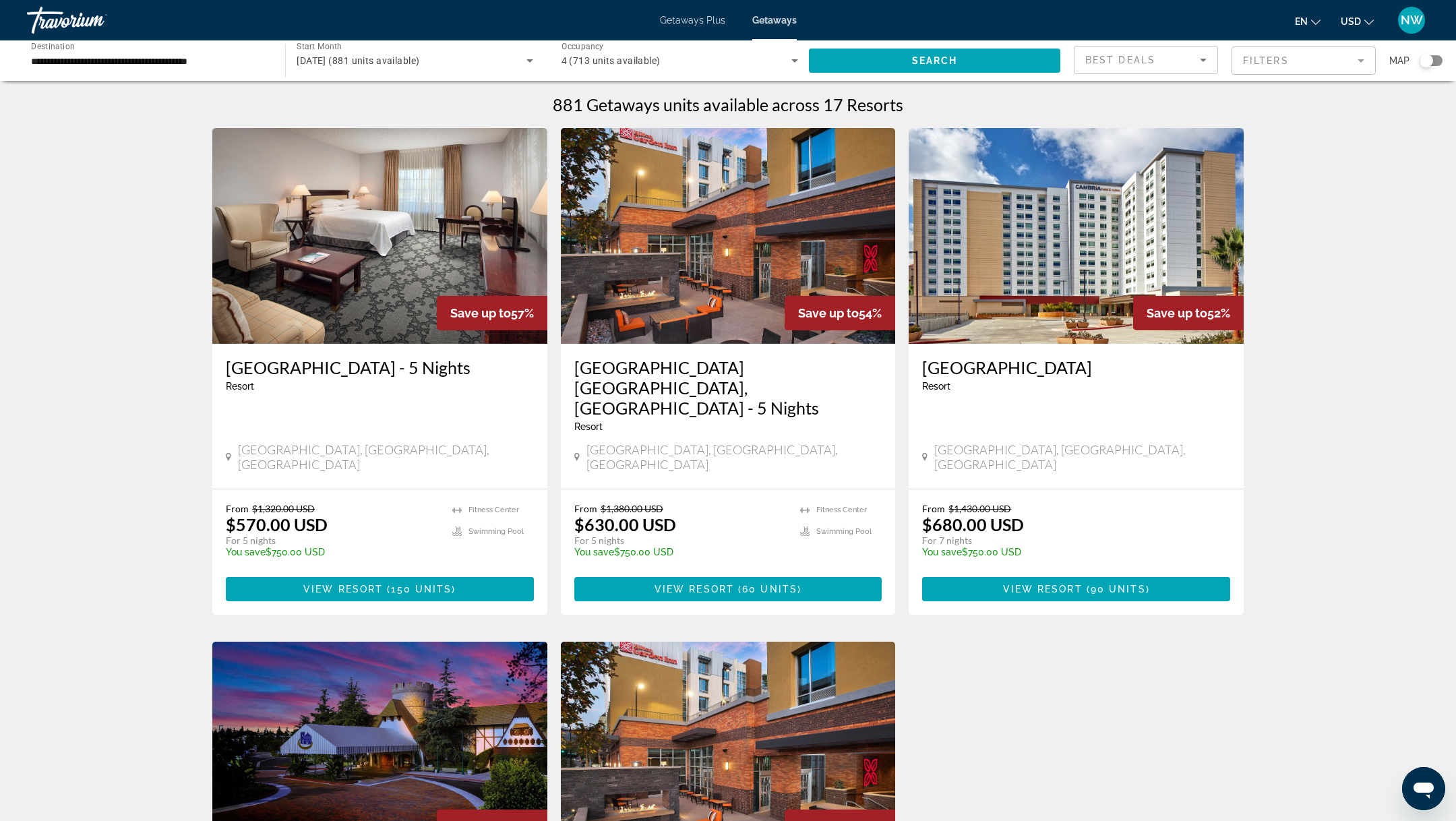
click at [404, 217] on img "Main content" at bounding box center [379, 235] width 335 height 216
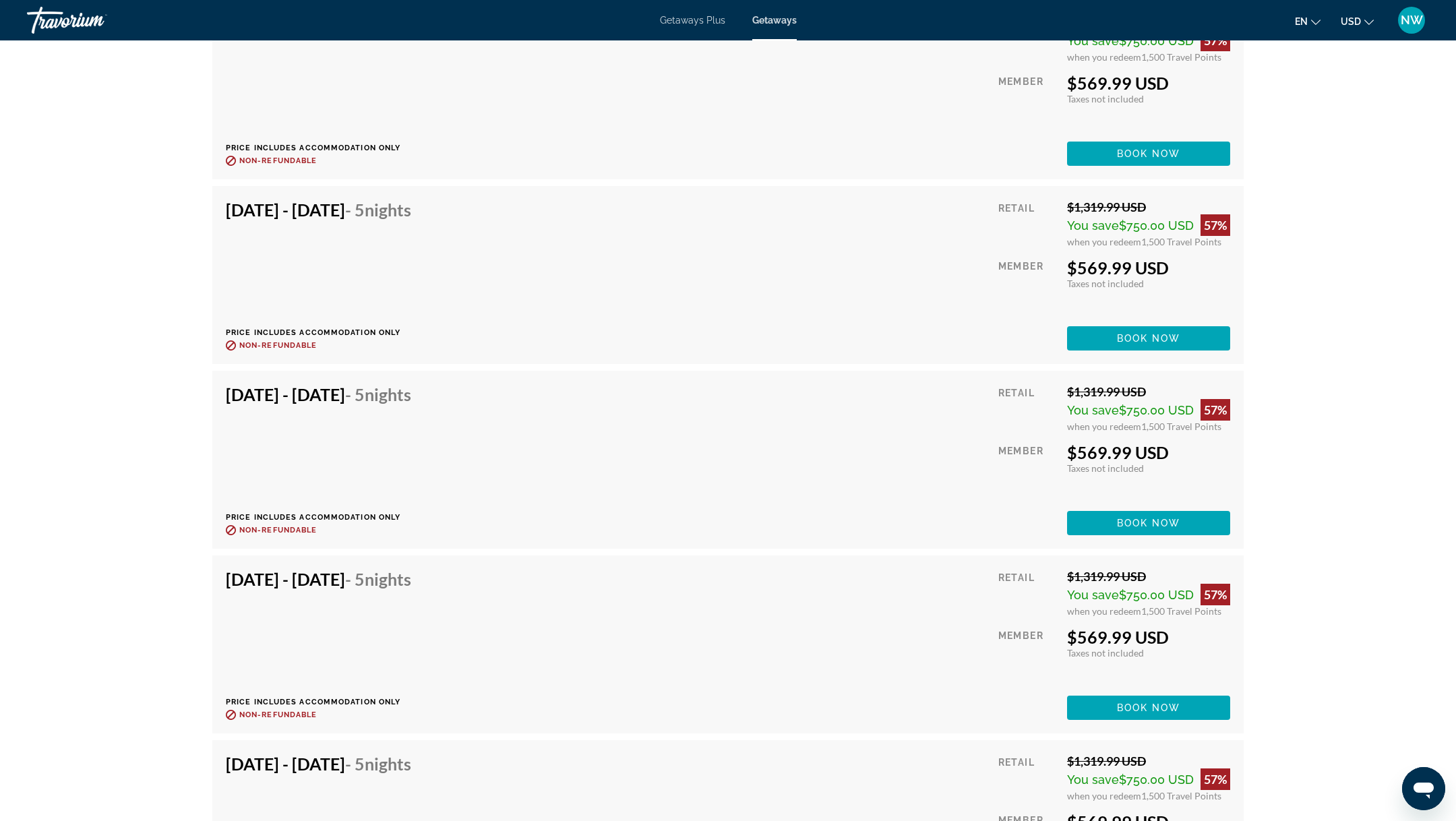
scroll to position [4669, 0]
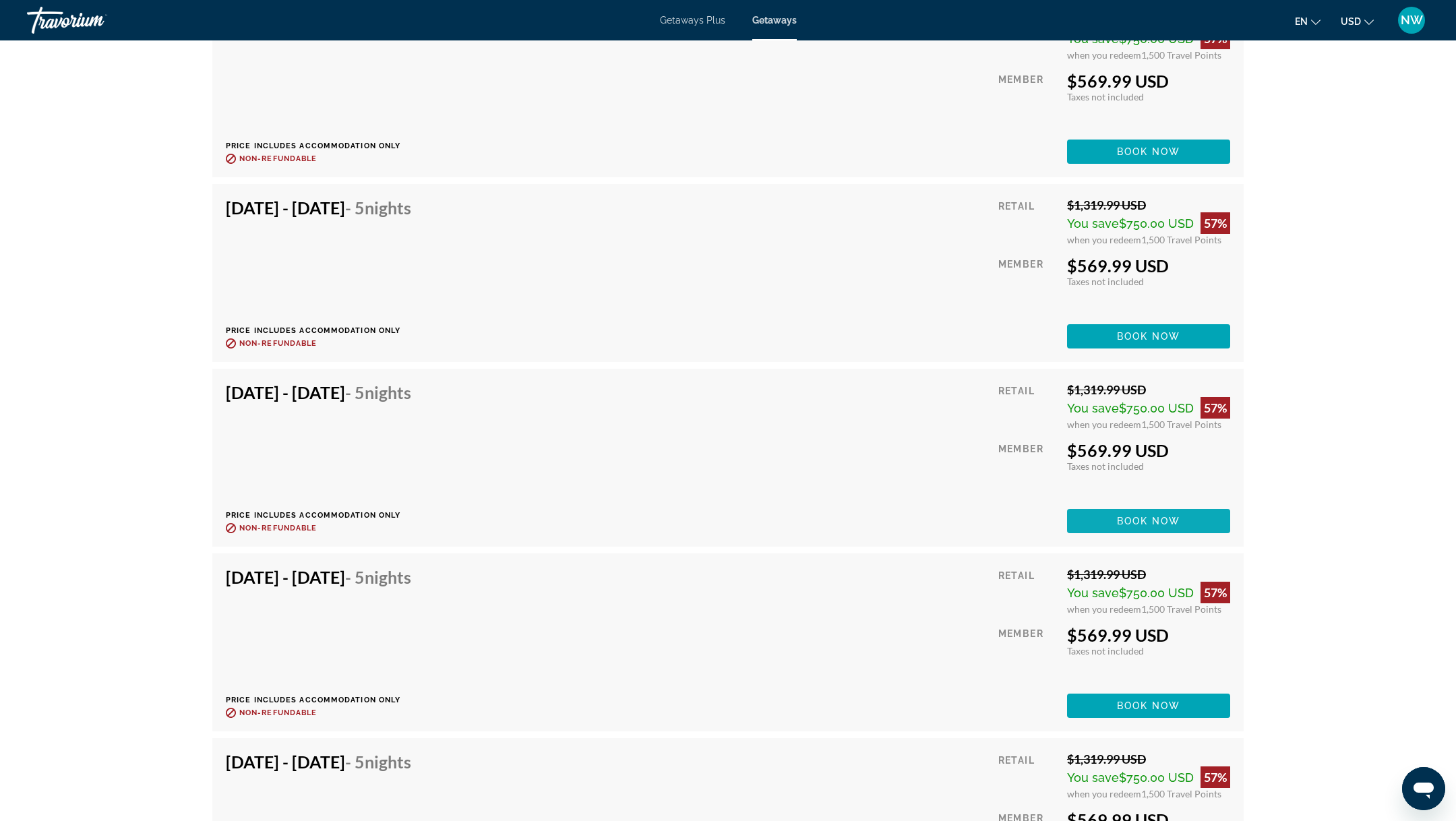
click at [1108, 516] on span "Main content" at bounding box center [1149, 521] width 163 height 32
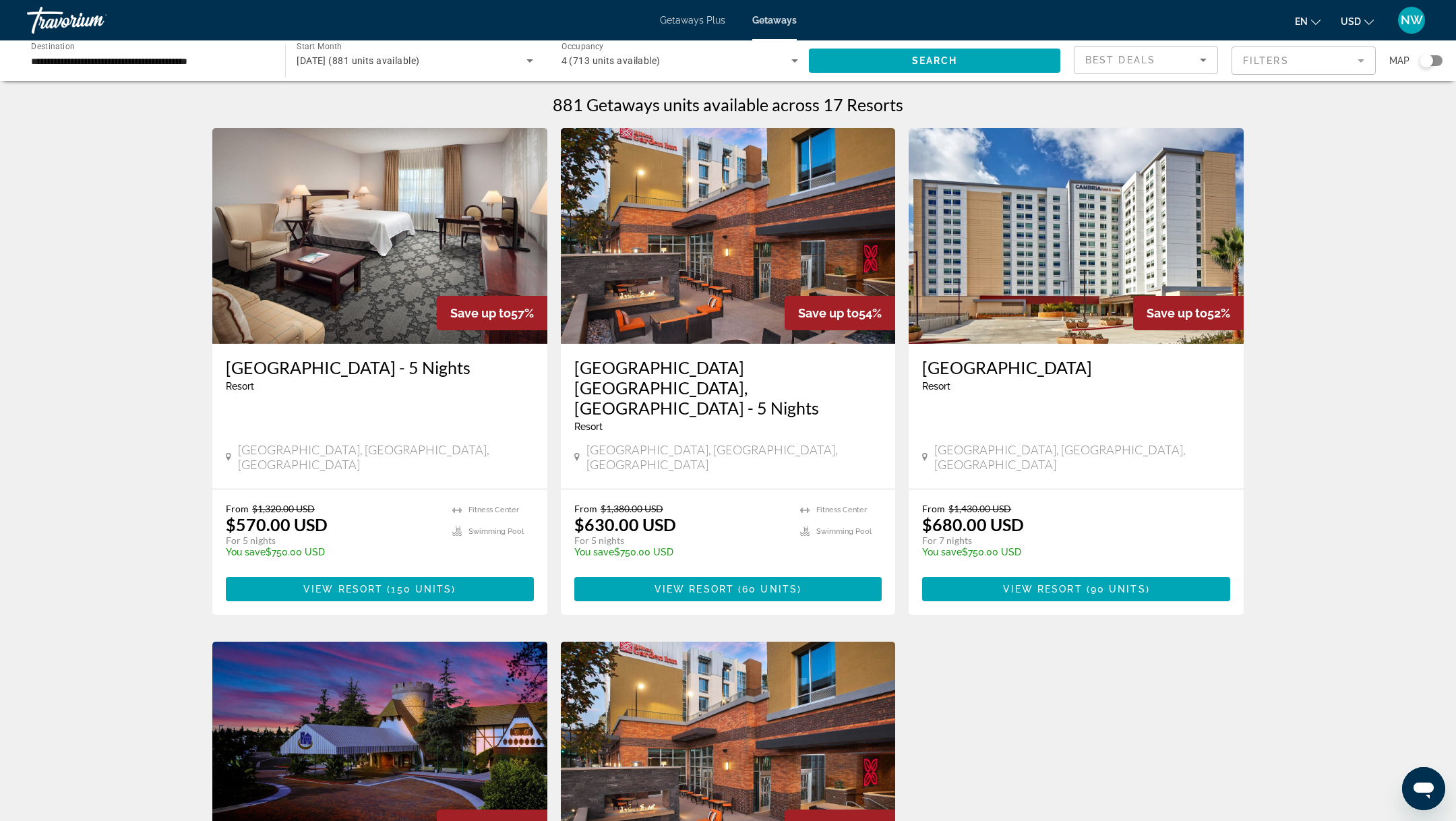
click at [666, 273] on img "Main content" at bounding box center [728, 235] width 335 height 216
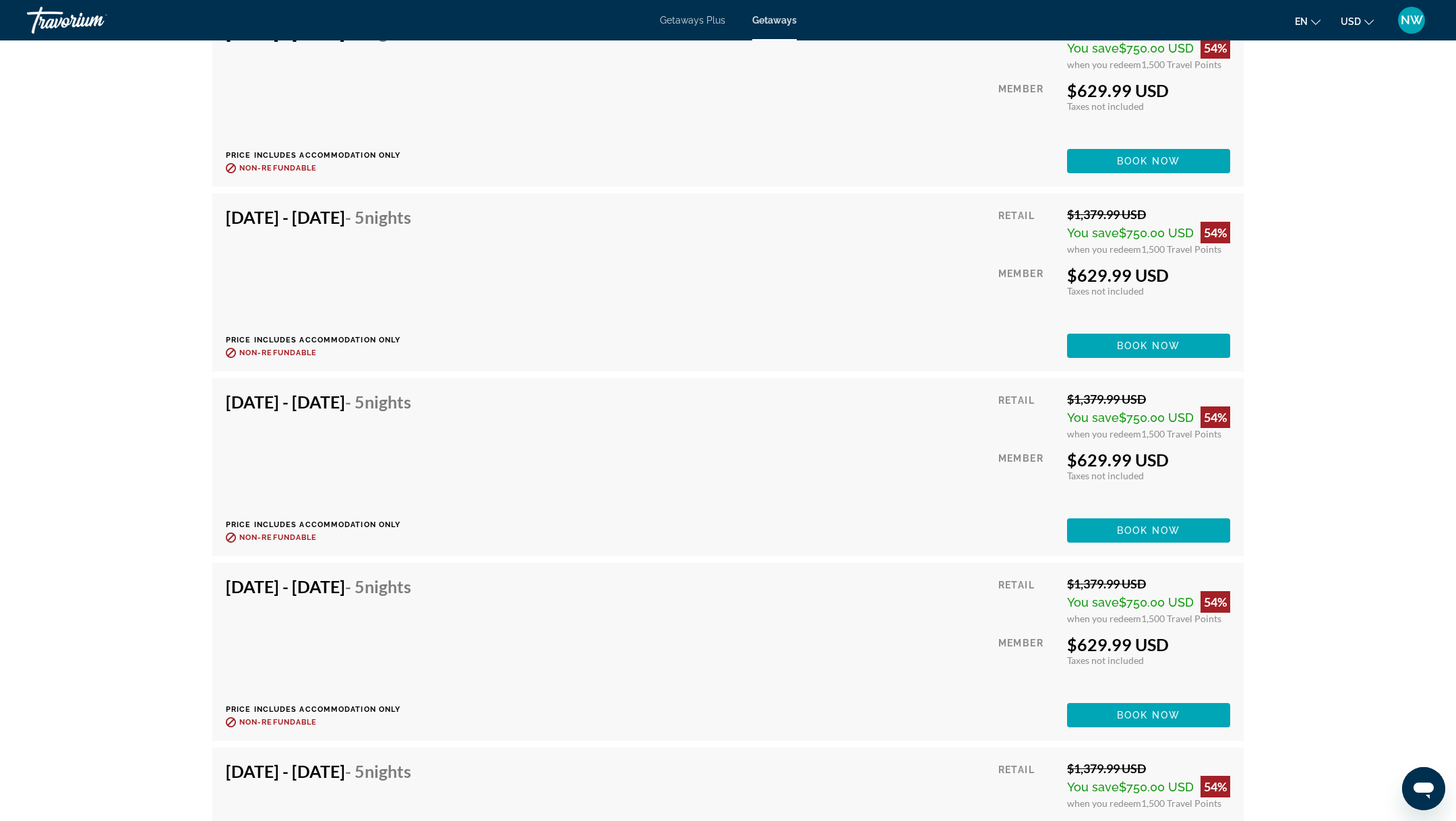
scroll to position [4529, 0]
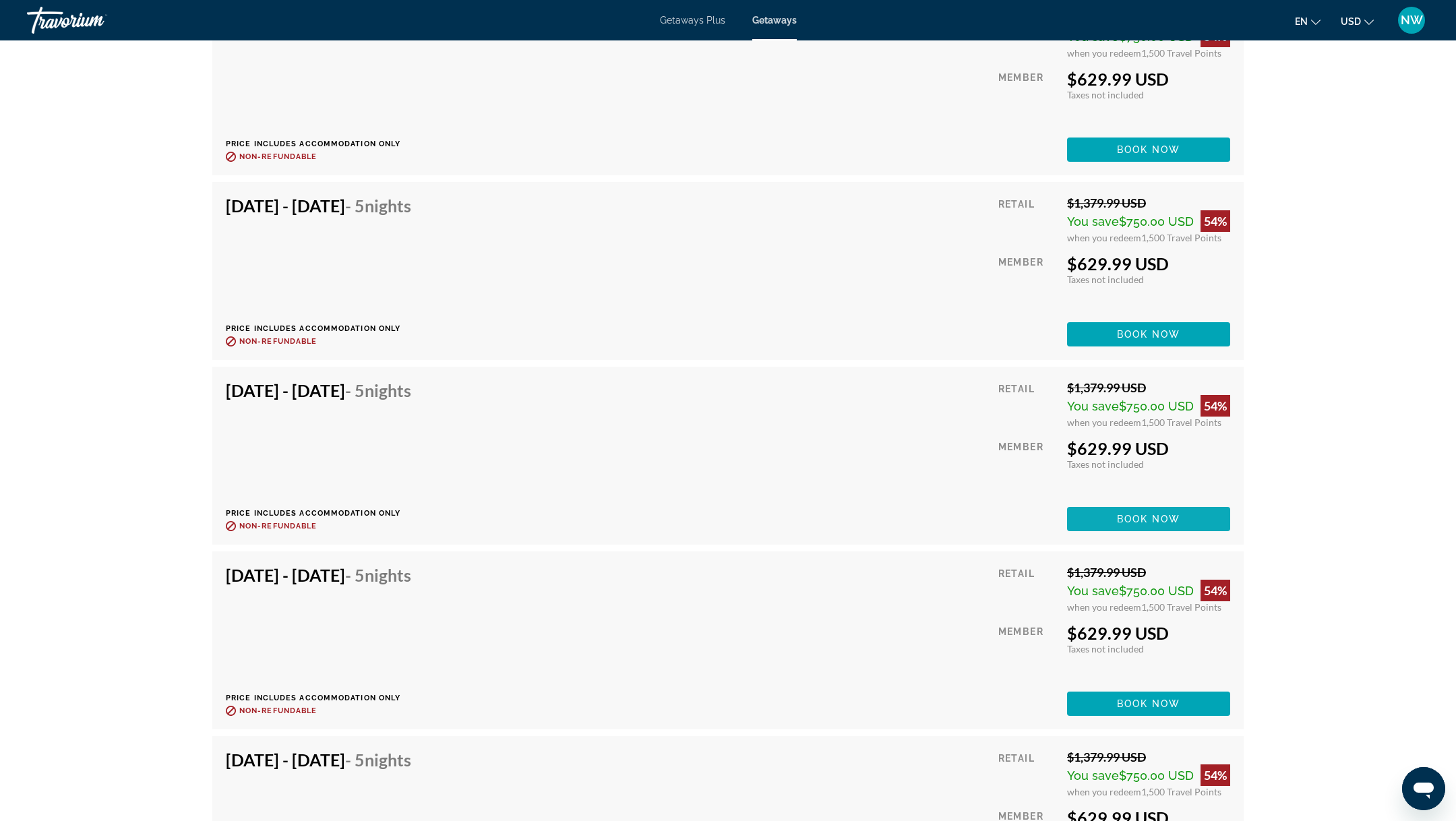
click at [1106, 519] on span "Main content" at bounding box center [1149, 518] width 163 height 32
